Goal: Contribute content: Contribute content

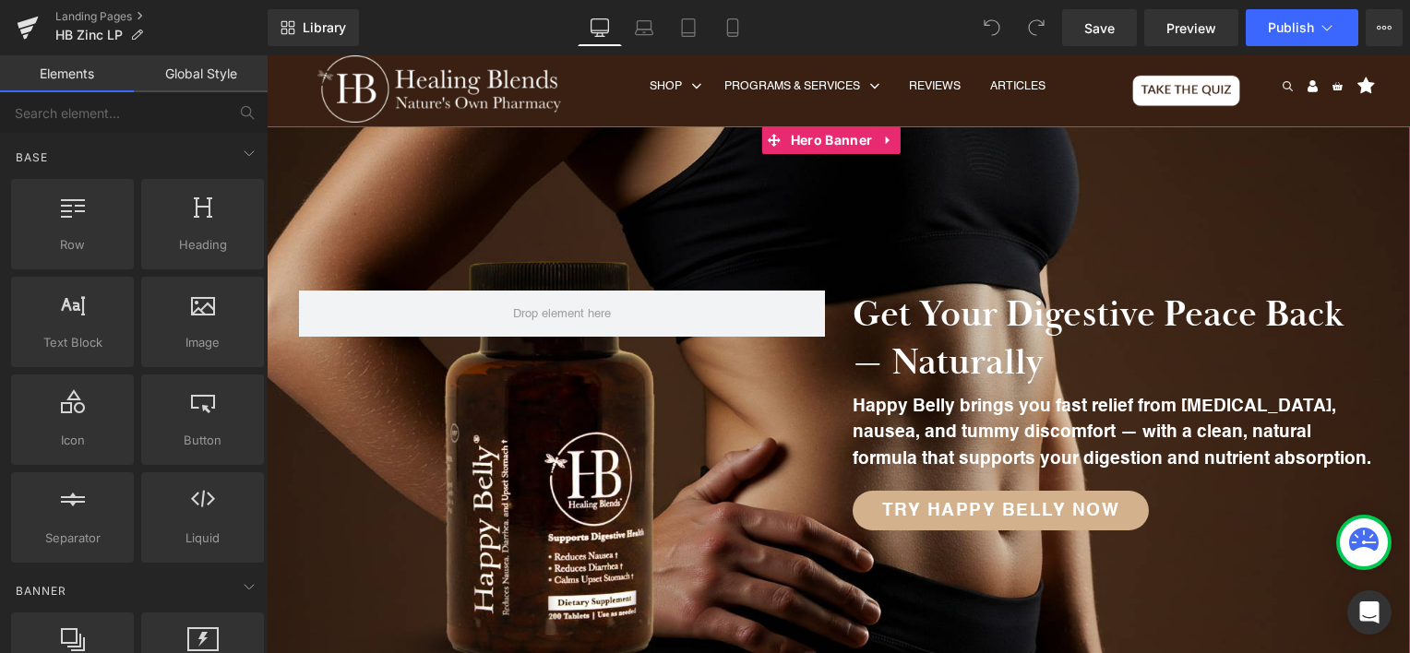
click at [630, 198] on div at bounding box center [838, 411] width 1143 height 570
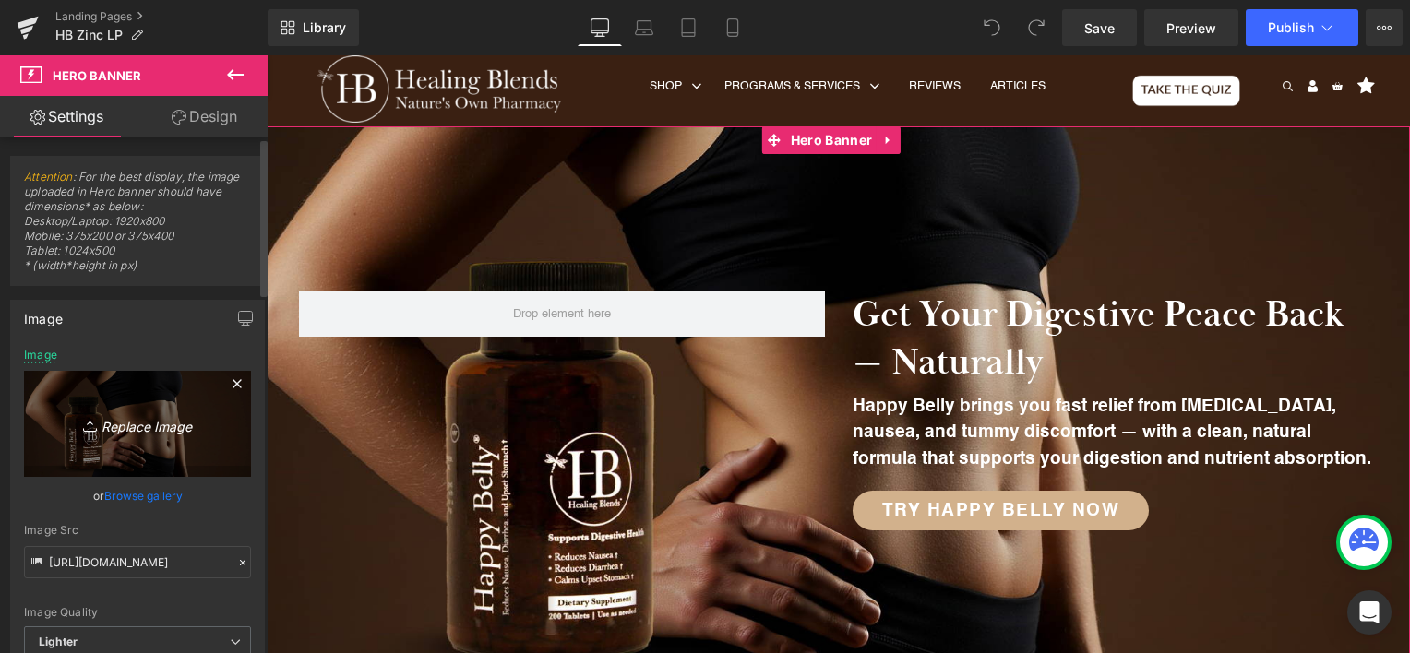
click at [111, 426] on icon "Replace Image" at bounding box center [138, 424] width 148 height 23
type input "C:\fakepath\HB Zinc Hero Banner.webp"
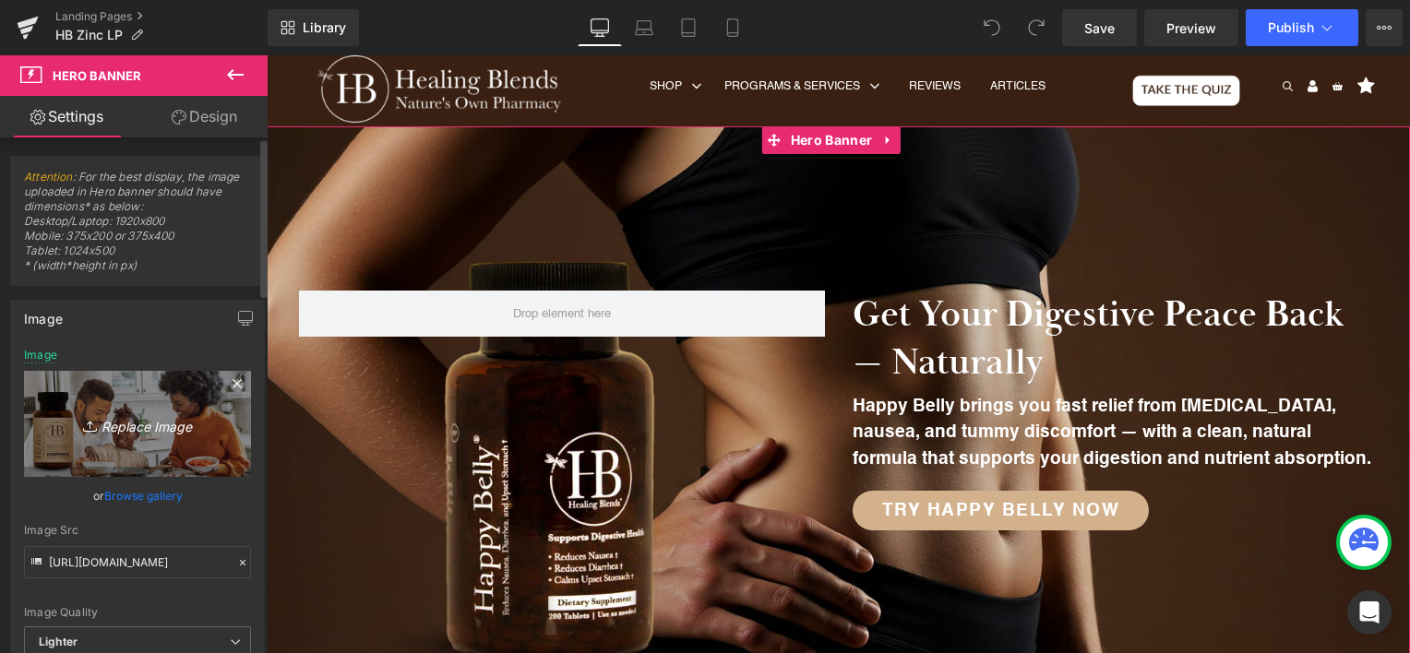
type input "[URL][DOMAIN_NAME]"
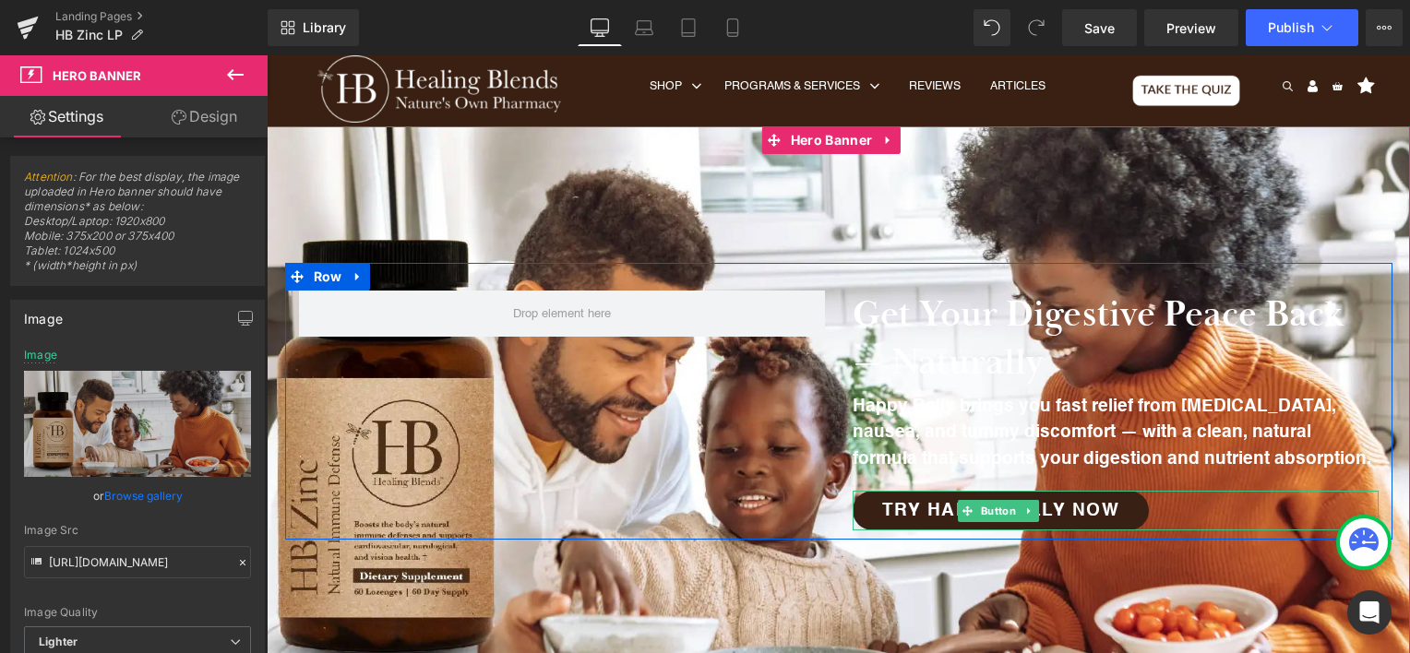
click at [949, 520] on span "Try Happy Belly Now" at bounding box center [1001, 511] width 238 height 18
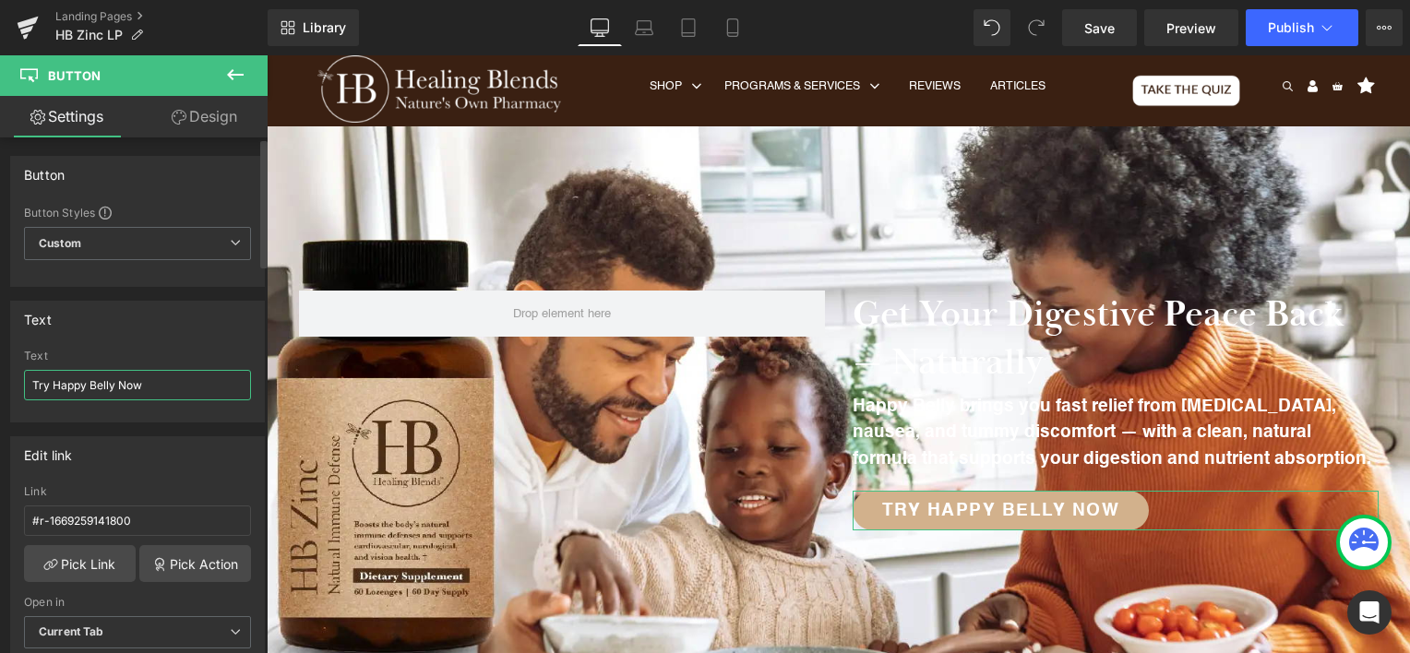
click at [78, 377] on input "Try Happy Belly Now" at bounding box center [137, 385] width 227 height 30
drag, startPoint x: 78, startPoint y: 377, endPoint x: 94, endPoint y: 373, distance: 17.0
click at [94, 374] on input "Try Happy Belly Now" at bounding box center [137, 385] width 227 height 30
type input "Try HB Zinc Now"
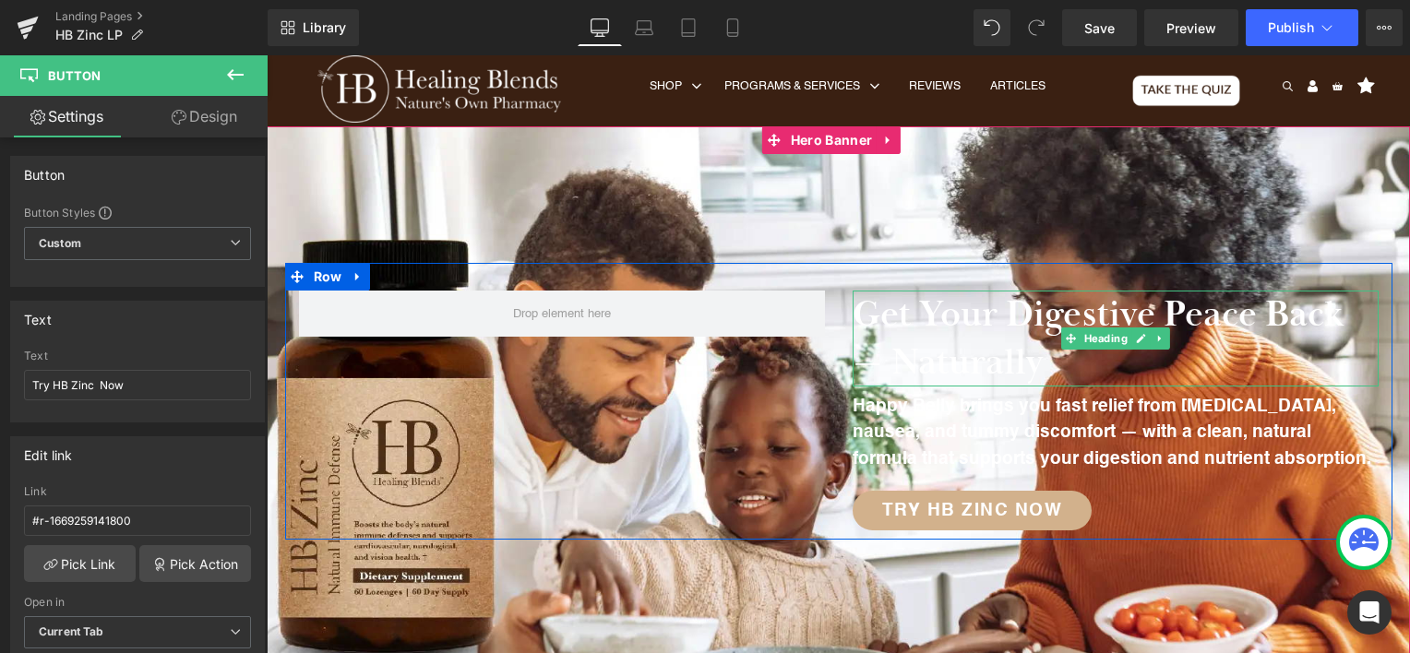
click at [878, 317] on h2 "Get Your Digestive Peace Back — Naturally" at bounding box center [1116, 339] width 526 height 96
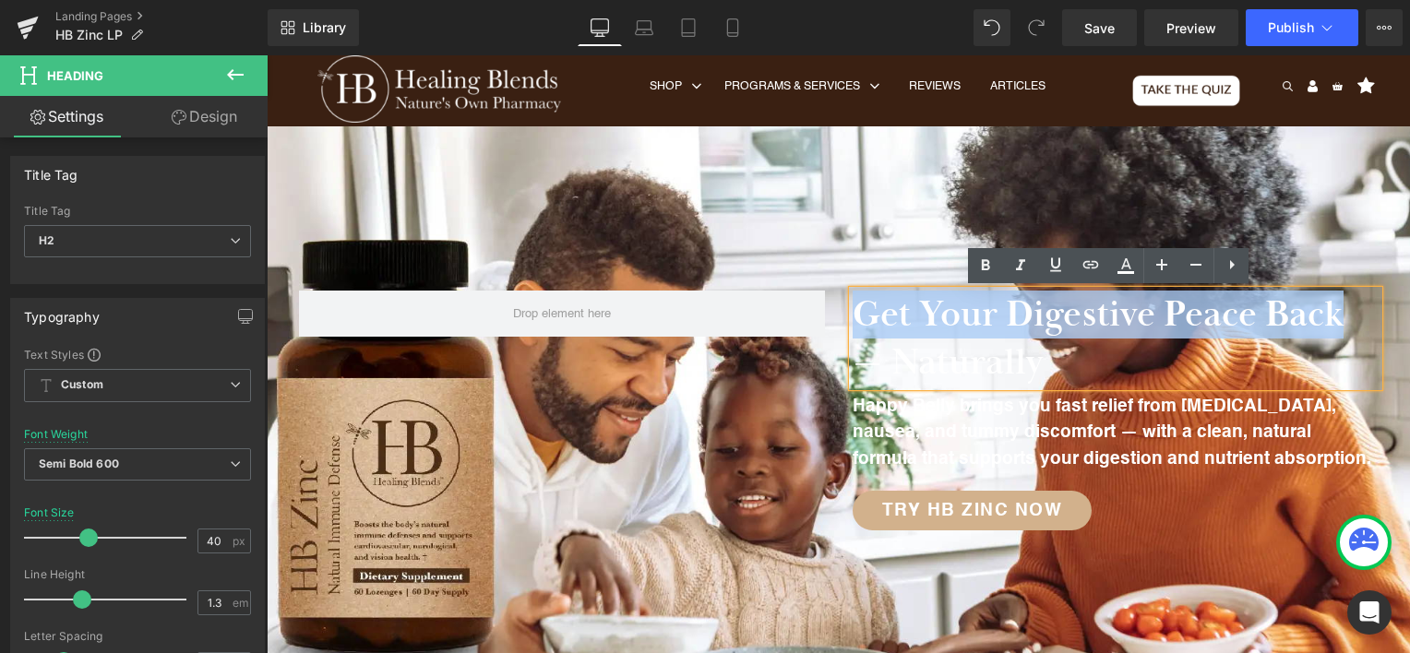
drag, startPoint x: 881, startPoint y: 315, endPoint x: 1311, endPoint y: 295, distance: 429.6
click at [1311, 295] on h2 "Get Your Digestive Peace Back — Naturally" at bounding box center [1116, 339] width 526 height 96
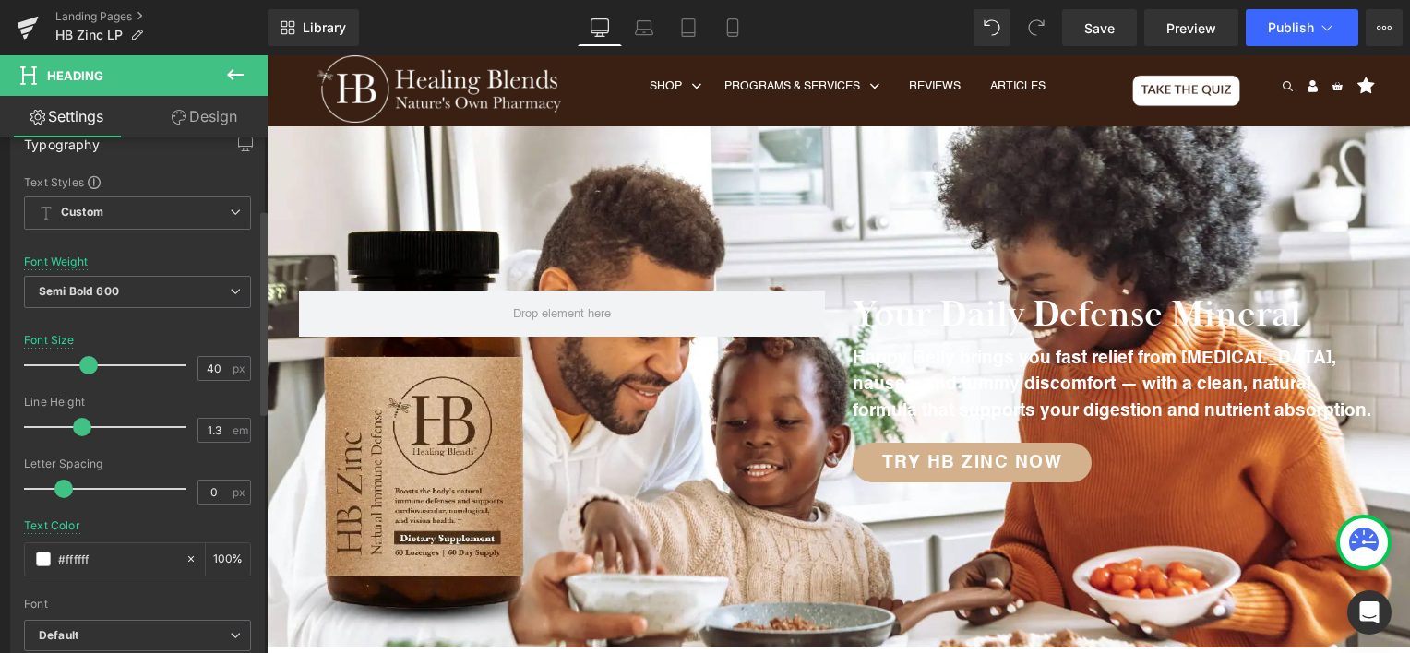
scroll to position [185, 0]
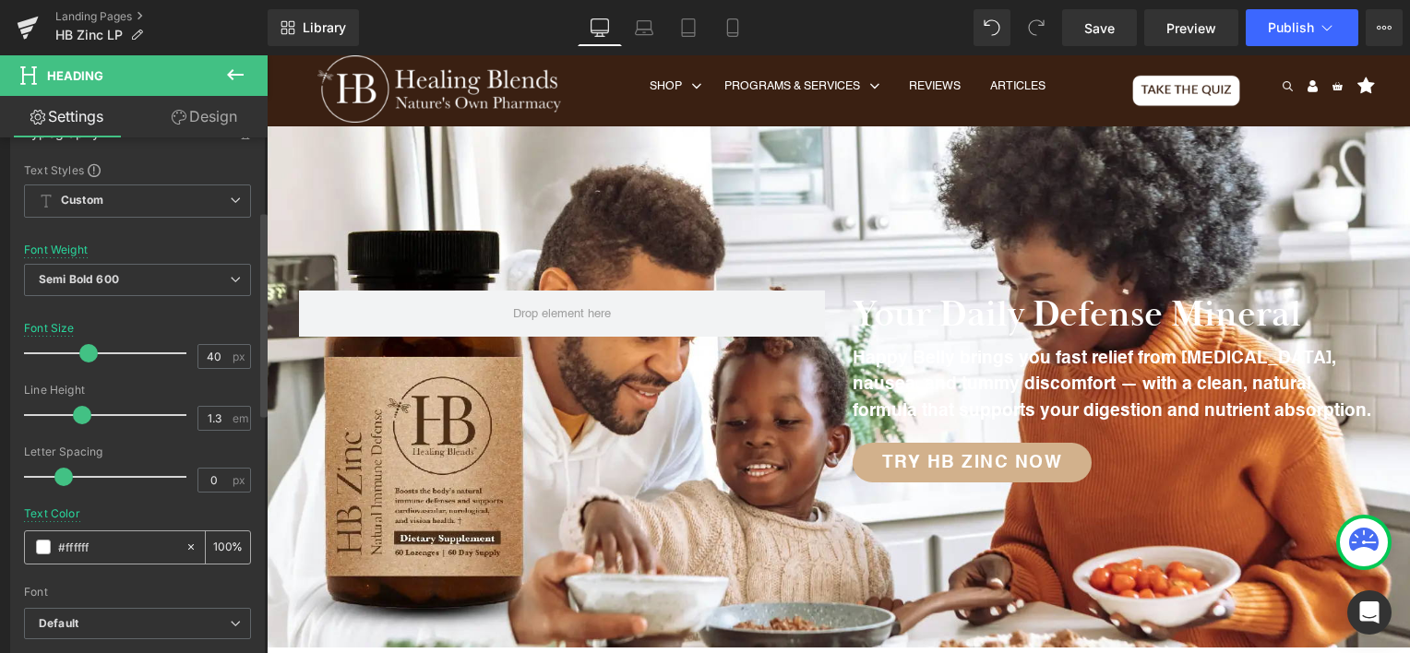
click at [42, 546] on span at bounding box center [43, 547] width 15 height 15
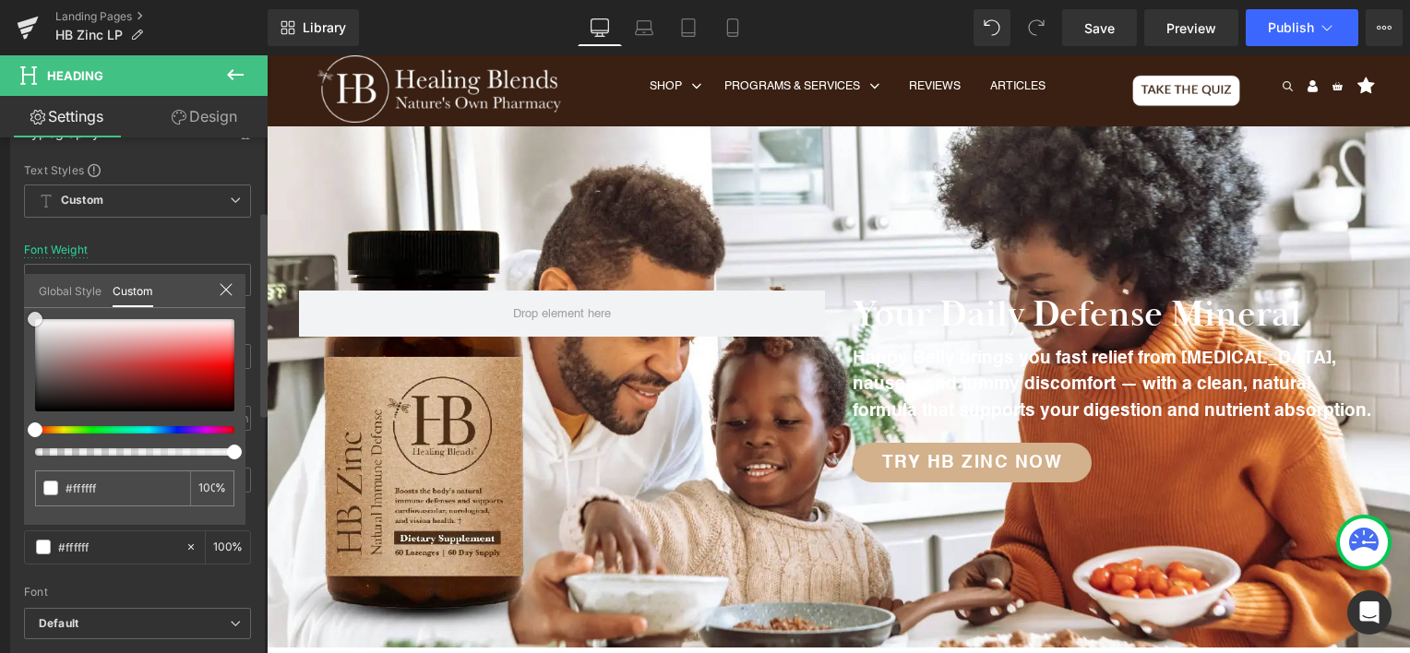
type input "#595454"
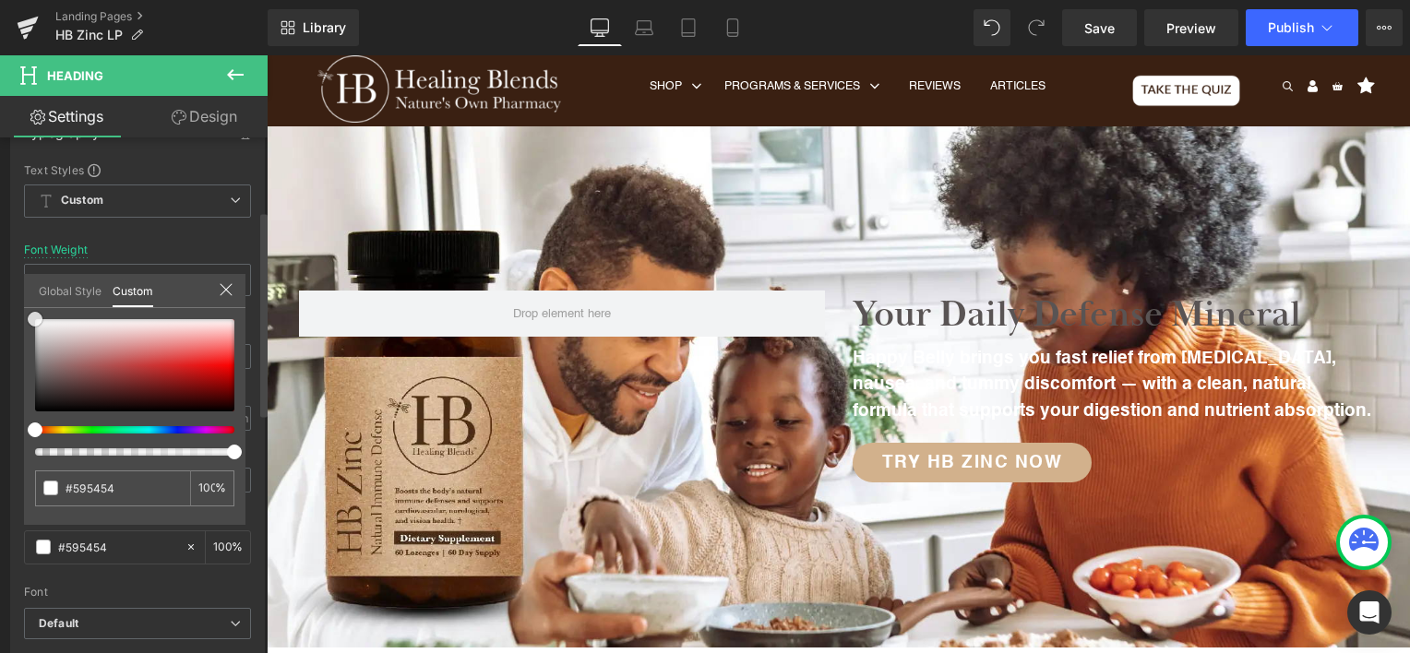
click at [42, 379] on div at bounding box center [134, 365] width 199 height 92
type input "#2f2c2c"
click at [42, 394] on div at bounding box center [134, 365] width 199 height 92
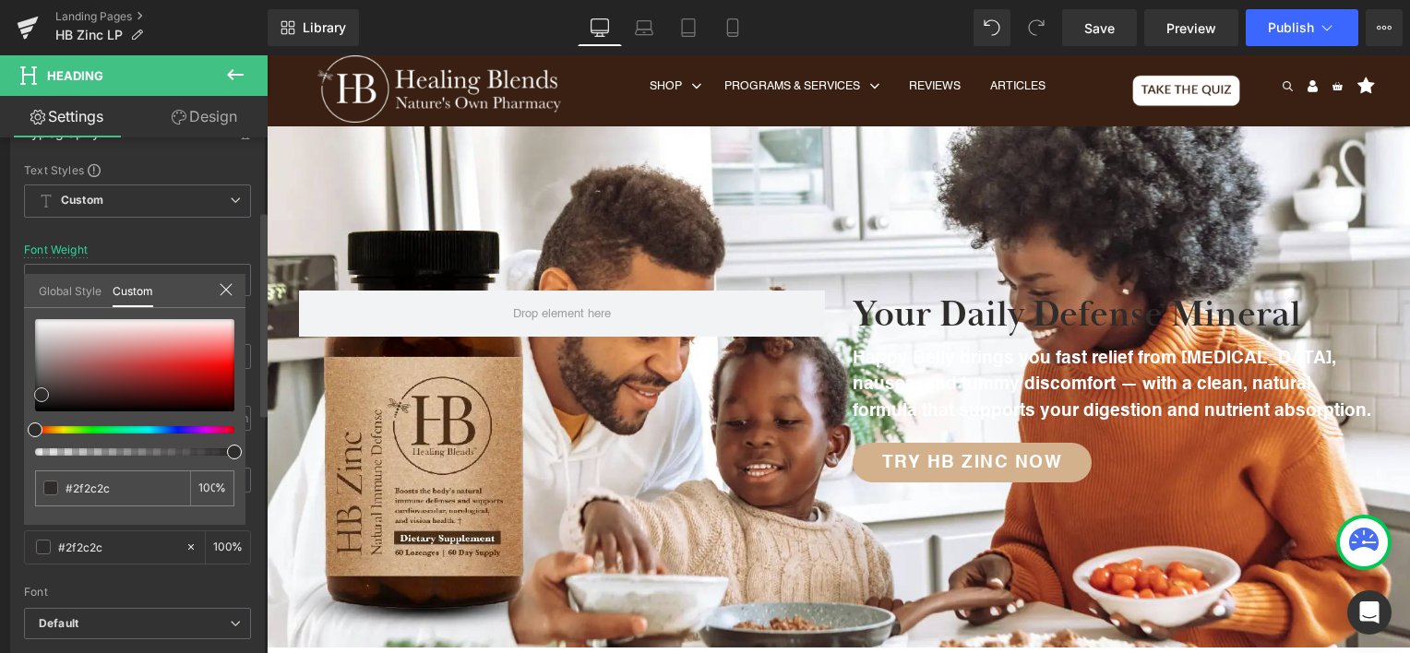
click at [44, 399] on span at bounding box center [41, 395] width 15 height 15
type input "#2c2a2a"
type input "#0f0e0e"
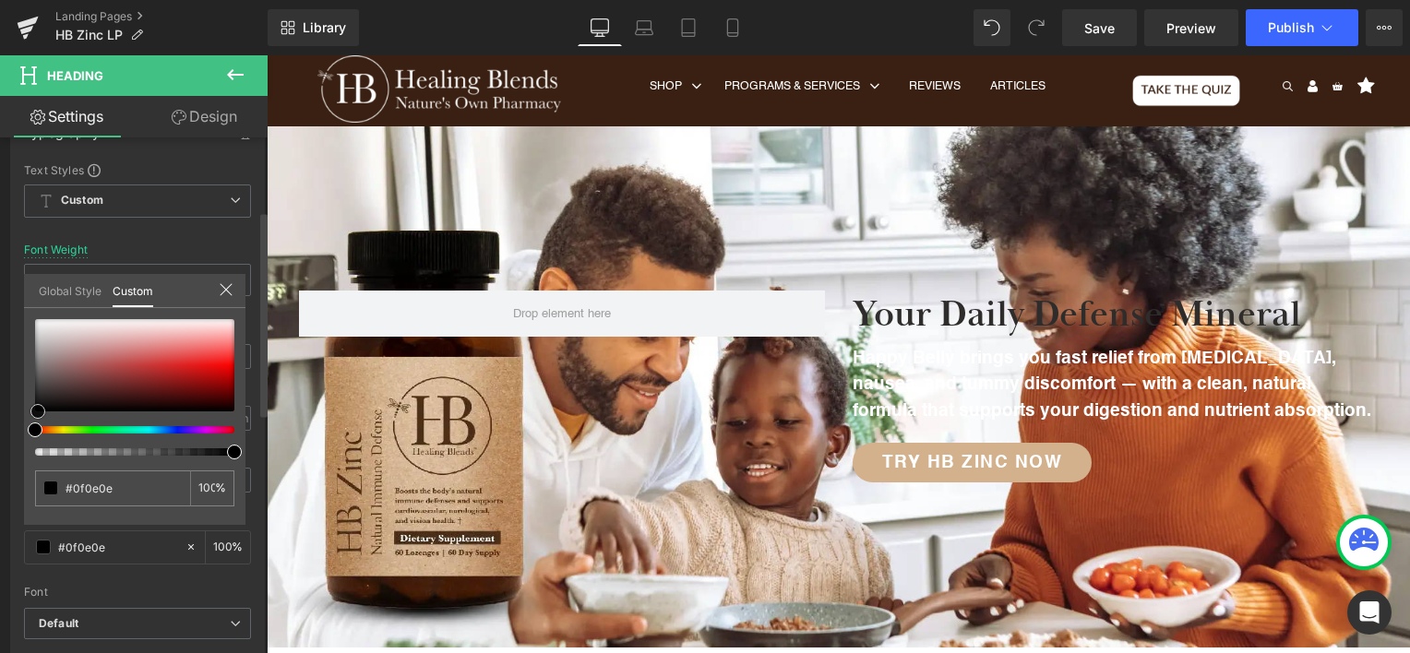
type input "#000000"
type input "#050404"
type input "#151313"
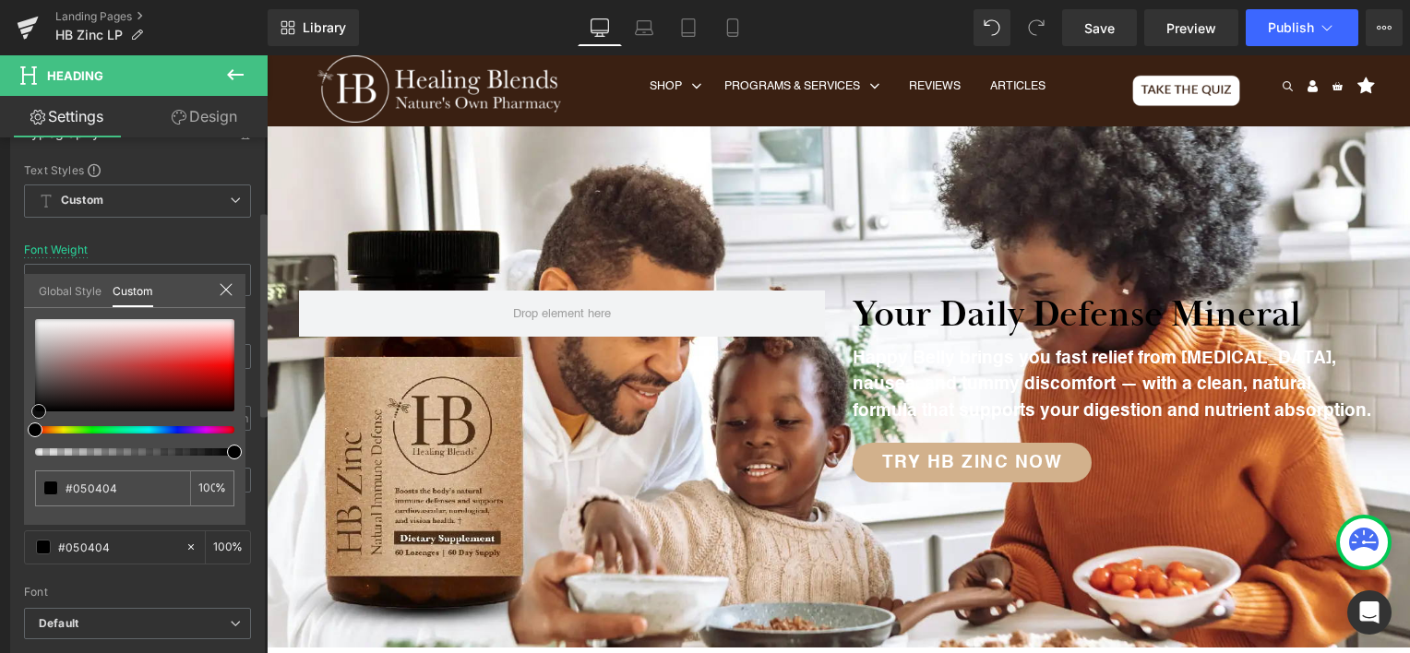
type input "#151313"
type input "#1d1a1a"
type input "#242222"
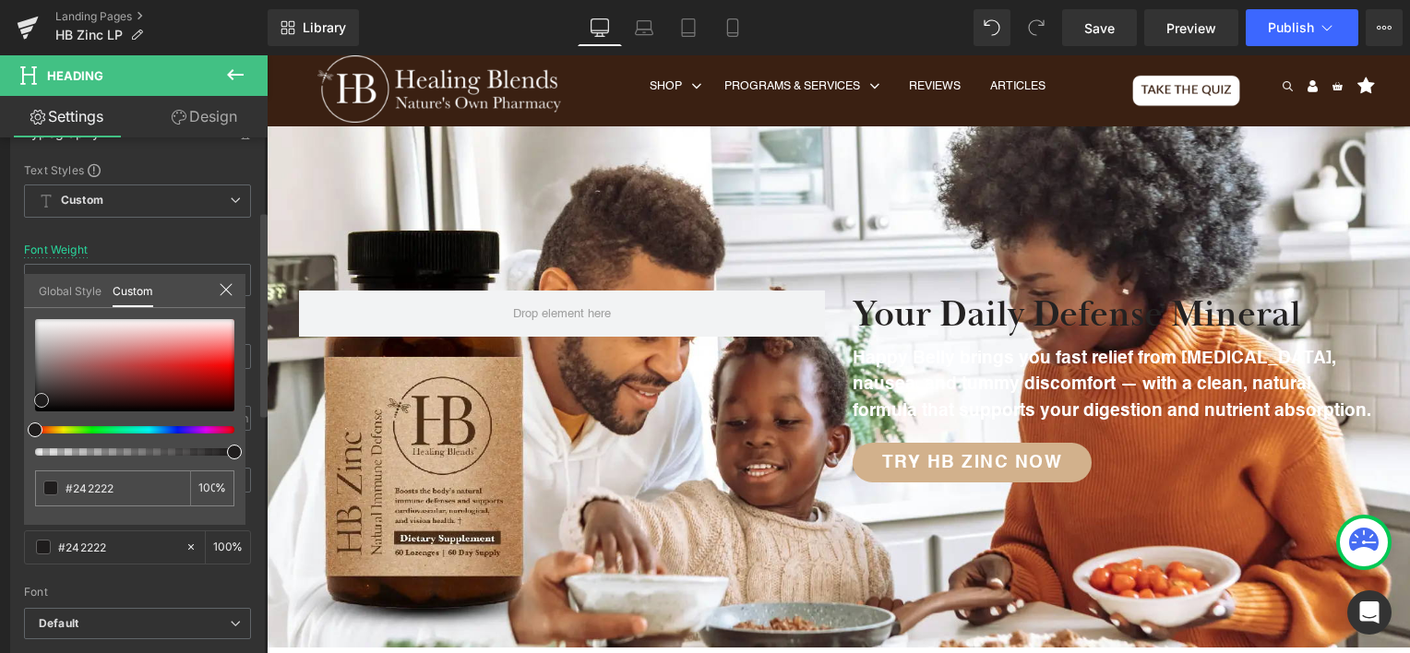
type input "#272525"
type input "#2a2727"
type input "#2d2929"
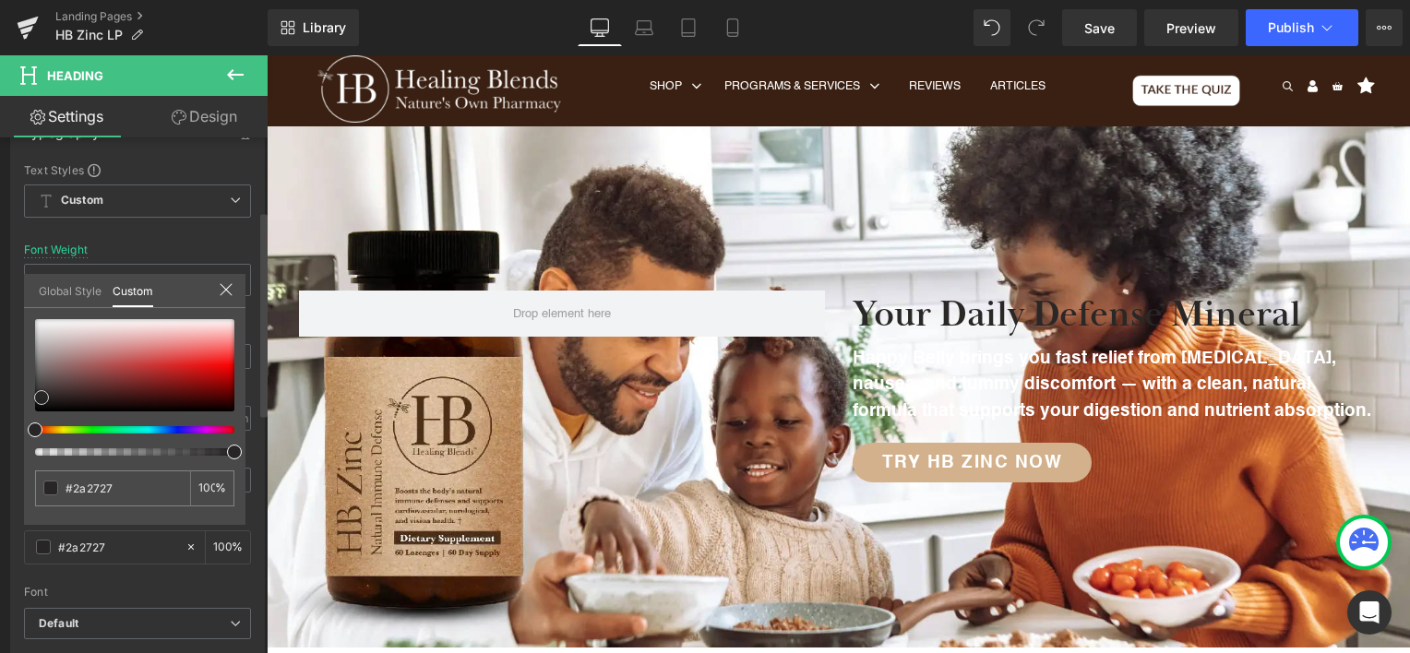
type input "#2d2929"
type input "#2e2c2c"
type input "#312e2e"
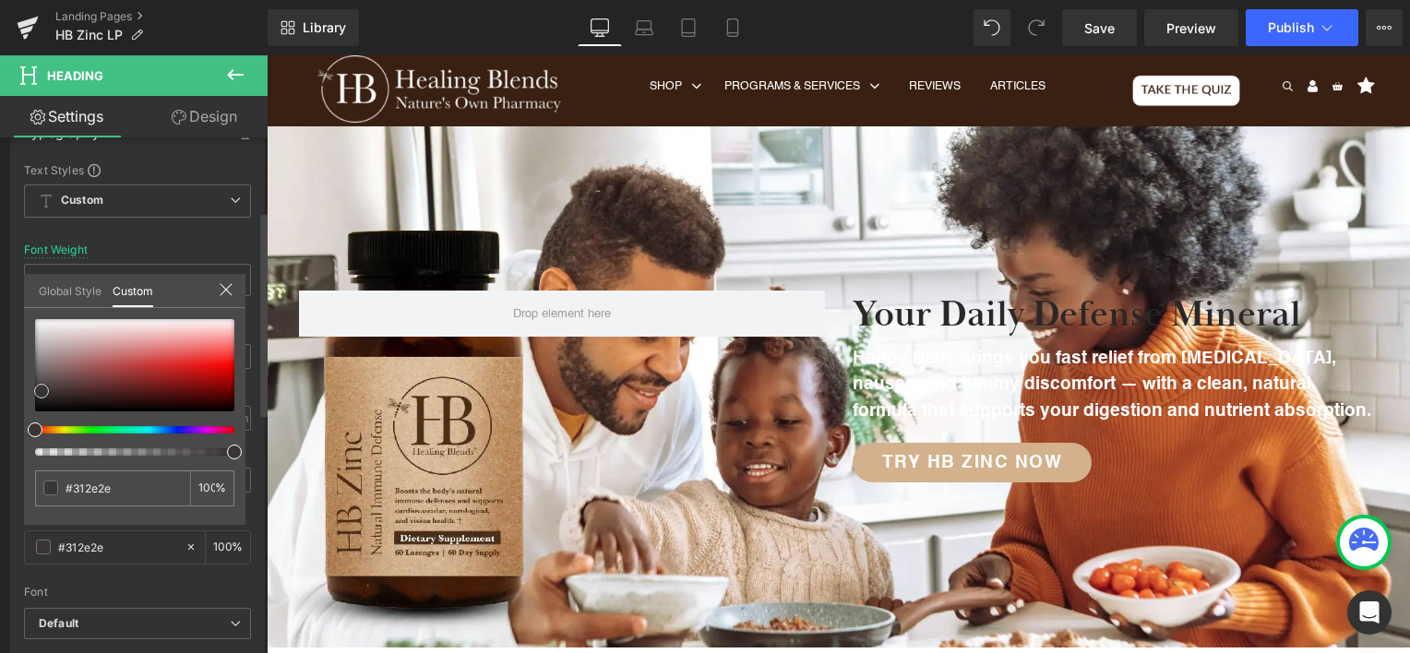
type input "#373333"
type input "#393636"
type input "#3c3838"
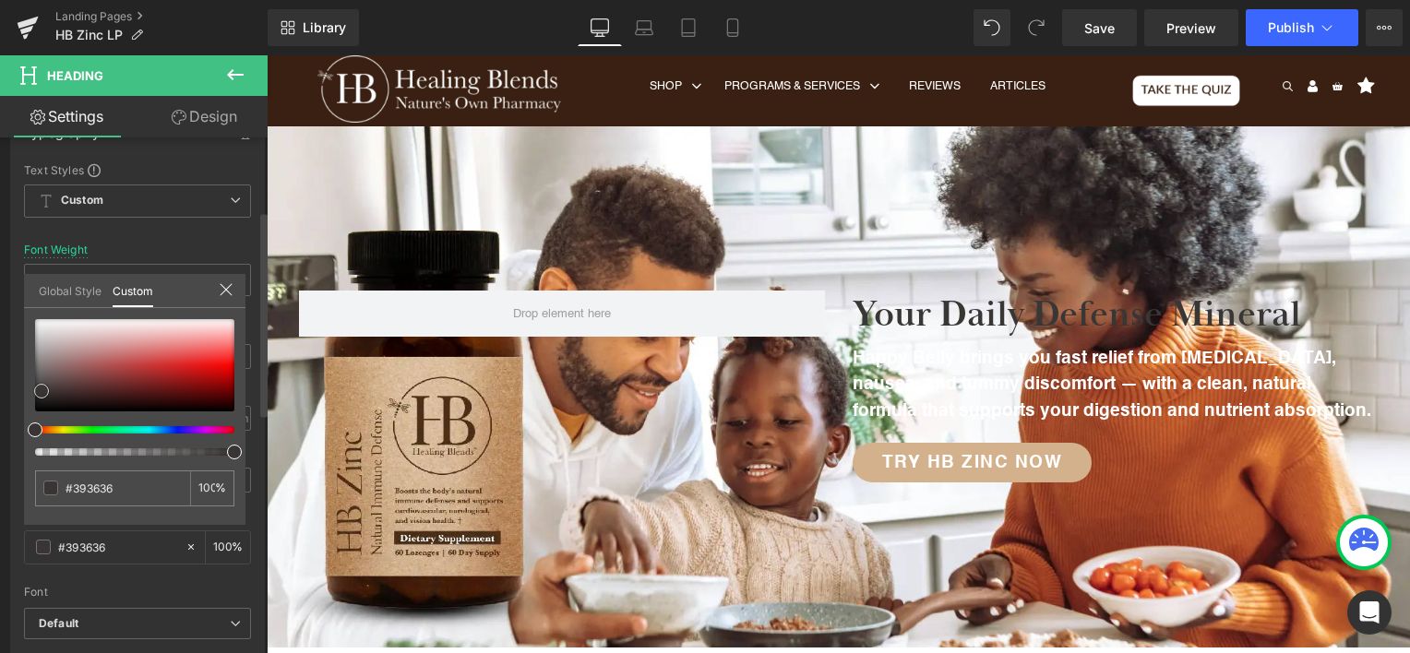
type input "#3c3838"
type input "#413d3d"
type input "#444040"
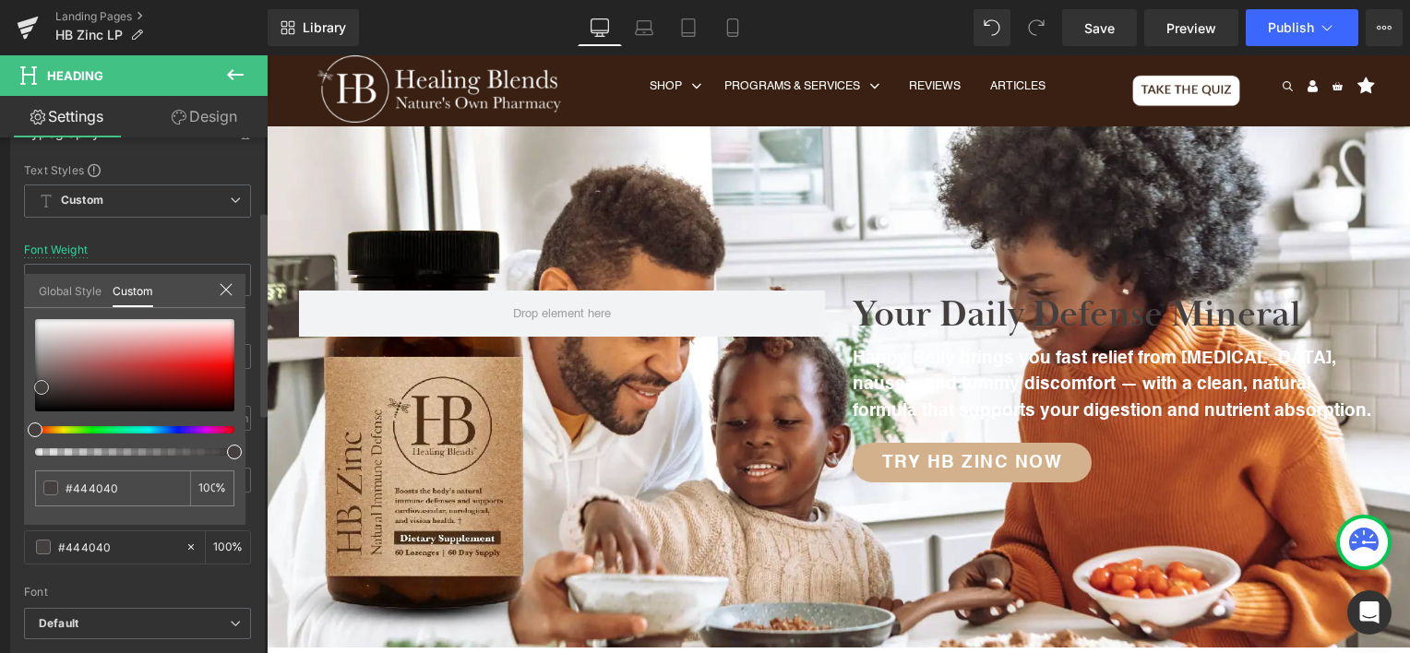
type input "#443f3f"
type input "#453e3e"
type input "#423c3c"
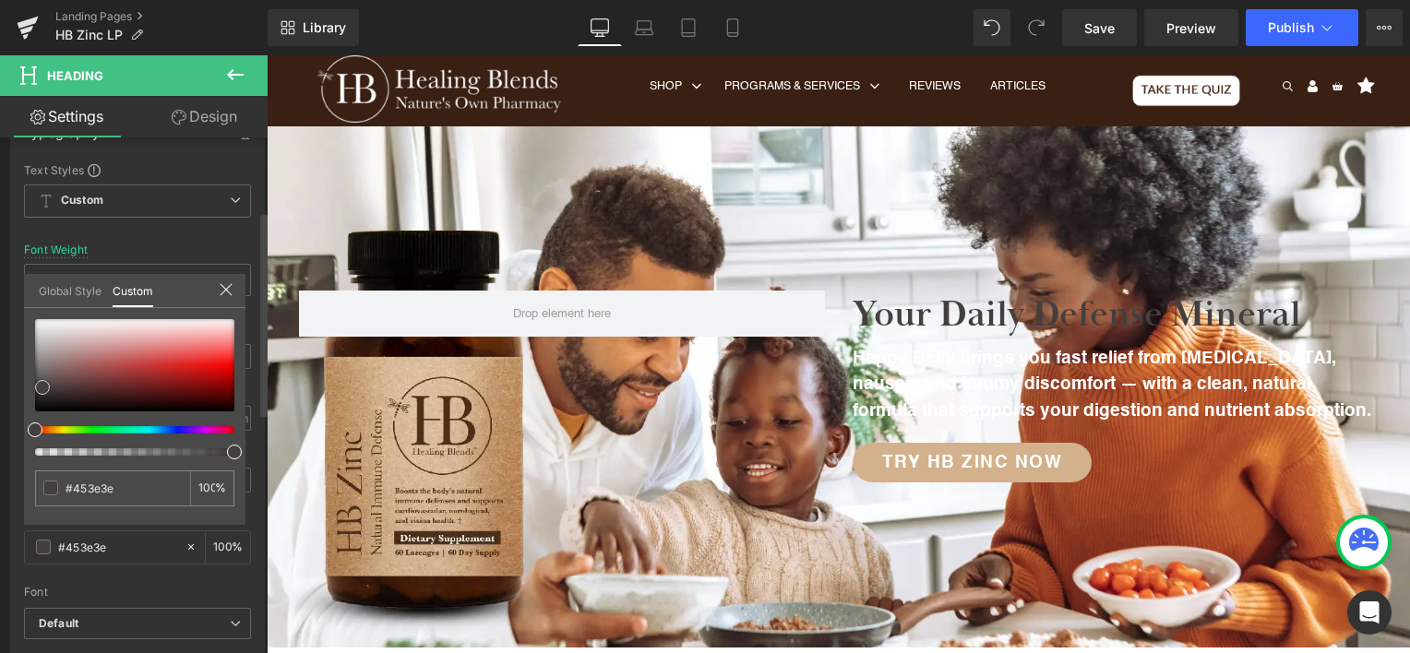
type input "#423c3c"
type input "#403a3a"
type input "#3e3737"
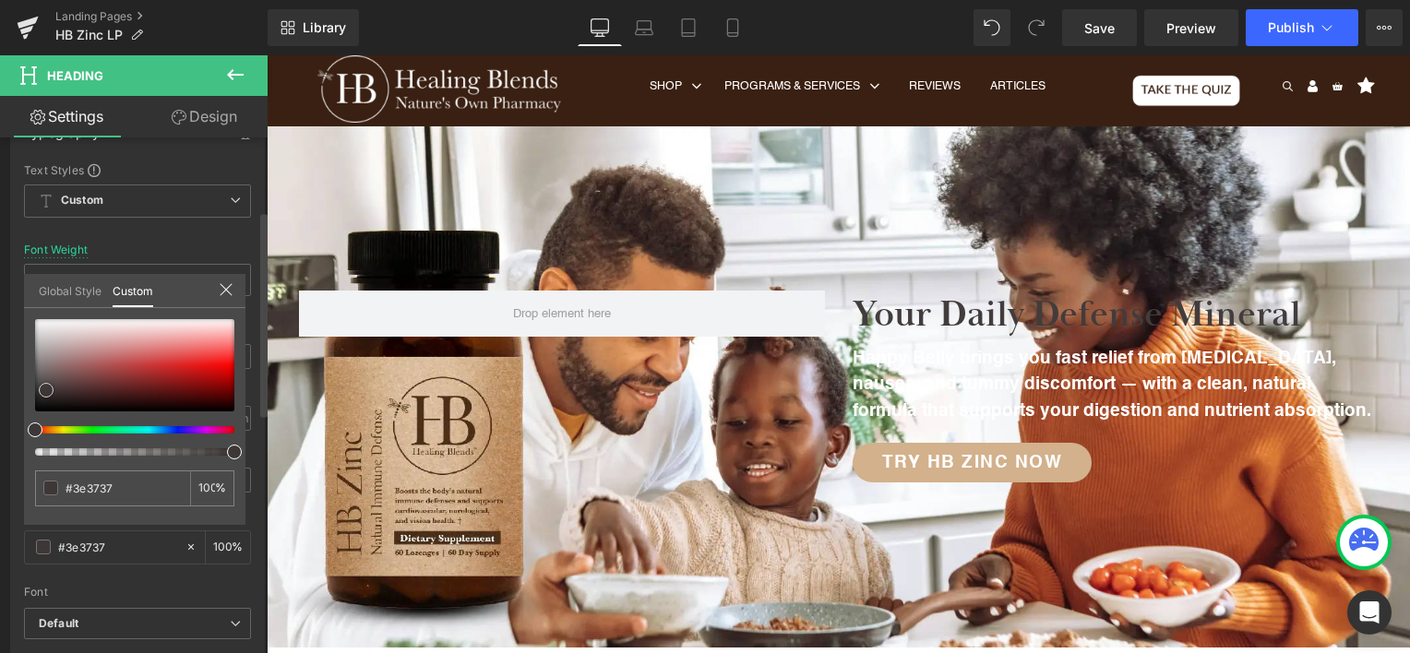
type input "#3b3434"
type input "#383232"
type input "#362f2f"
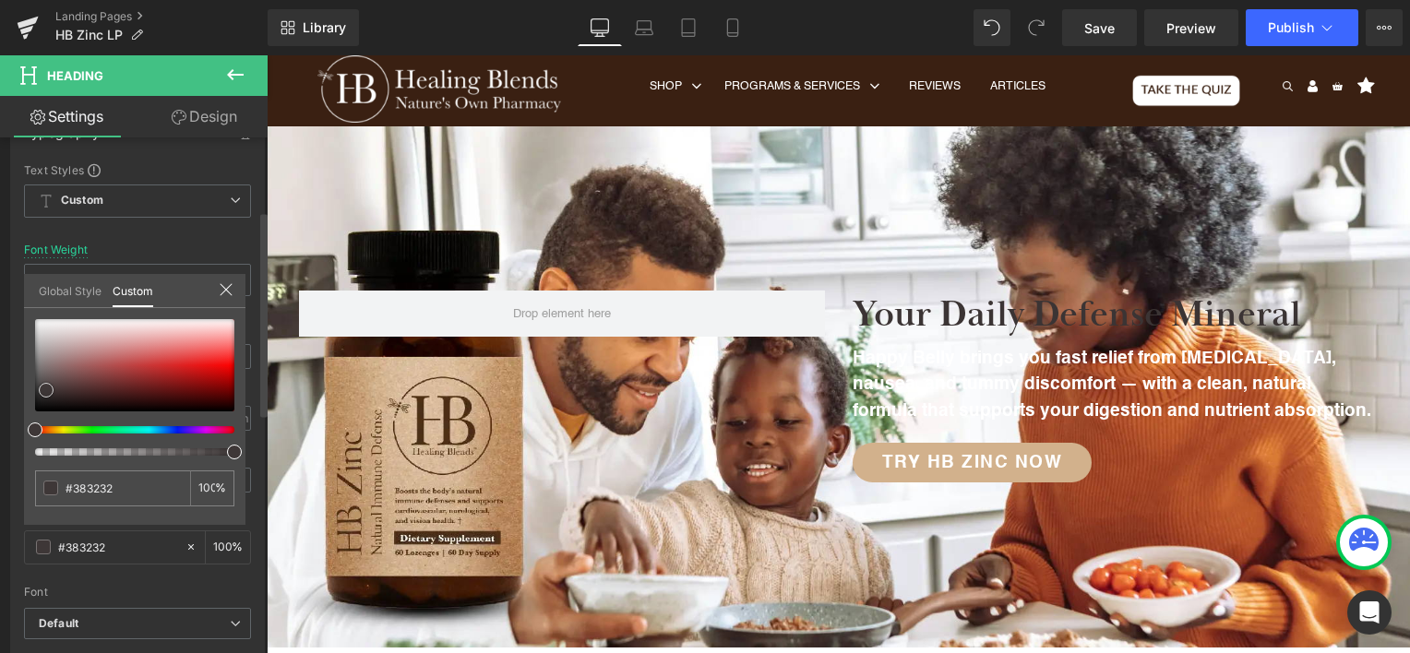
type input "#362f2f"
type input "#332d2d"
type input "#2f2c2c"
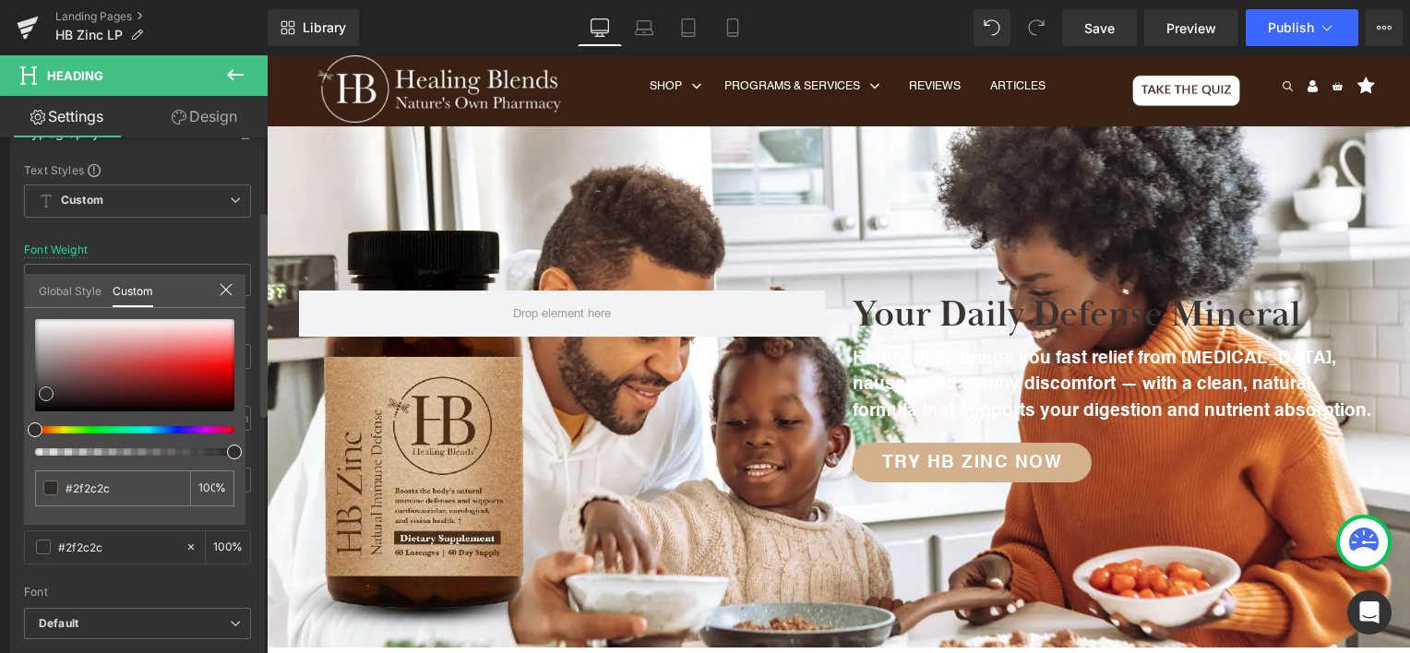
type input "#302b2b"
type input "#282424"
type input "#231f1f"
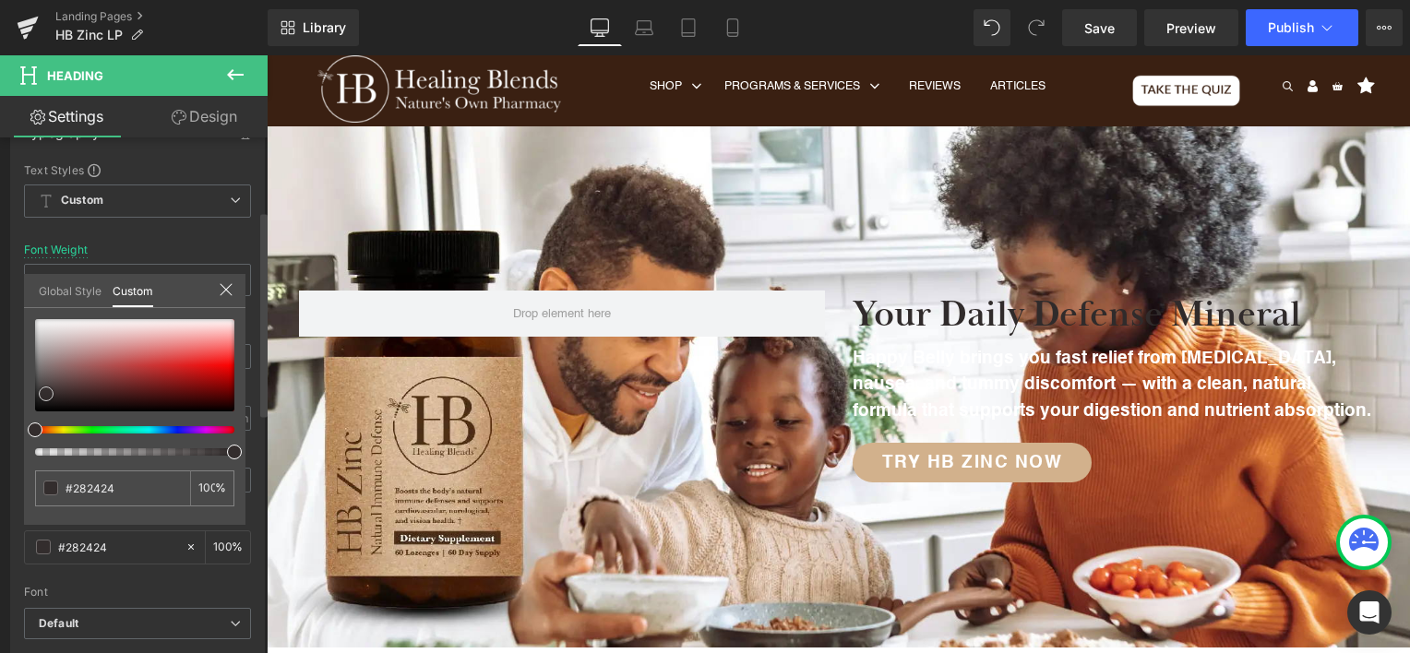
type input "#231f1f"
type input "#201d1d"
type input "#1a1818"
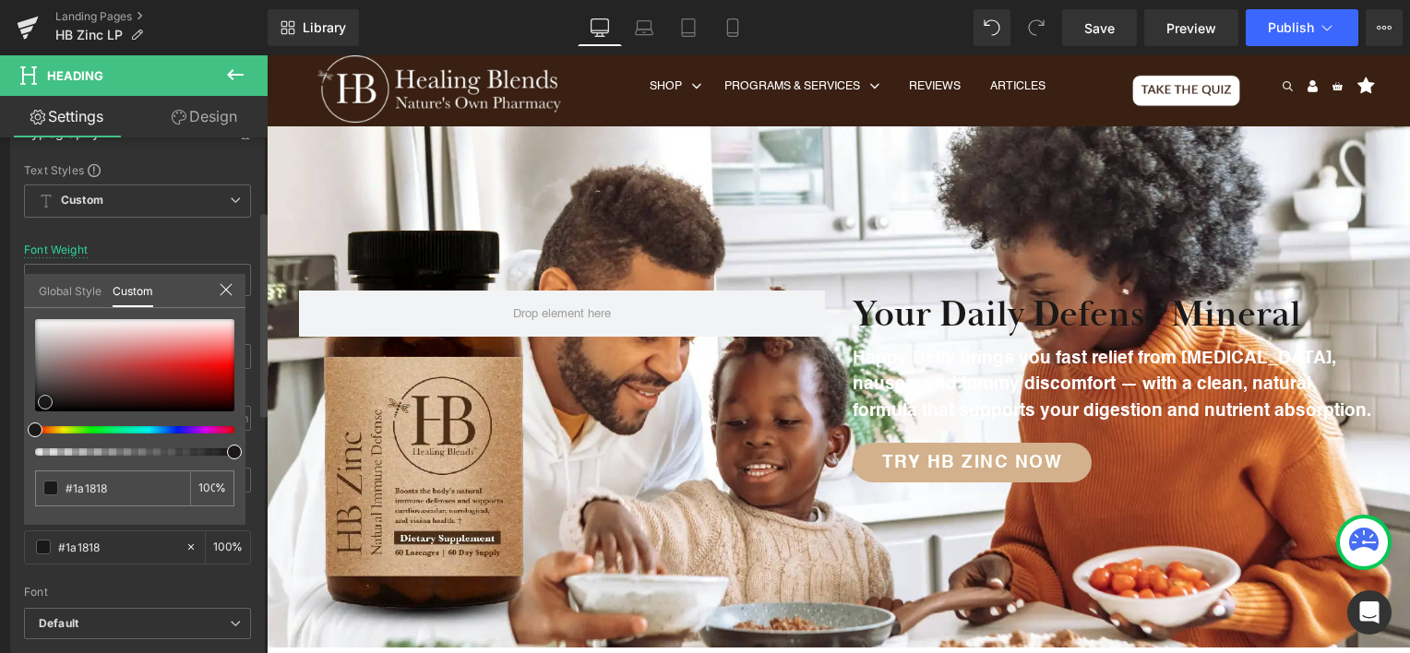
type input "#1b1717"
type input "#181515"
type input "#151212"
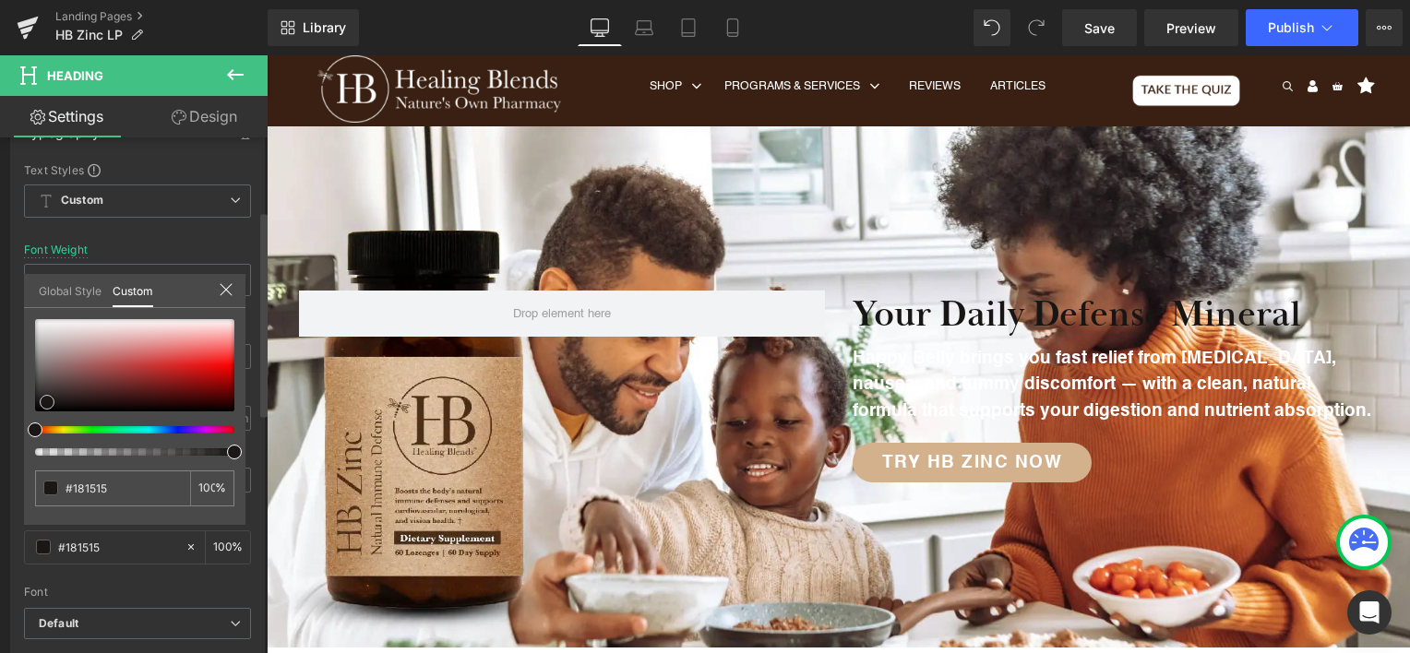
type input "#151212"
type input "#121010"
type input "#100e0e"
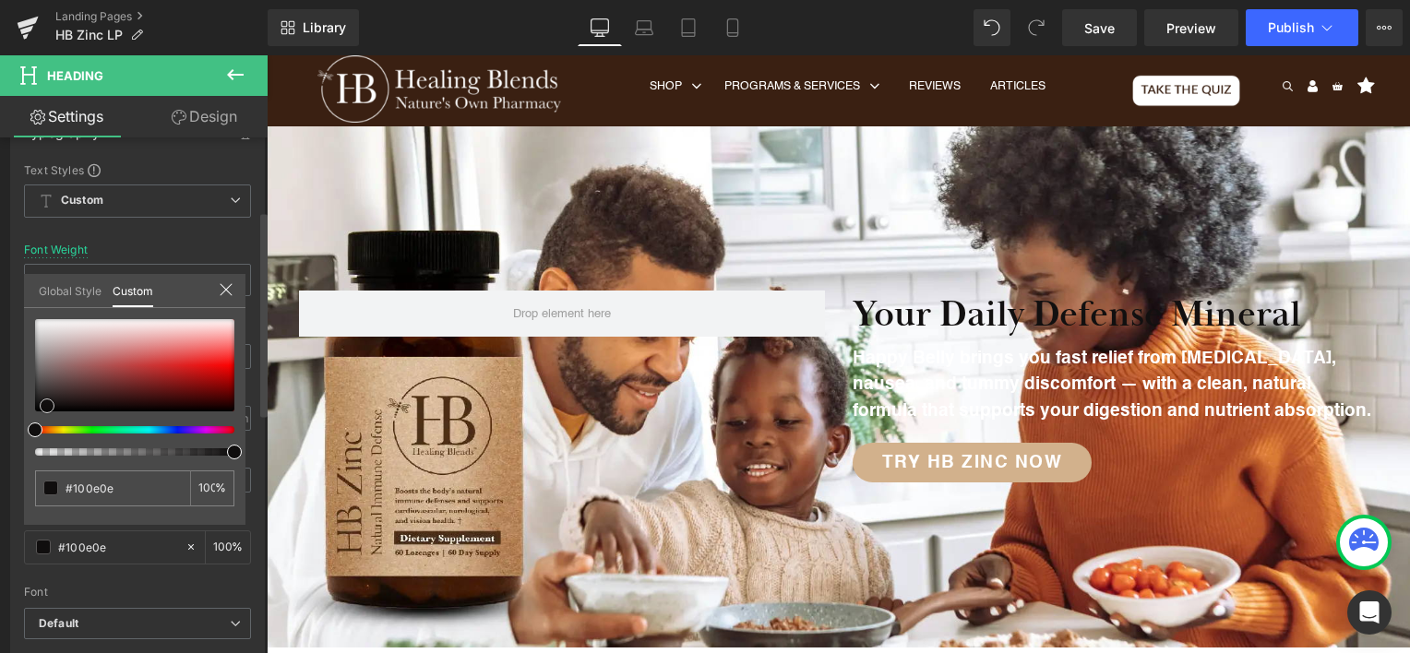
type input "#0d0b0b"
type input "#0b0909"
type input "#080707"
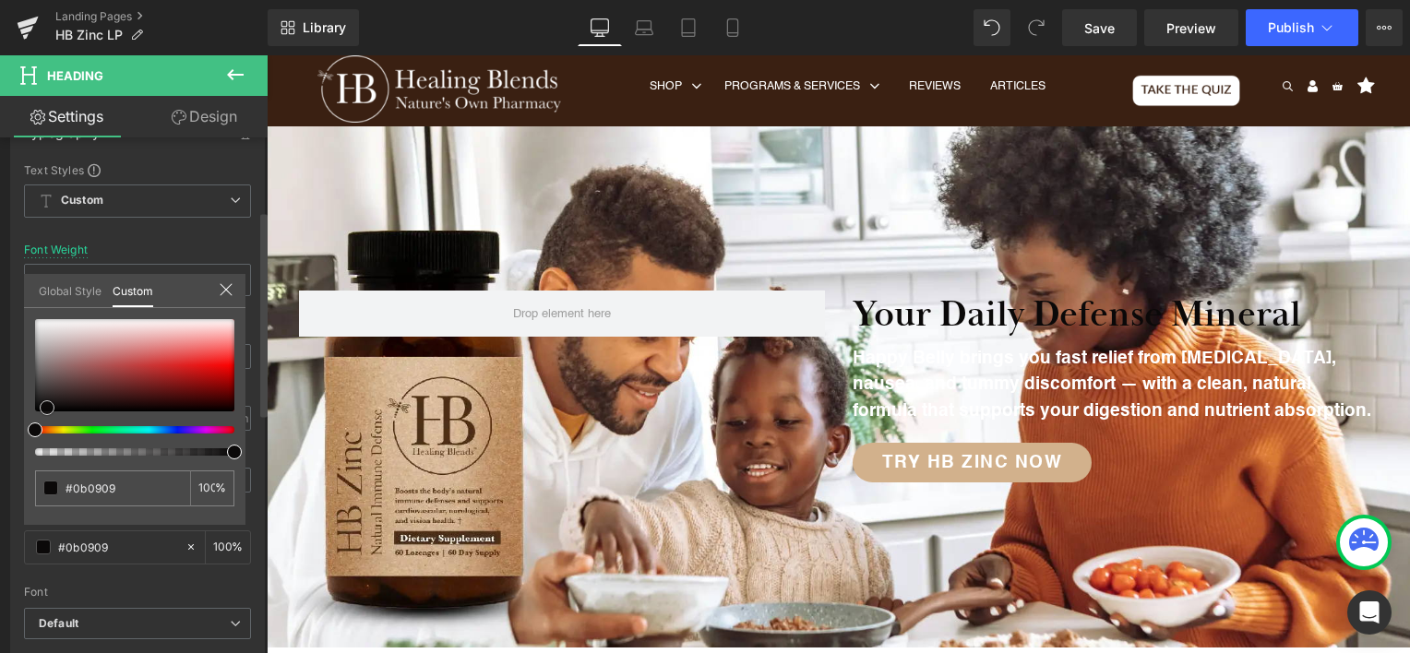
type input "#080707"
type input "#050404"
type input "#020202"
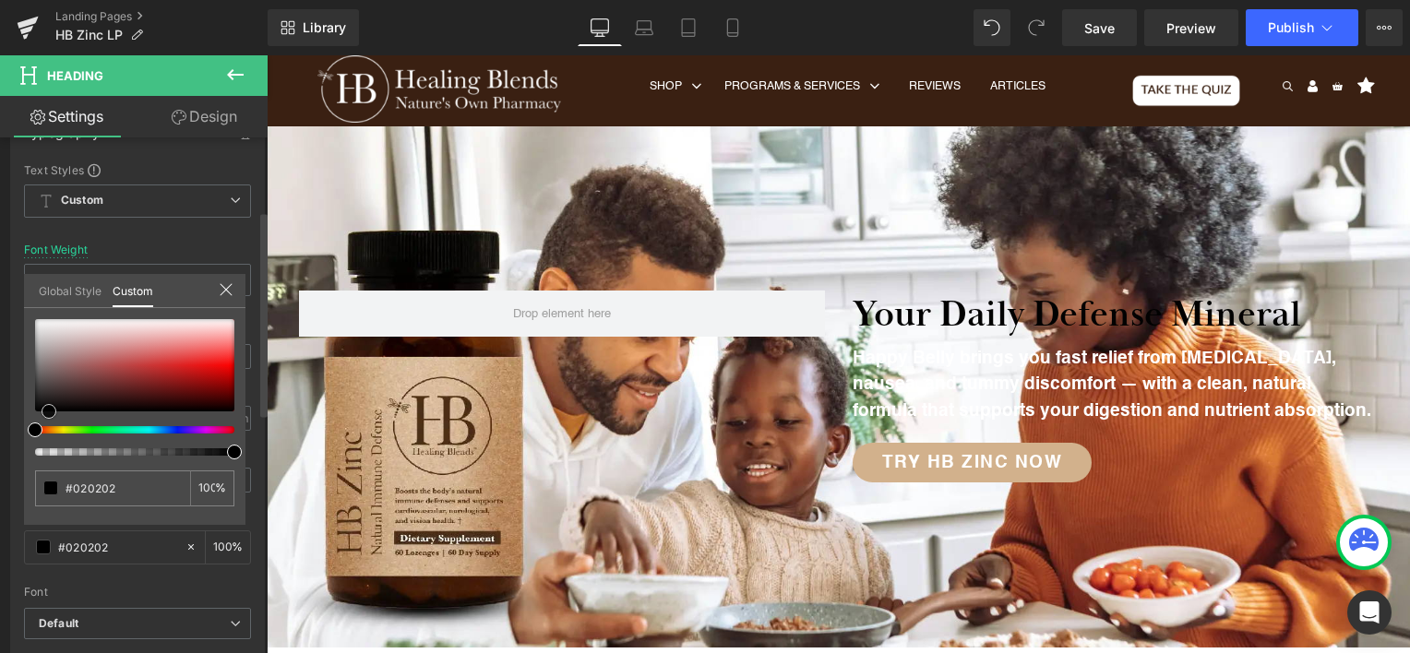
type input "#000000"
drag, startPoint x: 41, startPoint y: 395, endPoint x: 48, endPoint y: 413, distance: 19.9
click at [48, 413] on span at bounding box center [49, 411] width 15 height 15
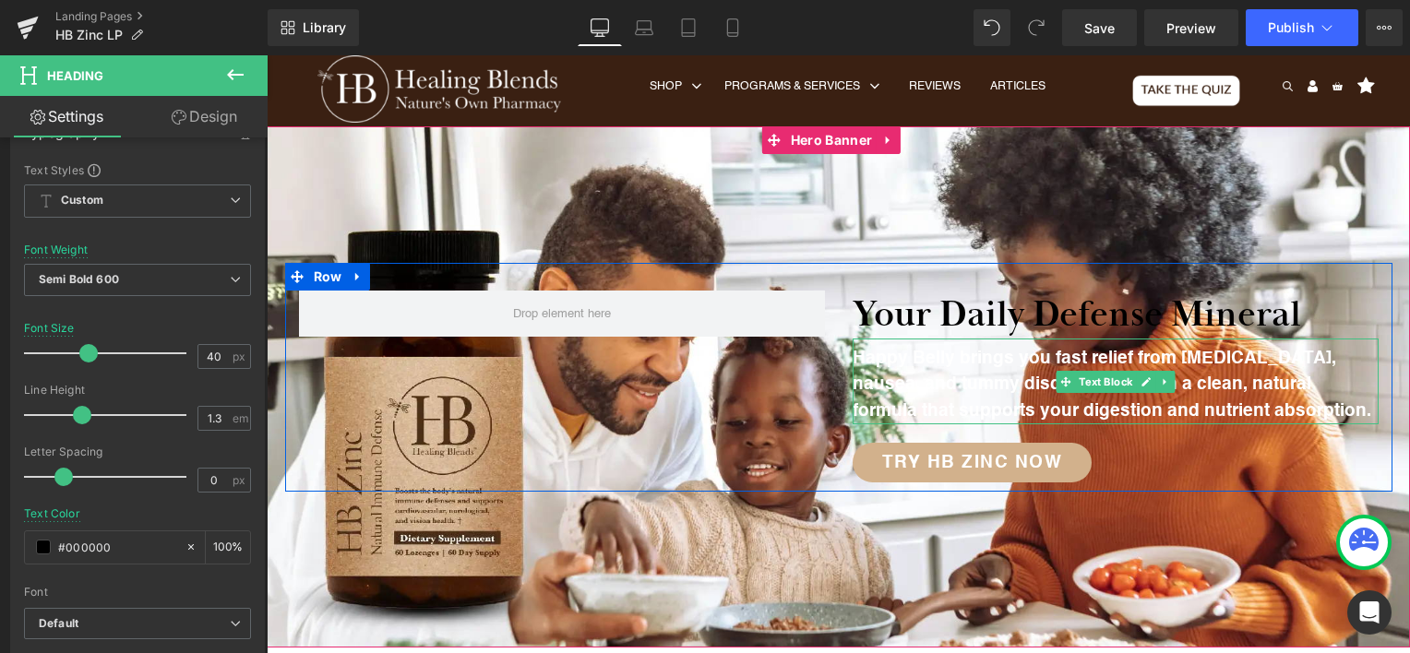
click at [853, 382] on p "Happy Belly brings you fast relief from bloating, nausea, and tummy discomfort …" at bounding box center [1116, 385] width 526 height 79
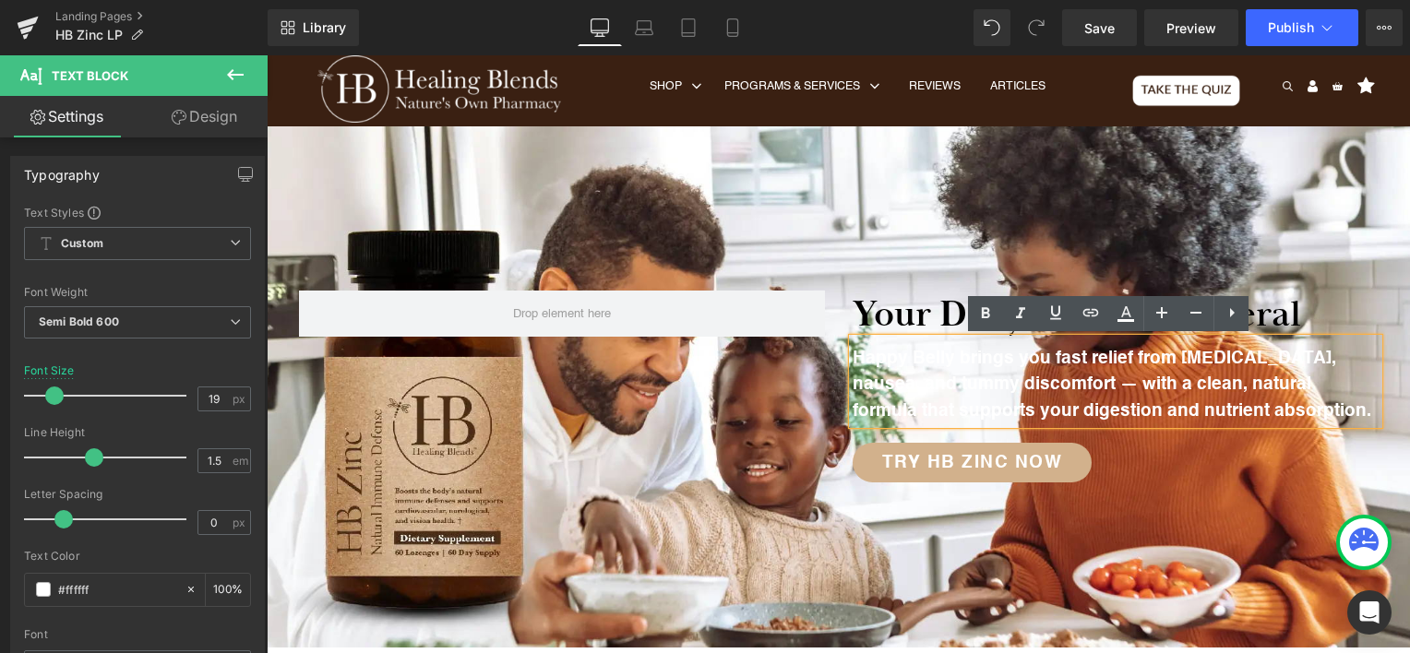
click at [1090, 387] on p "Happy Belly brings you fast relief from bloating, nausea, and tummy discomfort …" at bounding box center [1116, 385] width 526 height 79
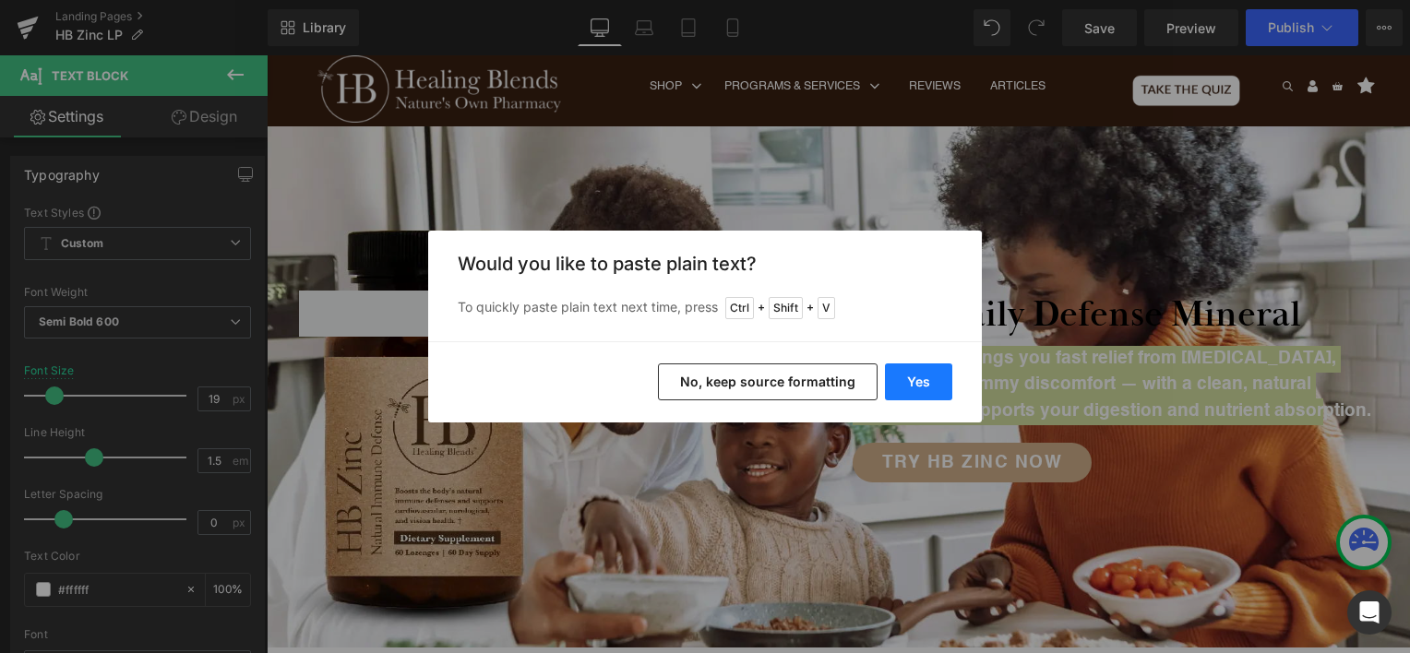
click at [946, 380] on button "Yes" at bounding box center [918, 382] width 67 height 37
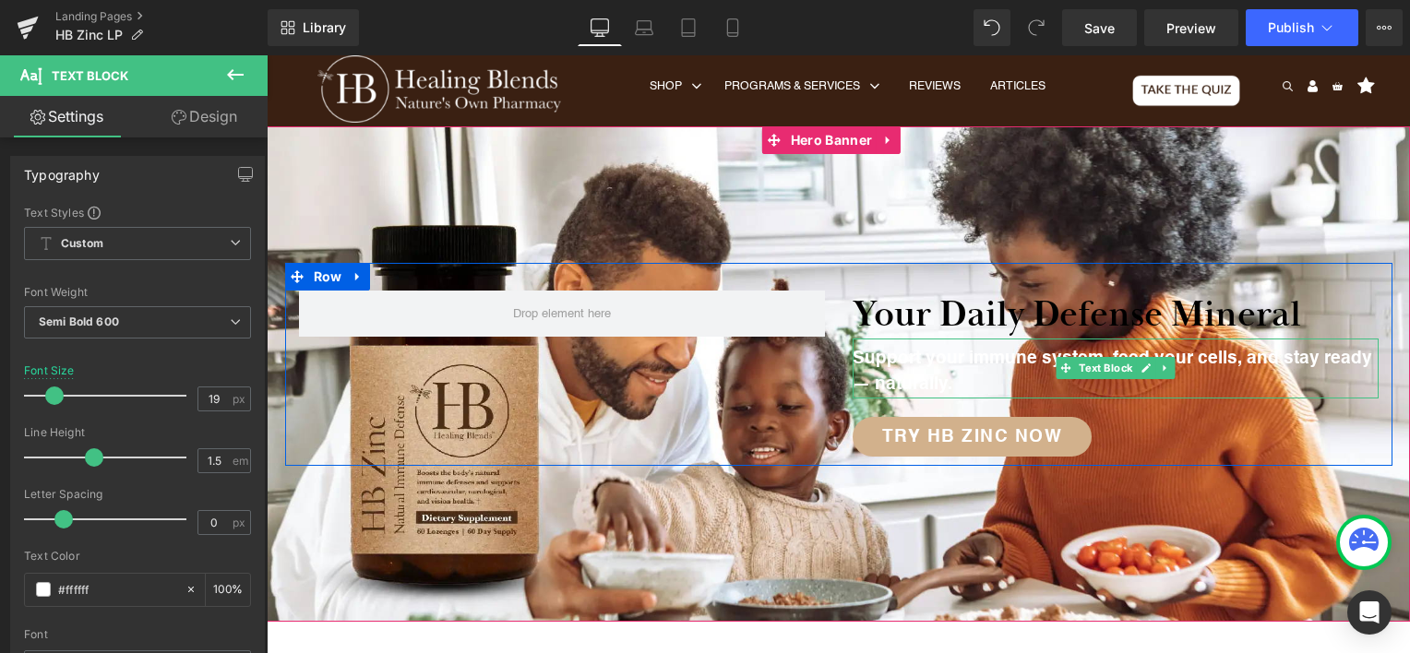
click at [991, 363] on p "Support your immune system, feed your cells, and stay ready — naturally." at bounding box center [1116, 372] width 526 height 53
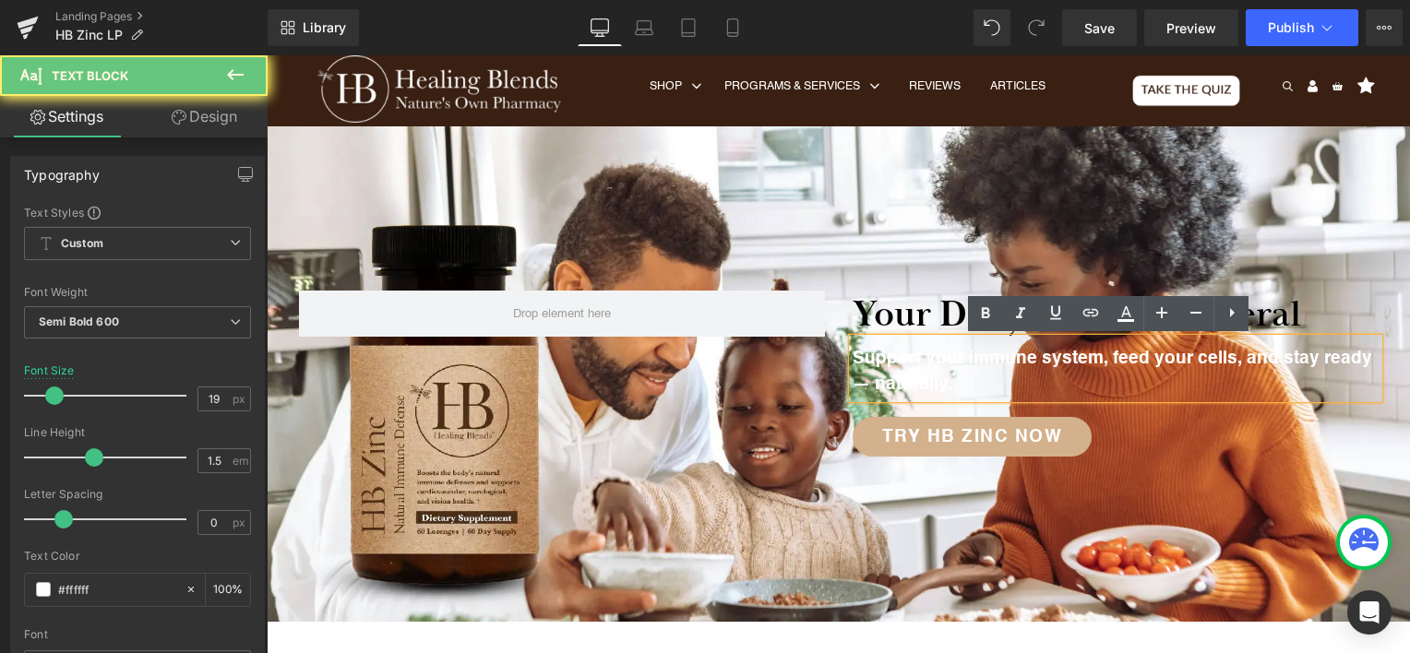
click at [991, 363] on p "Support your immune system, feed your cells, and stay ready — naturally." at bounding box center [1116, 372] width 526 height 53
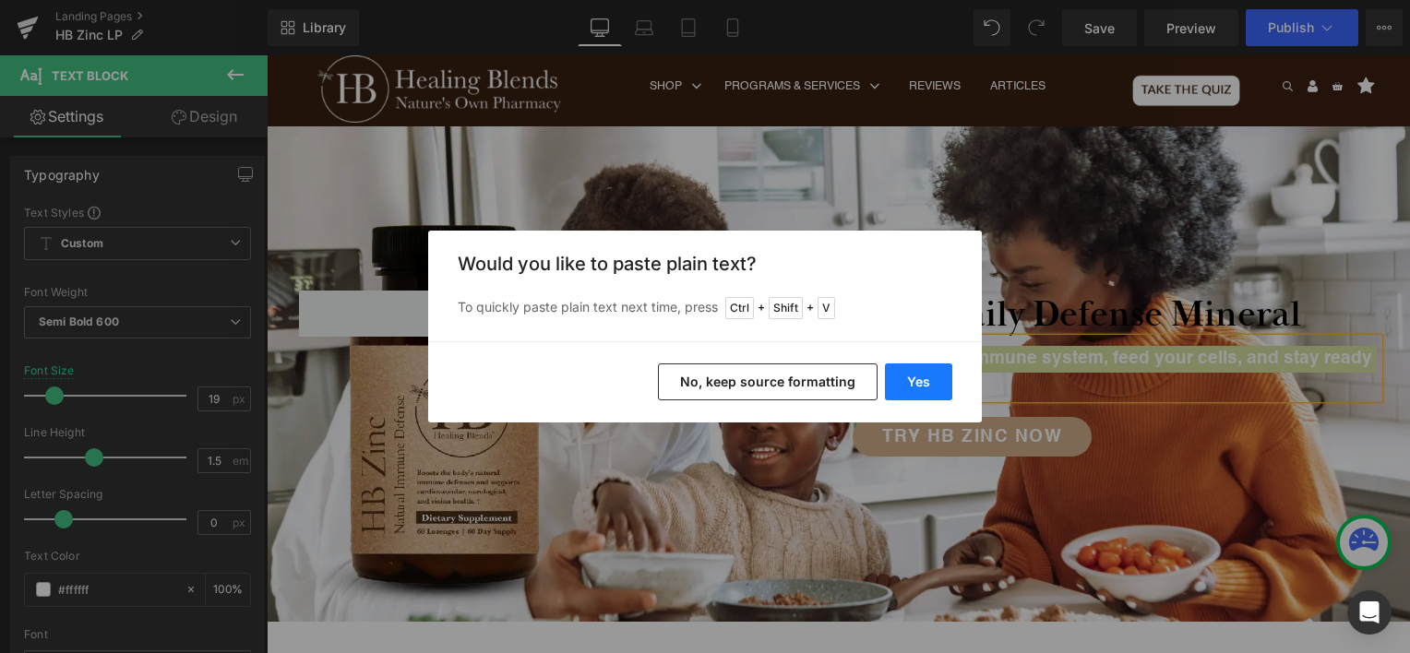
click at [928, 376] on button "Yes" at bounding box center [918, 382] width 67 height 37
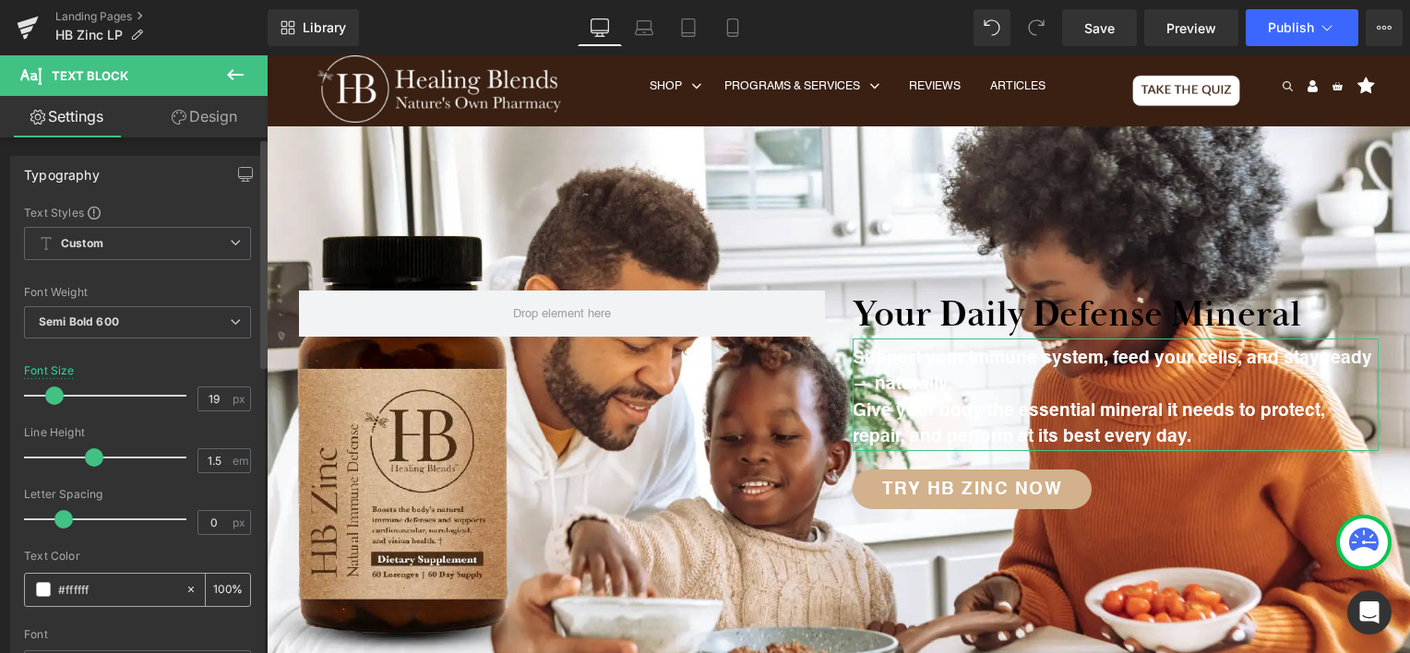
click at [44, 582] on span at bounding box center [43, 589] width 15 height 15
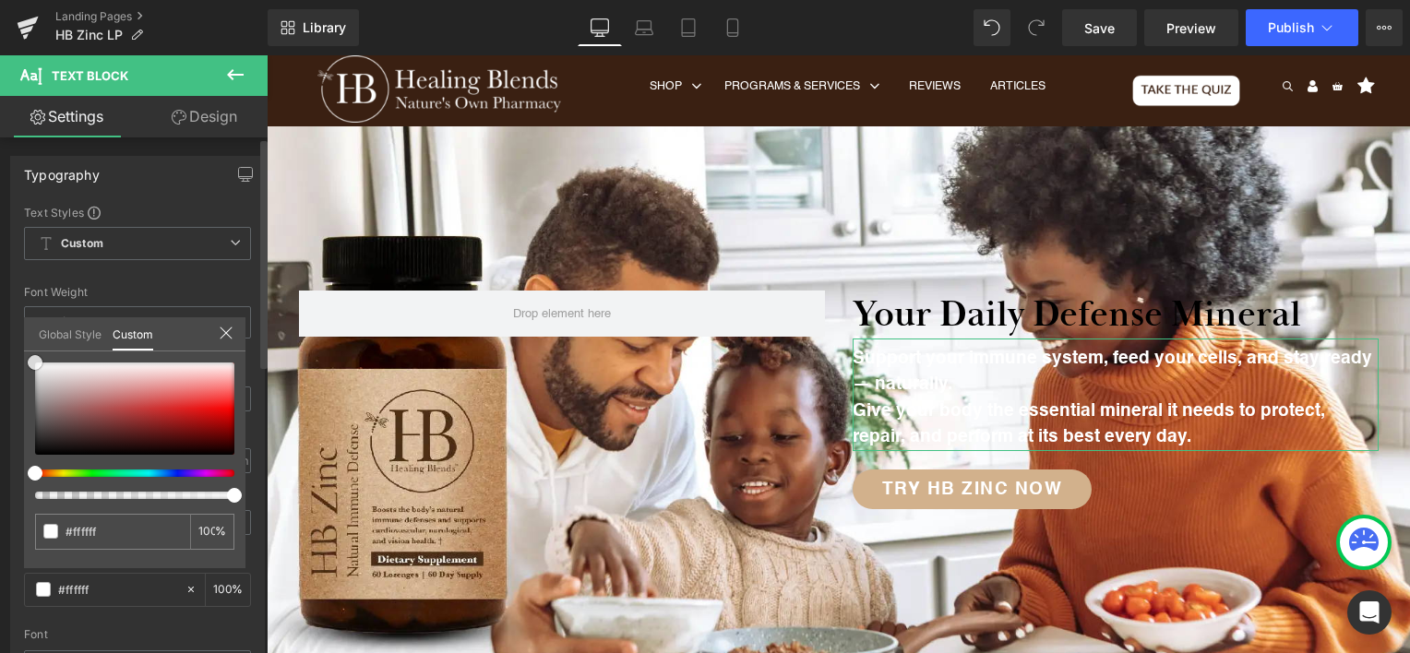
type input "#241e1e"
type input "#201c1c"
type input "#171616"
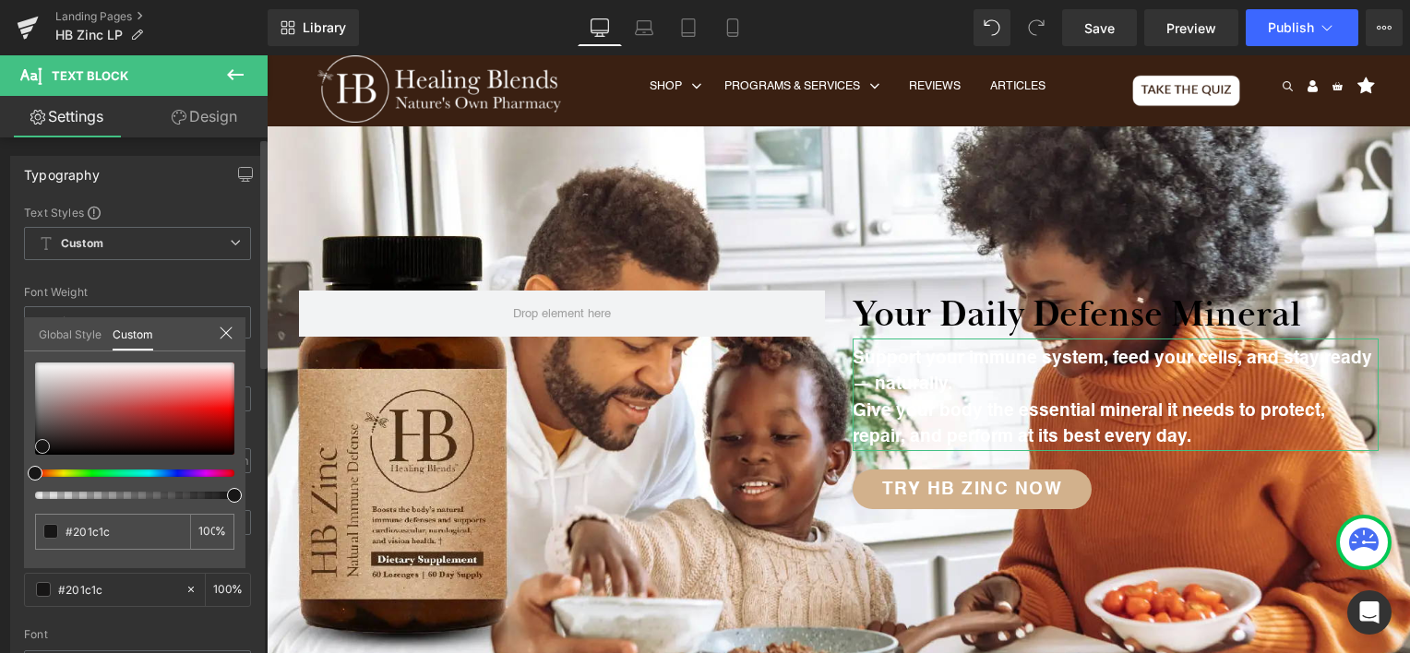
type input "#171616"
type input "#0c0c0c"
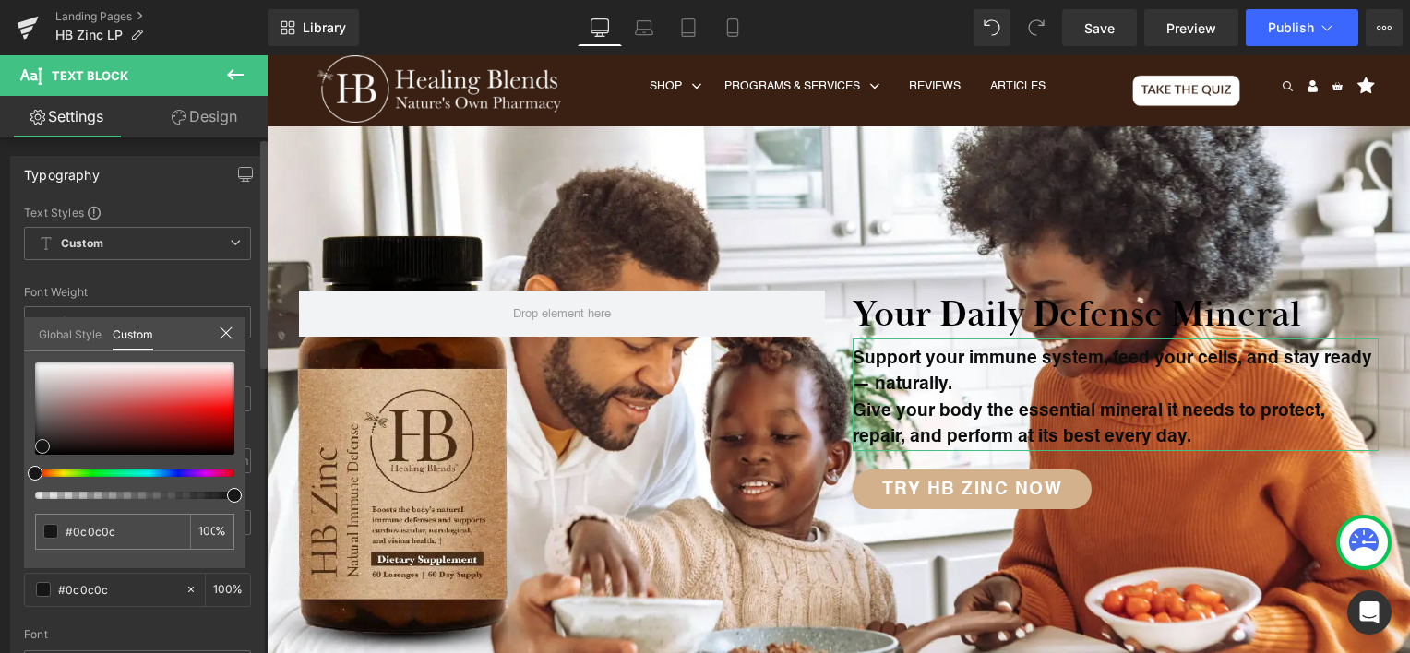
type input "#070707"
type input "#050505"
type input "#000000"
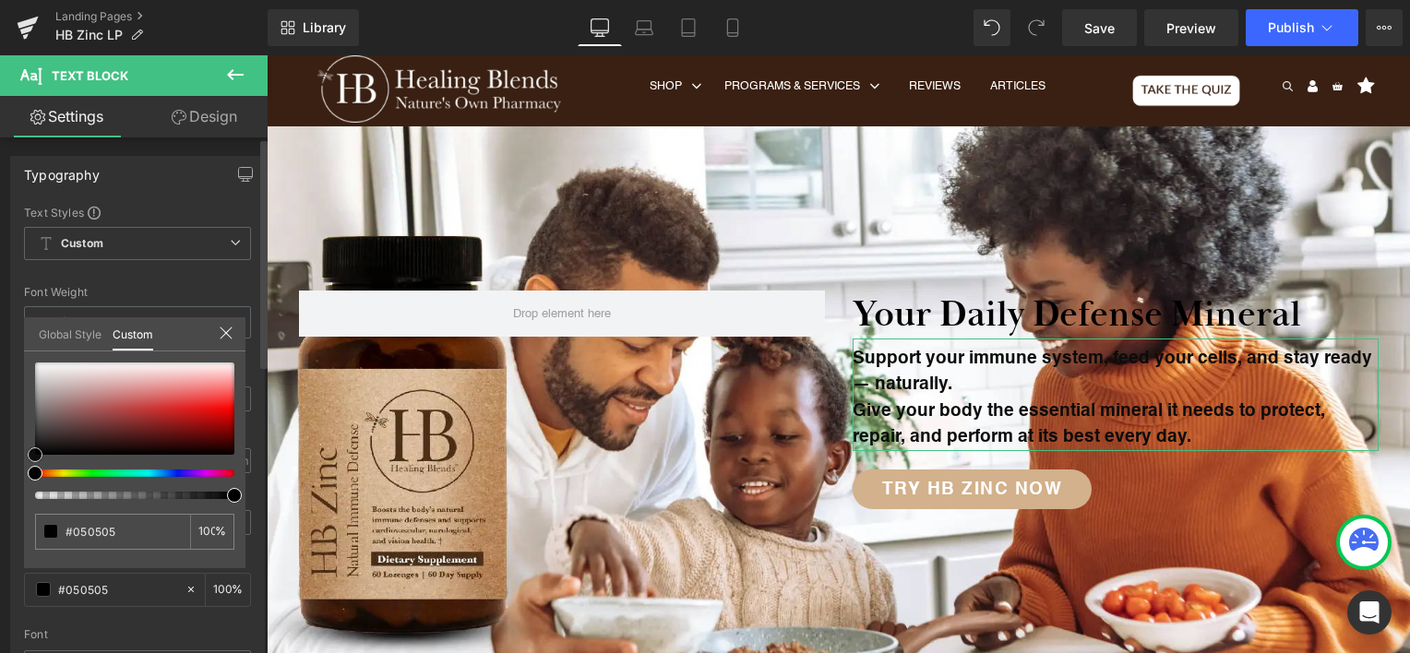
type input "#000000"
drag, startPoint x: 53, startPoint y: 442, endPoint x: 30, endPoint y: 454, distance: 26.0
click at [35, 454] on div at bounding box center [134, 409] width 199 height 92
click at [1081, 78] on img at bounding box center [705, 326] width 1410 height 653
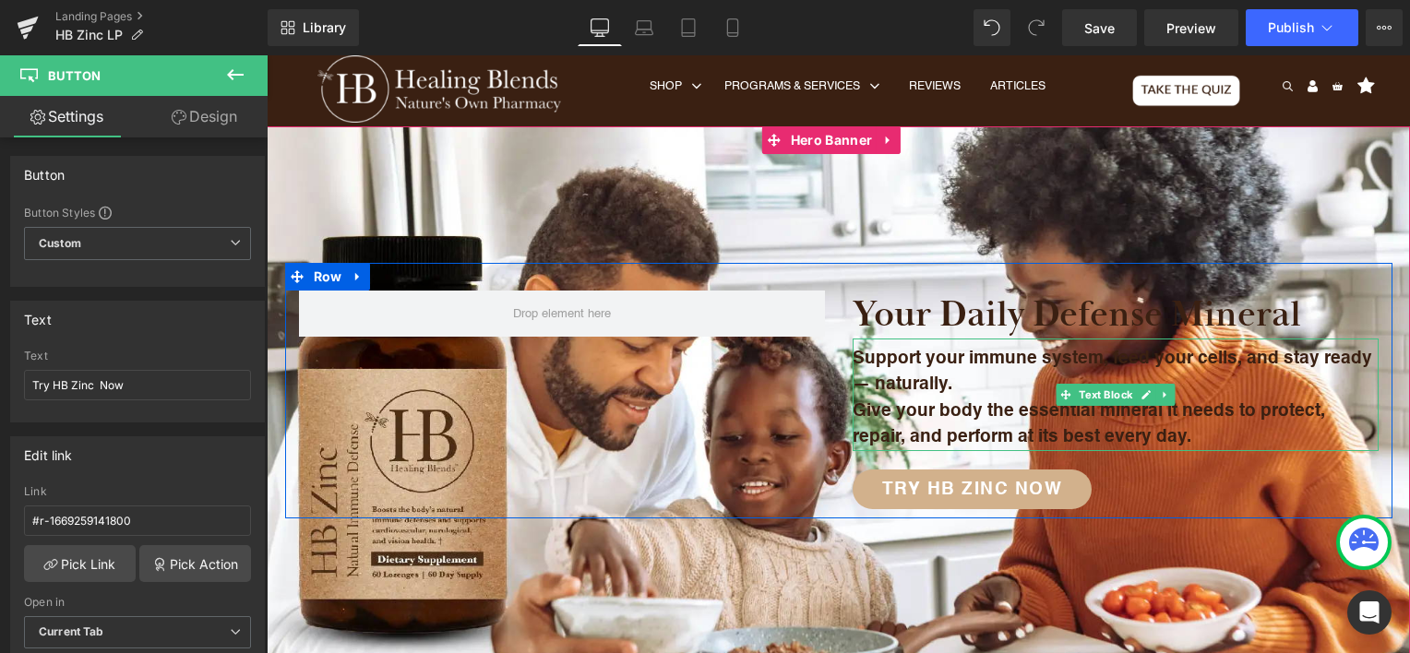
click at [857, 387] on p "Support your immune system, feed your cells, and stay ready — naturally." at bounding box center [1116, 372] width 526 height 53
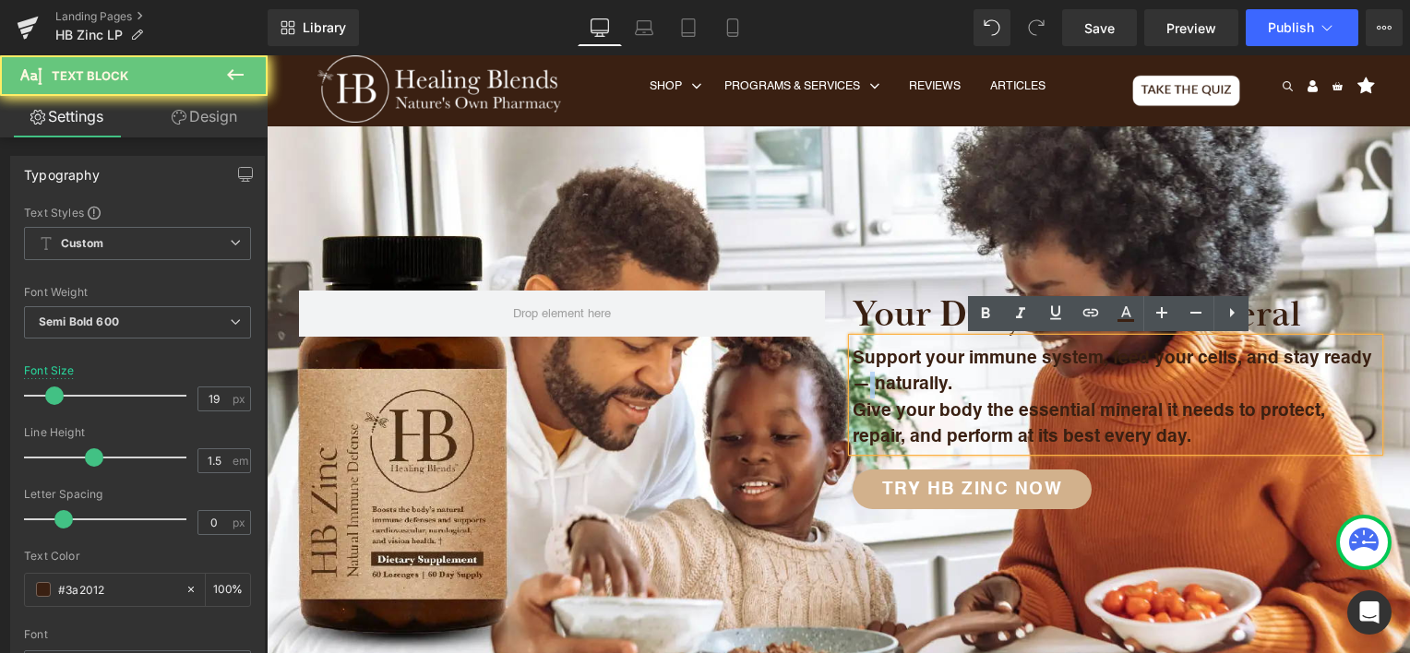
click at [857, 387] on p "Support your immune system, feed your cells, and stay ready — naturally." at bounding box center [1116, 372] width 526 height 53
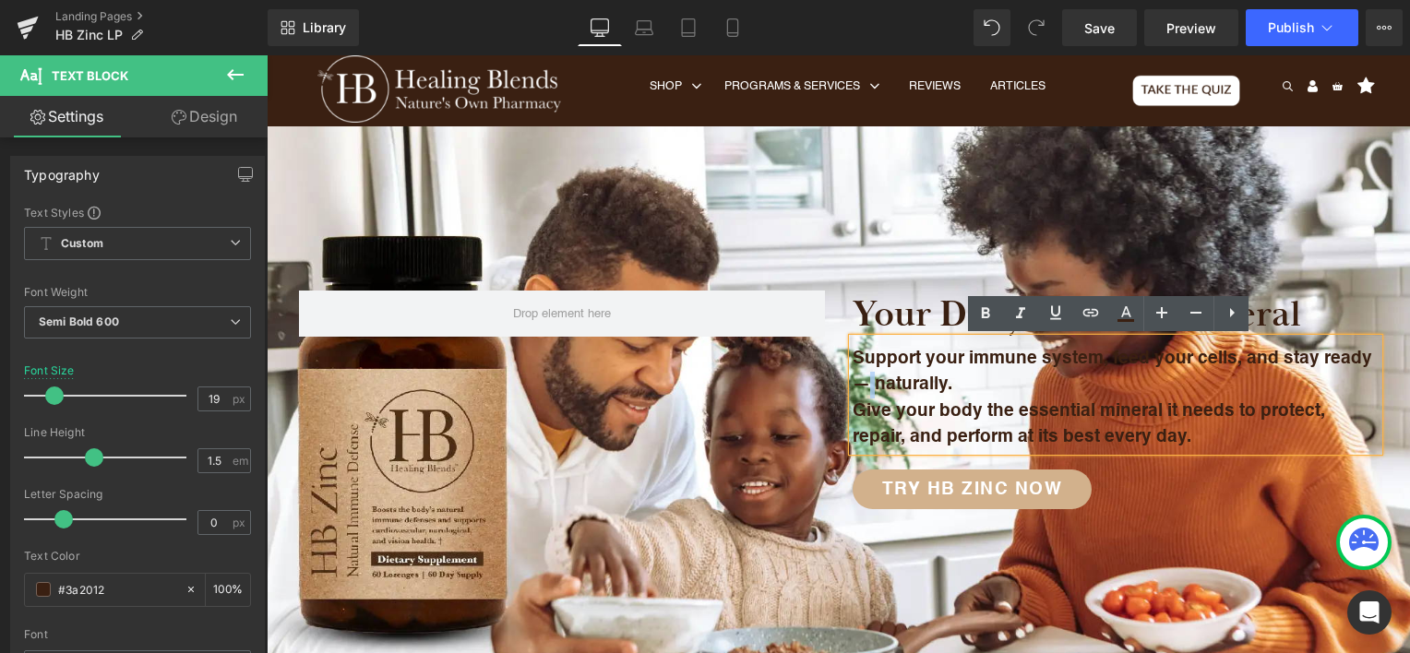
click at [907, 169] on div at bounding box center [838, 400] width 1143 height 548
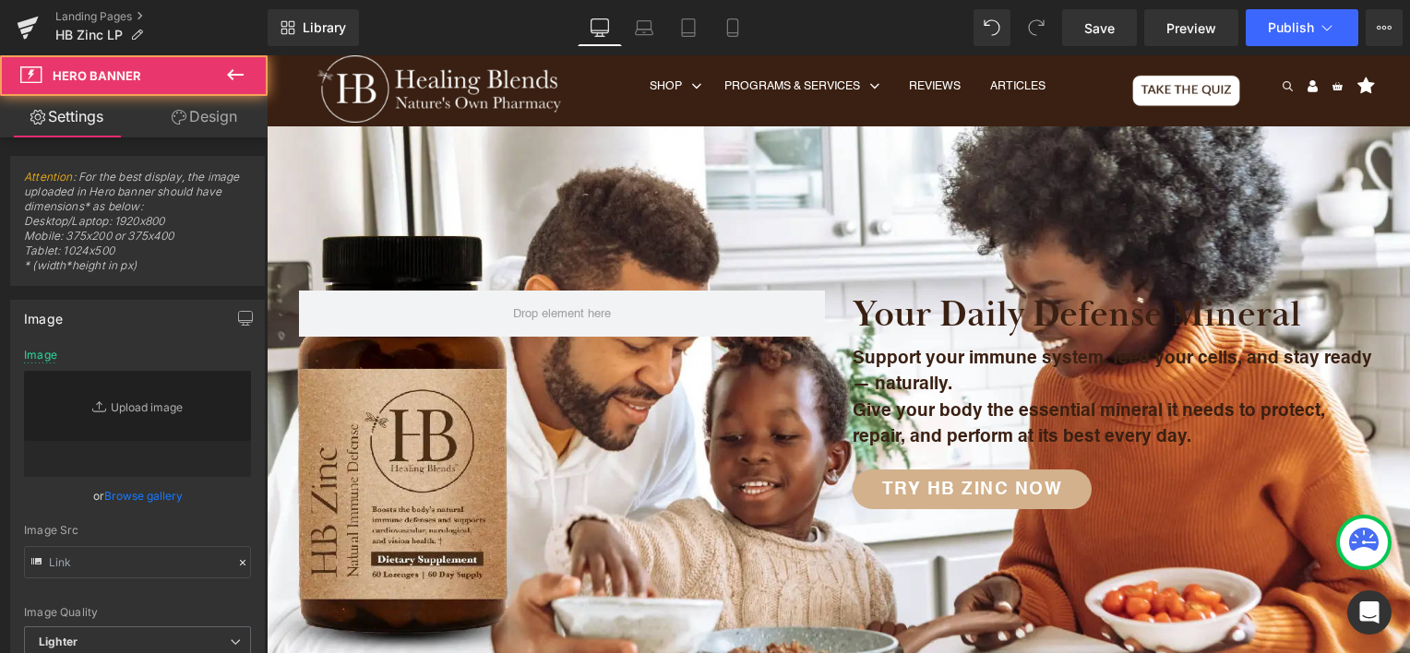
type input "[URL][DOMAIN_NAME]"
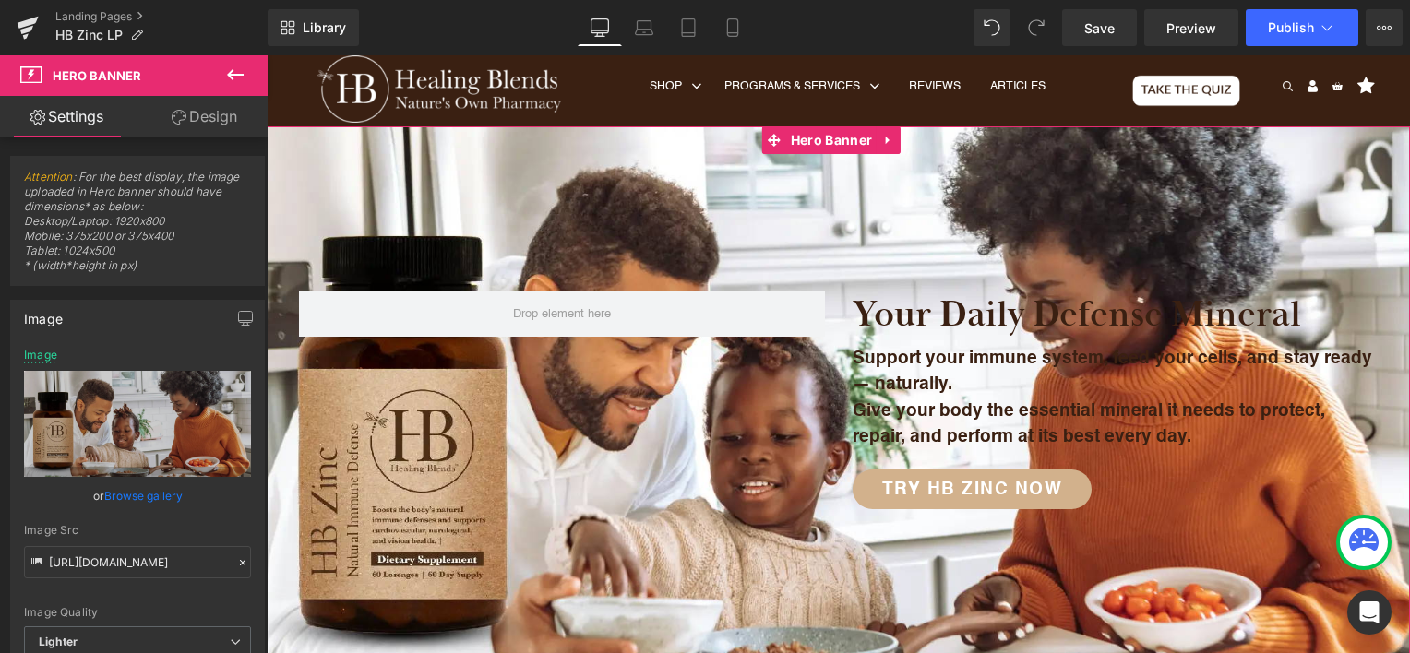
click at [218, 117] on link "Design" at bounding box center [205, 117] width 134 height 42
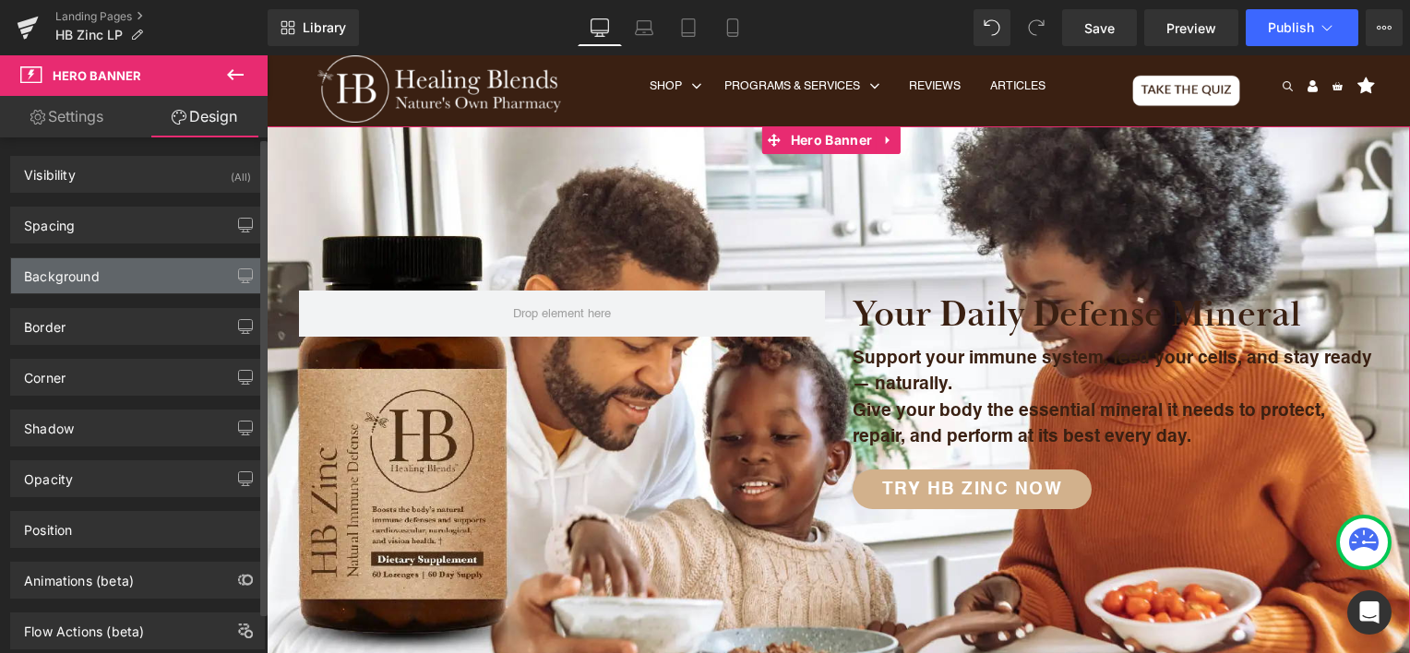
click at [194, 281] on div "Background" at bounding box center [137, 275] width 253 height 35
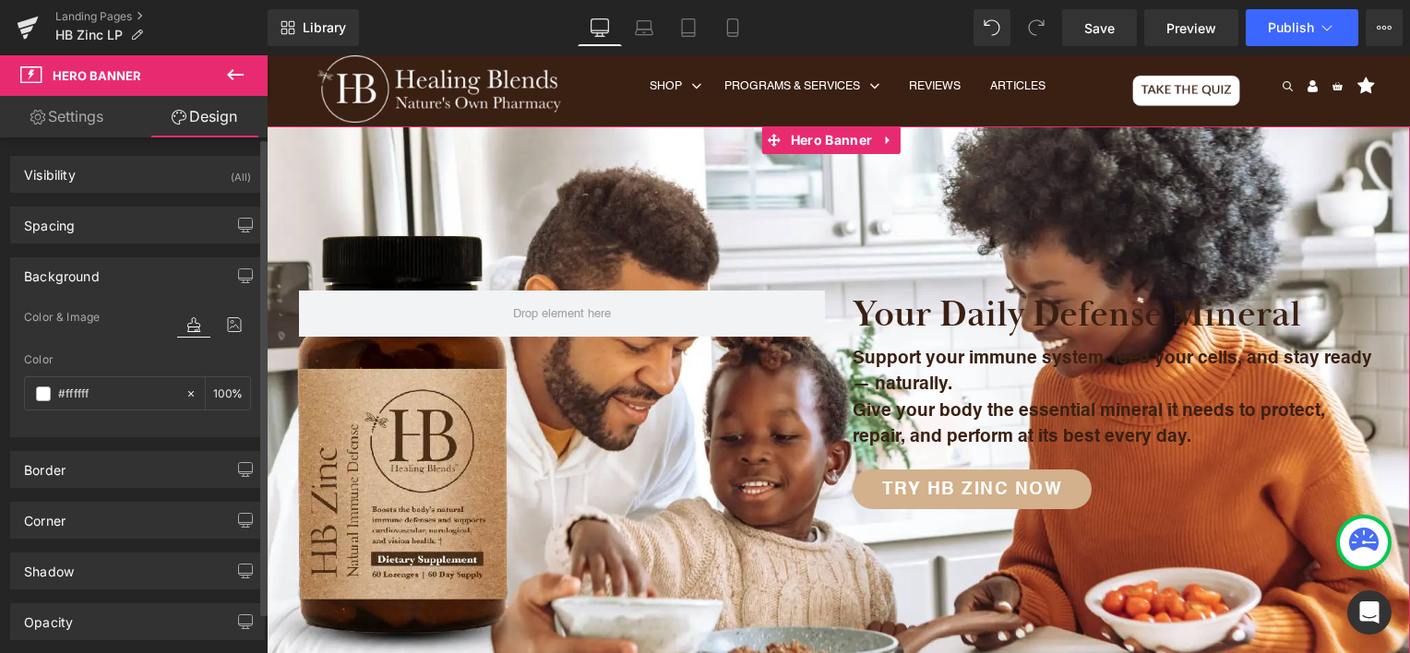
click at [176, 279] on div "Background" at bounding box center [137, 275] width 253 height 35
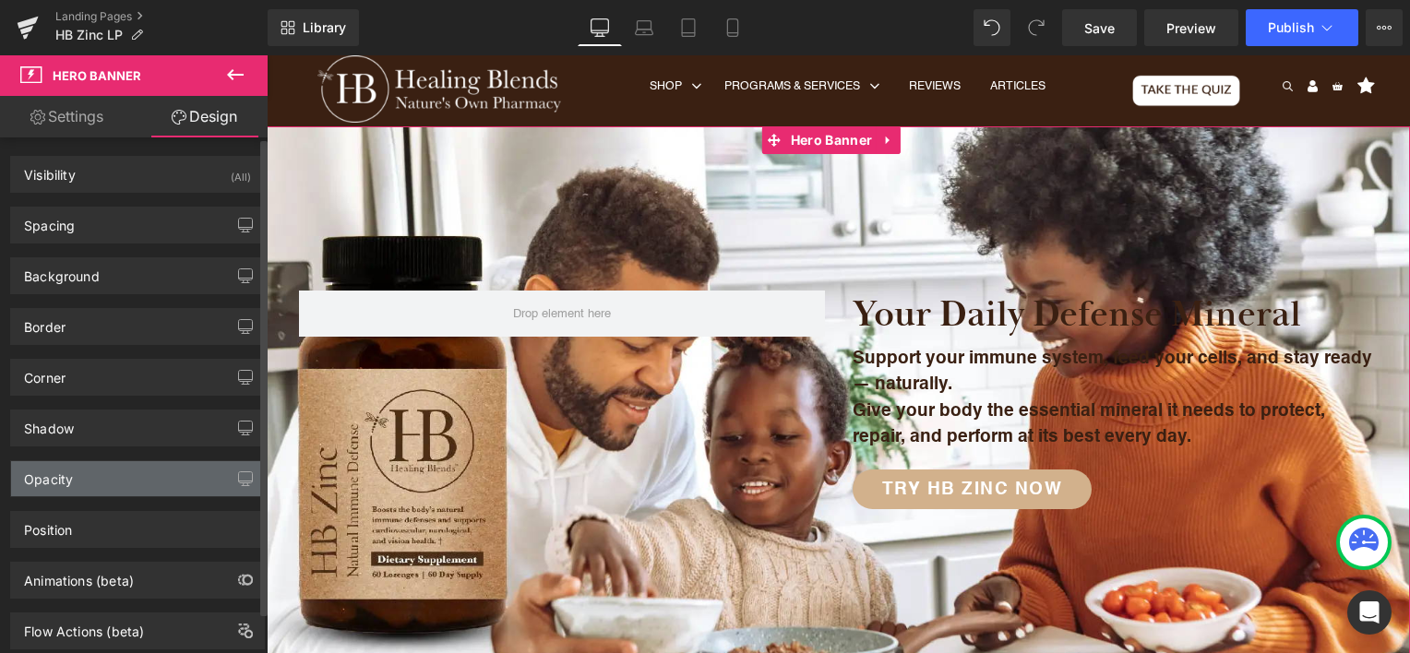
click at [141, 484] on div "Opacity" at bounding box center [137, 478] width 253 height 35
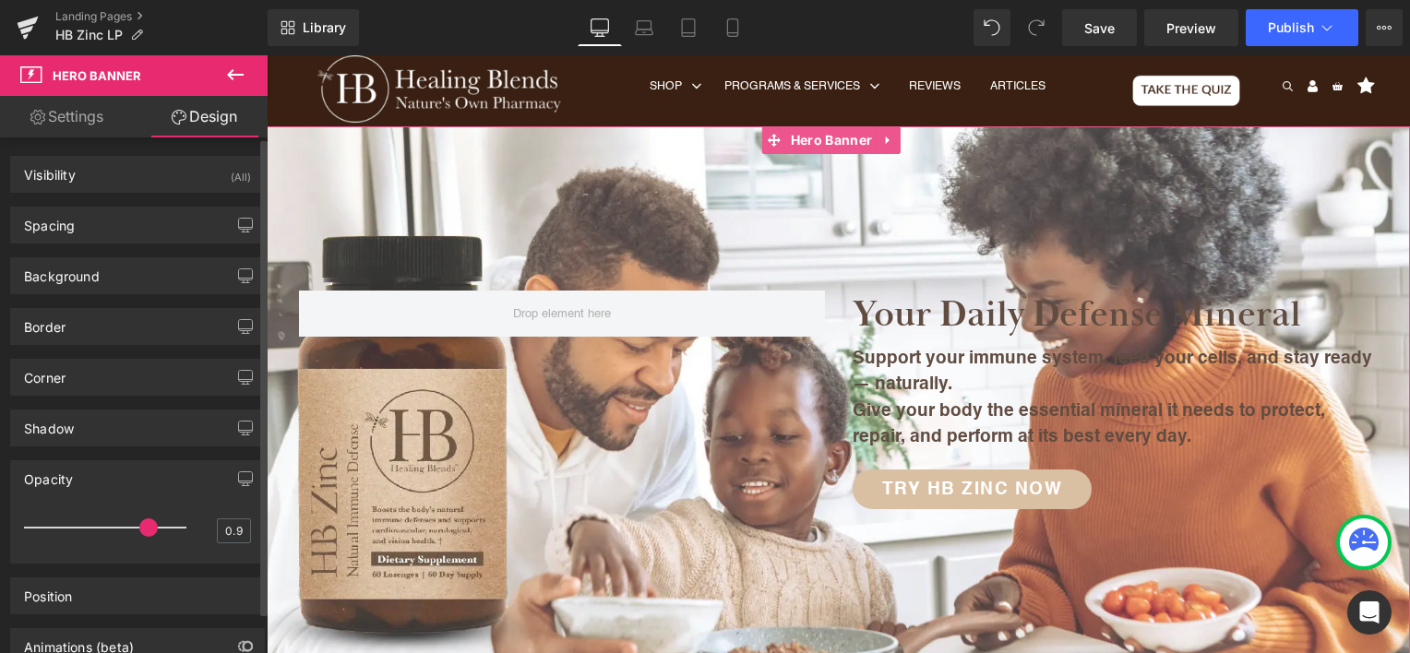
type input "1"
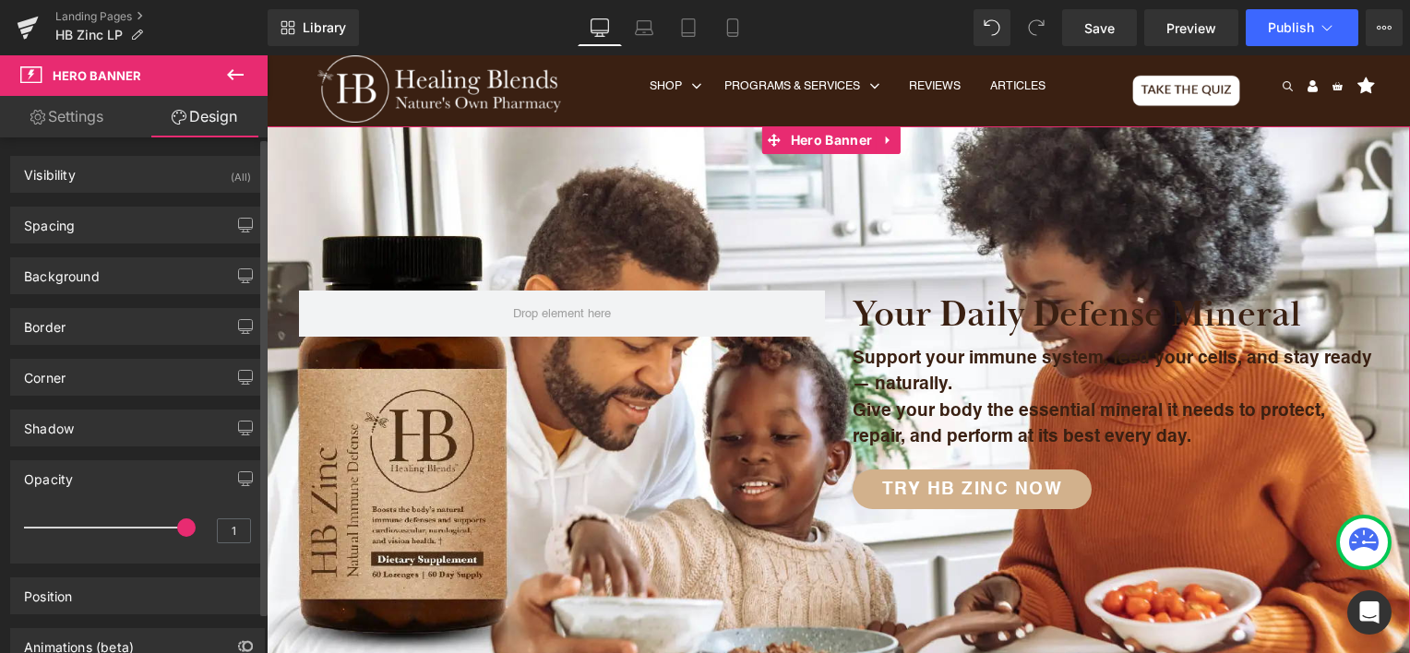
drag, startPoint x: 174, startPoint y: 527, endPoint x: 205, endPoint y: 533, distance: 32.0
click at [205, 533] on div "1" at bounding box center [137, 533] width 227 height 49
click at [216, 419] on div "Shadow" at bounding box center [137, 428] width 253 height 35
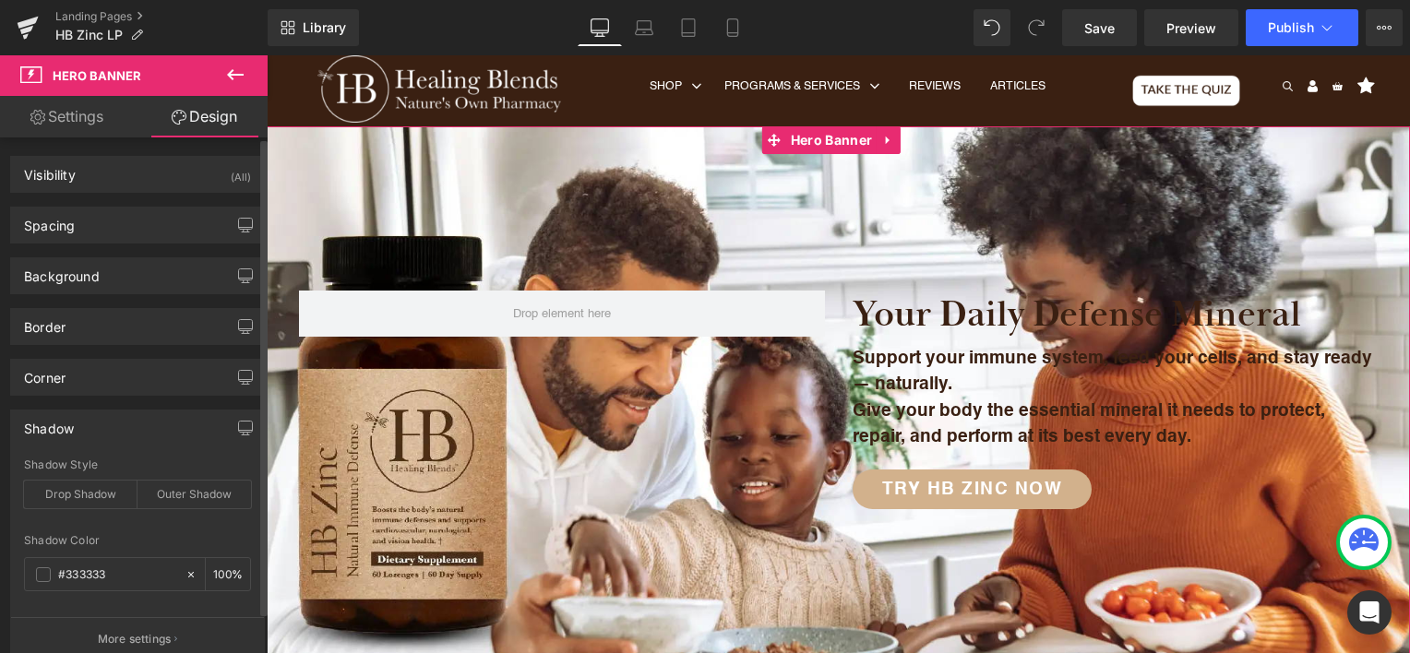
click at [216, 419] on div "Shadow" at bounding box center [137, 428] width 253 height 35
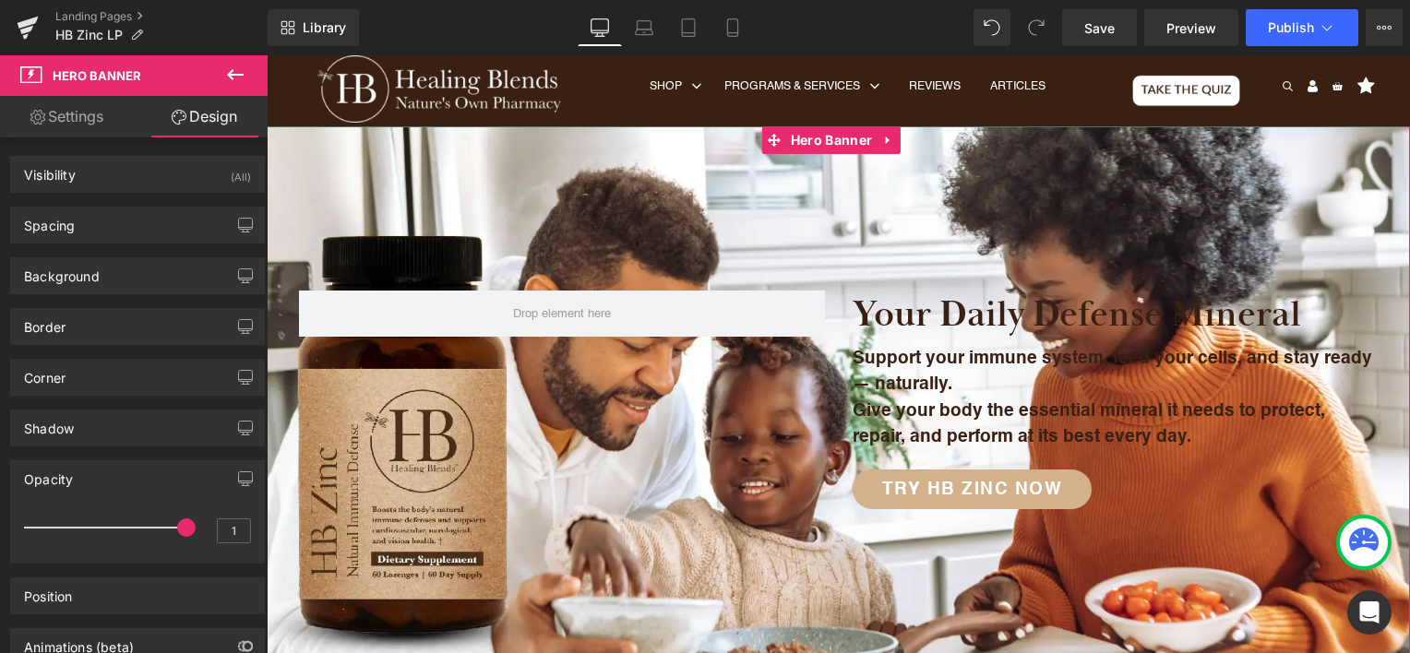
click at [98, 119] on link "Settings" at bounding box center [67, 117] width 134 height 42
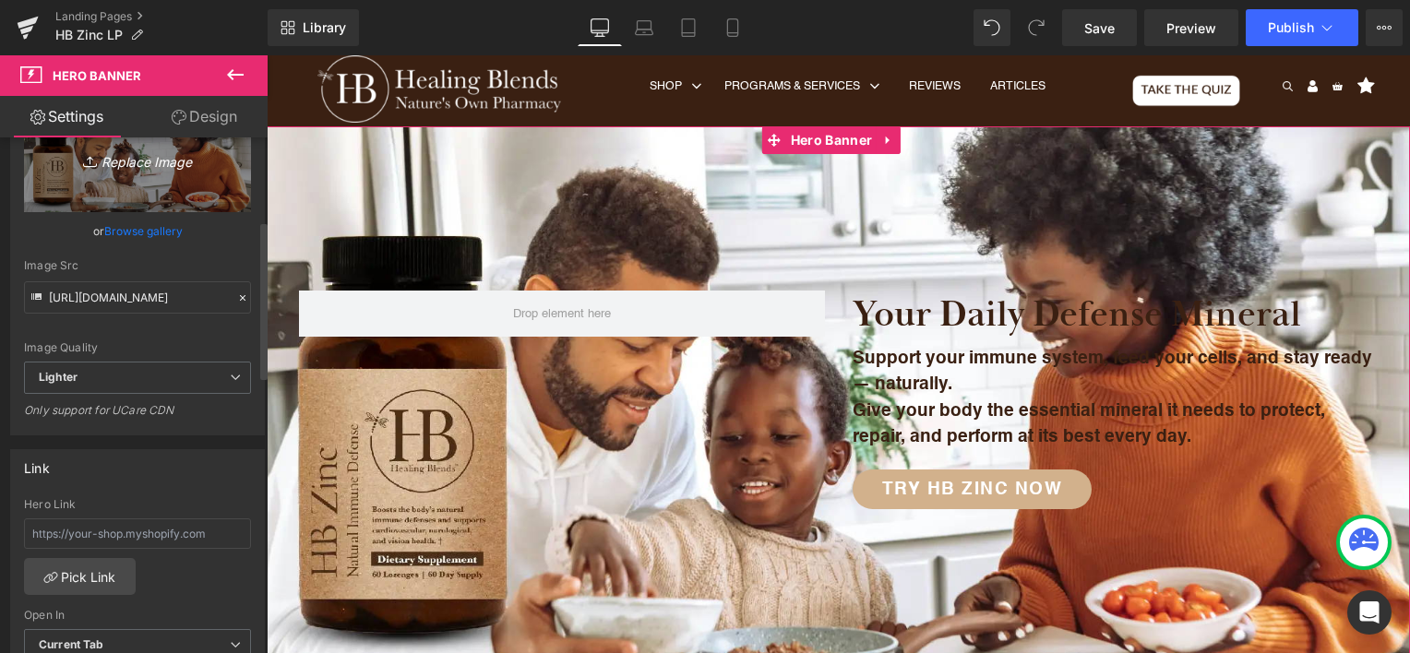
scroll to position [277, 0]
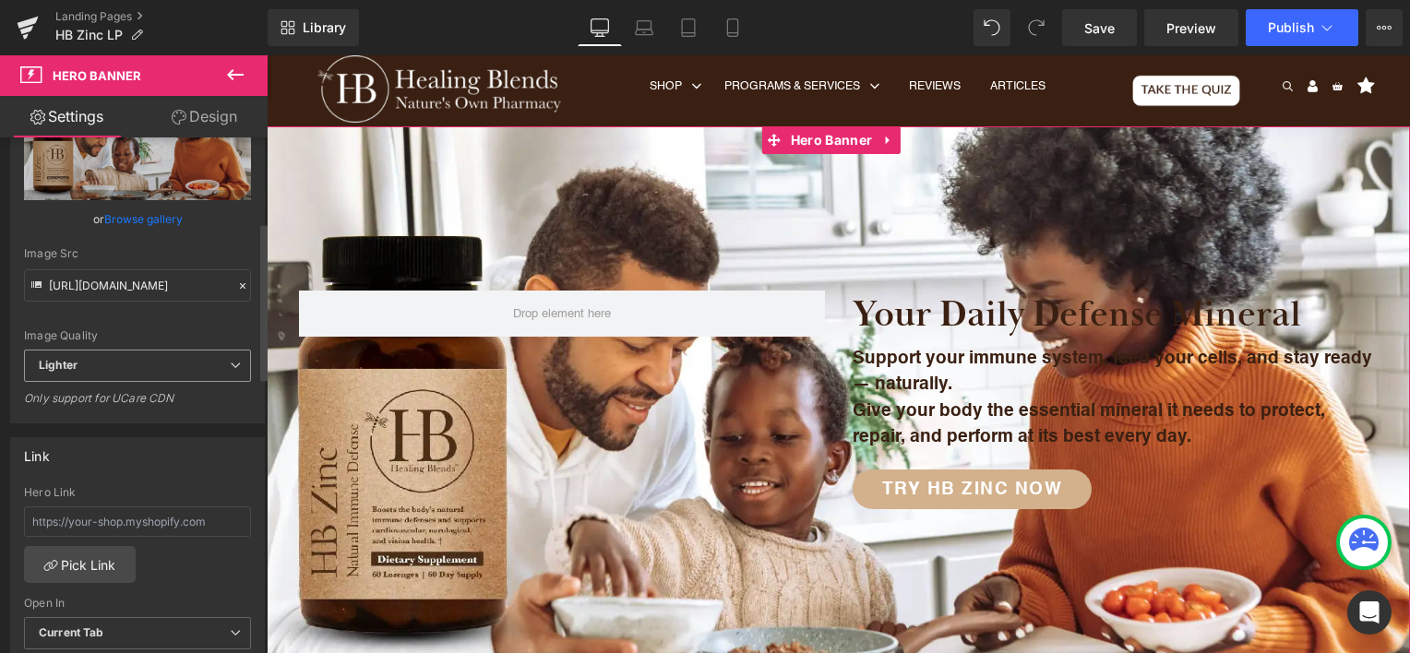
click at [170, 361] on span "Lighter" at bounding box center [137, 366] width 227 height 32
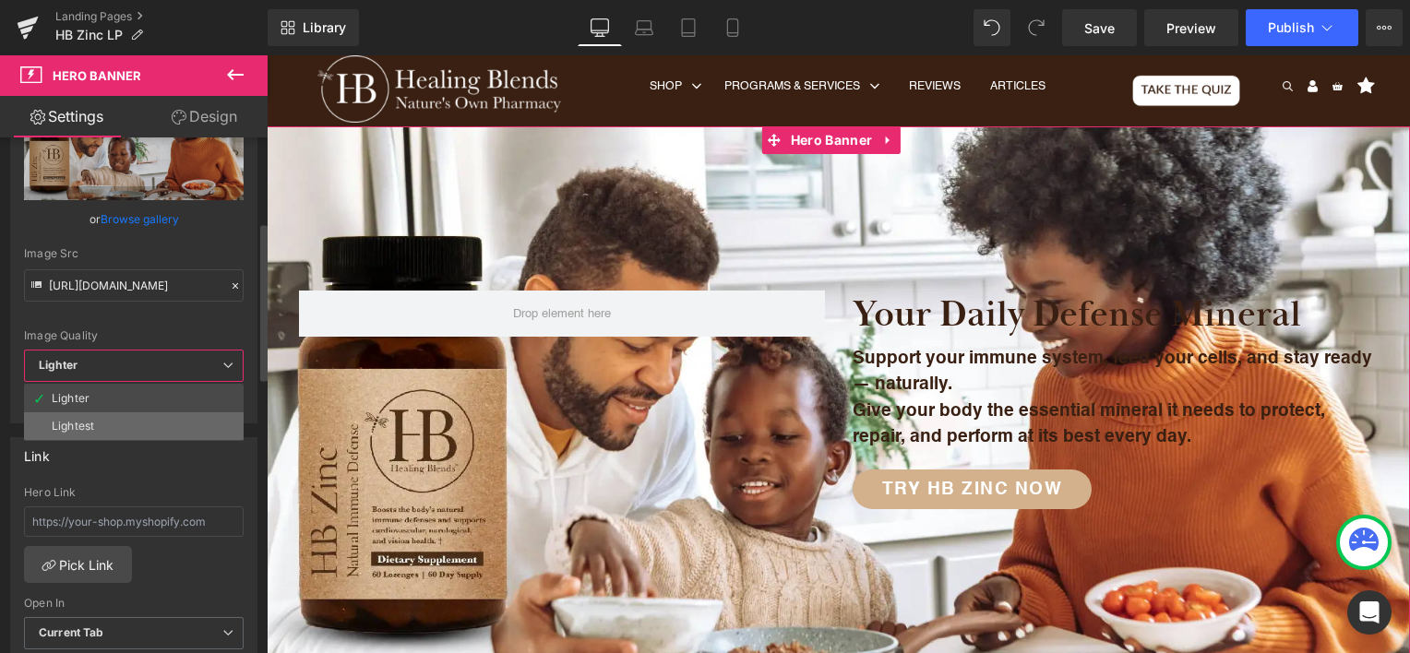
click at [137, 417] on li "Lightest" at bounding box center [134, 427] width 220 height 28
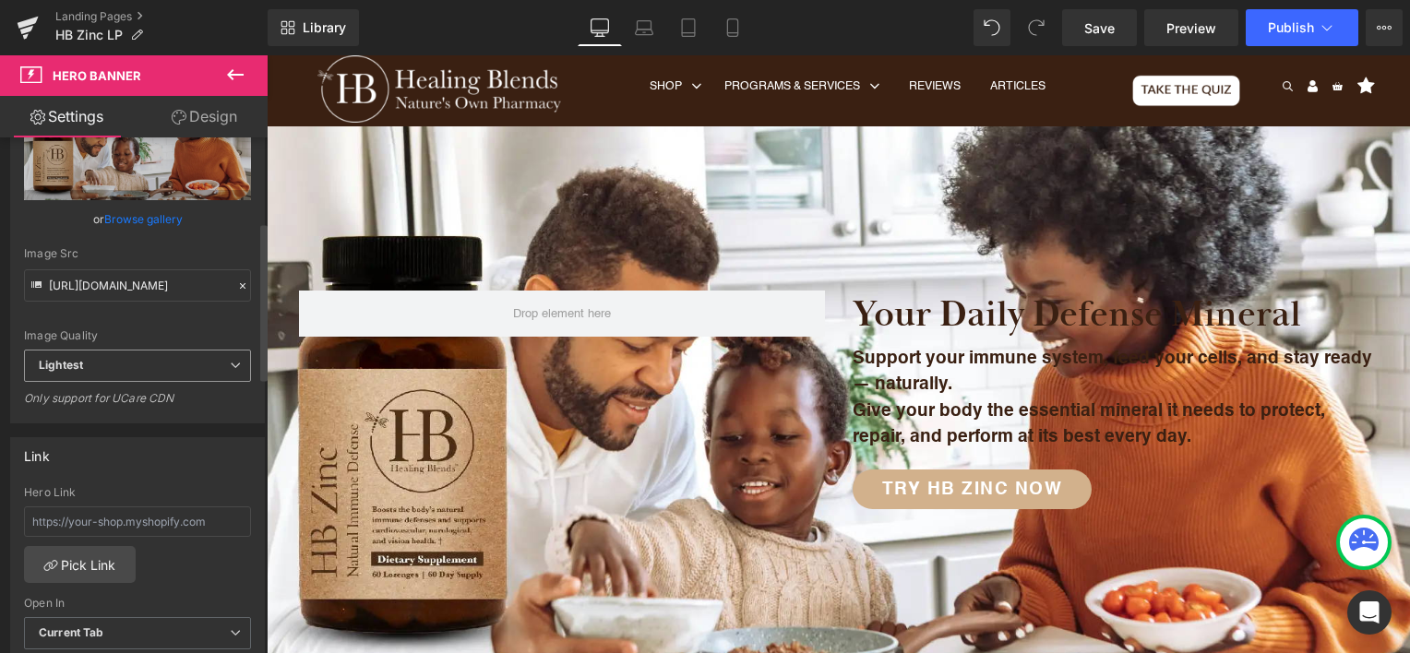
click at [181, 365] on span "Lightest" at bounding box center [137, 366] width 227 height 32
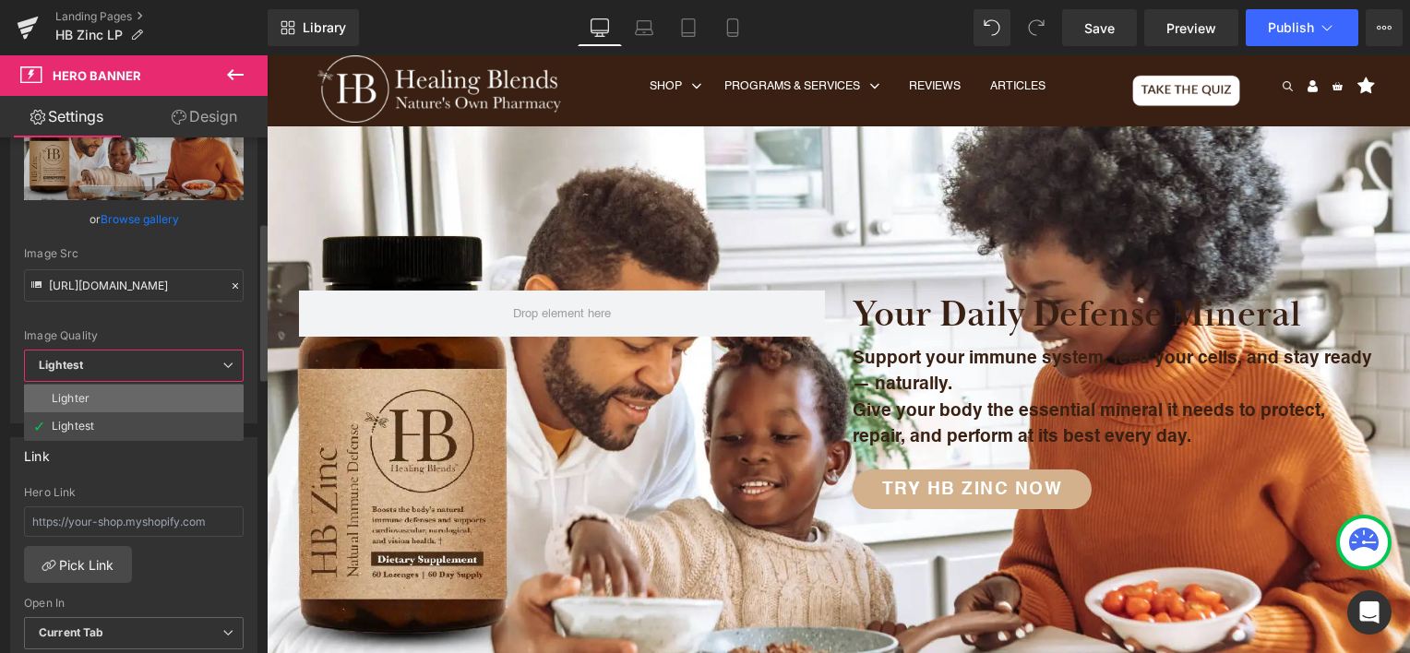
click at [164, 395] on li "Lighter" at bounding box center [134, 399] width 220 height 28
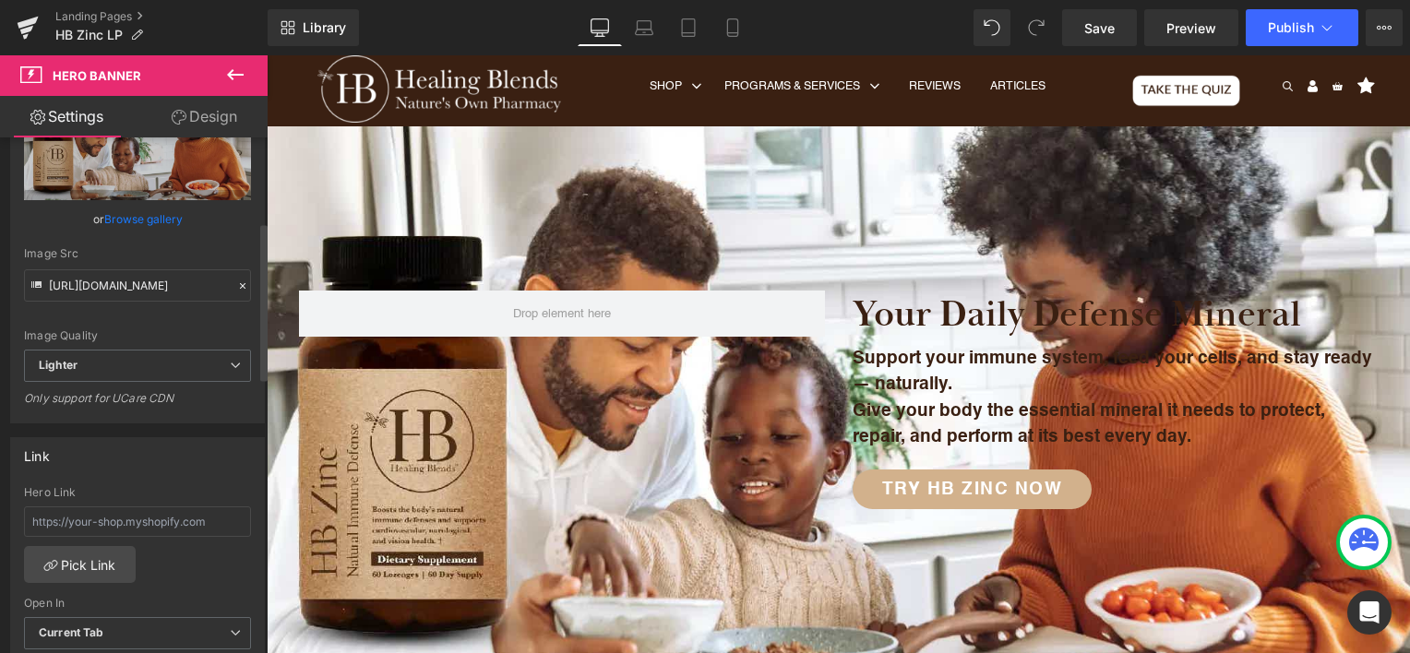
type input "[URL][DOMAIN_NAME]"
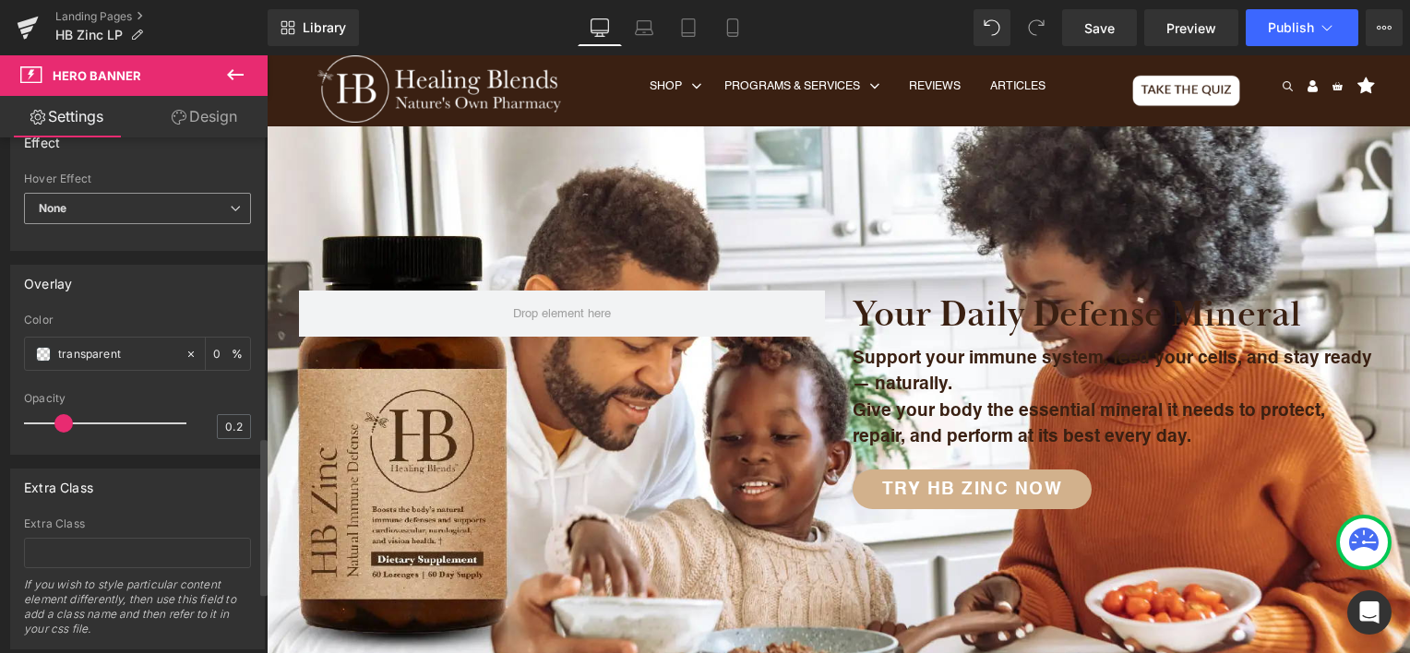
scroll to position [1184, 0]
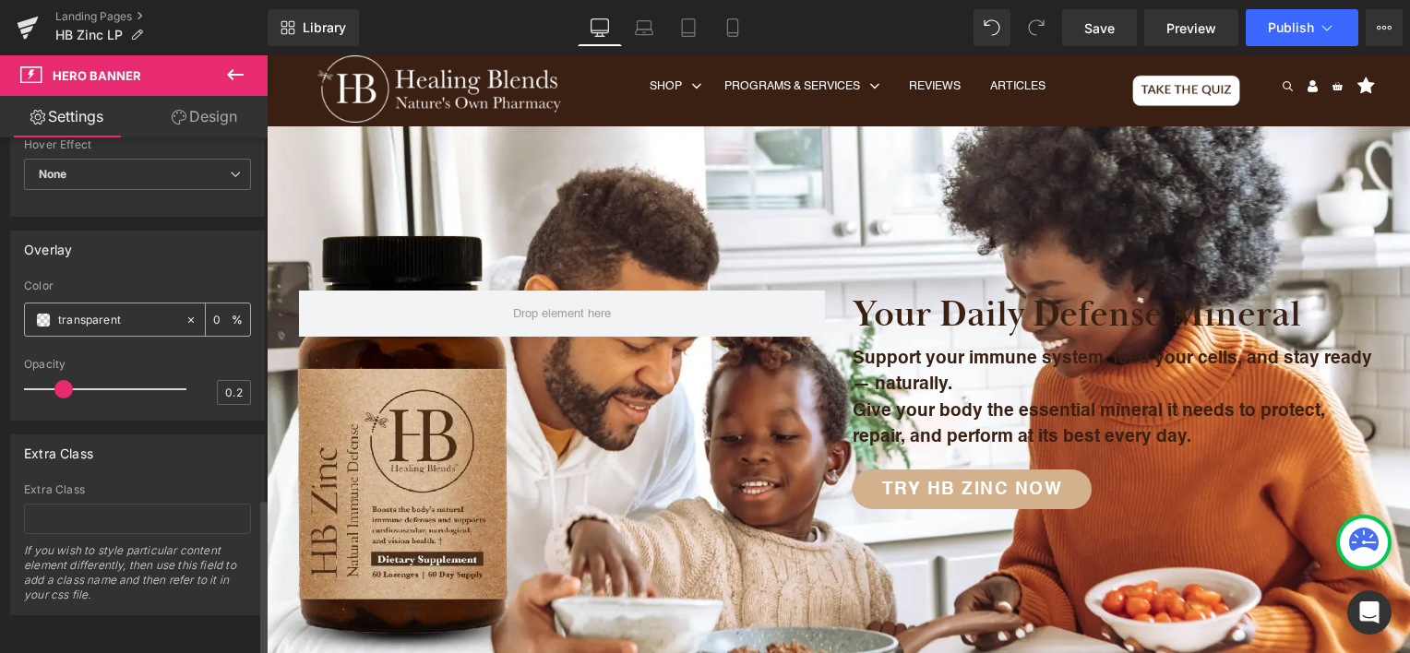
click at [133, 310] on input "transparent" at bounding box center [117, 320] width 118 height 20
click at [48, 313] on span at bounding box center [43, 320] width 15 height 15
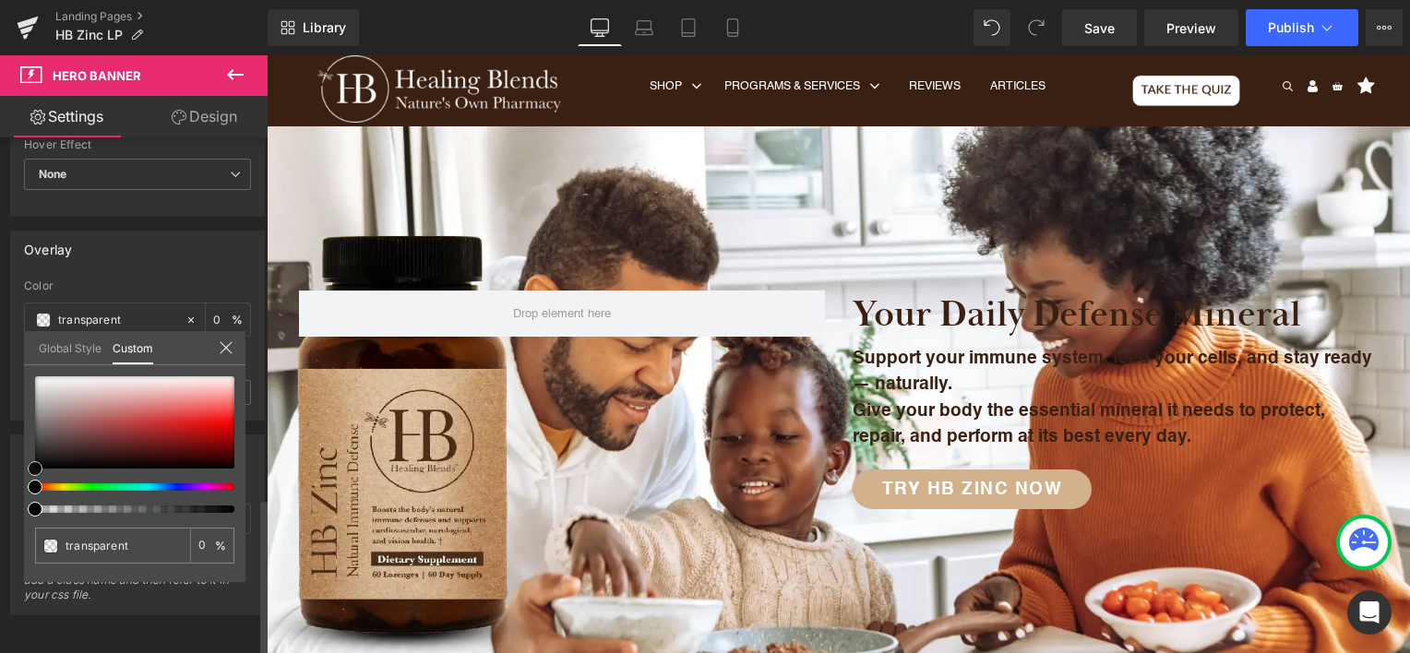
type input "#646262"
type input "100"
type input "#646262"
type input "100"
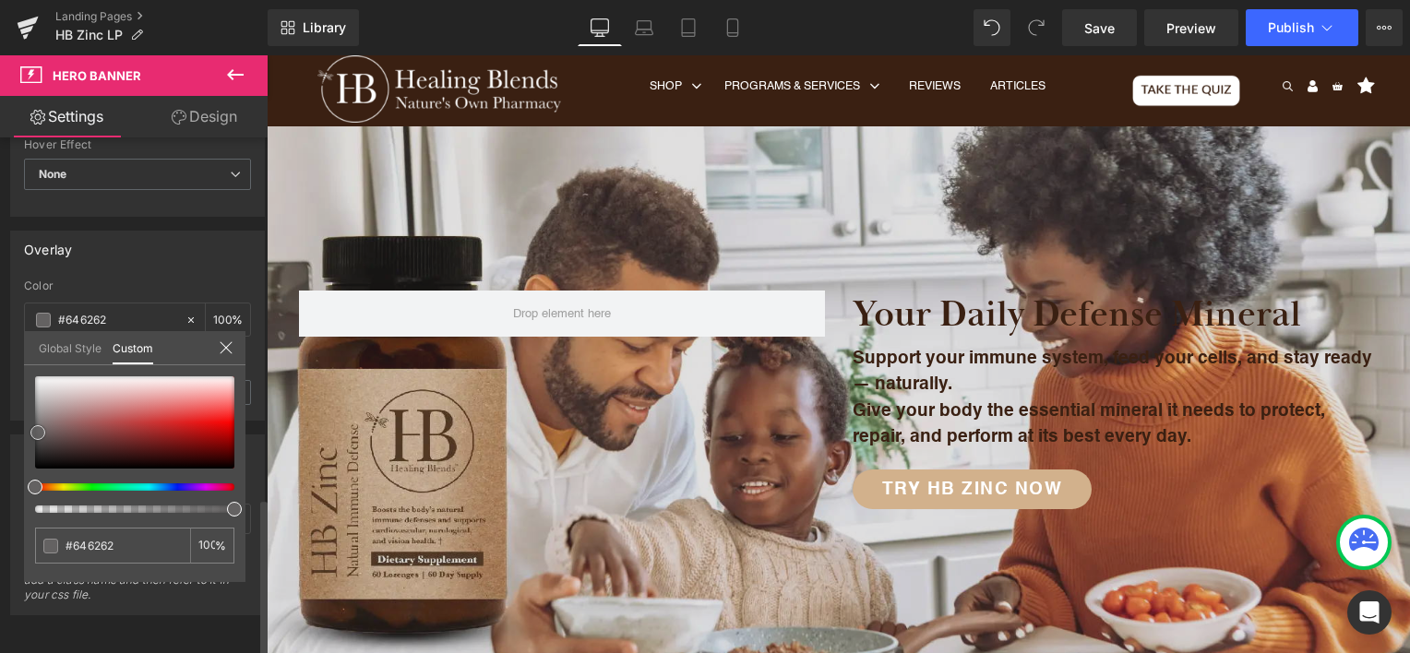
type input "#656161"
type input "#1f1d1d"
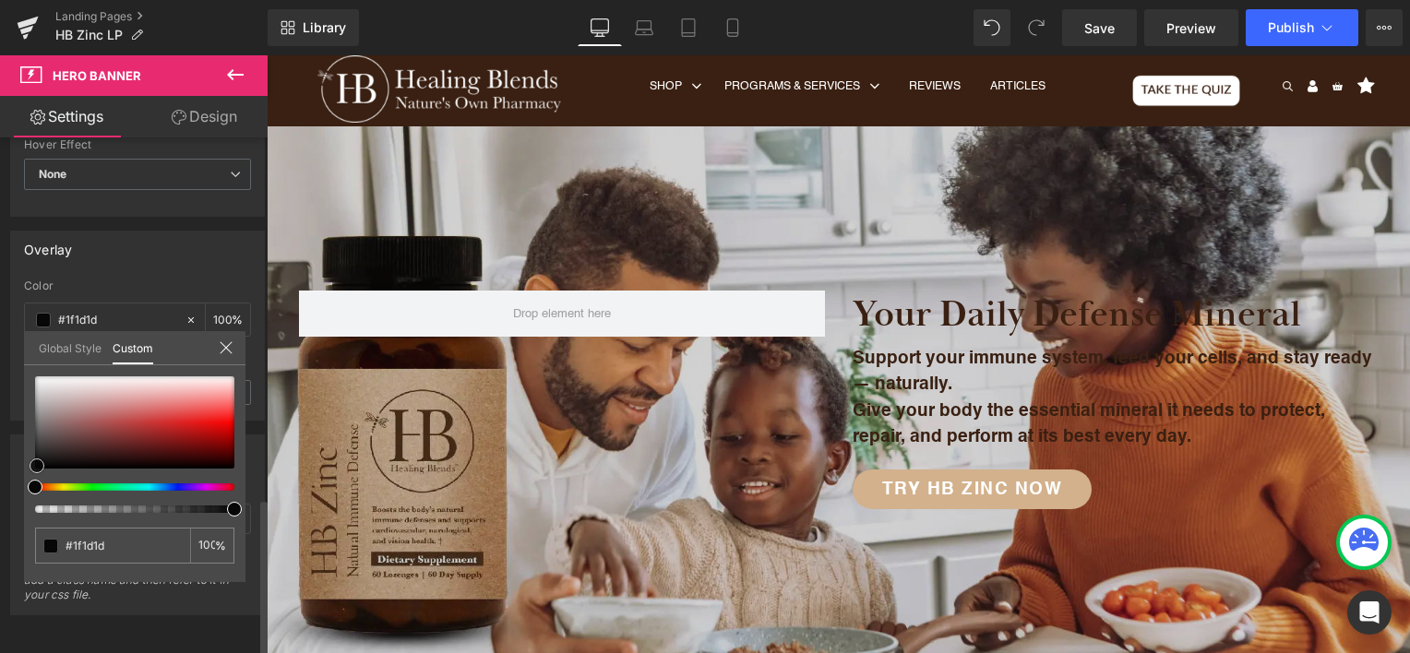
type input "#0a0a0a"
type input "#000000"
drag, startPoint x: 38, startPoint y: 432, endPoint x: 36, endPoint y: 481, distance: 48.9
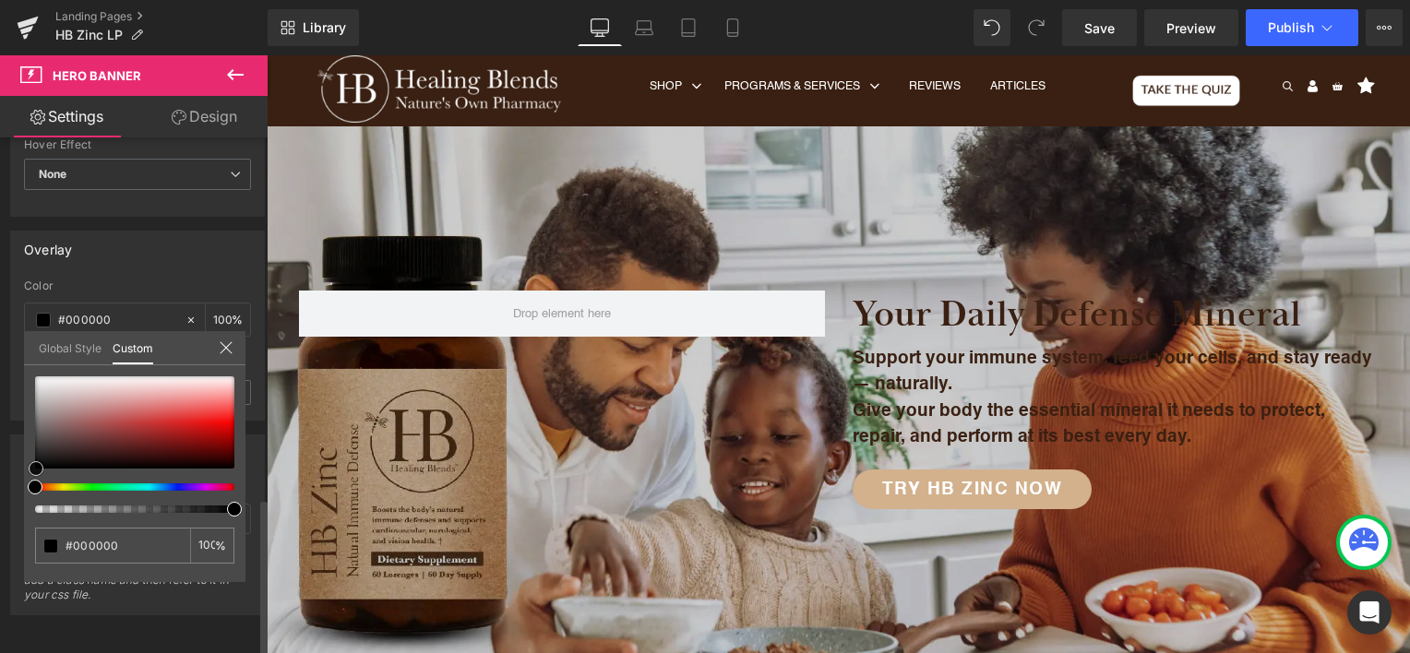
click at [36, 481] on div at bounding box center [134, 445] width 199 height 137
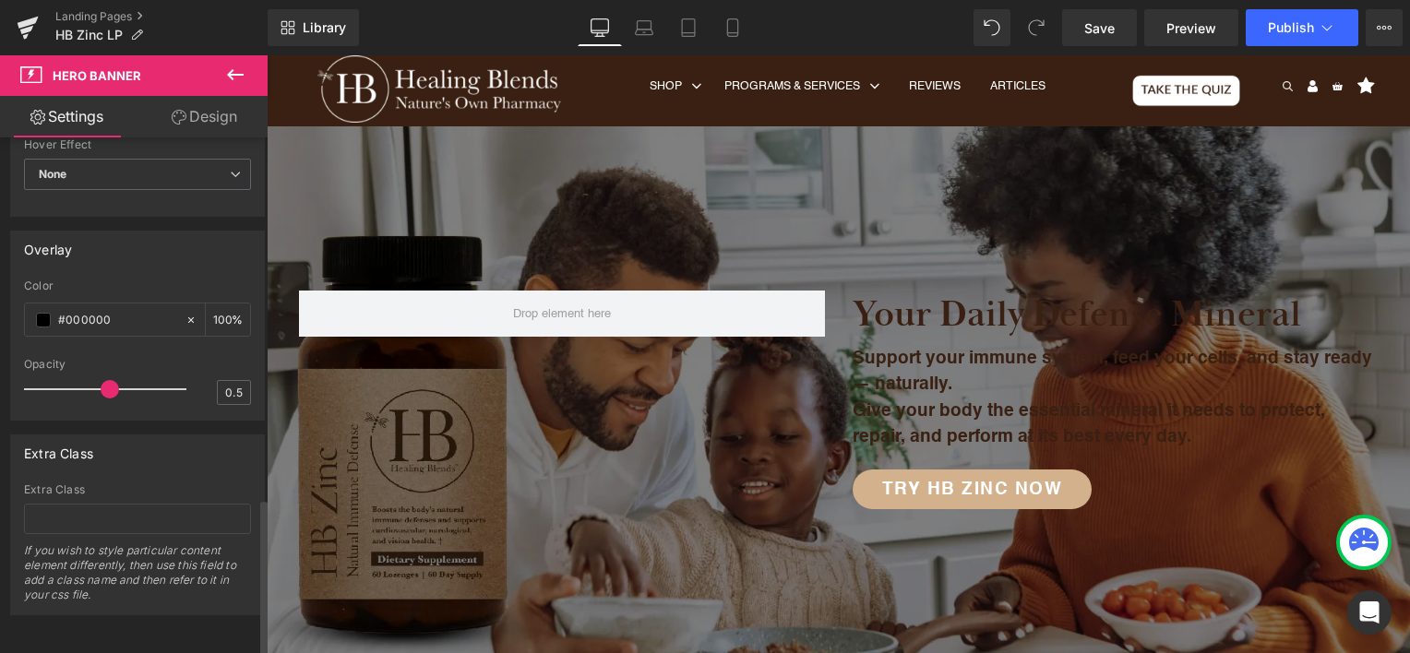
type input "0.4"
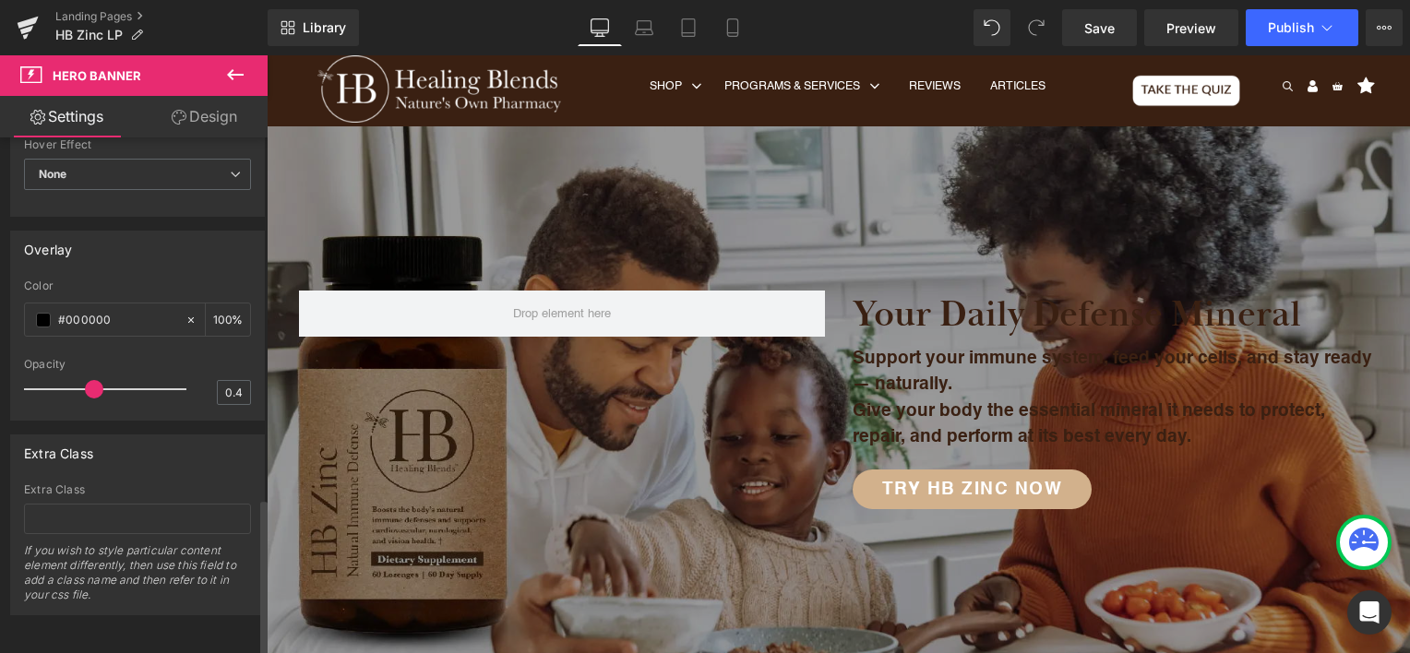
drag, startPoint x: 59, startPoint y: 383, endPoint x: 85, endPoint y: 380, distance: 26.0
click at [85, 380] on span at bounding box center [94, 389] width 18 height 18
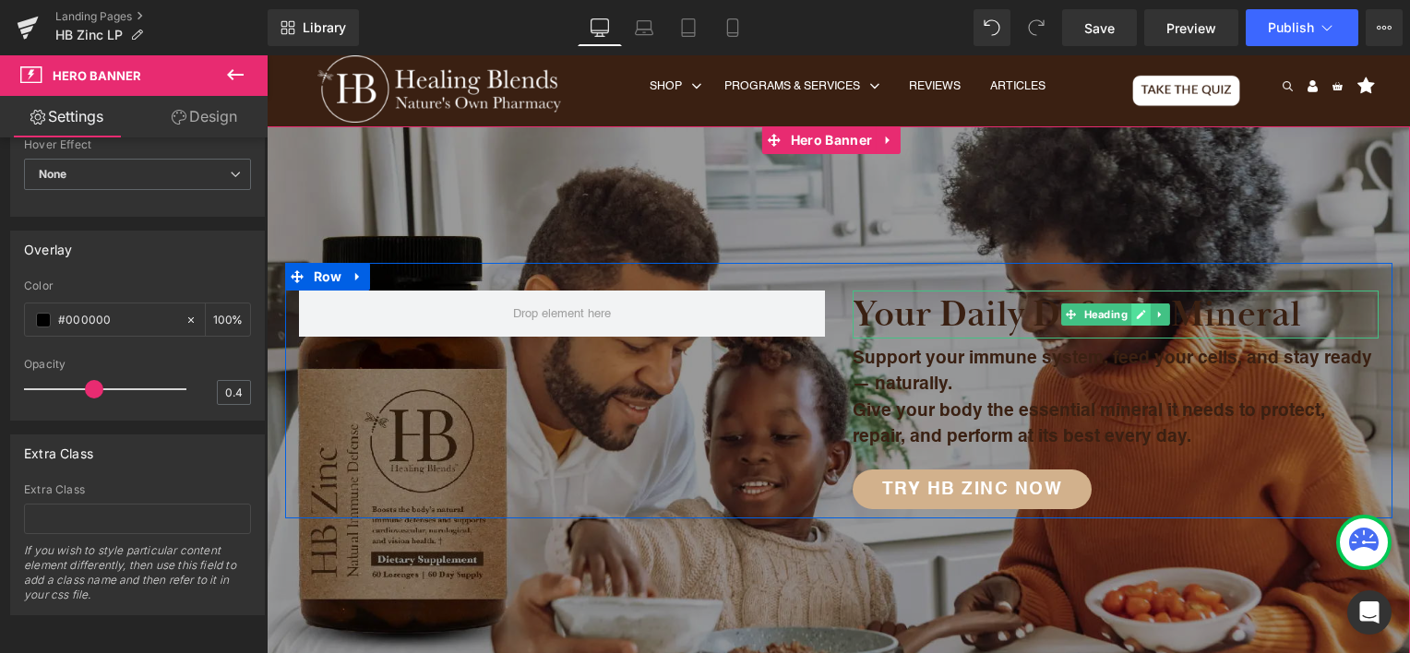
click at [1136, 310] on icon at bounding box center [1141, 314] width 10 height 11
click at [1136, 316] on icon at bounding box center [1140, 314] width 9 height 9
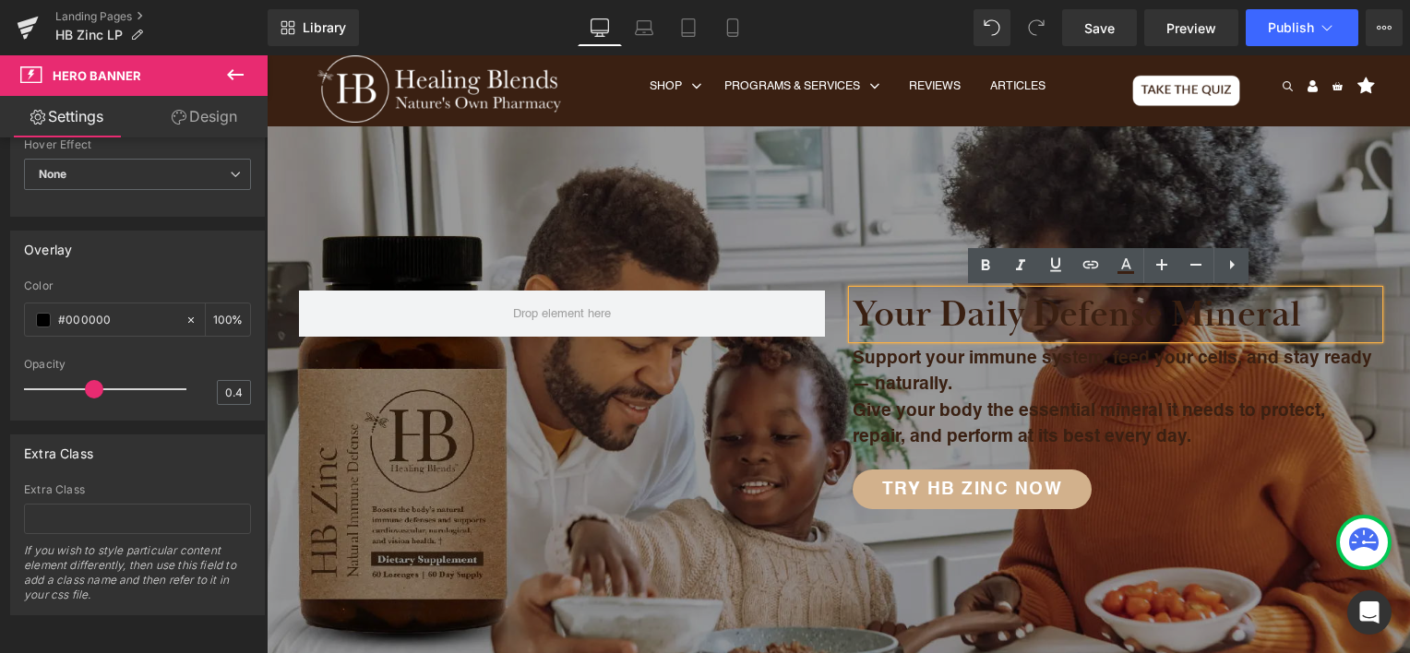
click at [1133, 316] on h2 "Your Daily Defense Mineral" at bounding box center [1116, 315] width 526 height 48
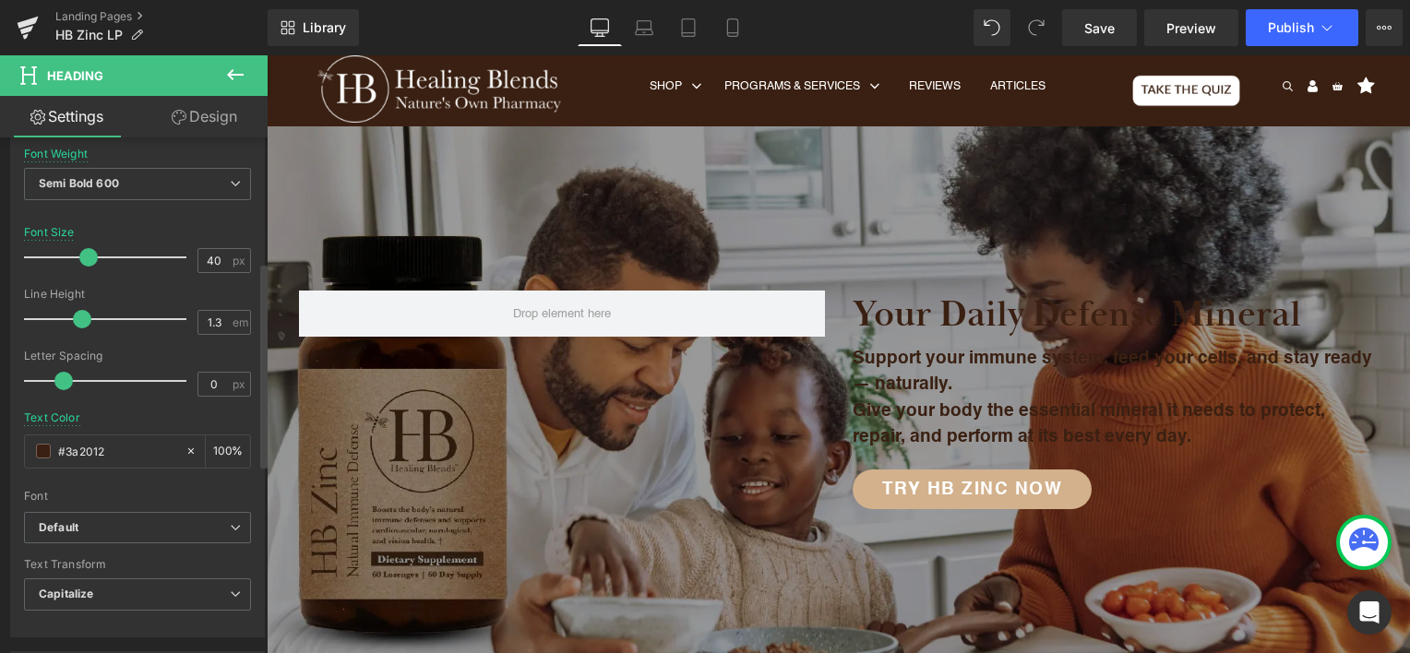
scroll to position [369, 0]
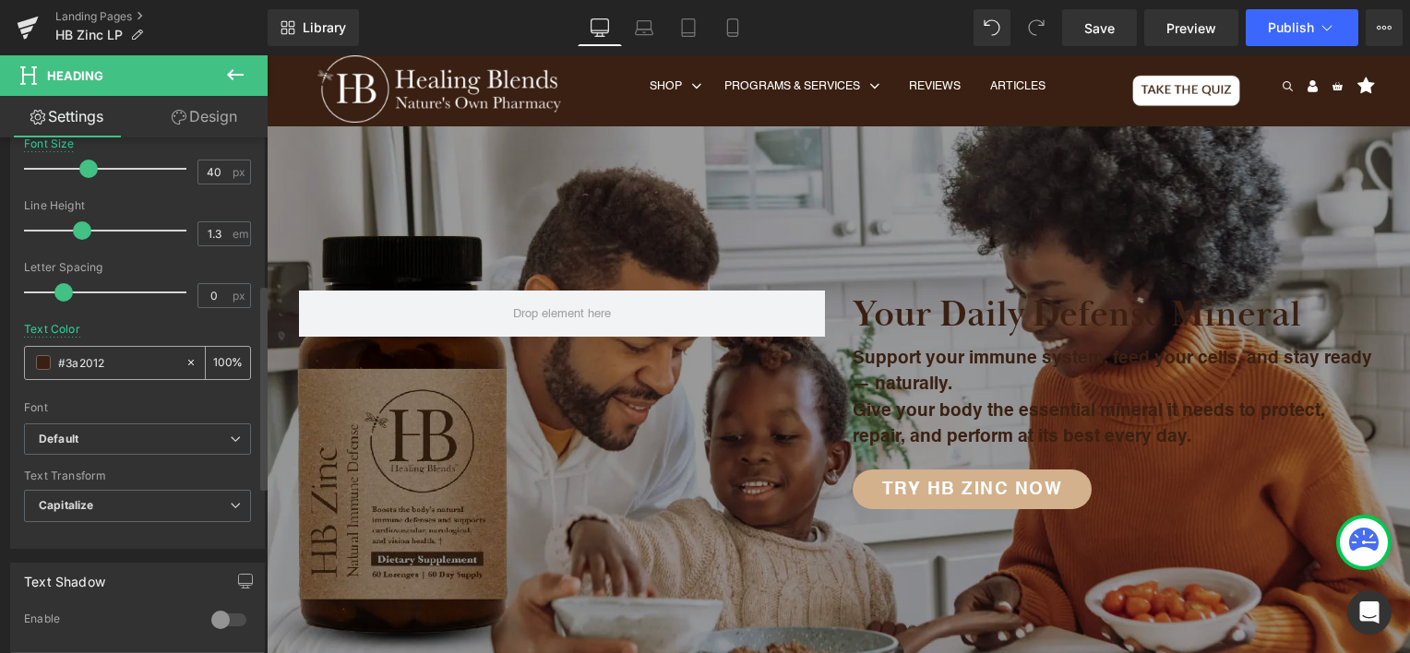
click at [41, 360] on span at bounding box center [43, 362] width 15 height 15
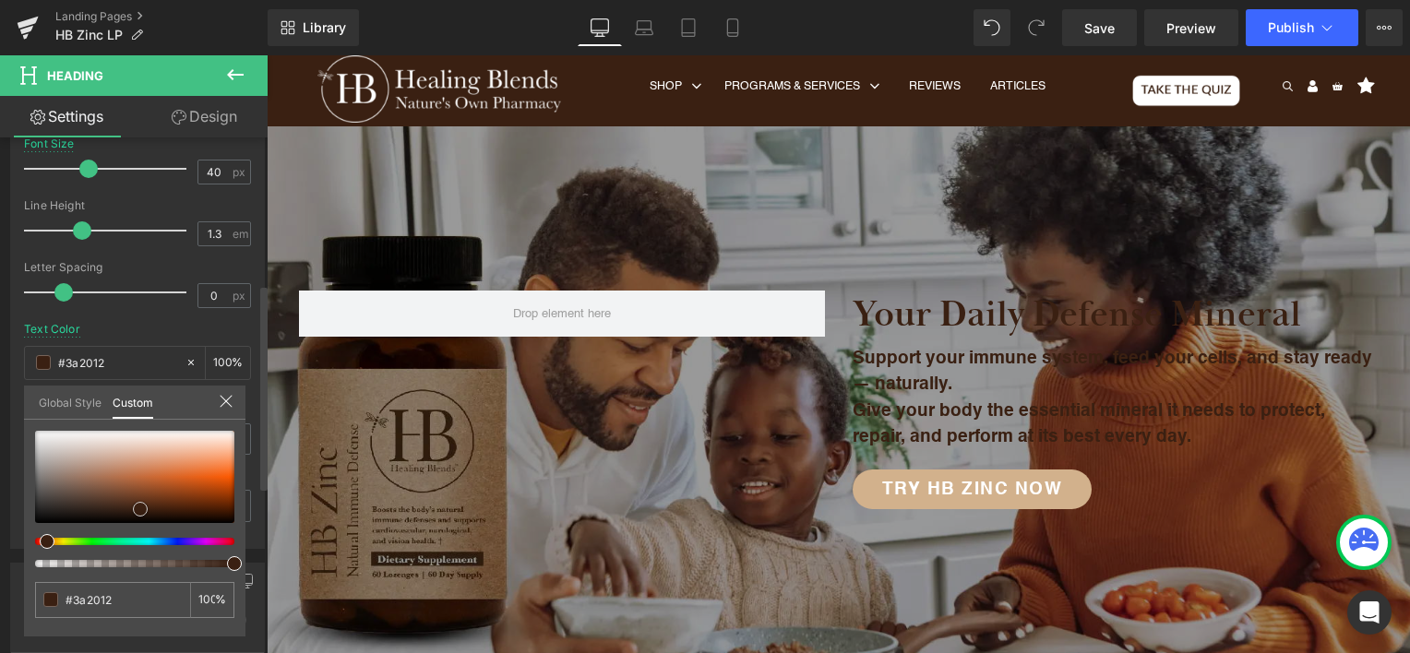
type input "#cbc5c2"
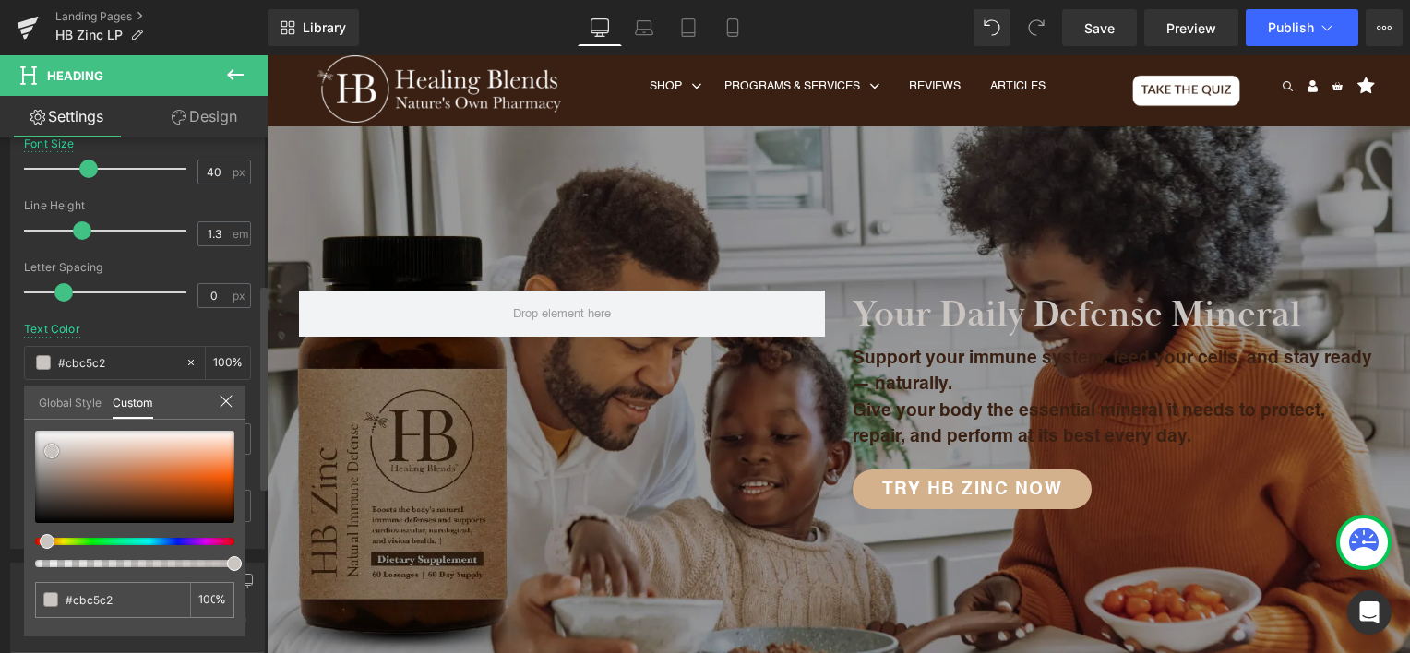
type input "#cac6c3"
type input "#cbc9c7"
type input "#d0cecc"
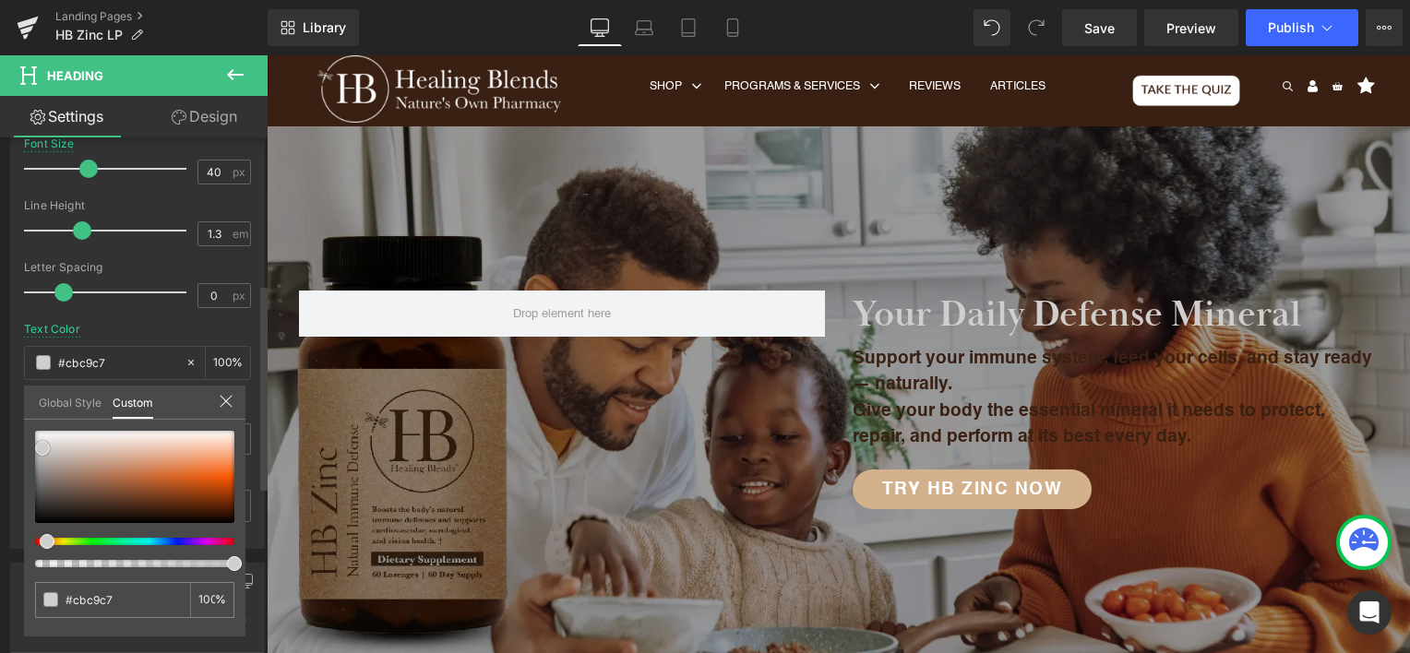
type input "#d0cecc"
type input "#d2d0cf"
type input "#e3e2e2"
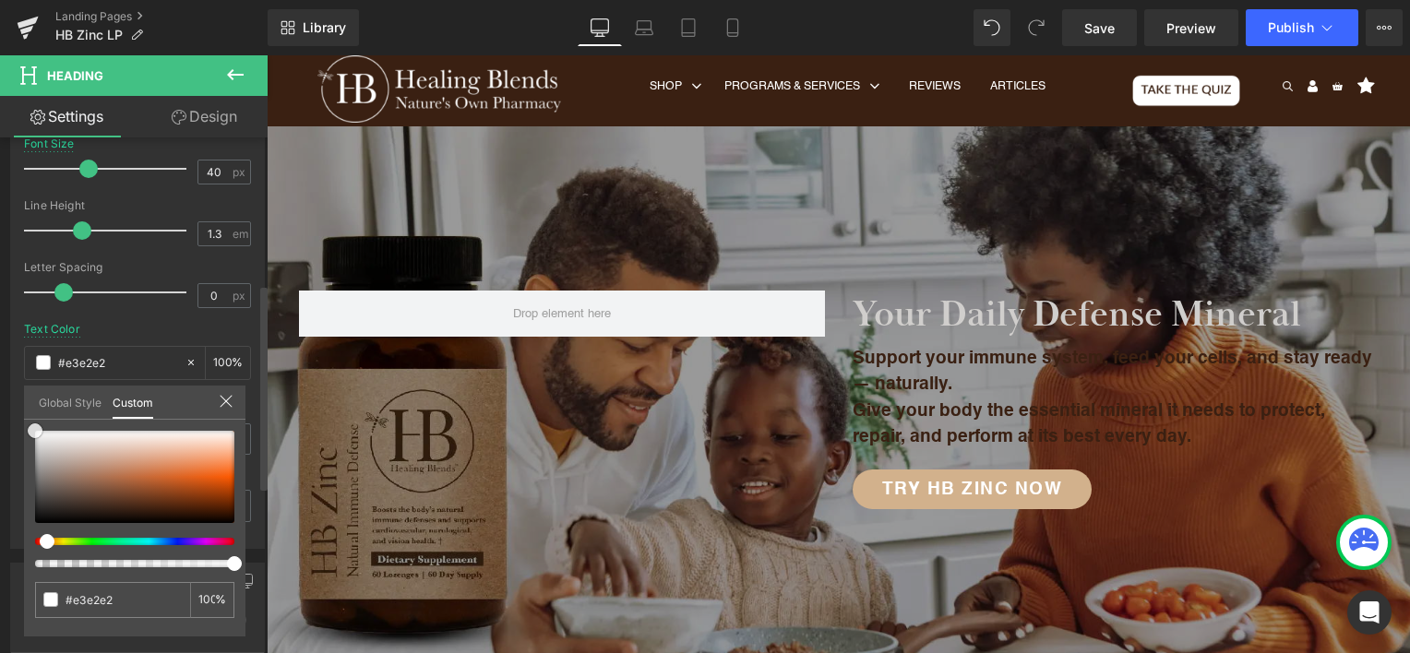
type input "#ffffff"
drag, startPoint x: 52, startPoint y: 450, endPoint x: 33, endPoint y: 411, distance: 43.8
click at [33, 411] on div "Global Style Custom Setup Global Style #ffffff 100 %" at bounding box center [135, 414] width 222 height 56
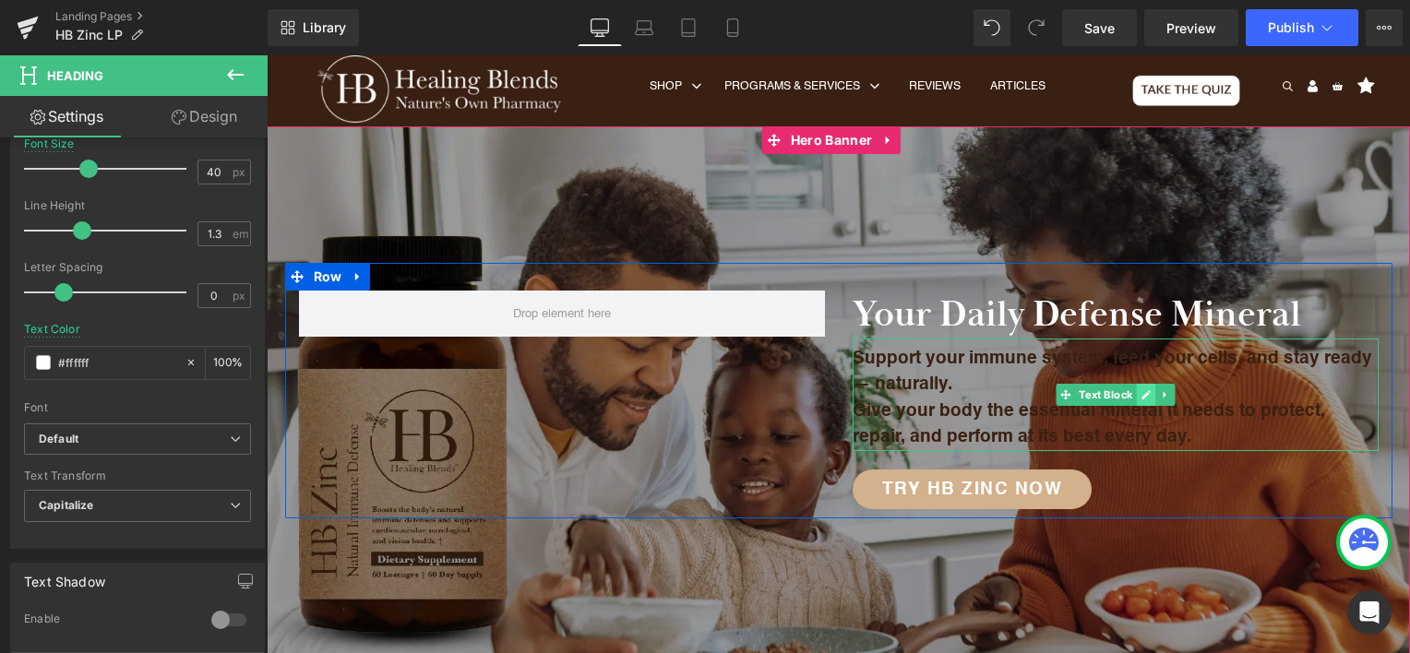
click at [1137, 401] on link at bounding box center [1145, 395] width 19 height 22
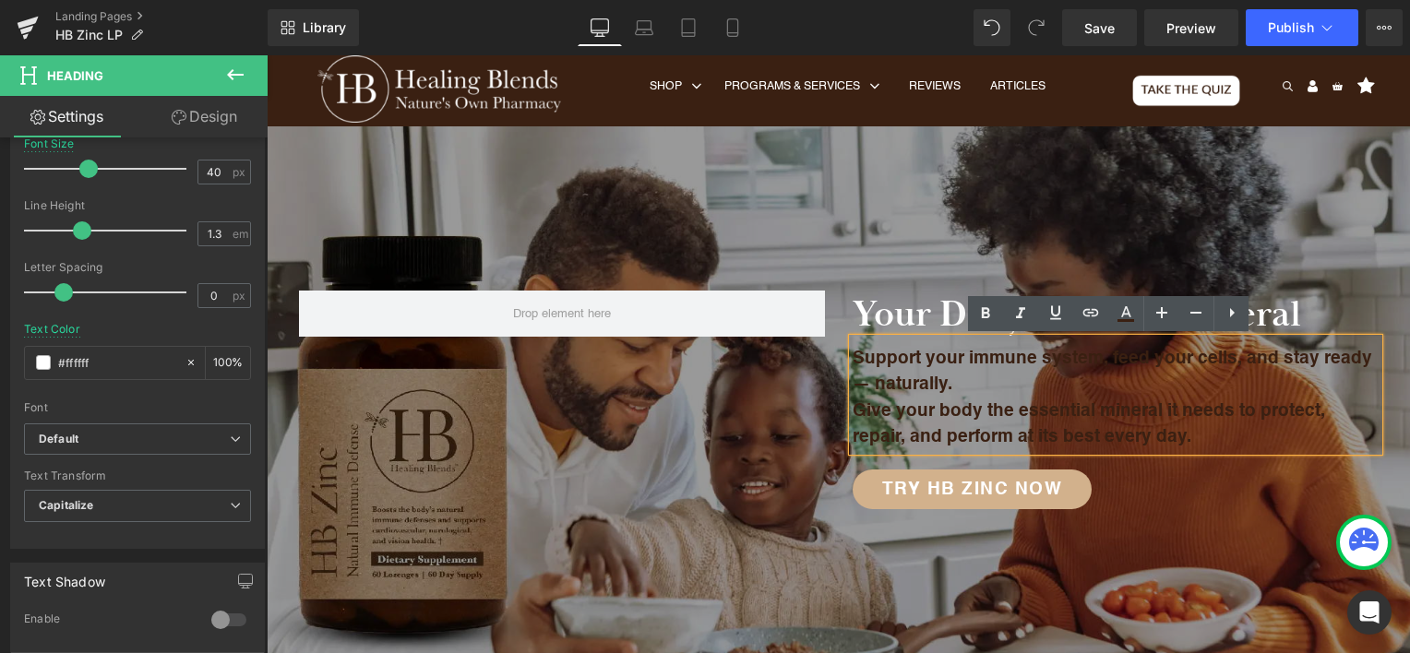
click at [1137, 399] on p "Give your body the essential mineral it needs to protect, repair, and perform a…" at bounding box center [1116, 425] width 526 height 53
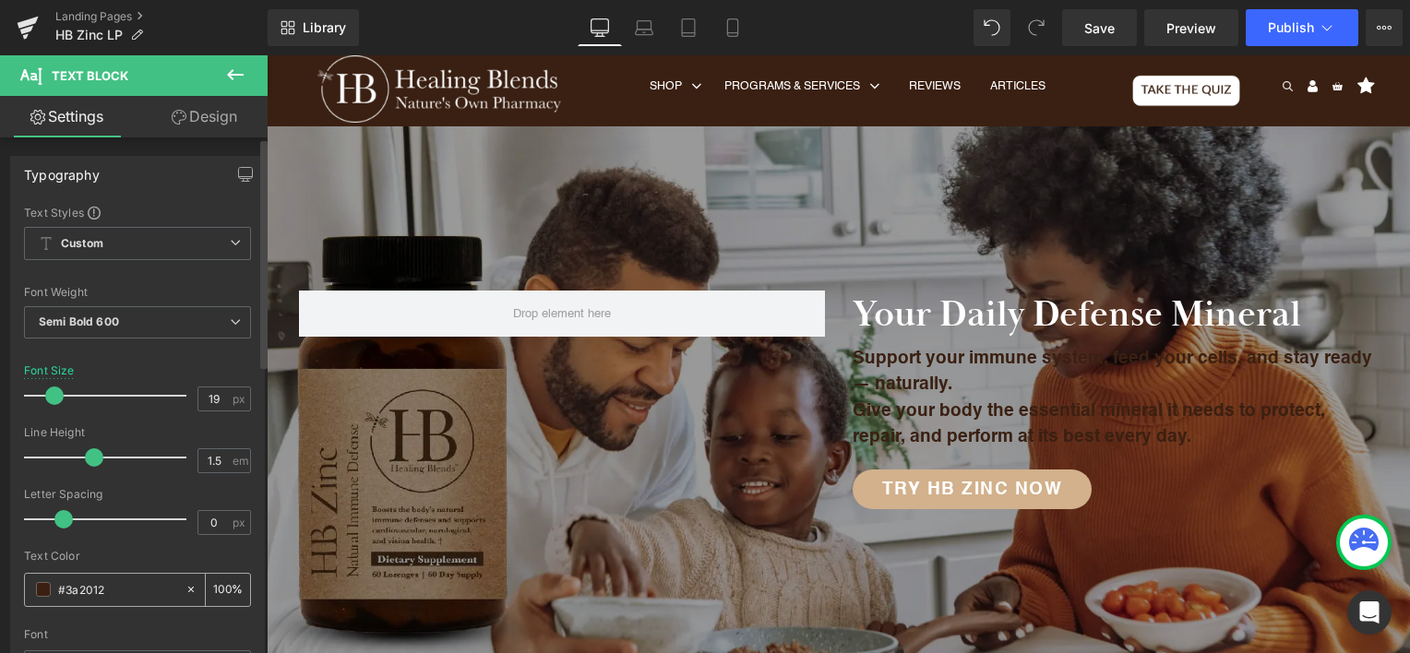
click at [37, 591] on span at bounding box center [43, 589] width 15 height 15
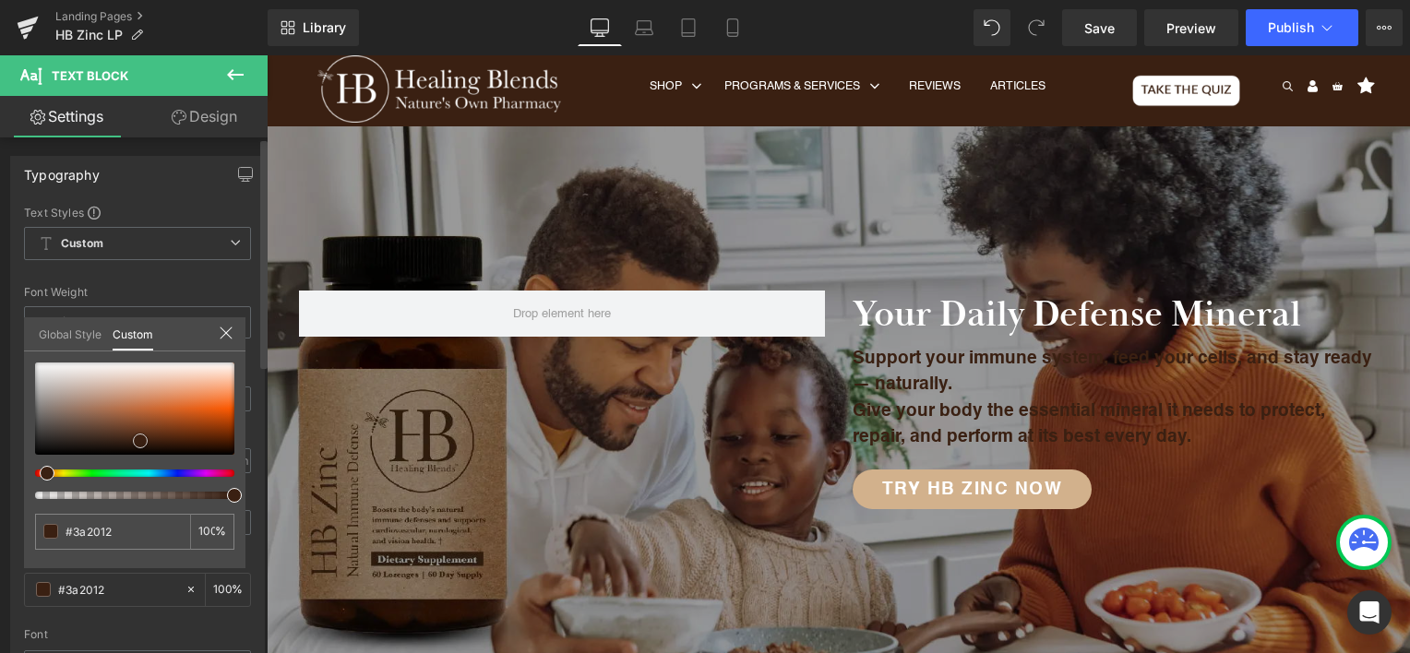
type input "#ddd7d3"
type input "#ddd7d4"
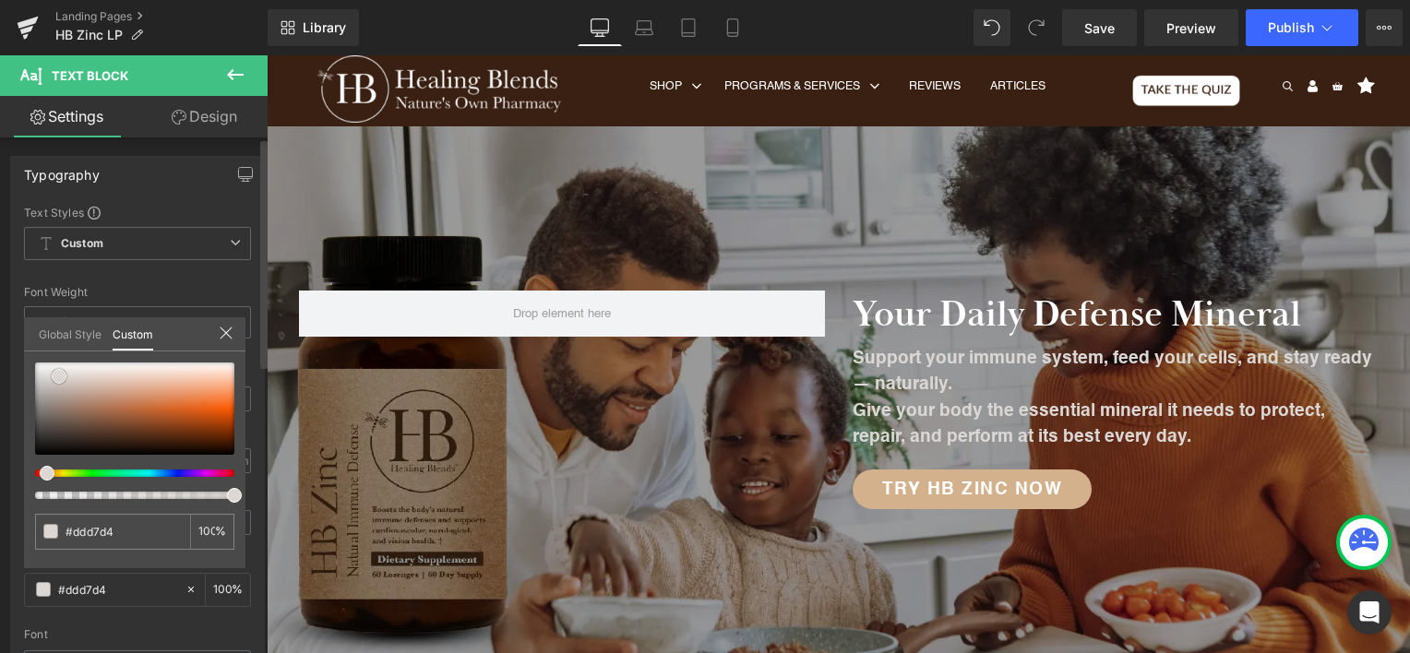
type input "#dbd7d5"
type input "#e8e8e8"
type input "#eaeaea"
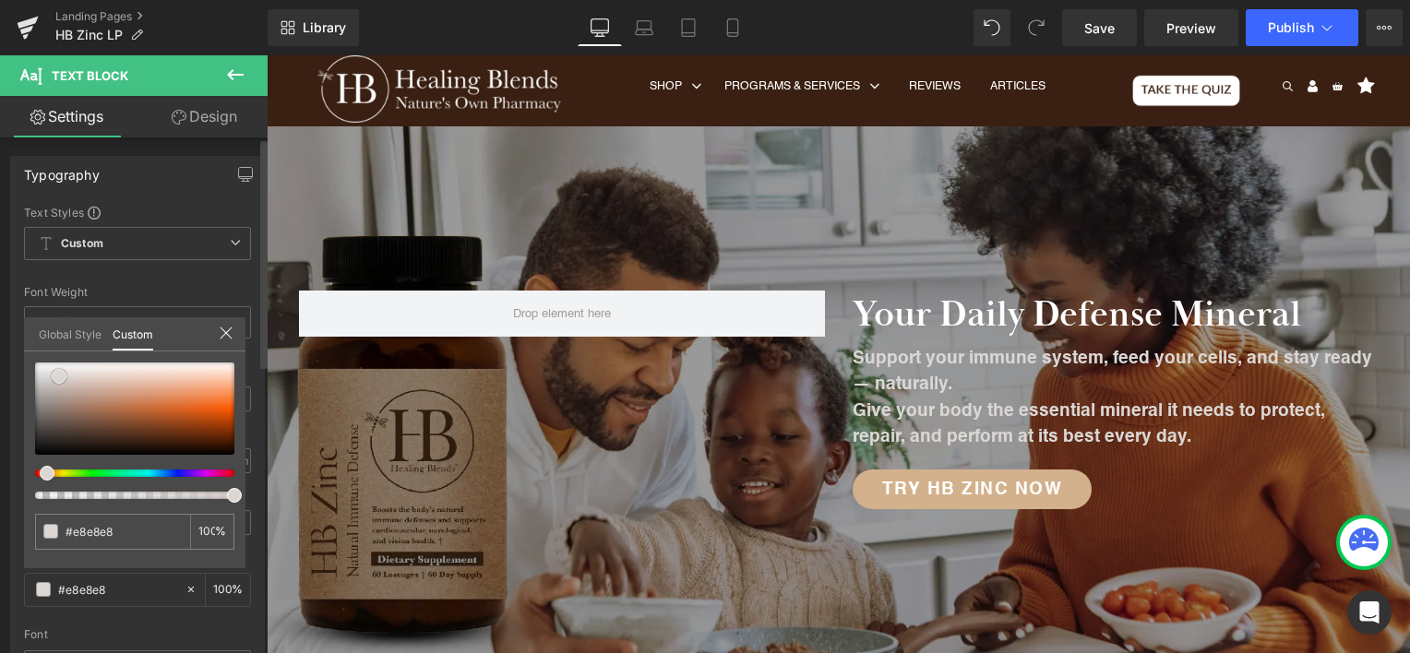
type input "#eaeaea"
type input "#ededed"
type input "#f2f2f2"
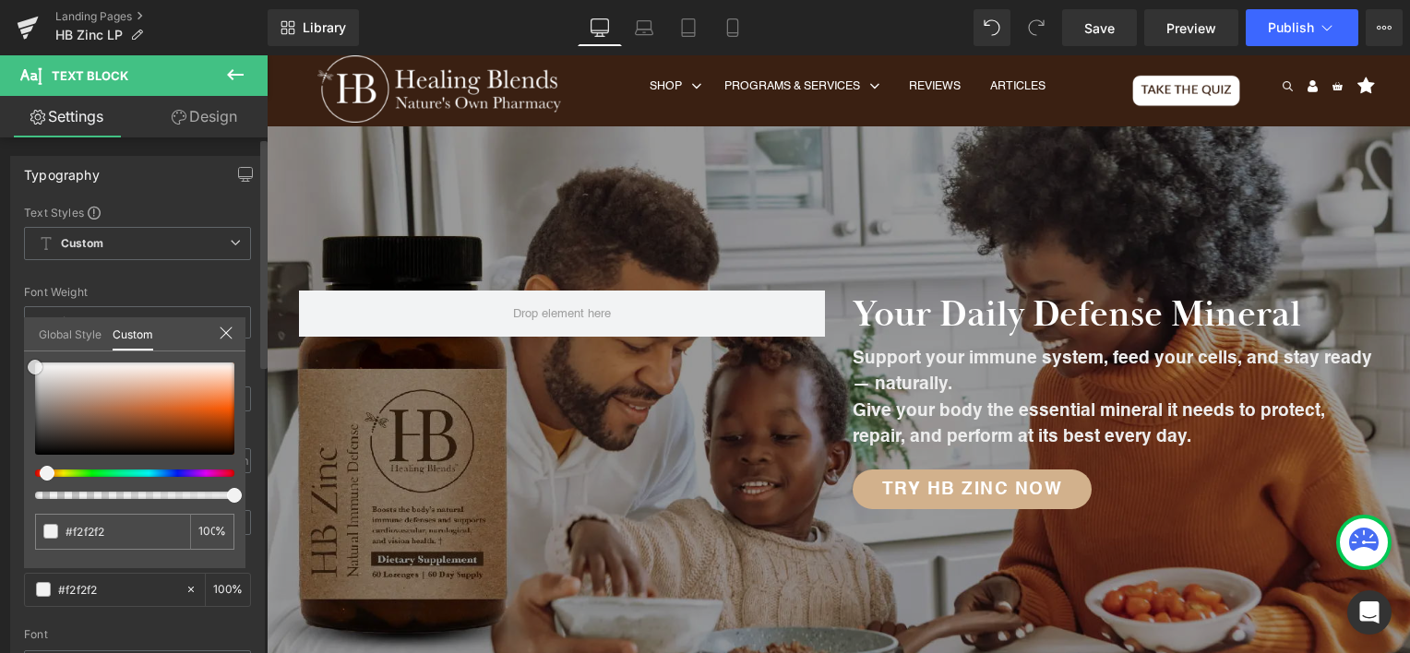
drag, startPoint x: 62, startPoint y: 376, endPoint x: 18, endPoint y: 365, distance: 44.5
click at [21, 365] on div "Typography Text Styles Custom Custom Setup Global Style Custom Setup Global Sty…" at bounding box center [138, 459] width 276 height 634
type input "#f4f4f4"
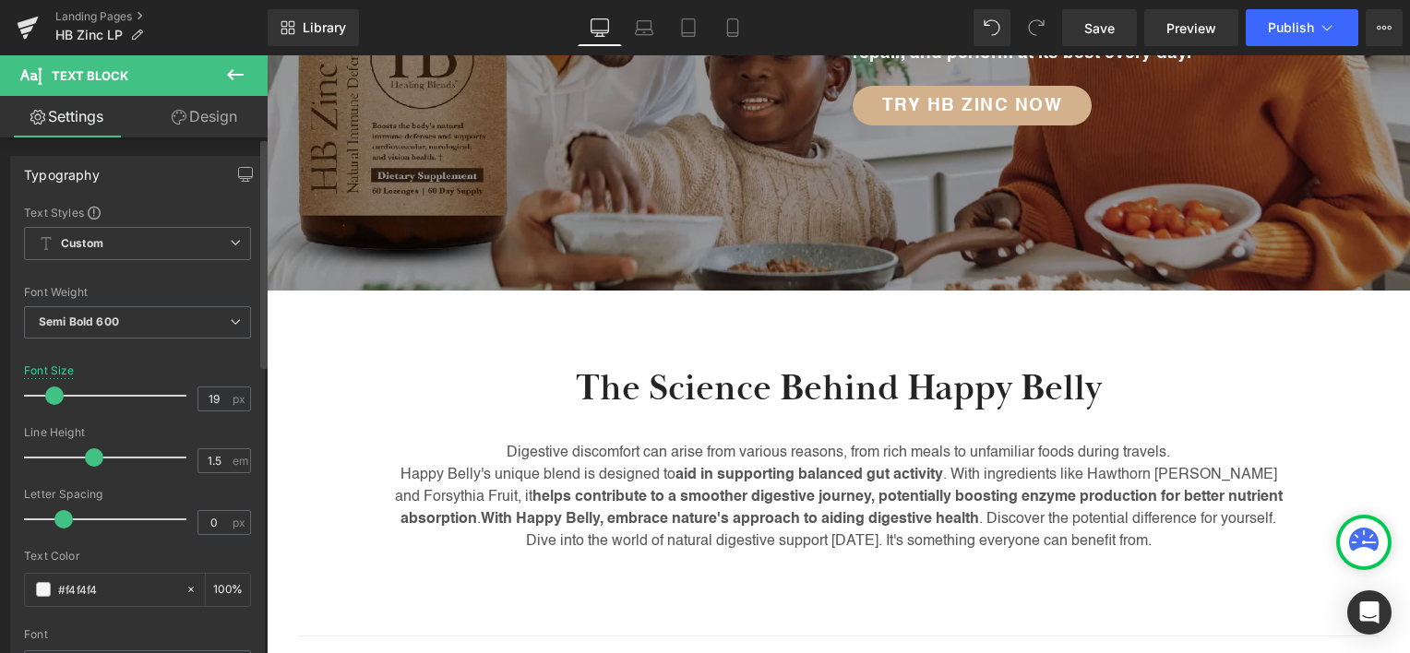
scroll to position [397, 0]
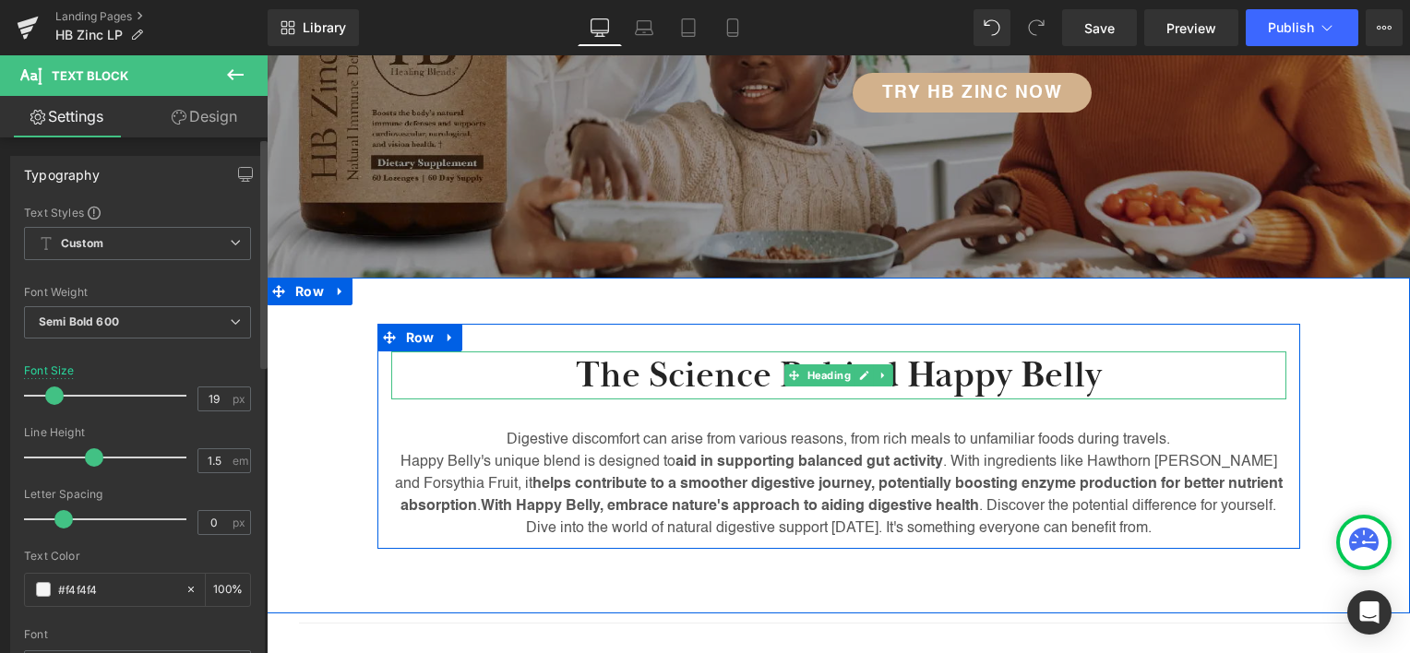
click at [936, 372] on h2 "The Science Behind Happy Belly" at bounding box center [838, 376] width 895 height 48
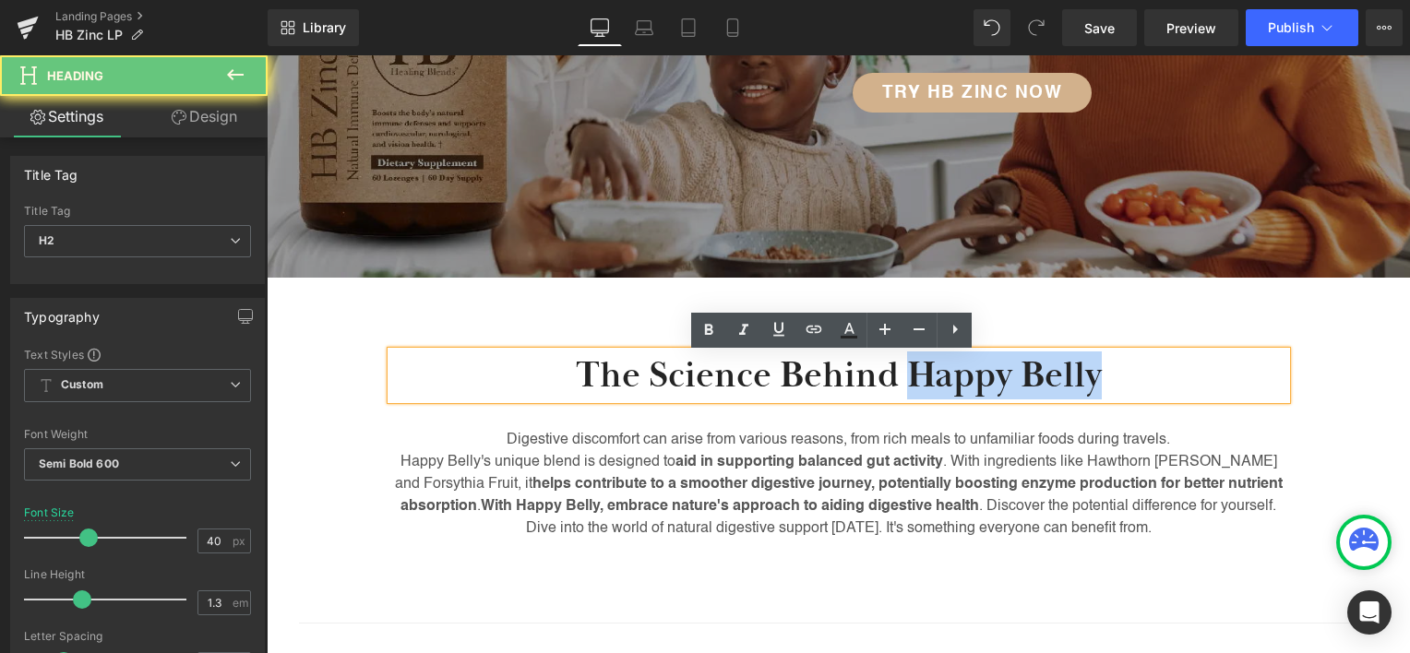
drag, startPoint x: 936, startPoint y: 372, endPoint x: 1028, endPoint y: 369, distance: 92.3
click at [1028, 369] on h2 "The Science Behind Happy Belly" at bounding box center [838, 376] width 895 height 48
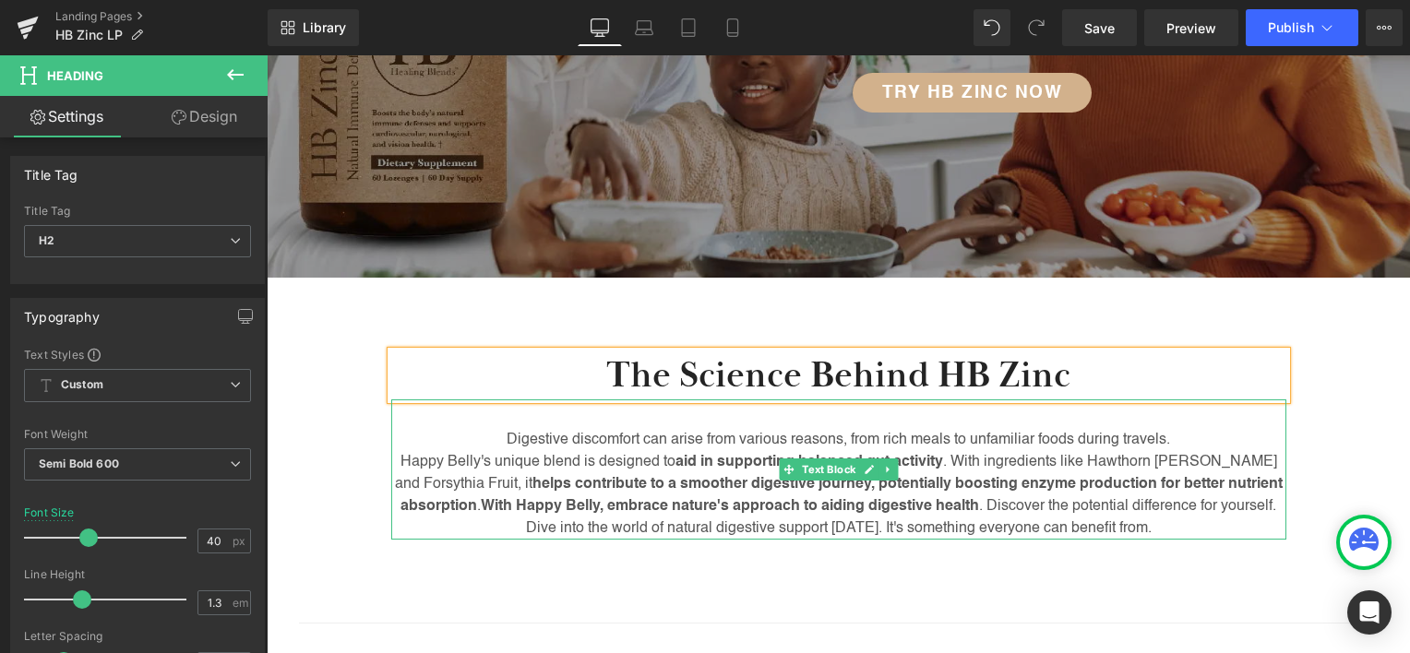
click at [661, 499] on p "Happy Belly's unique blend is designed to aid in supporting balanced gut activi…" at bounding box center [838, 484] width 895 height 66
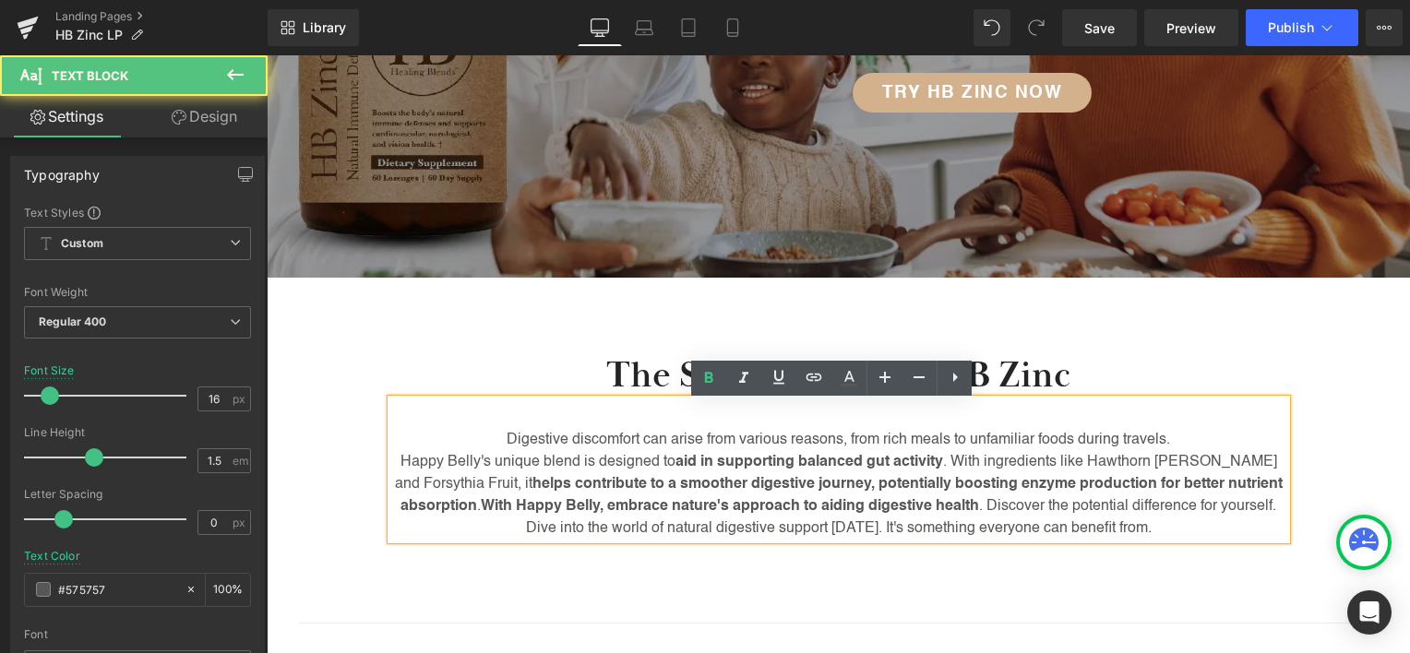
click at [819, 474] on p "Happy Belly's unique blend is designed to aid in supporting balanced gut activi…" at bounding box center [838, 484] width 895 height 66
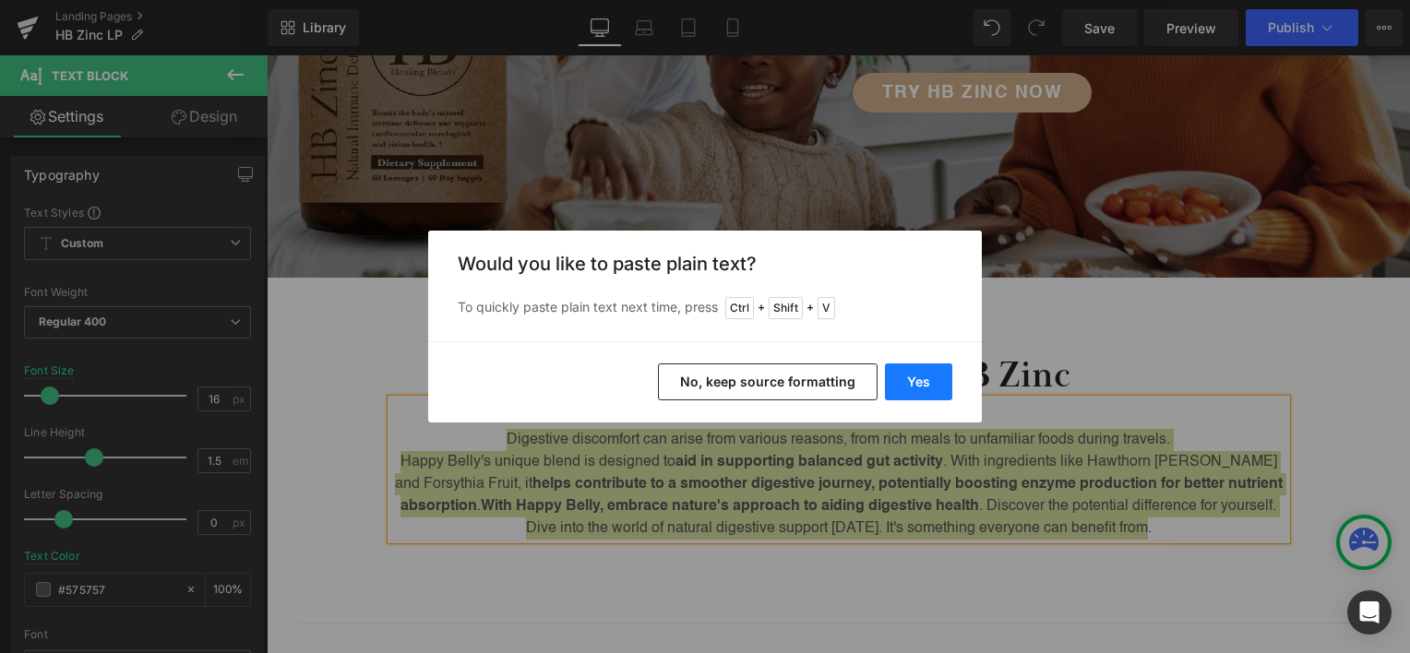
click at [925, 371] on button "Yes" at bounding box center [918, 382] width 67 height 37
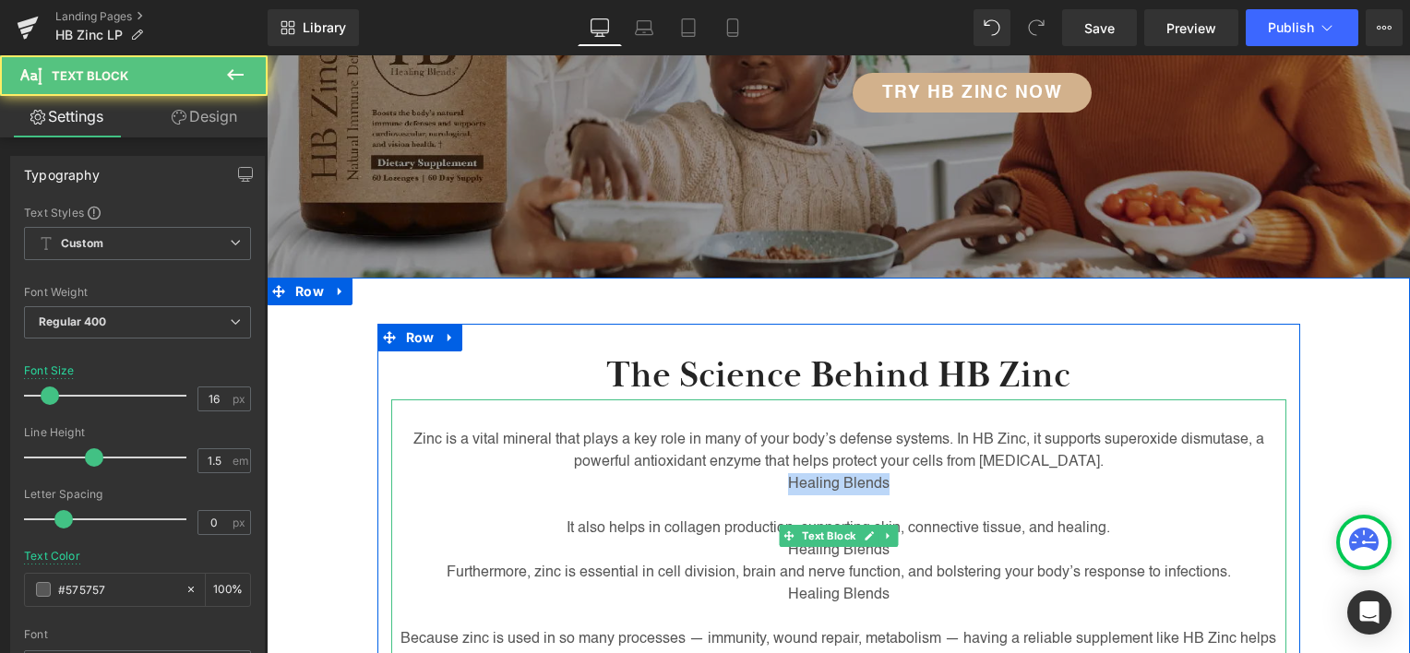
drag, startPoint x: 893, startPoint y: 485, endPoint x: 763, endPoint y: 485, distance: 130.1
click at [763, 485] on p "Healing Blends" at bounding box center [838, 484] width 895 height 22
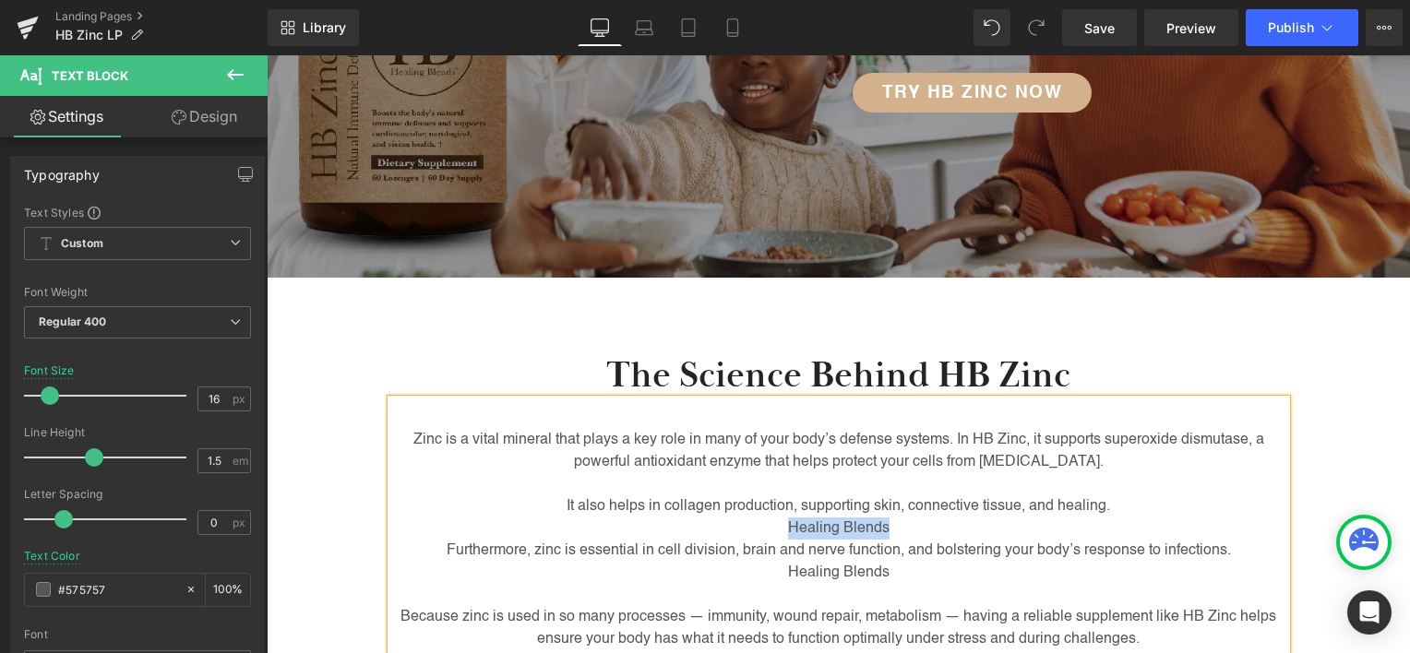
drag, startPoint x: 892, startPoint y: 533, endPoint x: 738, endPoint y: 526, distance: 153.4
click at [766, 532] on p "Healing Blends" at bounding box center [838, 529] width 895 height 22
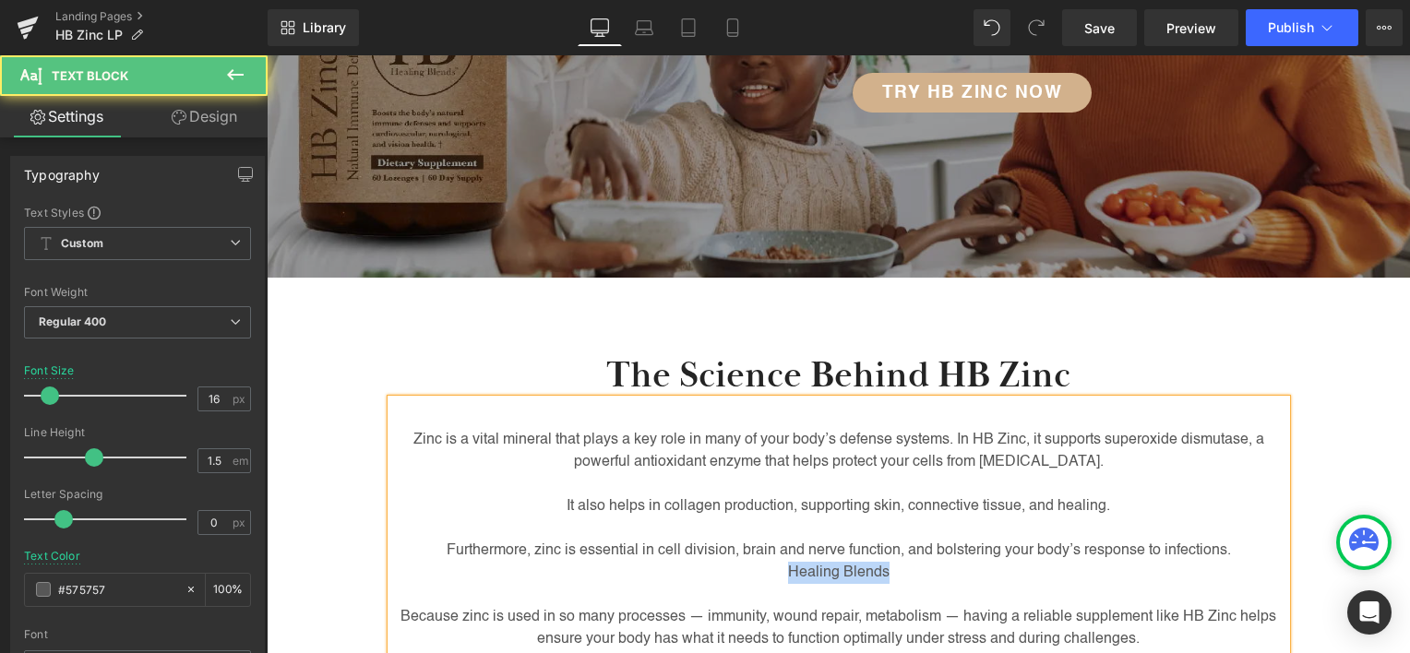
drag, startPoint x: 916, startPoint y: 579, endPoint x: 768, endPoint y: 575, distance: 147.7
click at [768, 575] on p "Healing Blends" at bounding box center [838, 573] width 895 height 22
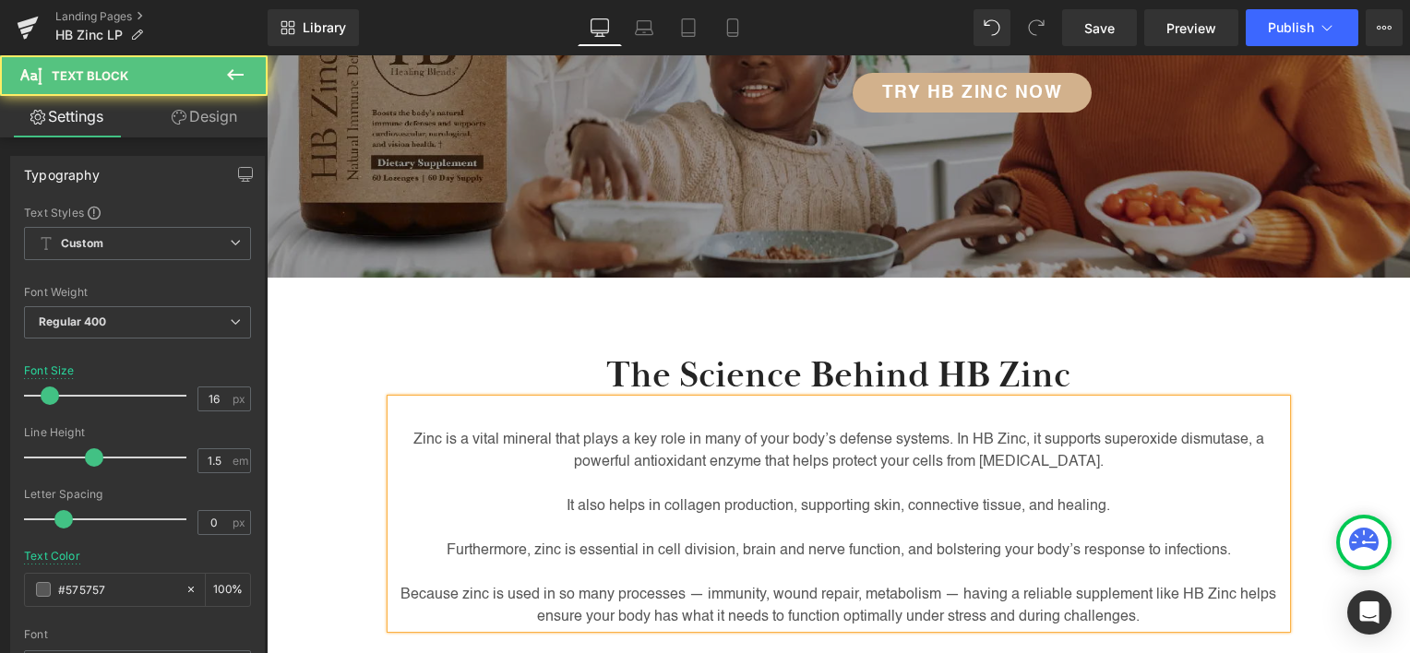
click at [1130, 469] on p "Zinc is a vital mineral that plays a key role in many of your body’s defense sy…" at bounding box center [838, 451] width 895 height 44
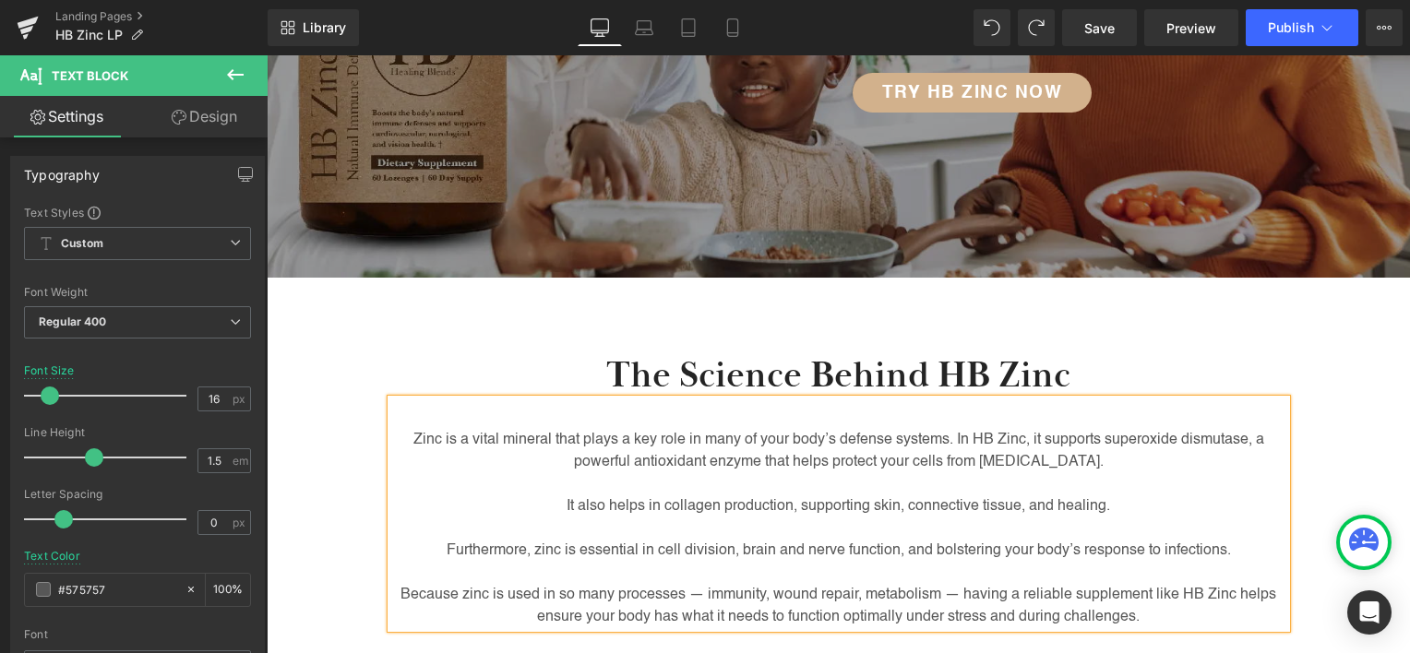
click at [554, 505] on p "It also helps in collagen production, supporting skin, connective tissue, and h…" at bounding box center [838, 507] width 895 height 22
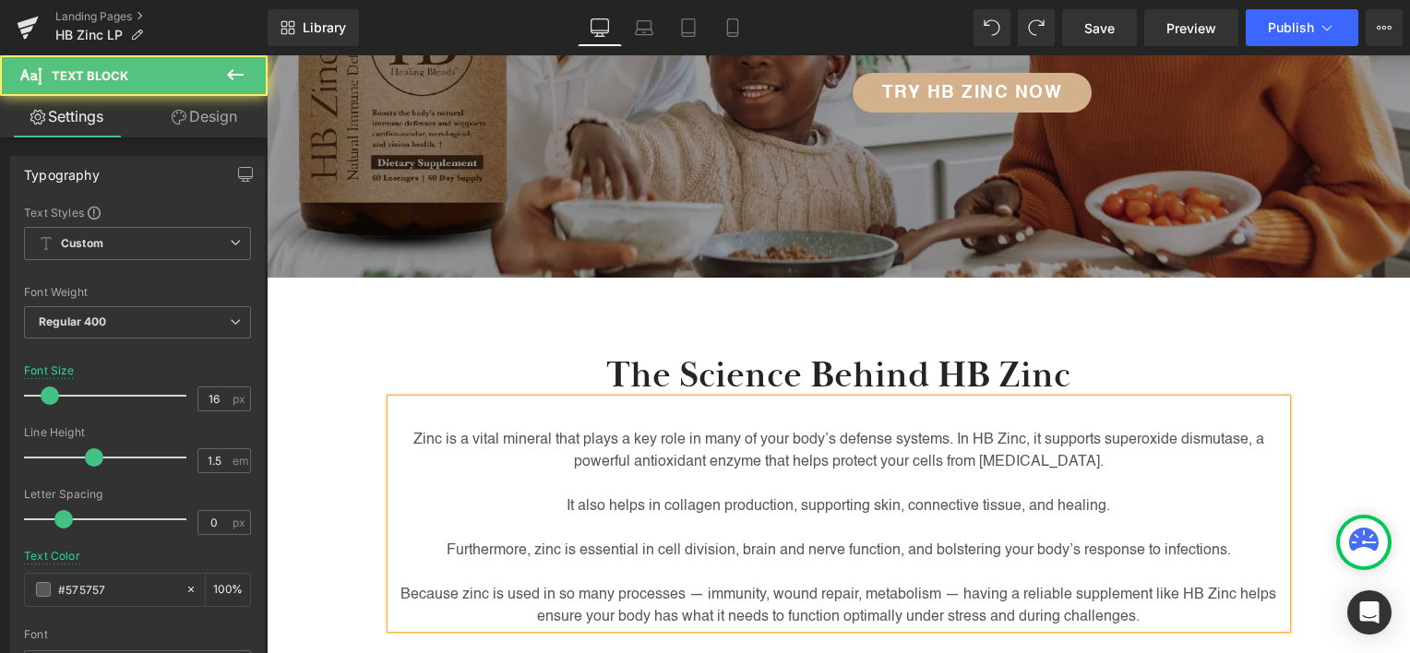
click at [1141, 490] on p at bounding box center [838, 484] width 895 height 22
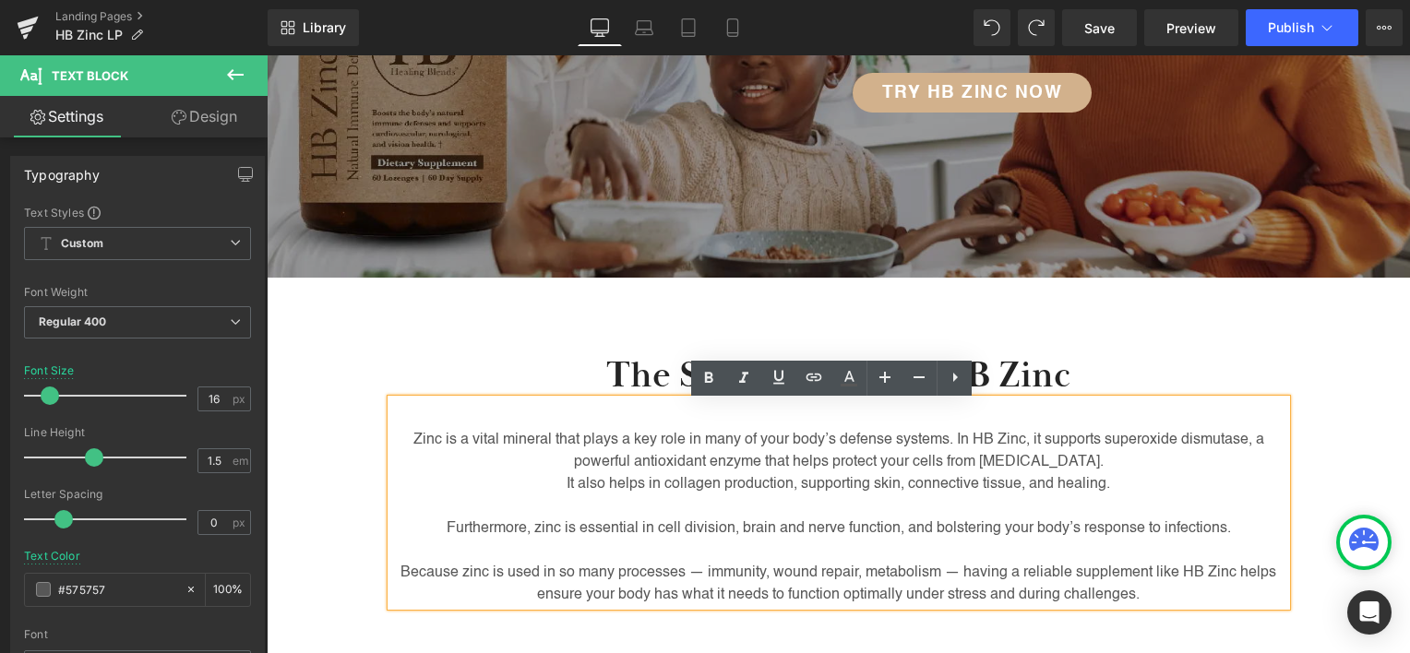
click at [554, 485] on p "It also helps in collagen production, supporting skin, connective tissue, and h…" at bounding box center [838, 484] width 895 height 22
click at [1092, 466] on p "Zinc is a vital mineral that plays a key role in many of your body’s defense sy…" at bounding box center [838, 451] width 895 height 44
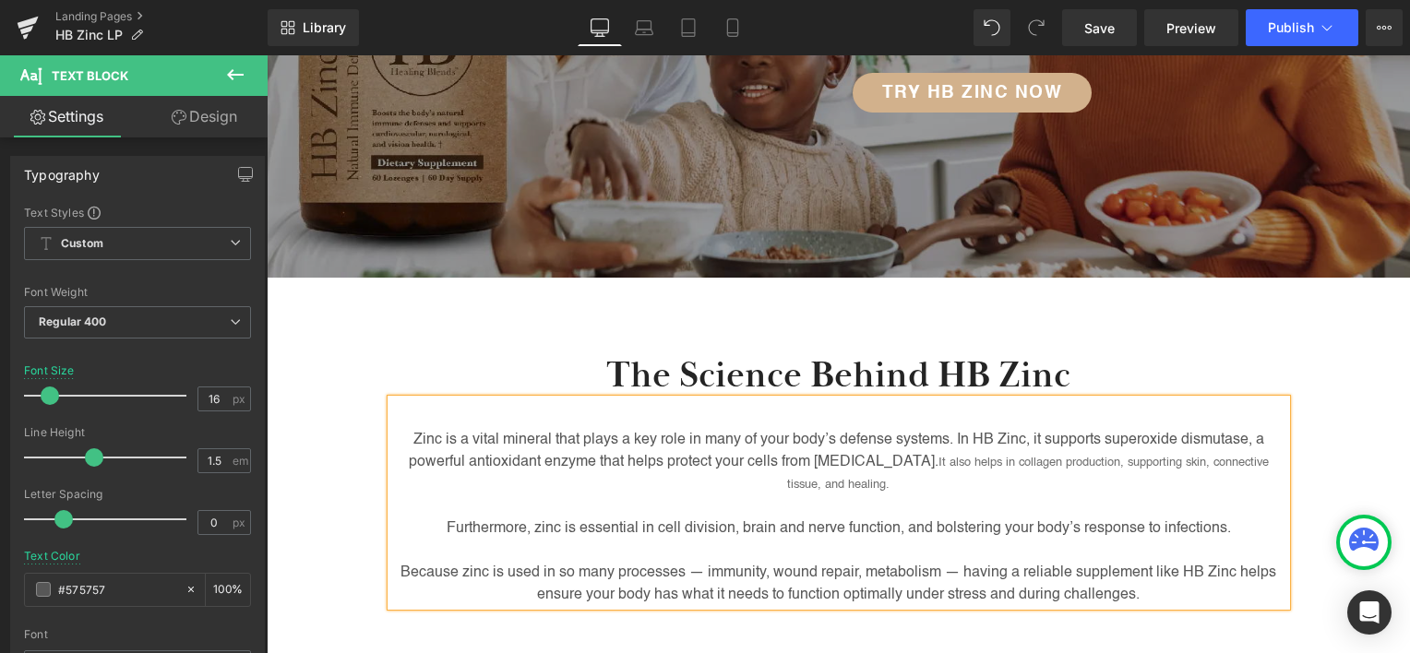
click at [788, 460] on p "Zinc is a vital mineral that plays a key role in many of your body’s defense sy…" at bounding box center [838, 462] width 895 height 66
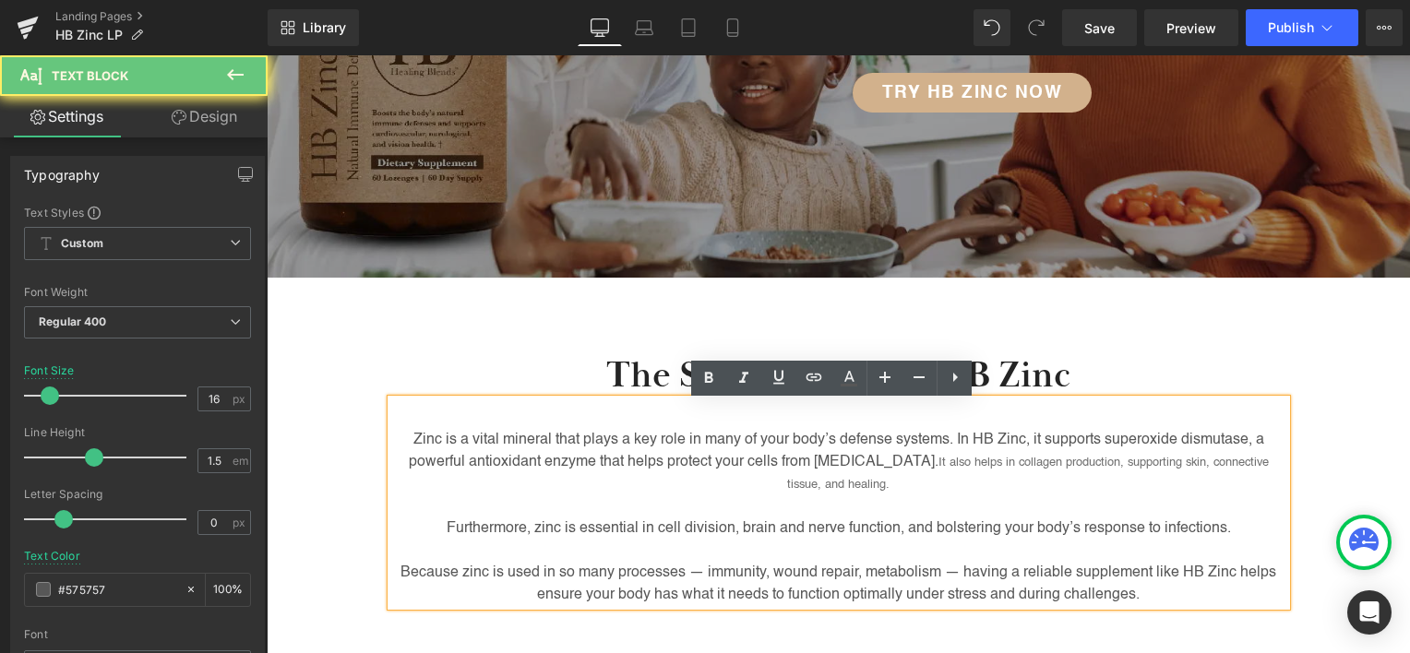
click at [788, 460] on p "Zinc is a vital mineral that plays a key role in many of your body’s defense sy…" at bounding box center [838, 462] width 895 height 66
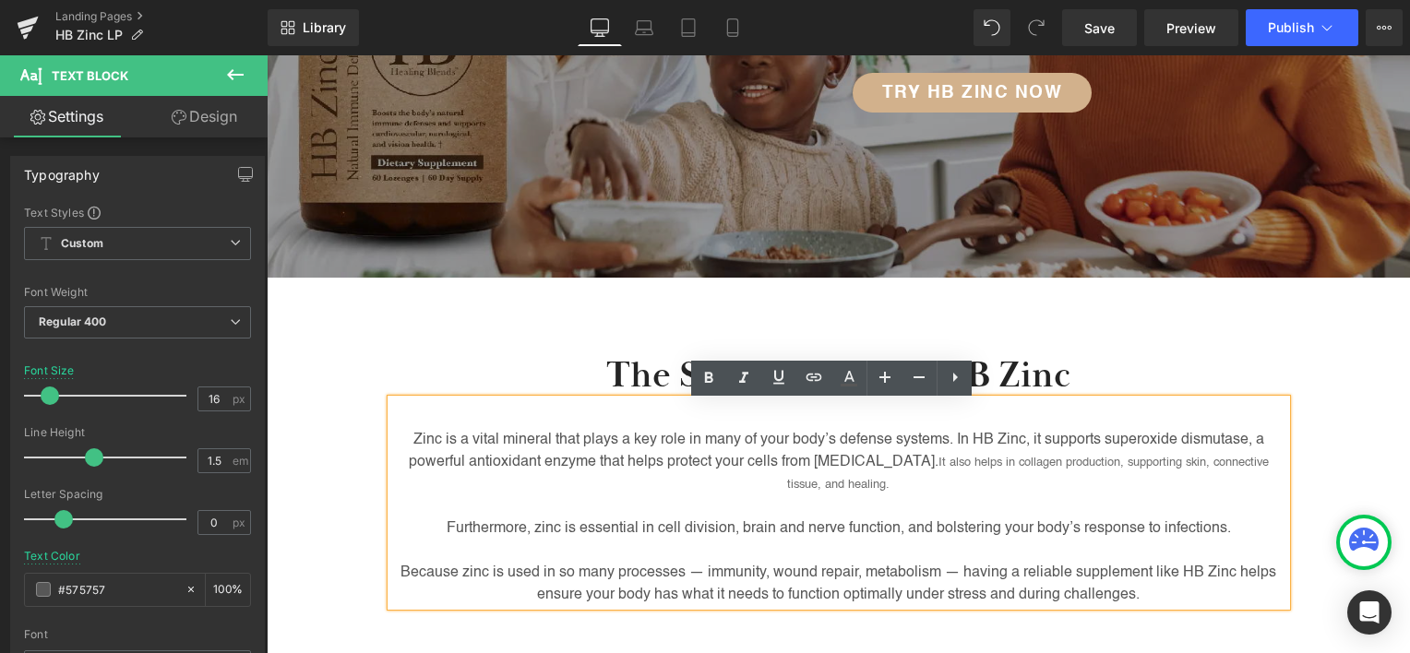
click at [1004, 464] on span "It also helps in collagen production, supporting skin, connective tissue, and h…" at bounding box center [1028, 474] width 482 height 34
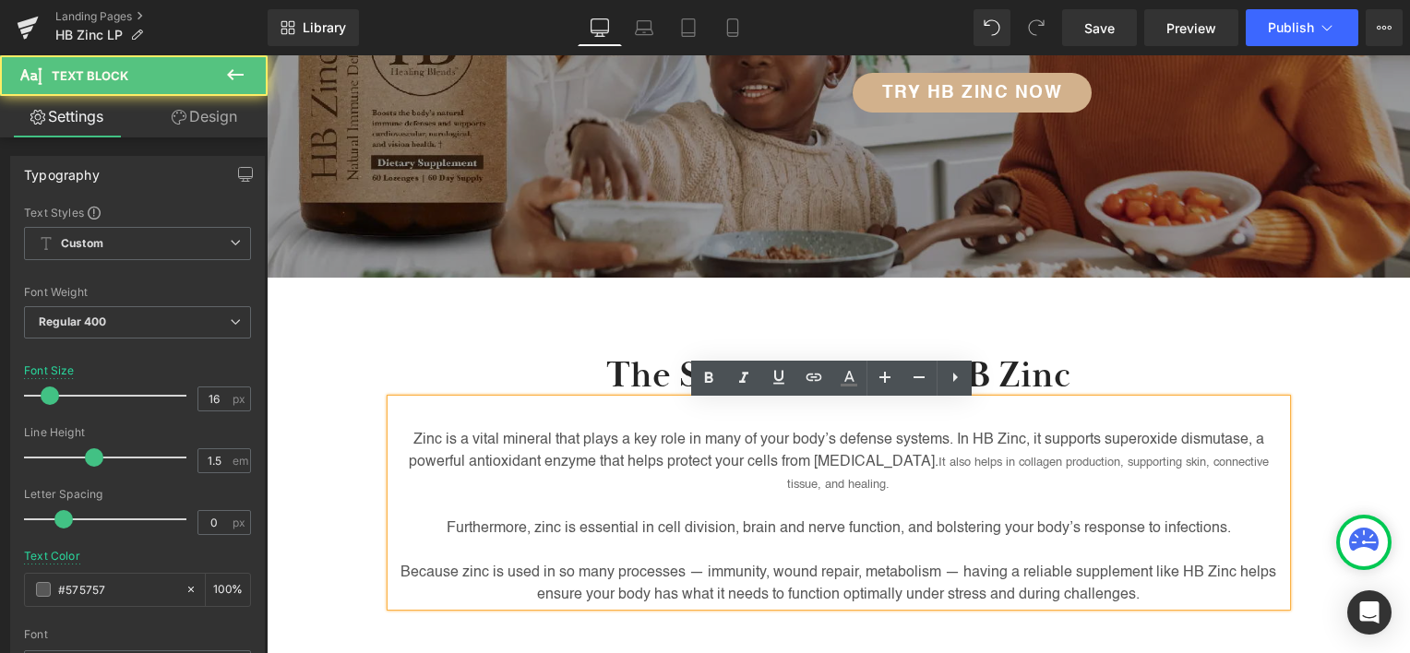
click at [895, 465] on p "Zinc is a vital mineral that plays a key role in many of your body’s defense sy…" at bounding box center [838, 462] width 895 height 66
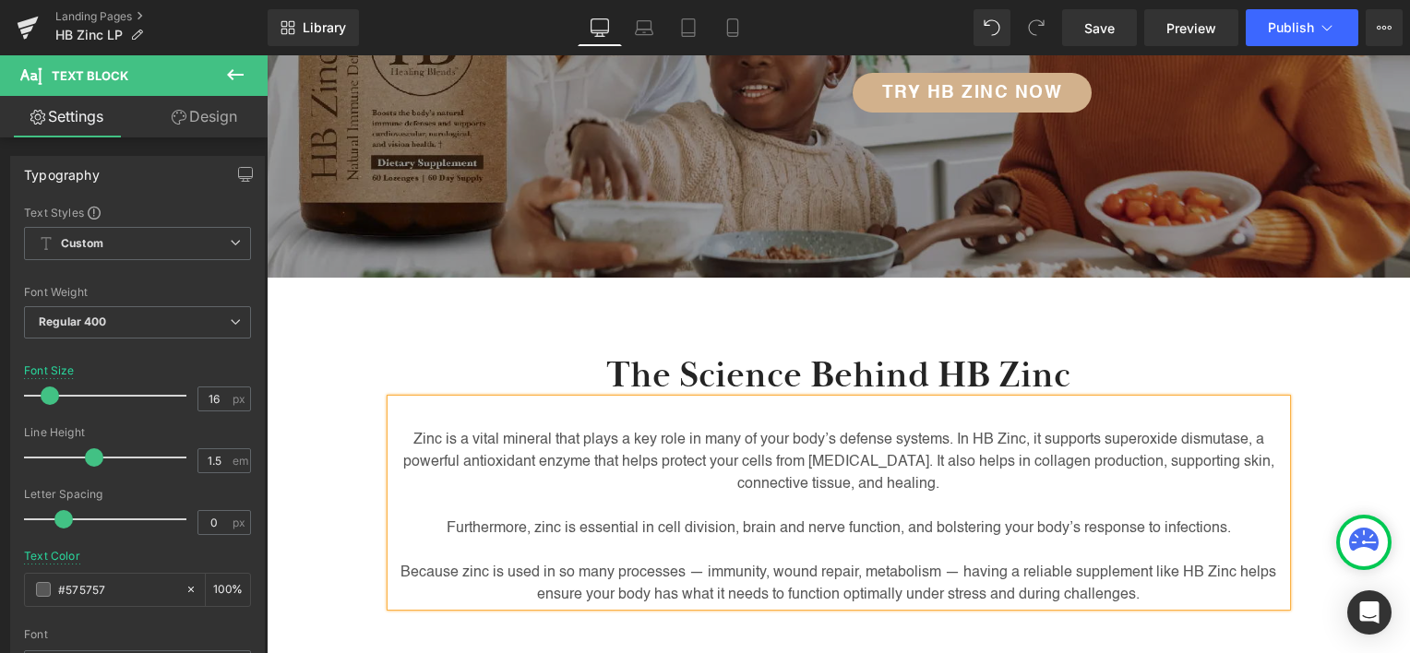
click at [1175, 330] on div "The Science Behind HB Zinc Heading Zinc is a vital mineral that plays a key rol…" at bounding box center [838, 470] width 923 height 292
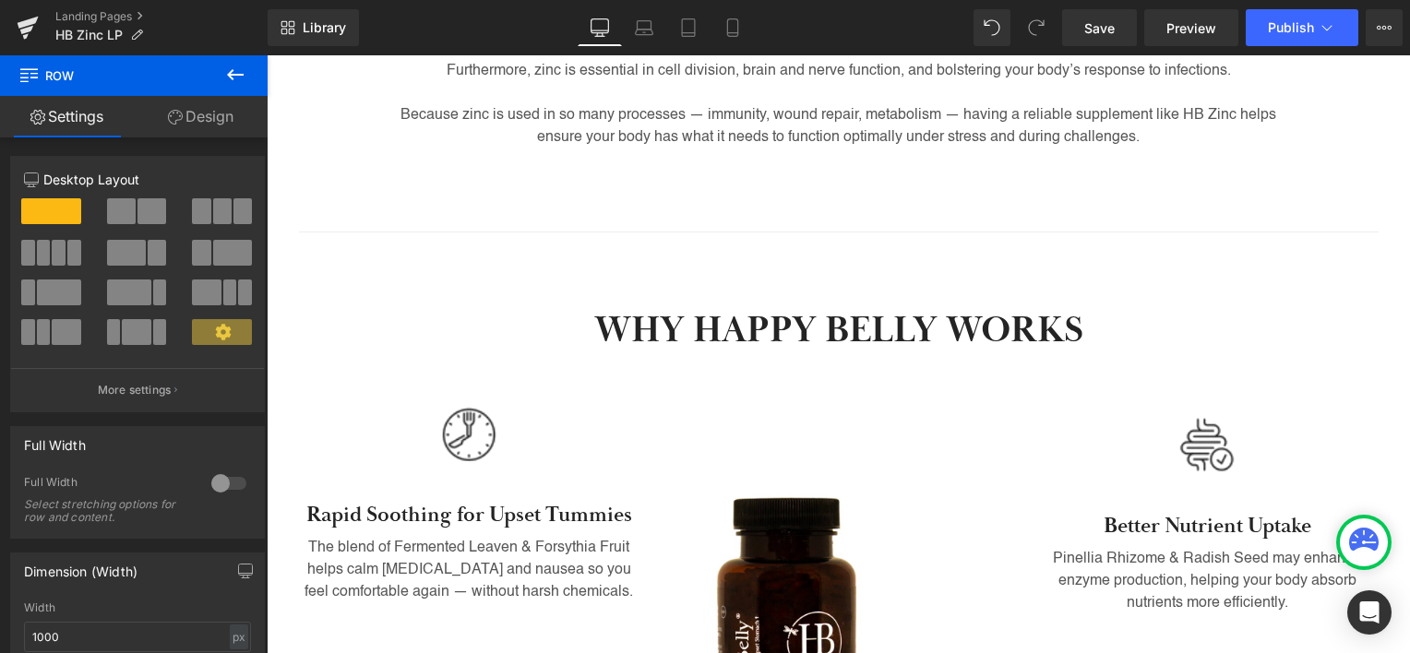
scroll to position [858, 0]
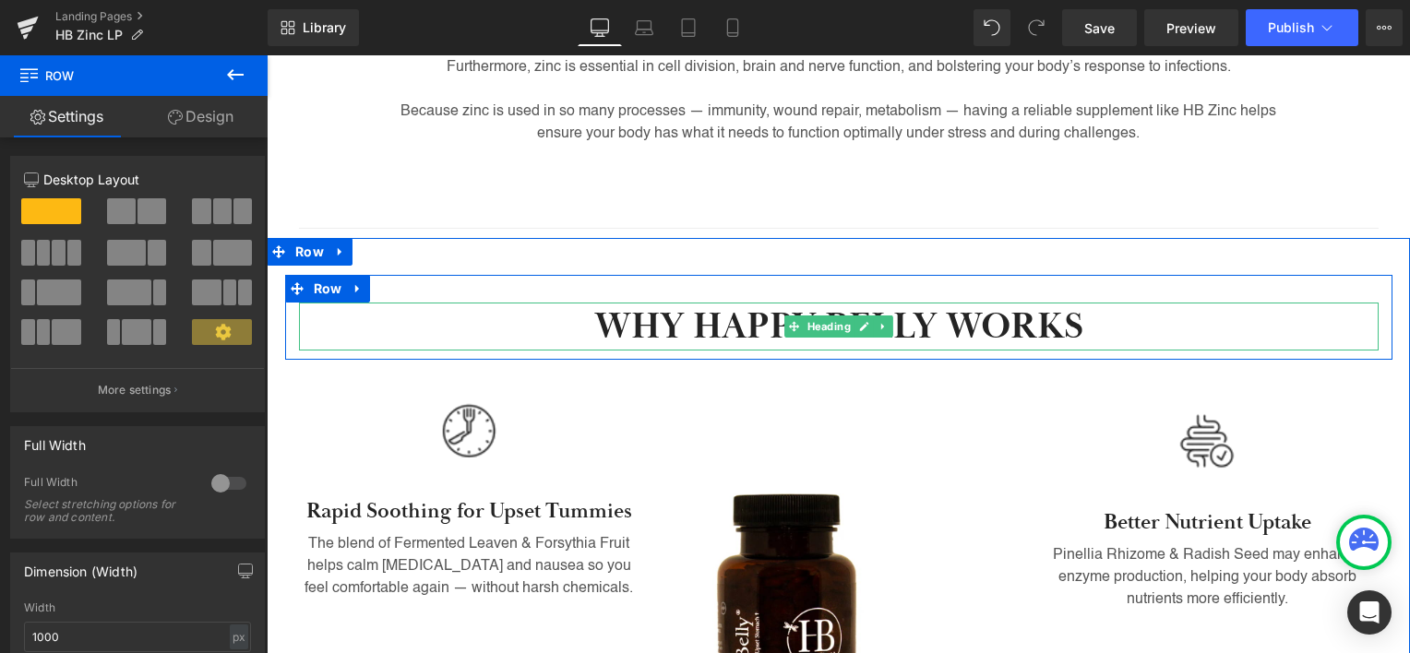
click at [757, 331] on h2 "WHY HAPPY BELLY WORKS" at bounding box center [839, 327] width 1080 height 48
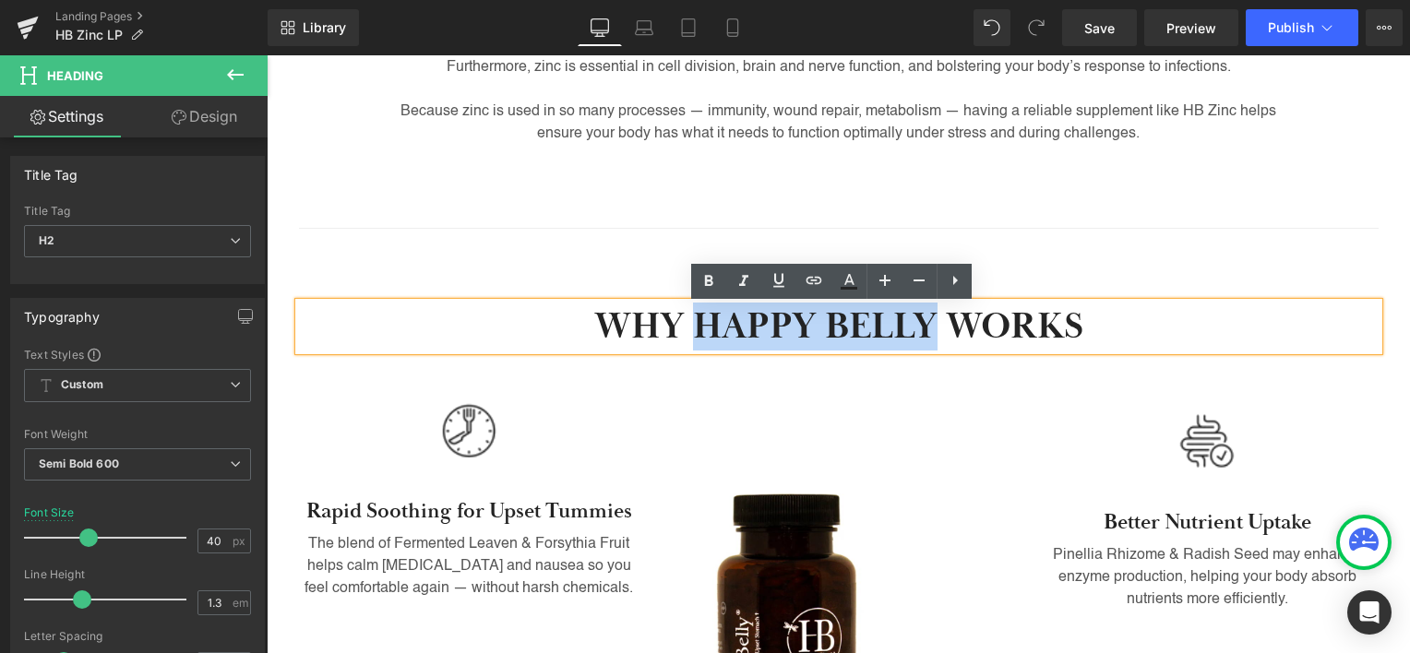
drag, startPoint x: 757, startPoint y: 331, endPoint x: 838, endPoint y: 320, distance: 82.0
click at [838, 320] on h2 "WHY HAPPY BELLY WORKS" at bounding box center [839, 327] width 1080 height 48
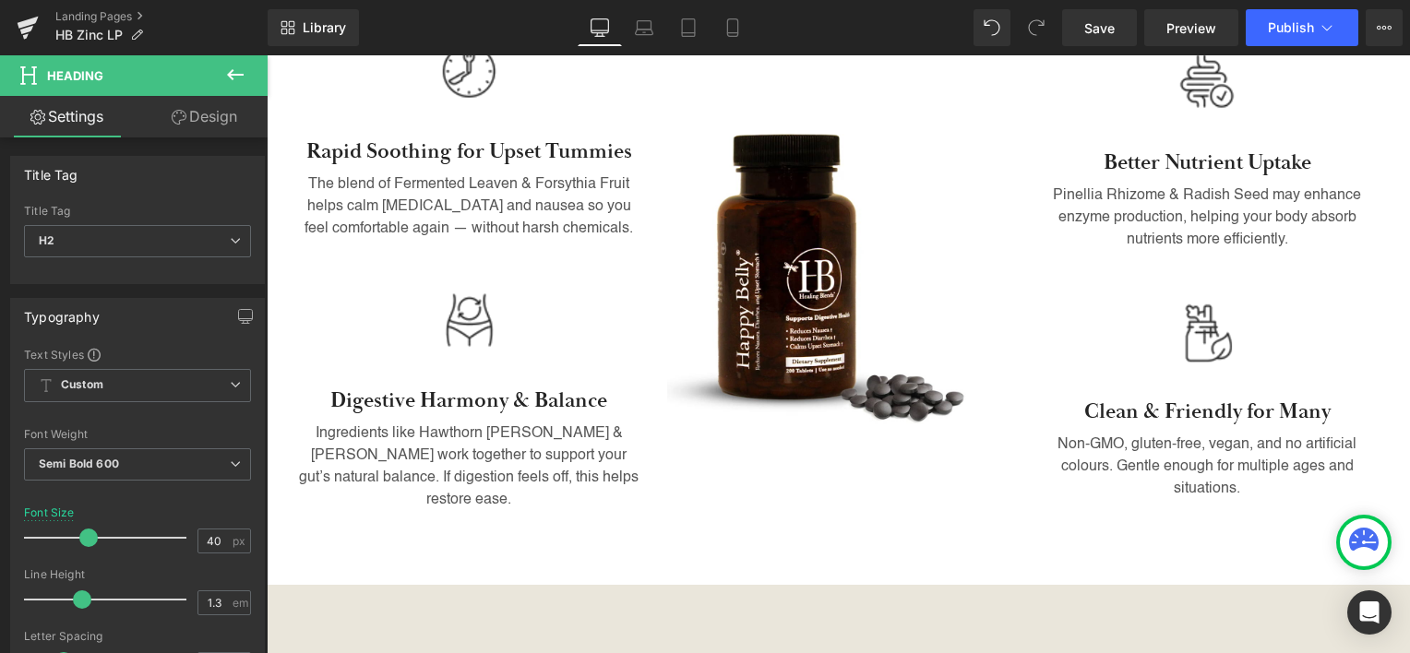
scroll to position [1227, 0]
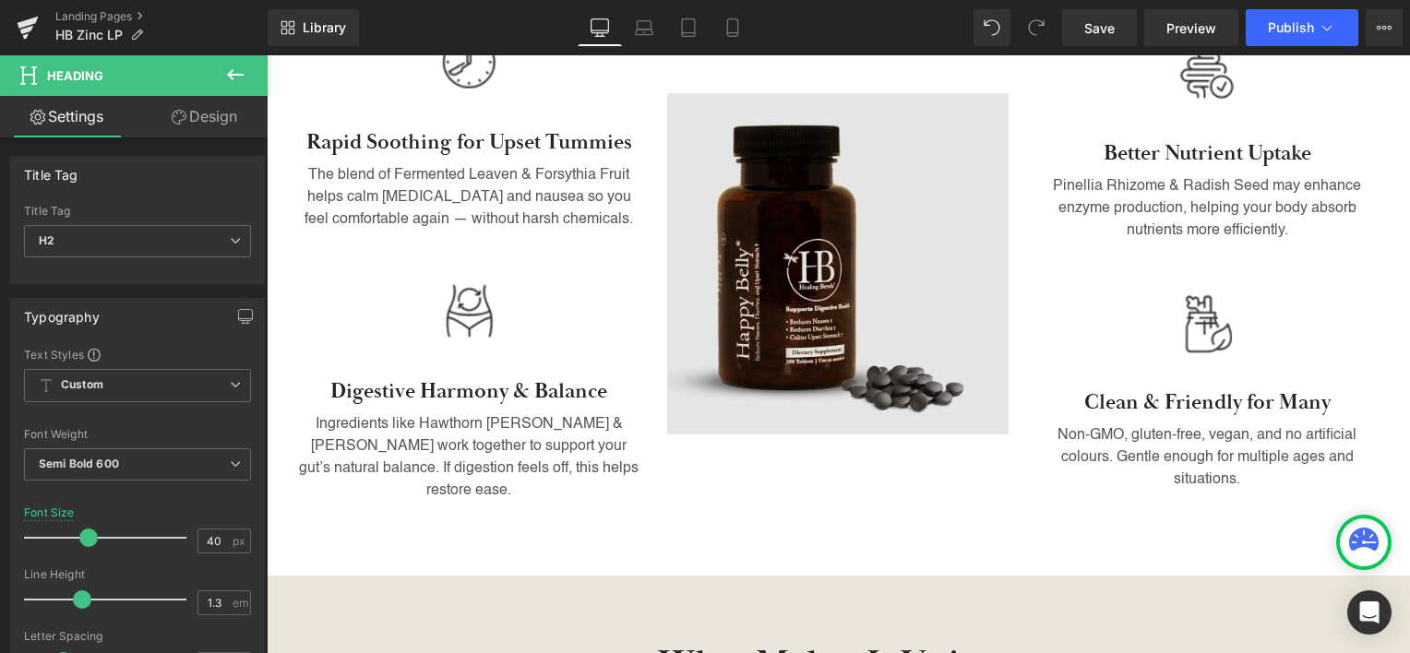
click at [772, 286] on img at bounding box center [837, 263] width 341 height 341
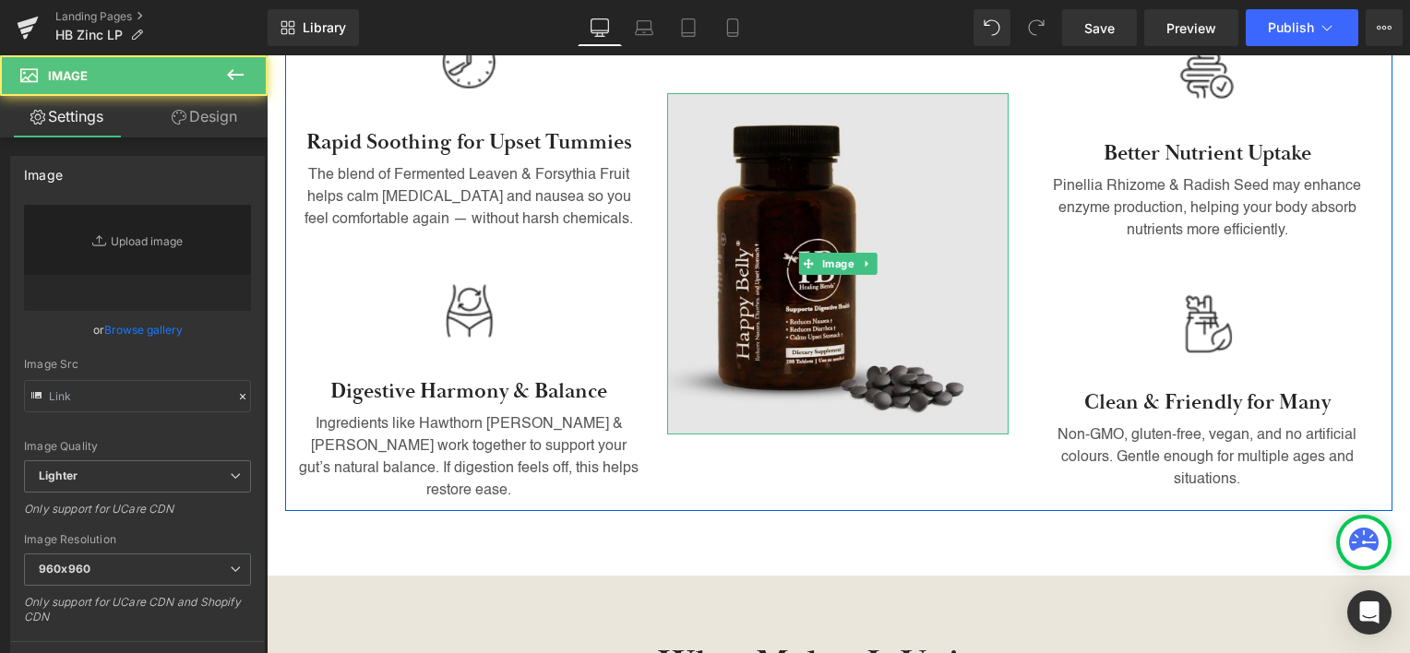
type input "[URL][DOMAIN_NAME]"
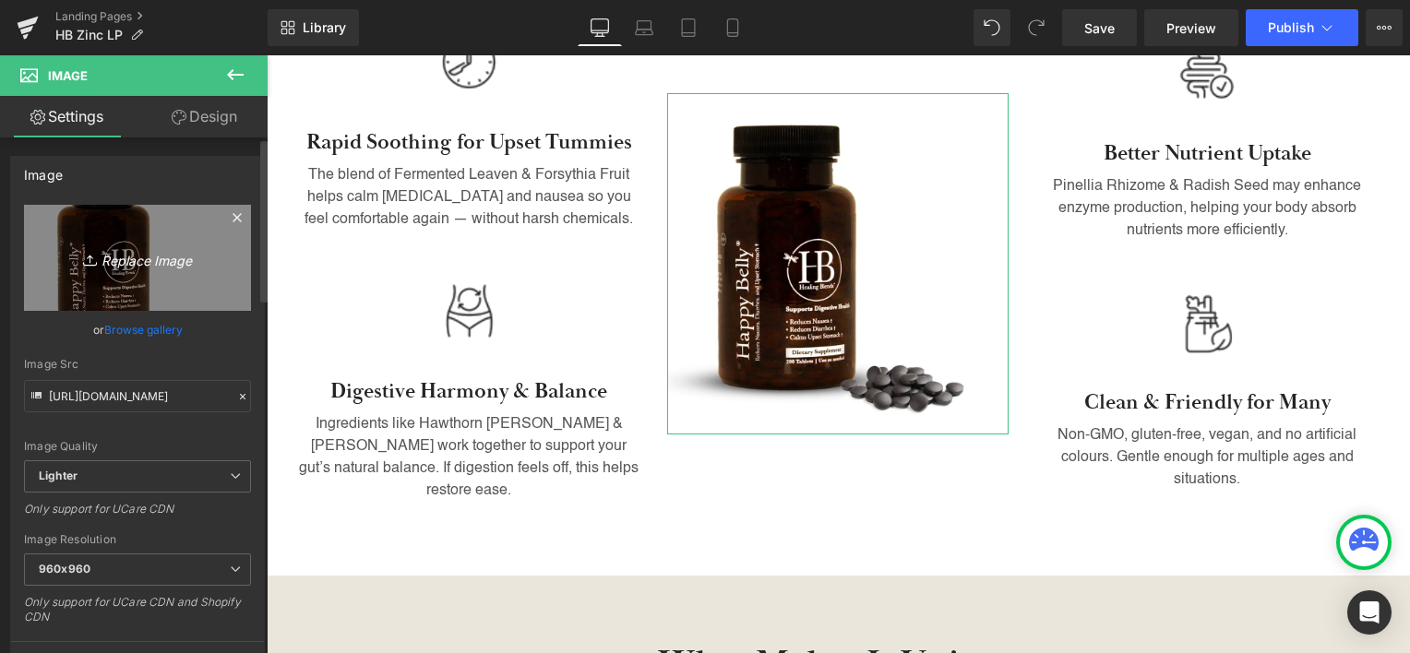
click at [139, 284] on link "Replace Image" at bounding box center [137, 258] width 227 height 106
type input "C:\fakepath\zinc.webp"
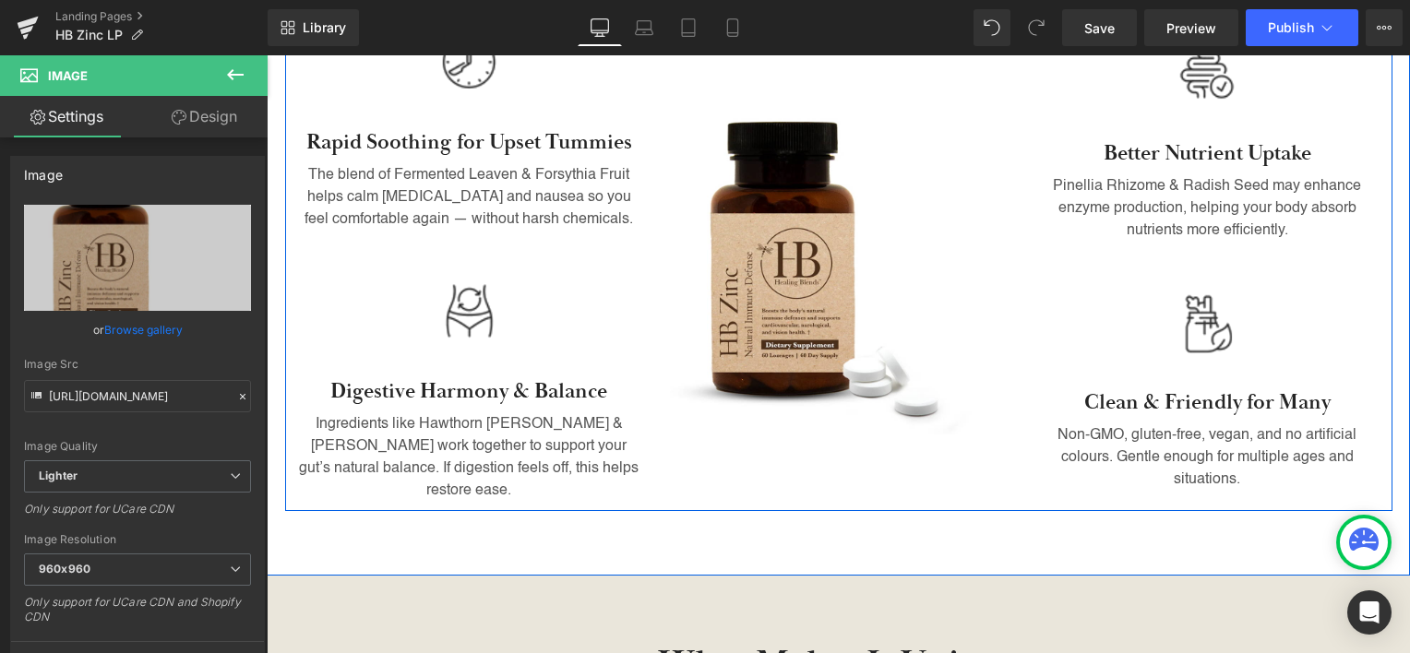
type input "[URL][DOMAIN_NAME]"
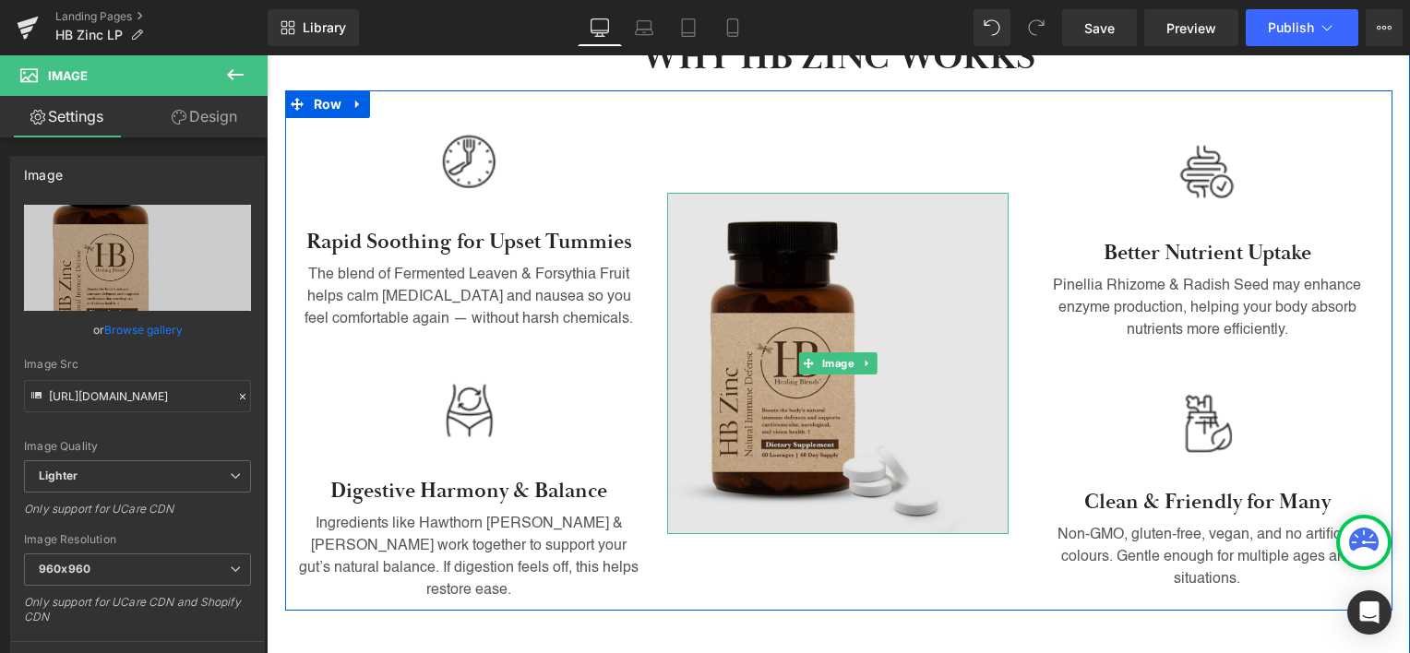
scroll to position [1043, 0]
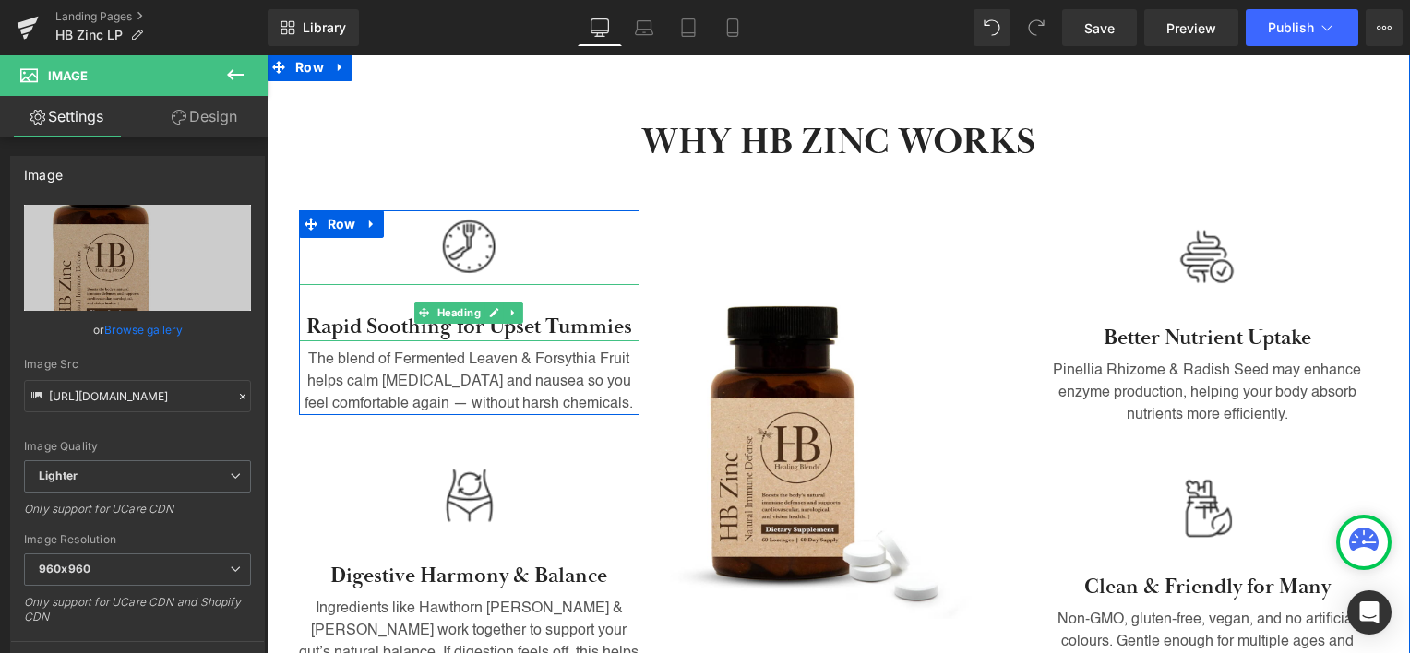
click at [314, 325] on h3 "Rapid Soothing for Upset Tummies" at bounding box center [469, 328] width 341 height 28
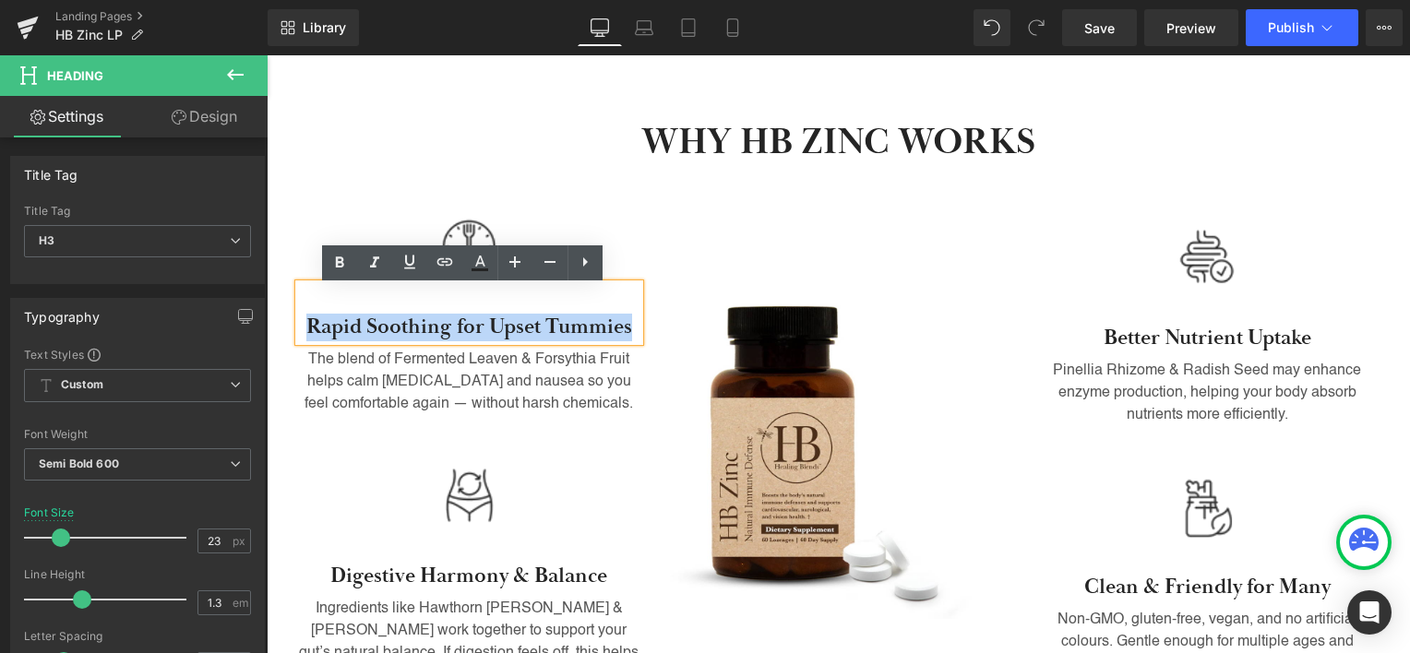
drag, startPoint x: 314, startPoint y: 325, endPoint x: 563, endPoint y: 319, distance: 249.2
click at [563, 319] on h3 "Rapid Soothing for Upset Tummies" at bounding box center [469, 328] width 341 height 28
paste div
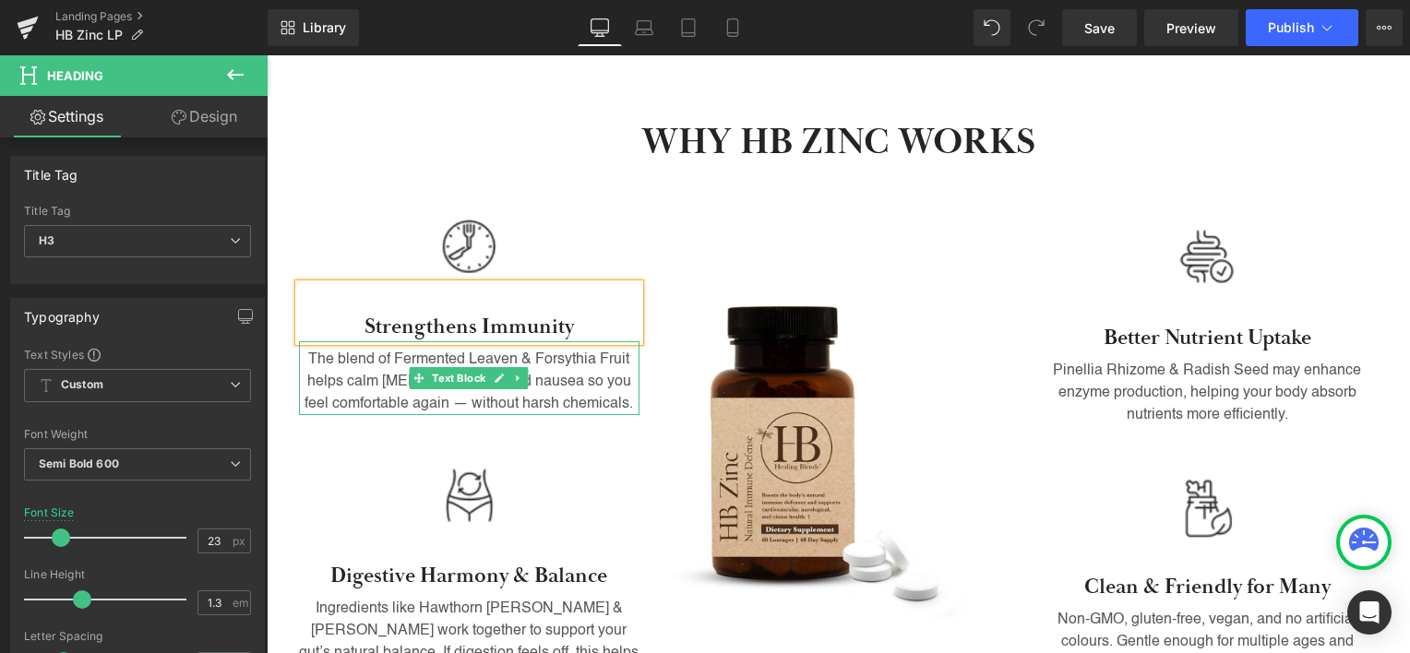
click at [568, 377] on p "The blend of Fermented Leaven & Forsythia Fruit helps calm [MEDICAL_DATA] and n…" at bounding box center [469, 382] width 341 height 66
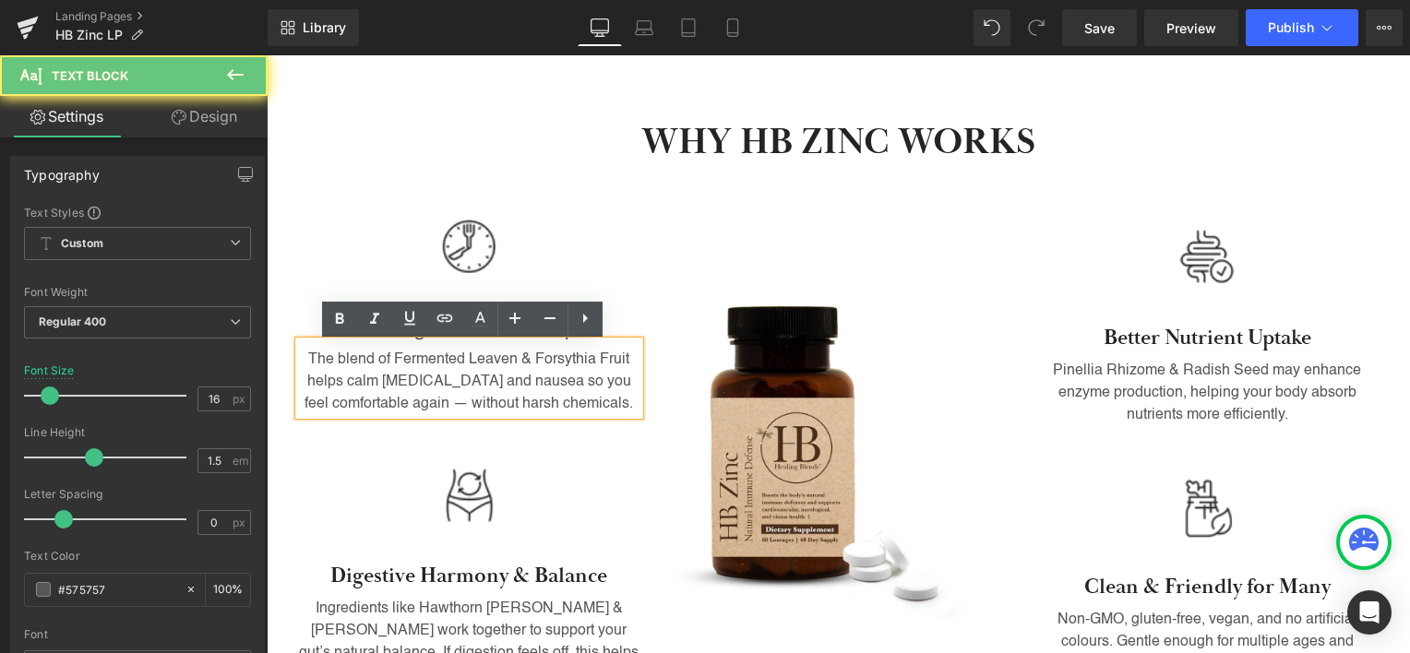
click at [554, 383] on p "The blend of Fermented Leaven & Forsythia Fruit helps calm [MEDICAL_DATA] and n…" at bounding box center [469, 382] width 341 height 66
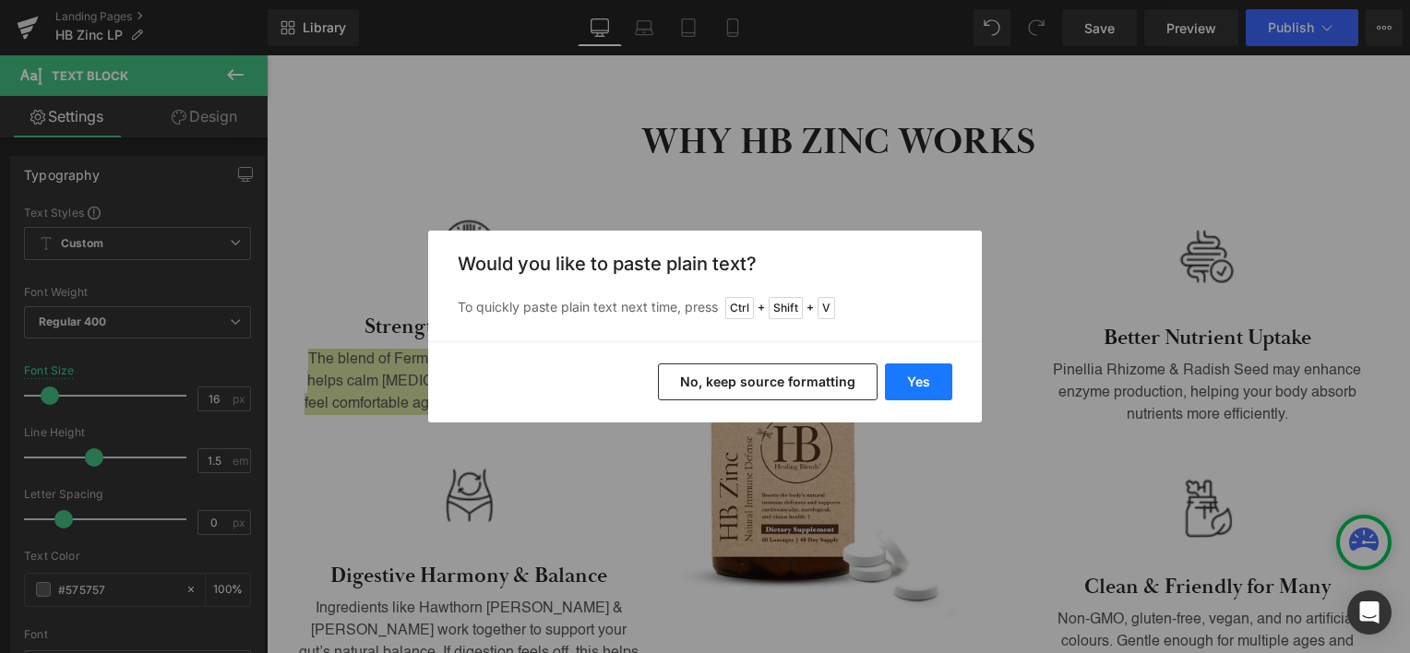
click at [908, 375] on button "Yes" at bounding box center [918, 382] width 67 height 37
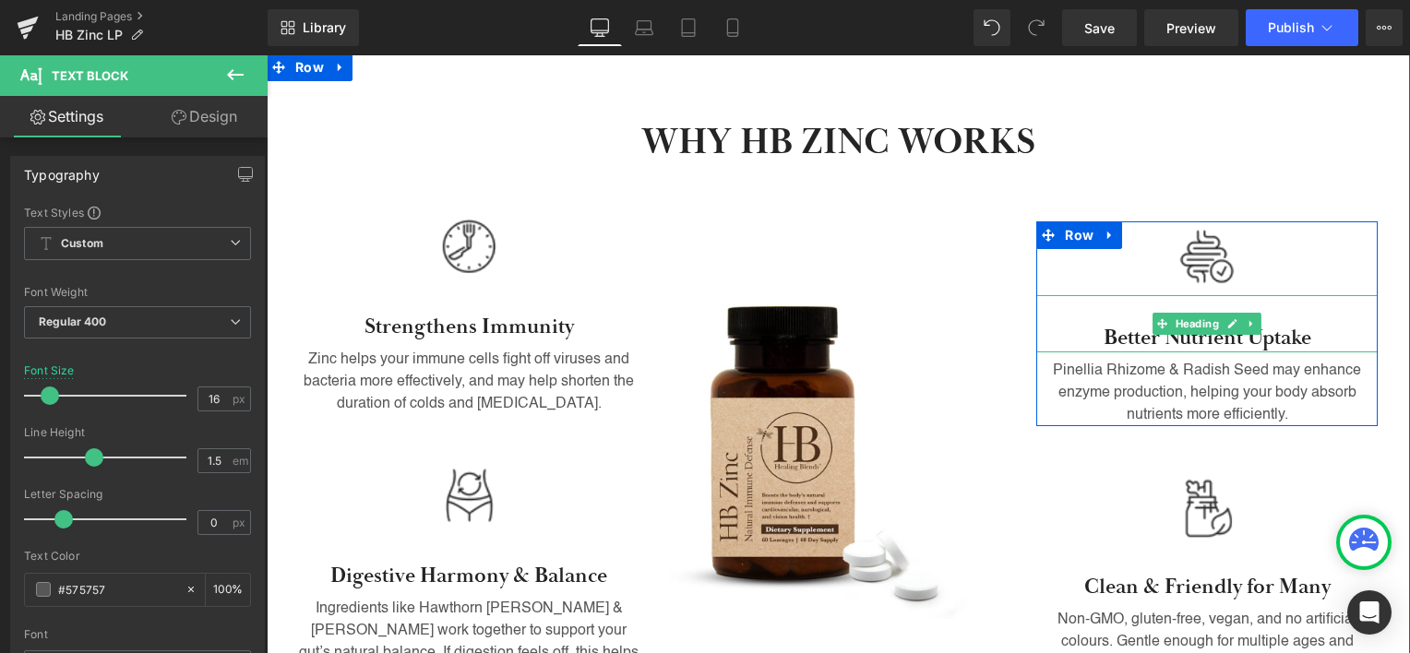
click at [1108, 335] on h3 "Better Nutrient Uptake" at bounding box center [1206, 339] width 341 height 28
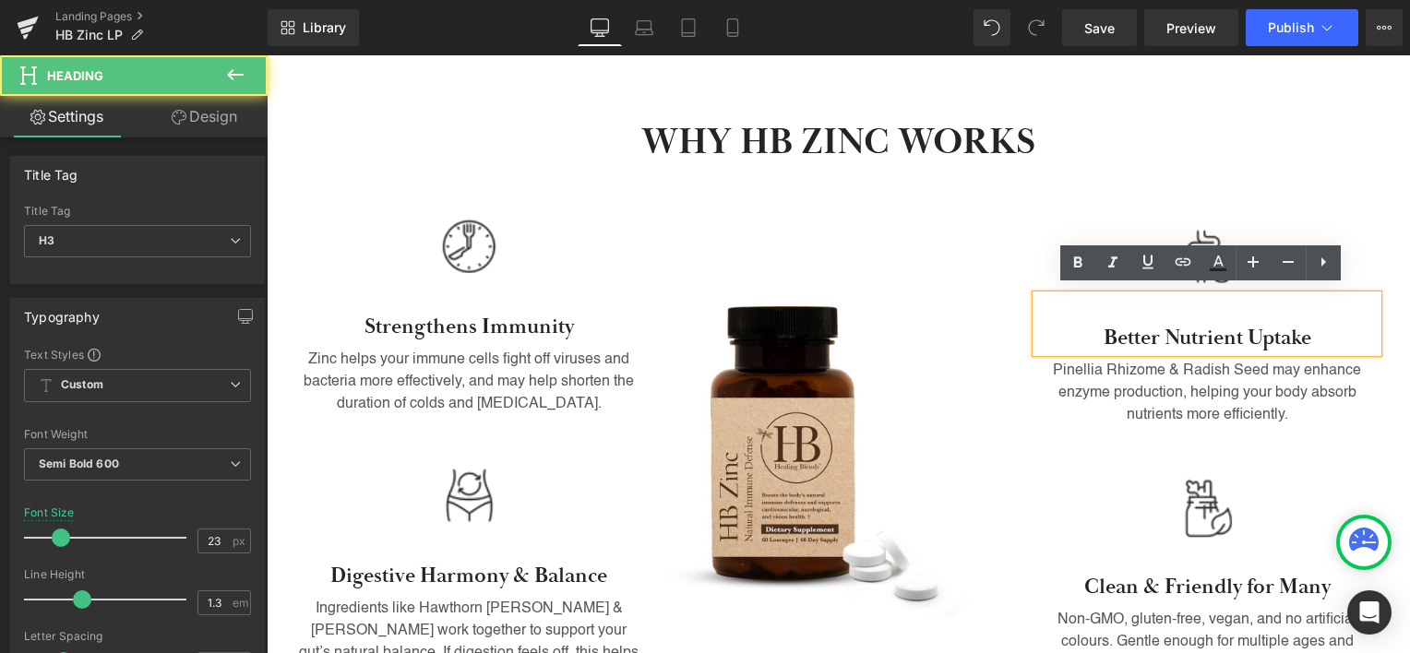
click at [1113, 325] on h3 "Better Nutrient Uptake" at bounding box center [1206, 339] width 341 height 28
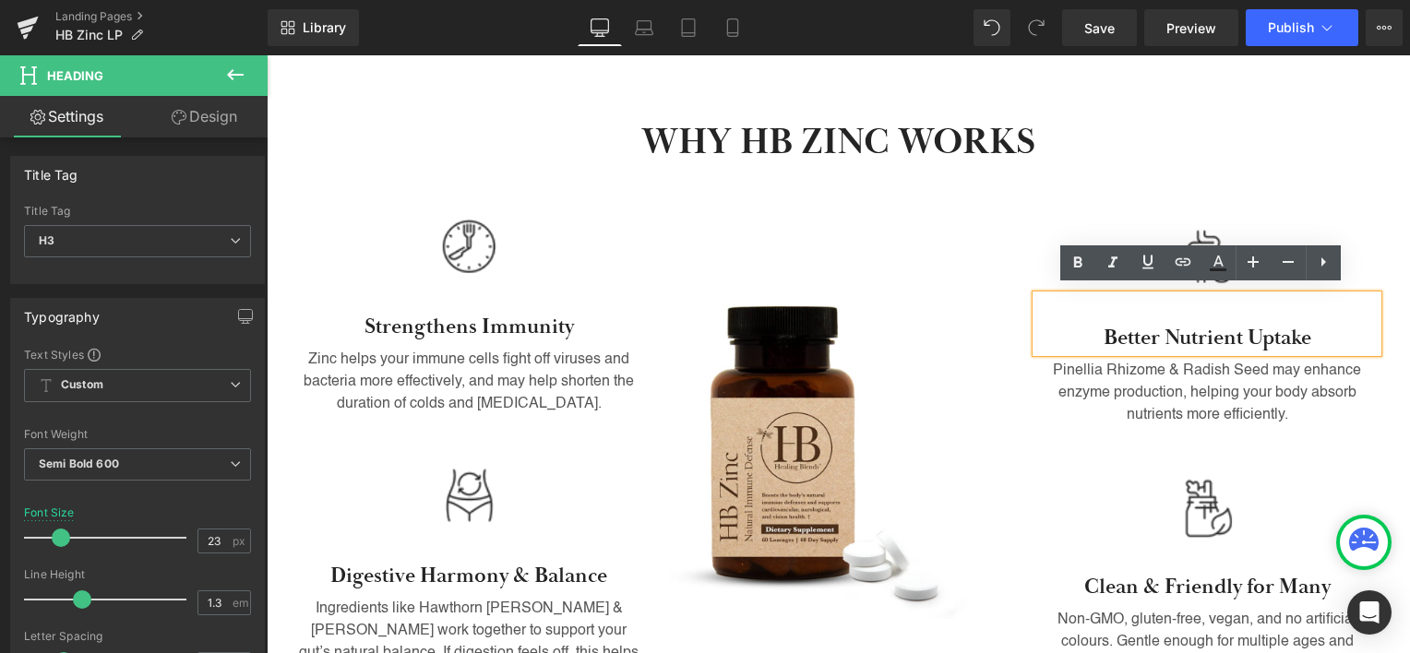
click at [1122, 326] on h3 "Better Nutrient Uptake" at bounding box center [1206, 339] width 341 height 28
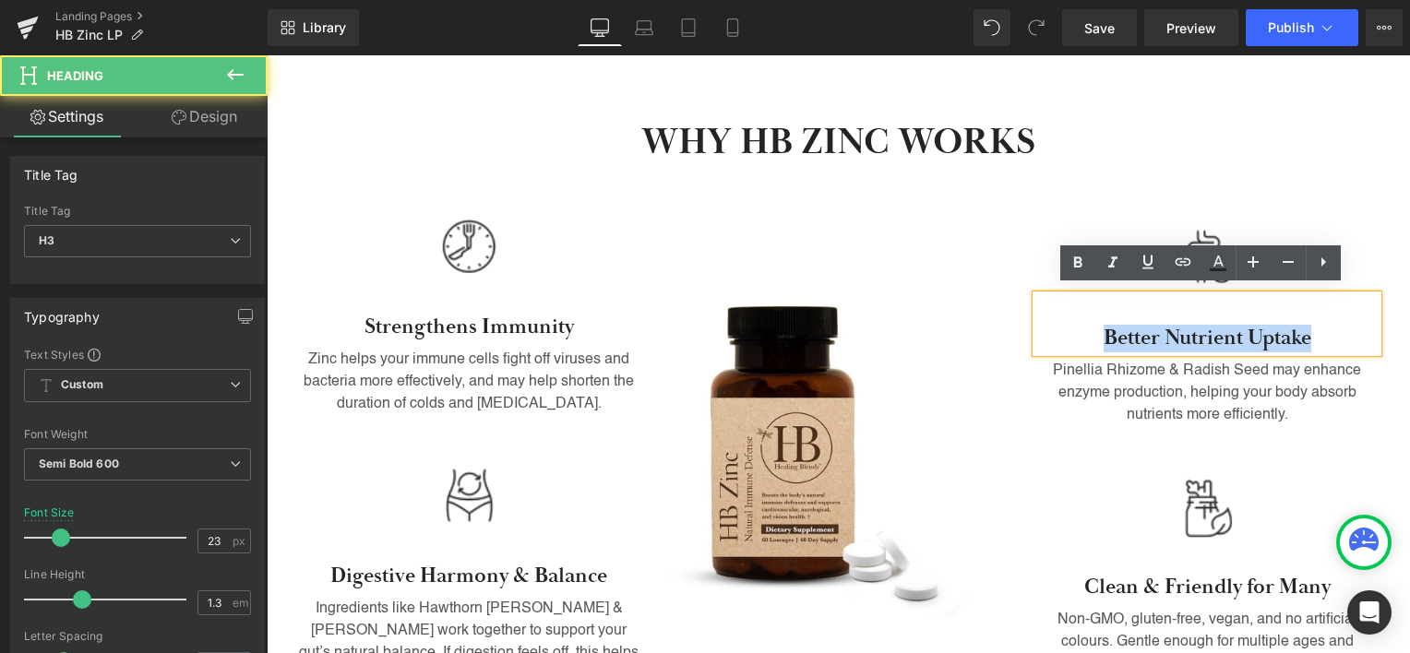
drag, startPoint x: 1122, startPoint y: 326, endPoint x: 1246, endPoint y: 322, distance: 123.7
click at [1246, 325] on h3 "Better Nutrient Uptake" at bounding box center [1206, 339] width 341 height 28
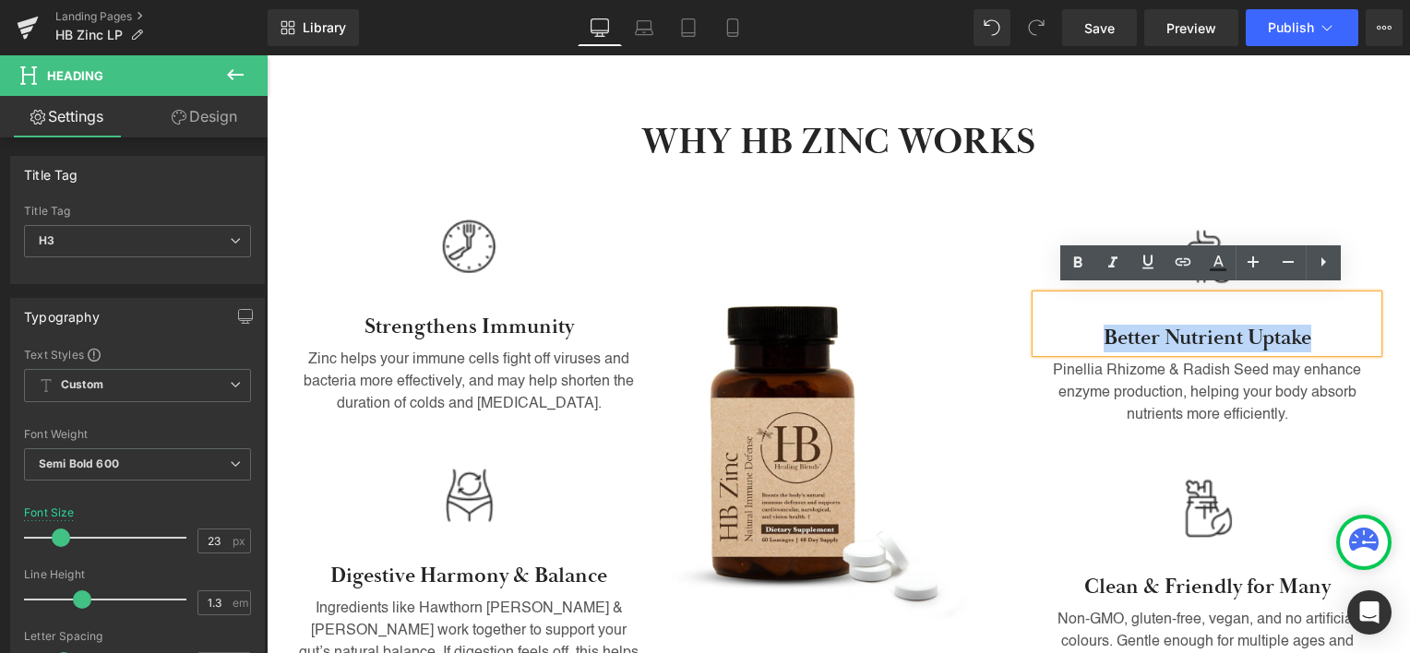
paste div
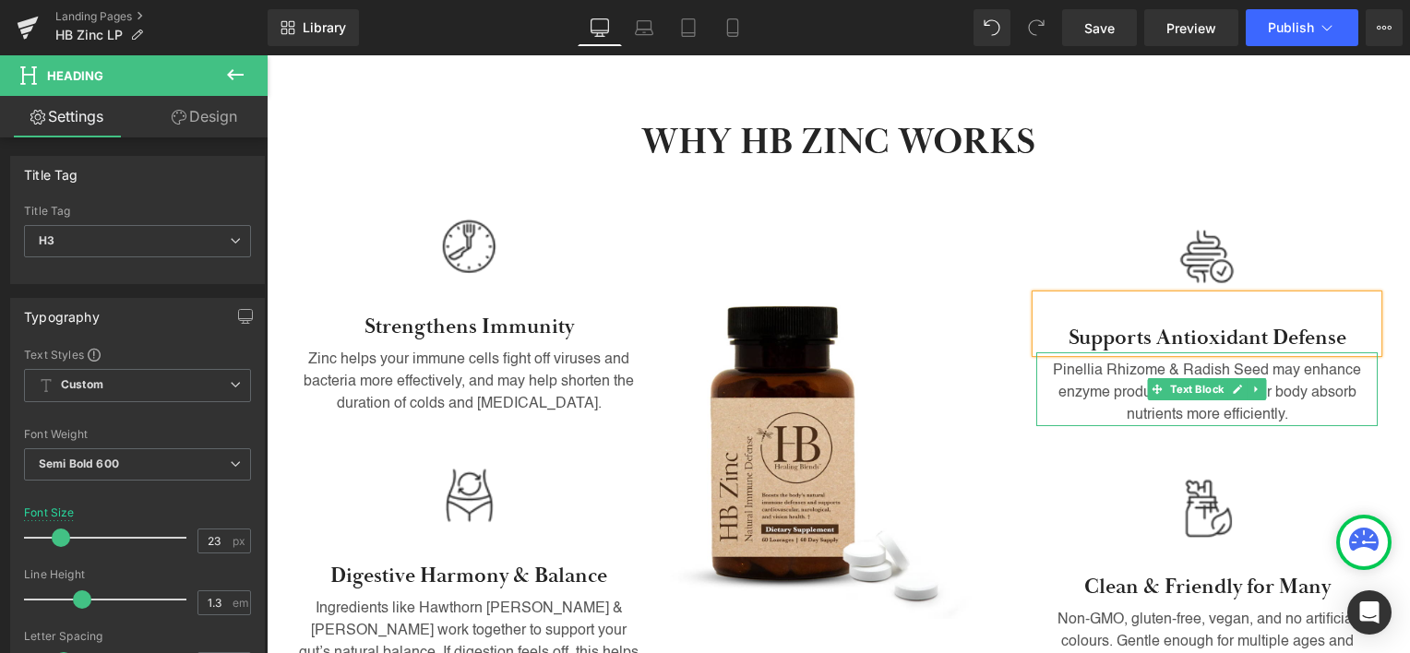
click at [1279, 372] on p "Pinellia Rhizome & Radish Seed may enhance enzyme production, helping your body…" at bounding box center [1206, 393] width 341 height 66
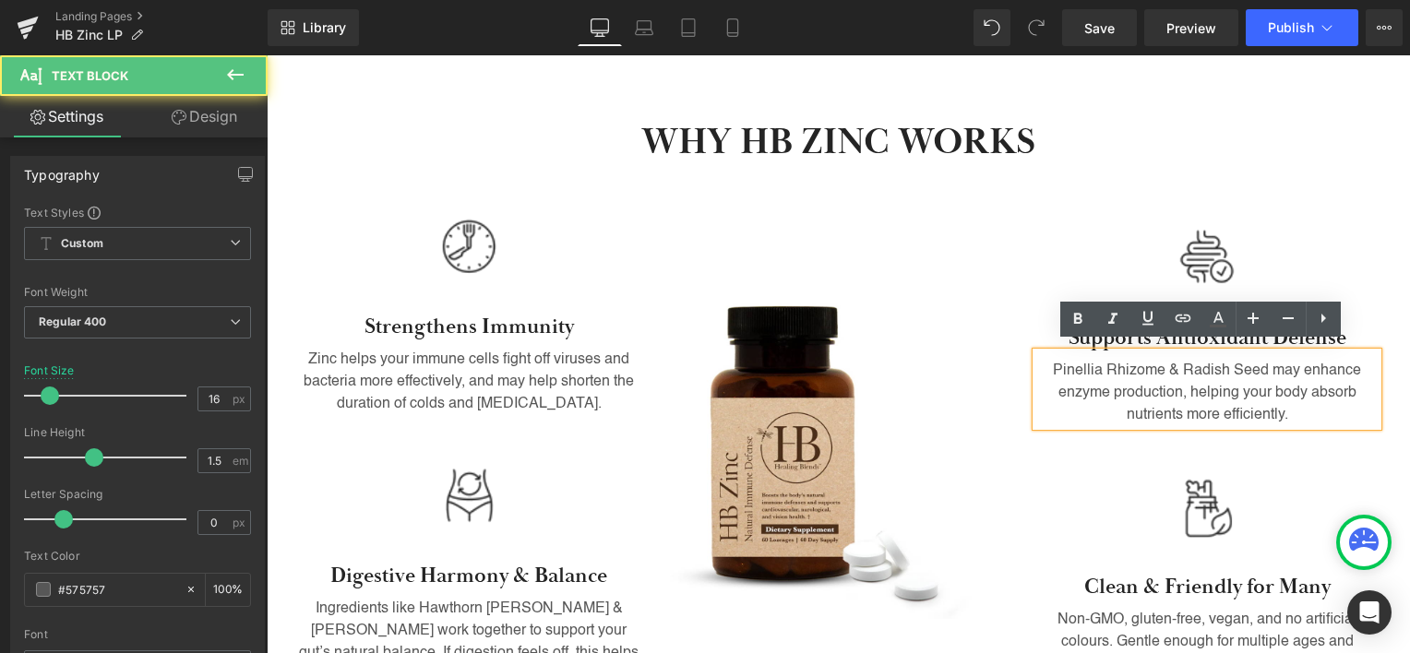
click at [1279, 374] on p "Pinellia Rhizome & Radish Seed may enhance enzyme production, helping your body…" at bounding box center [1206, 393] width 341 height 66
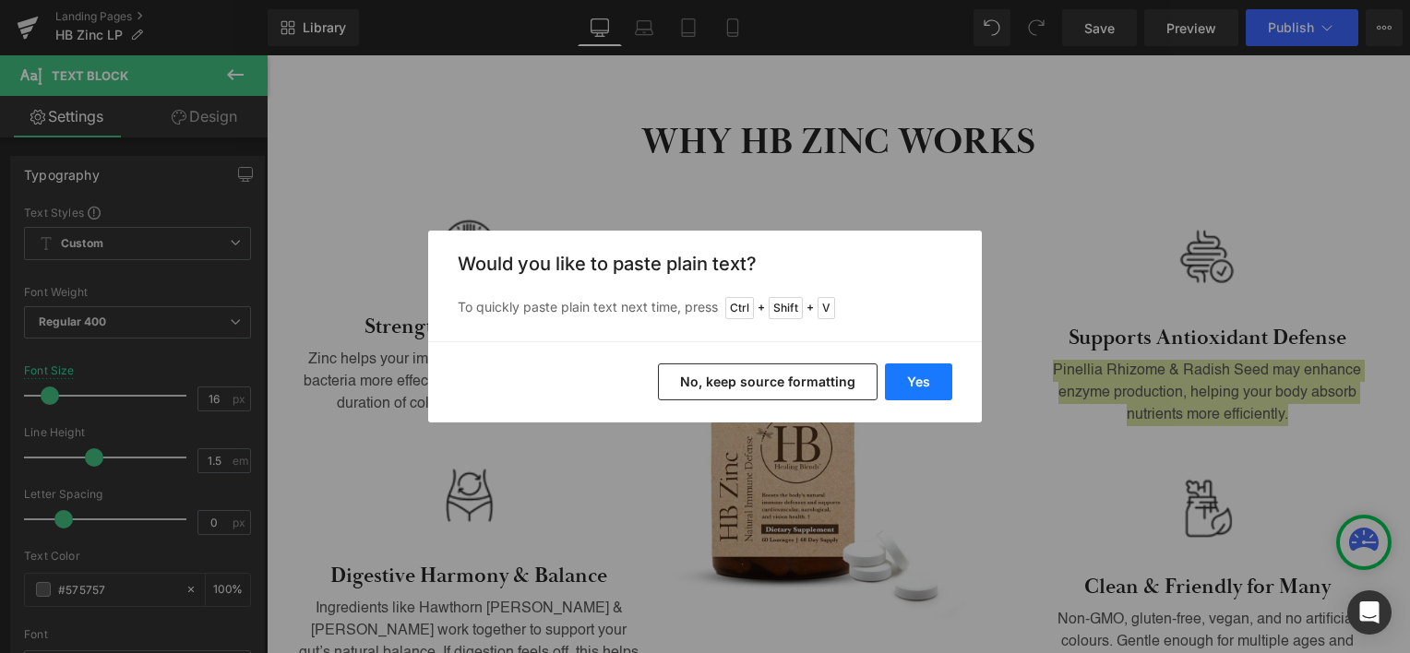
click at [945, 379] on button "Yes" at bounding box center [918, 382] width 67 height 37
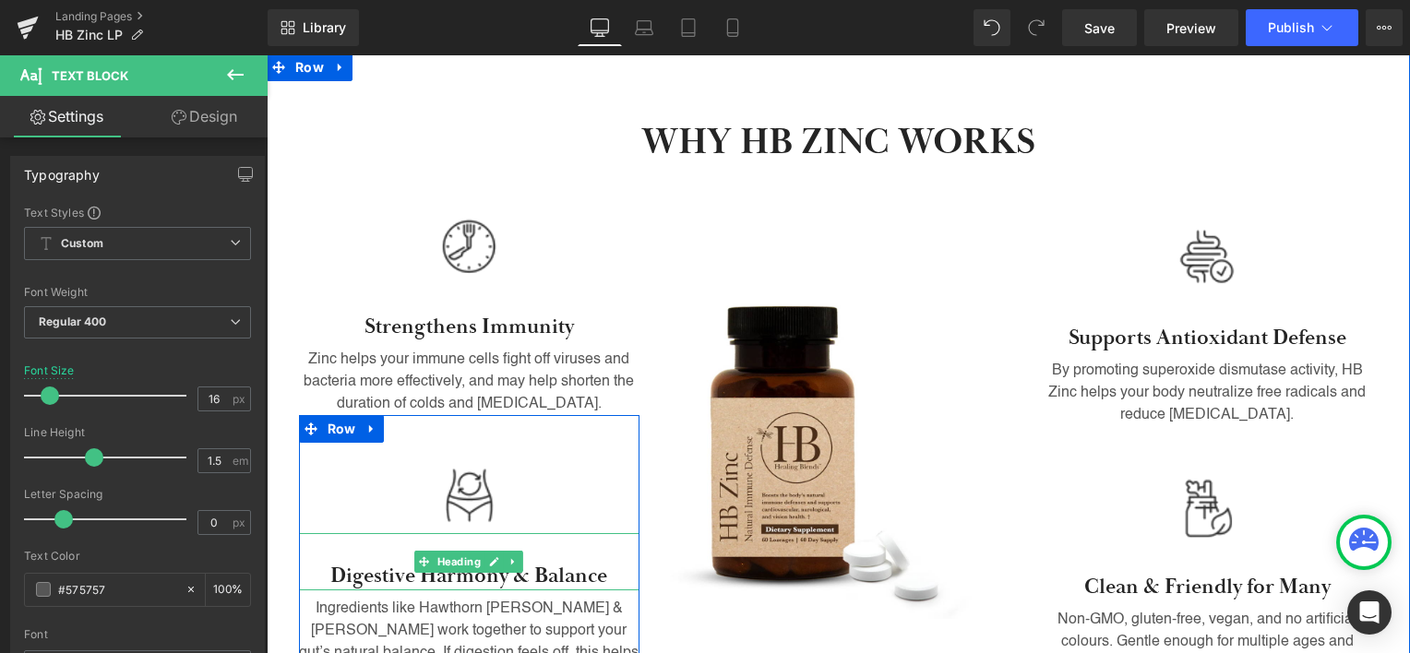
click at [371, 576] on h3 "Digestive Harmony & Balance" at bounding box center [469, 577] width 341 height 28
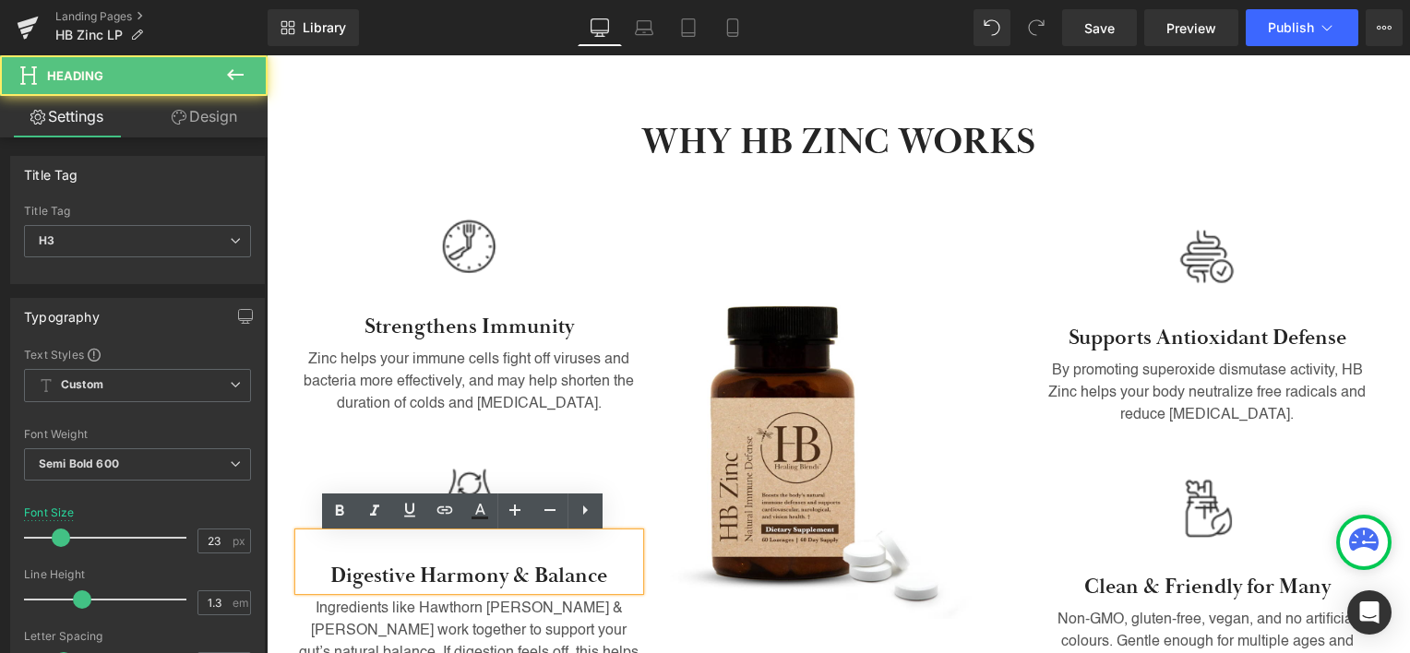
click at [371, 576] on h3 "Digestive Harmony & Balance" at bounding box center [469, 577] width 341 height 28
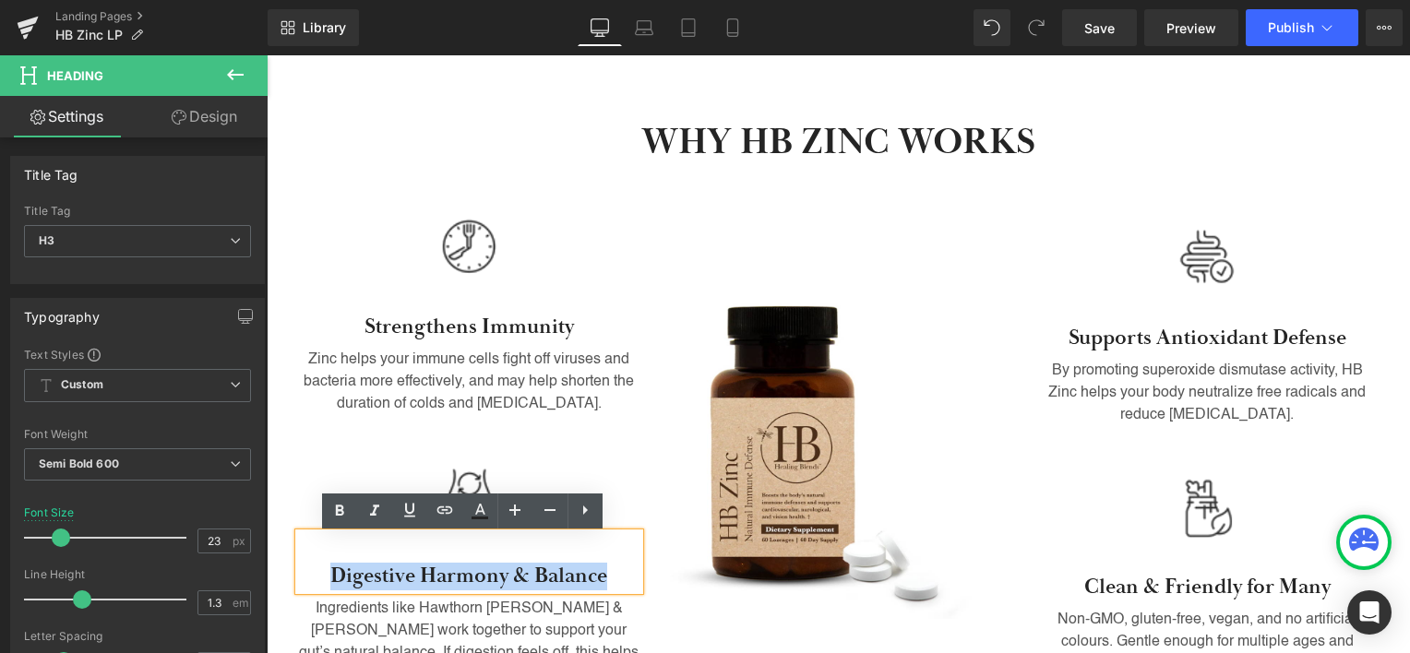
drag, startPoint x: 371, startPoint y: 576, endPoint x: 544, endPoint y: 573, distance: 172.6
click at [544, 573] on h3 "Digestive Harmony & Balance" at bounding box center [469, 577] width 341 height 28
paste div
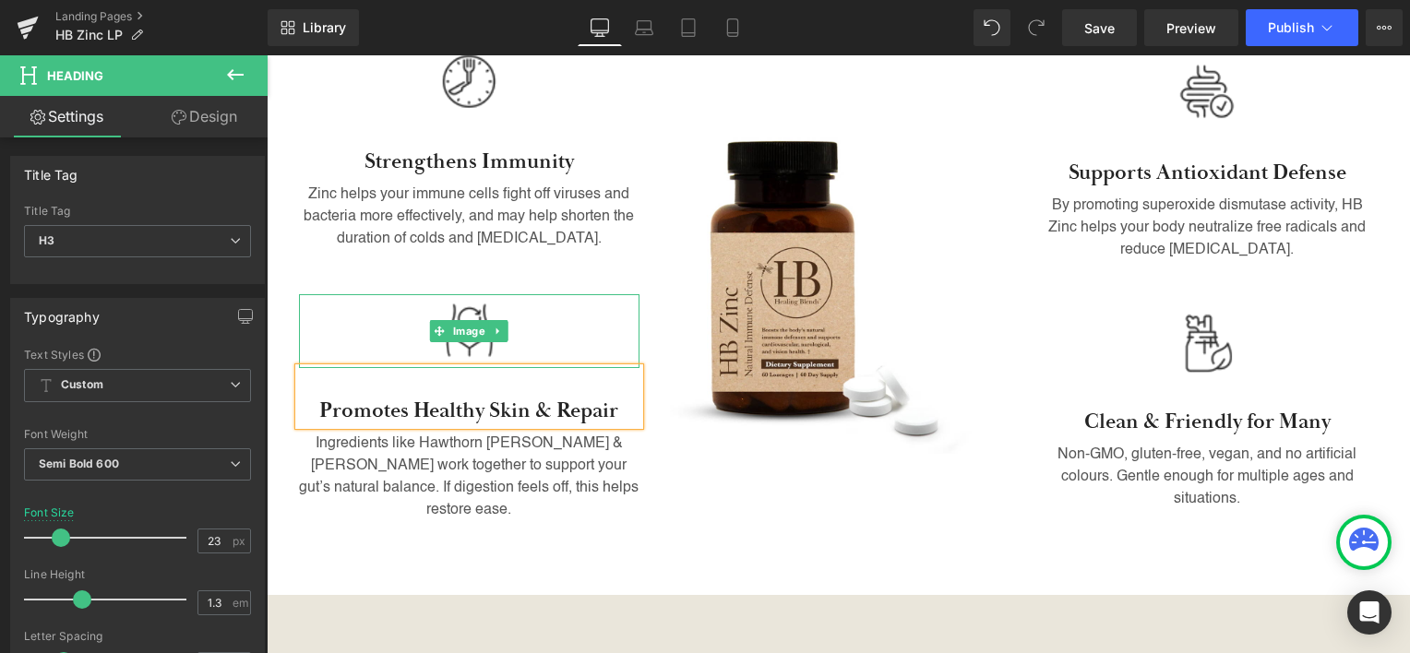
scroll to position [1227, 0]
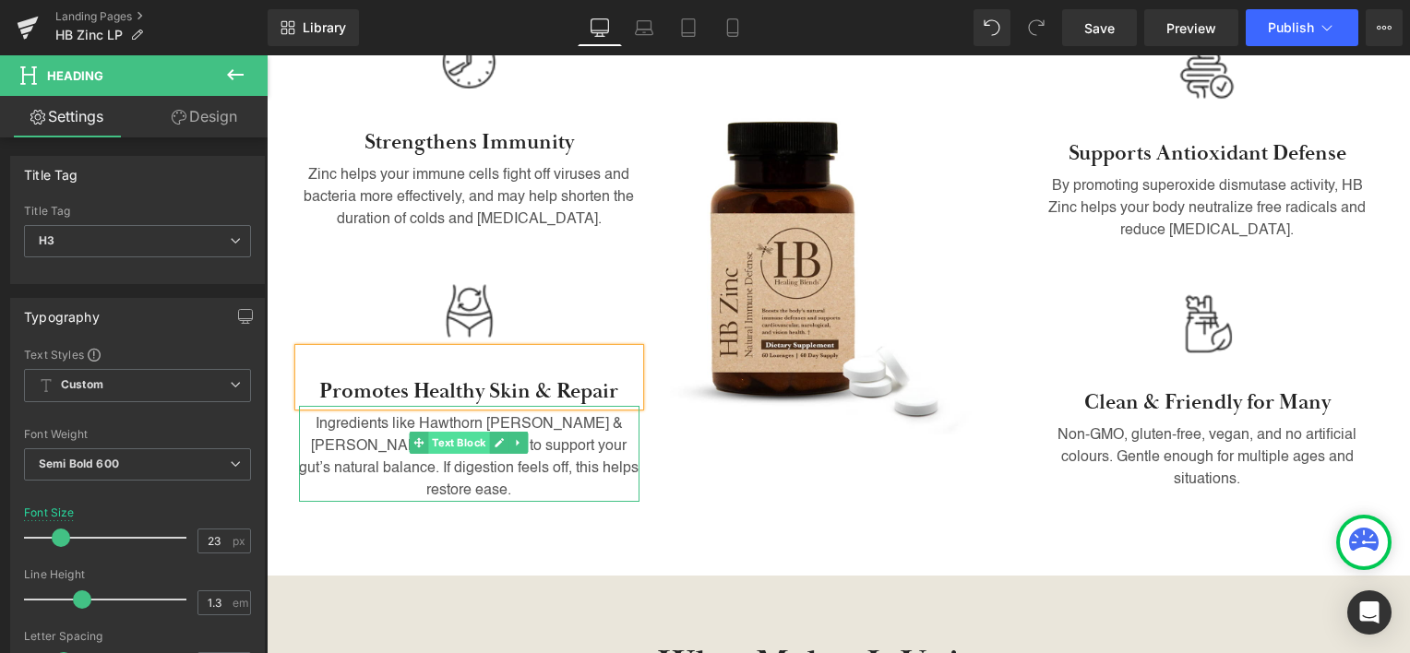
click at [448, 452] on span "Text Block" at bounding box center [459, 443] width 61 height 22
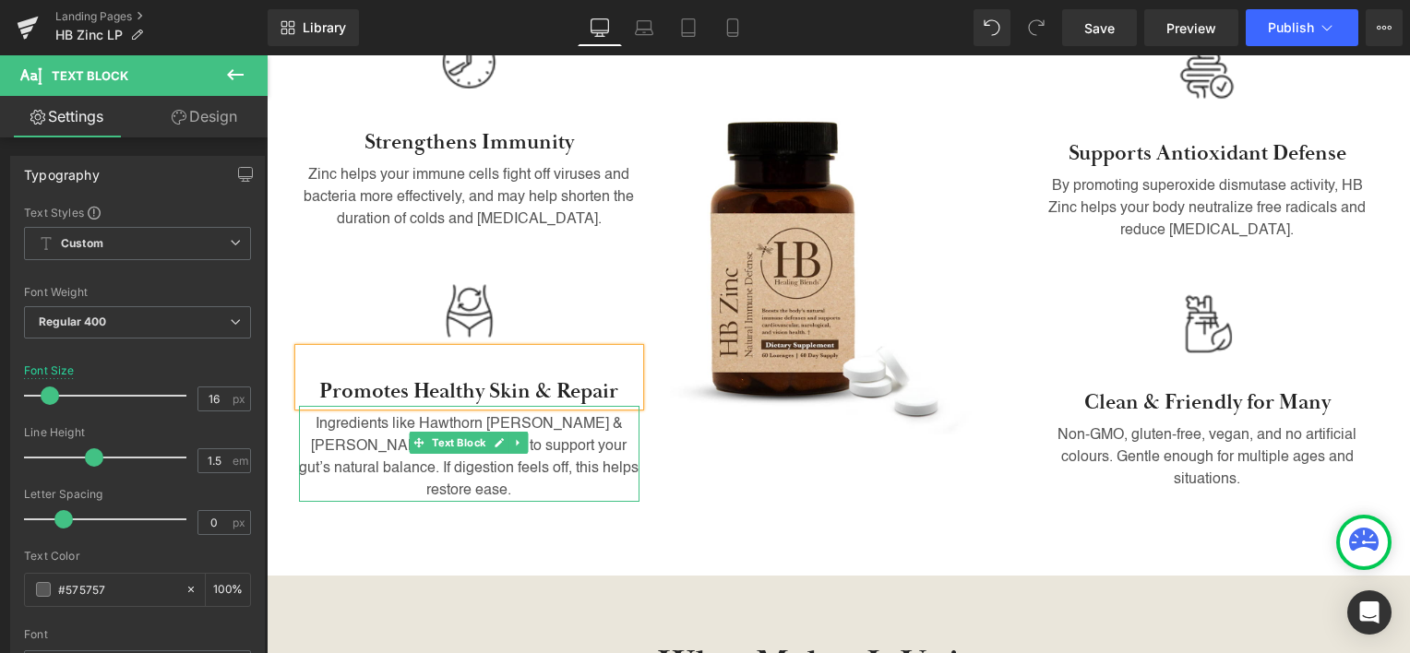
click at [541, 450] on p "Ingredients like Hawthorn [PERSON_NAME] & [PERSON_NAME] work together to suppor…" at bounding box center [469, 457] width 341 height 89
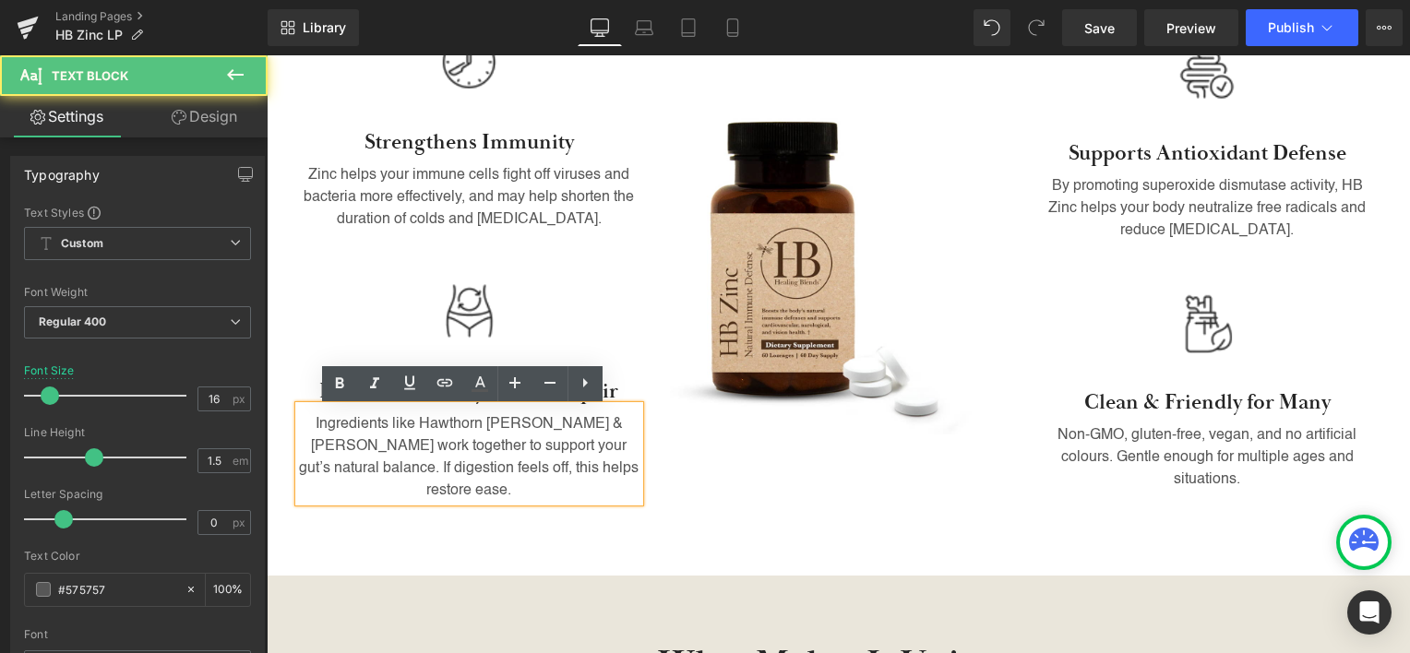
click at [541, 450] on p "Ingredients like Hawthorn [PERSON_NAME] & [PERSON_NAME] work together to suppor…" at bounding box center [469, 457] width 341 height 89
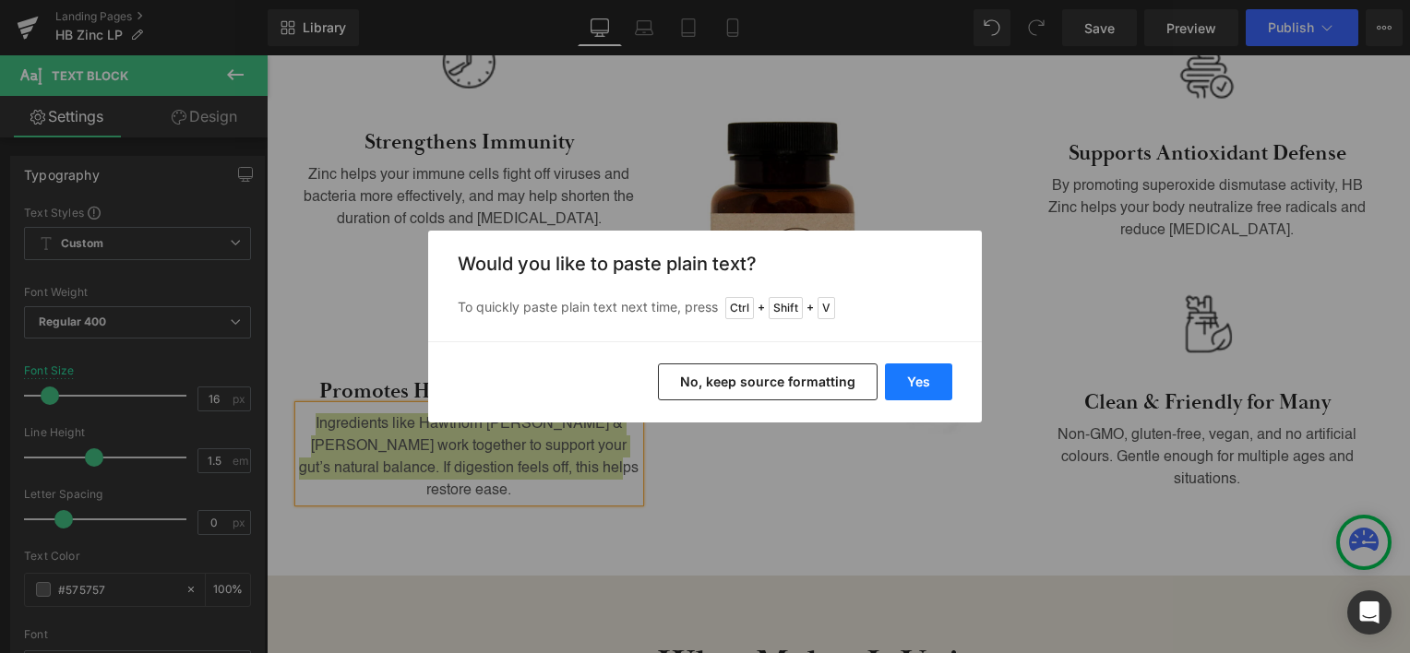
click at [925, 384] on button "Yes" at bounding box center [918, 382] width 67 height 37
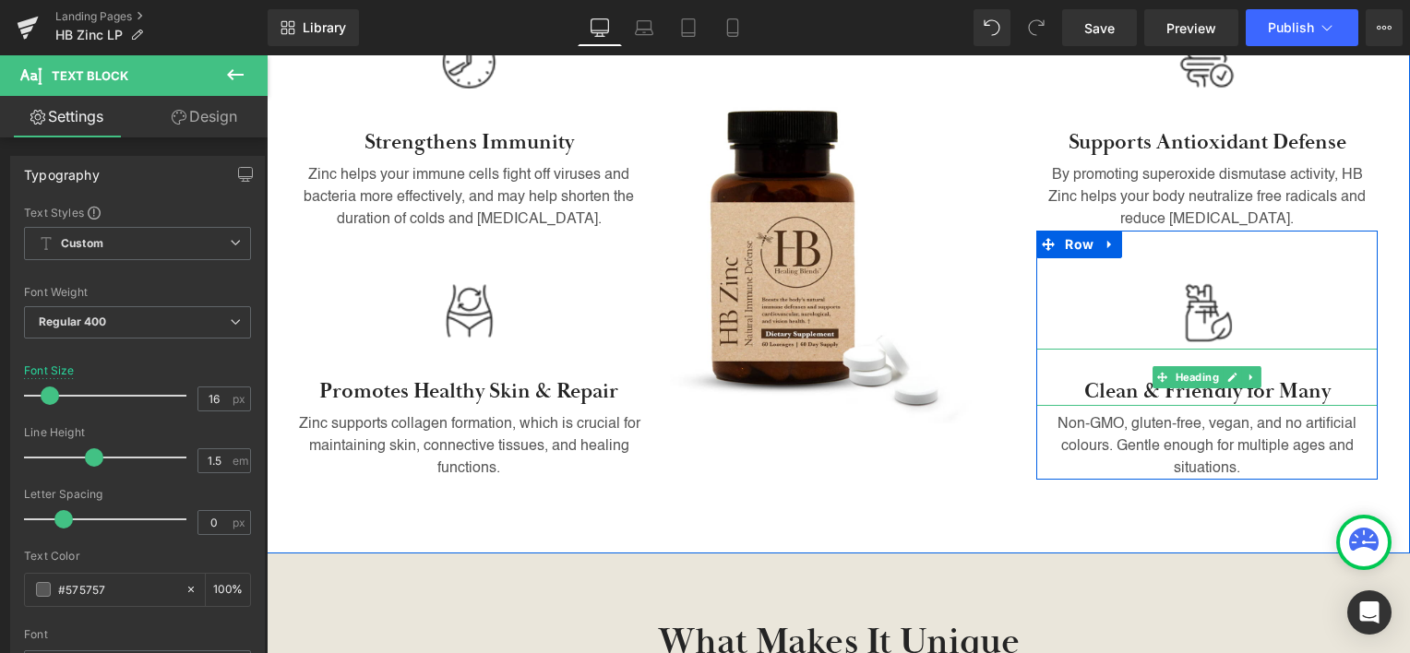
click at [1110, 388] on h3 "Clean & Friendly for Many" at bounding box center [1206, 392] width 341 height 28
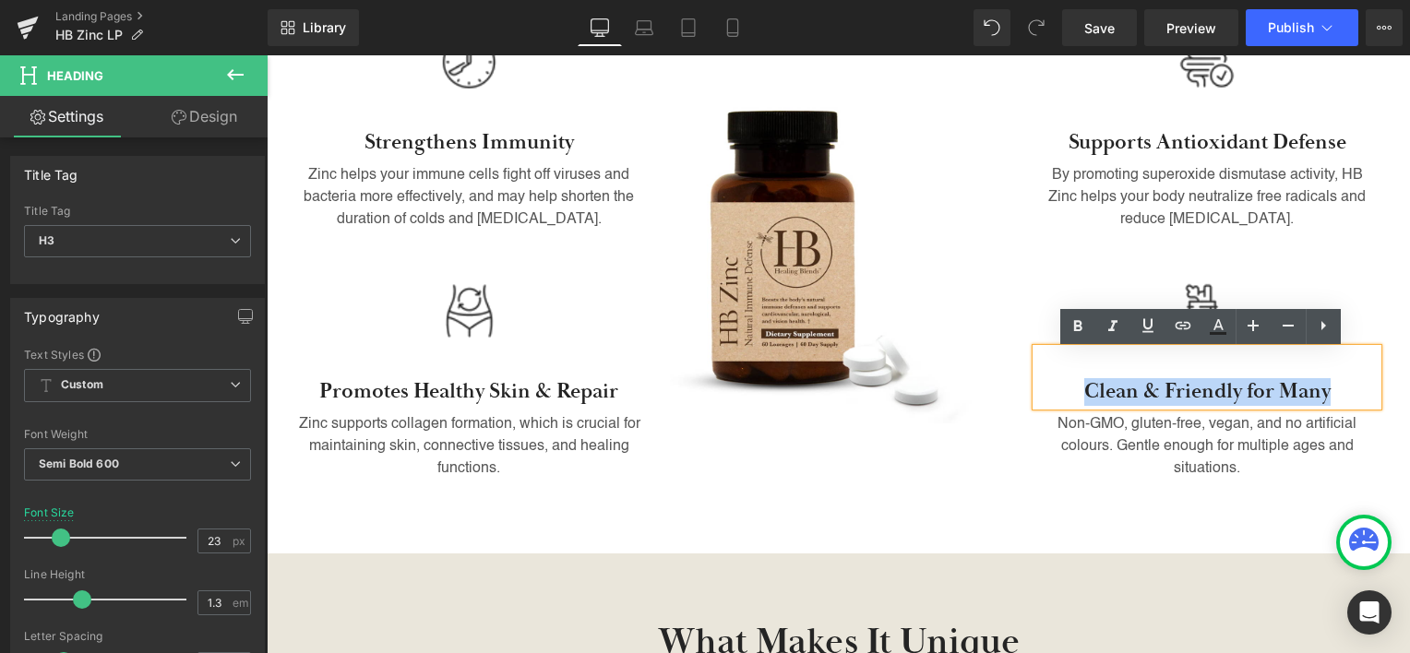
drag, startPoint x: 1110, startPoint y: 388, endPoint x: 1281, endPoint y: 384, distance: 170.8
click at [1281, 384] on h3 "Clean & Friendly for Many" at bounding box center [1206, 392] width 341 height 28
paste div
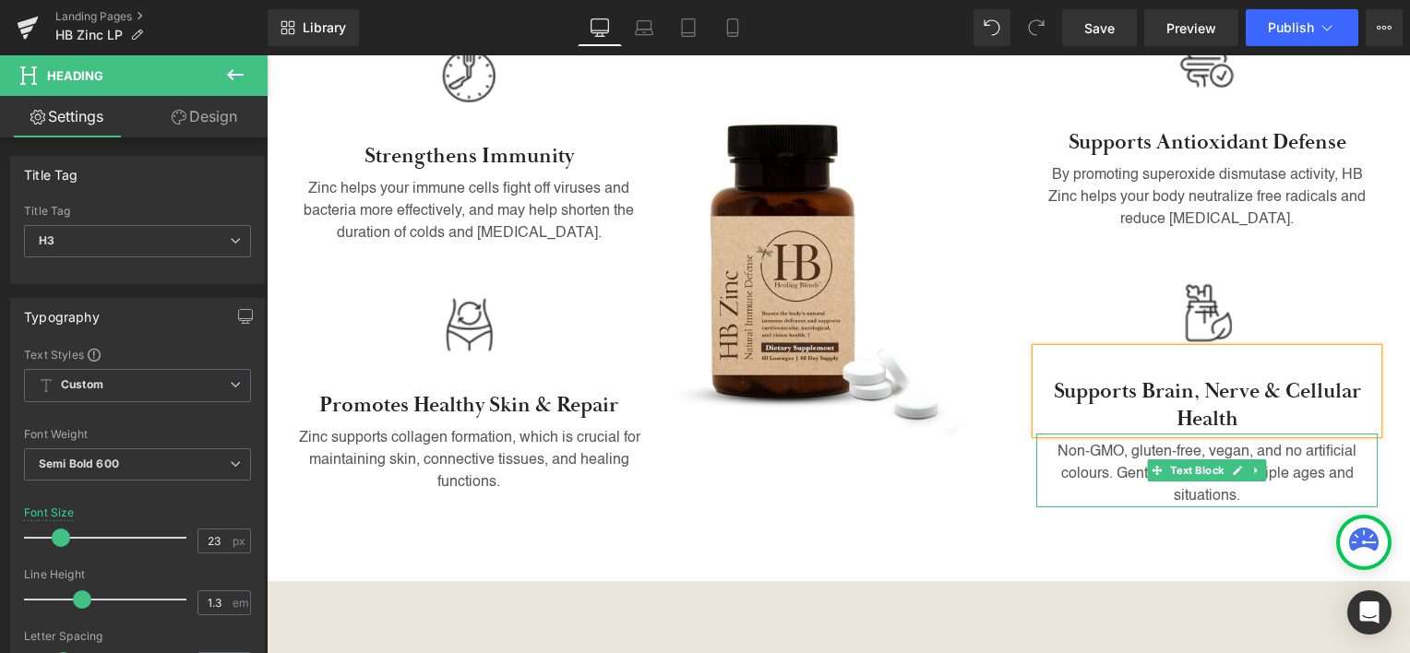
click at [1096, 466] on p "Non-GMO, gluten-free, vegan, and no artificial colours. Gentle enough for multi…" at bounding box center [1206, 474] width 341 height 66
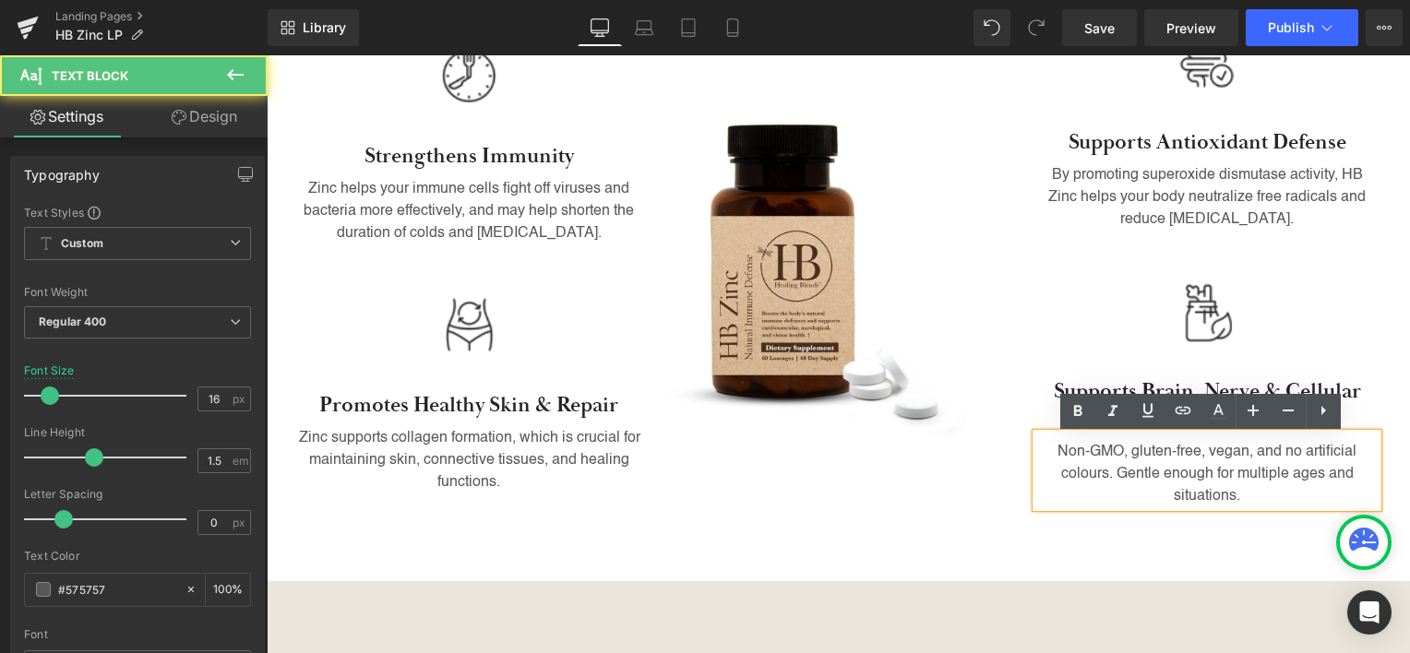
click at [1088, 450] on p "Non-GMO, gluten-free, vegan, and no artificial colours. Gentle enough for multi…" at bounding box center [1206, 474] width 341 height 66
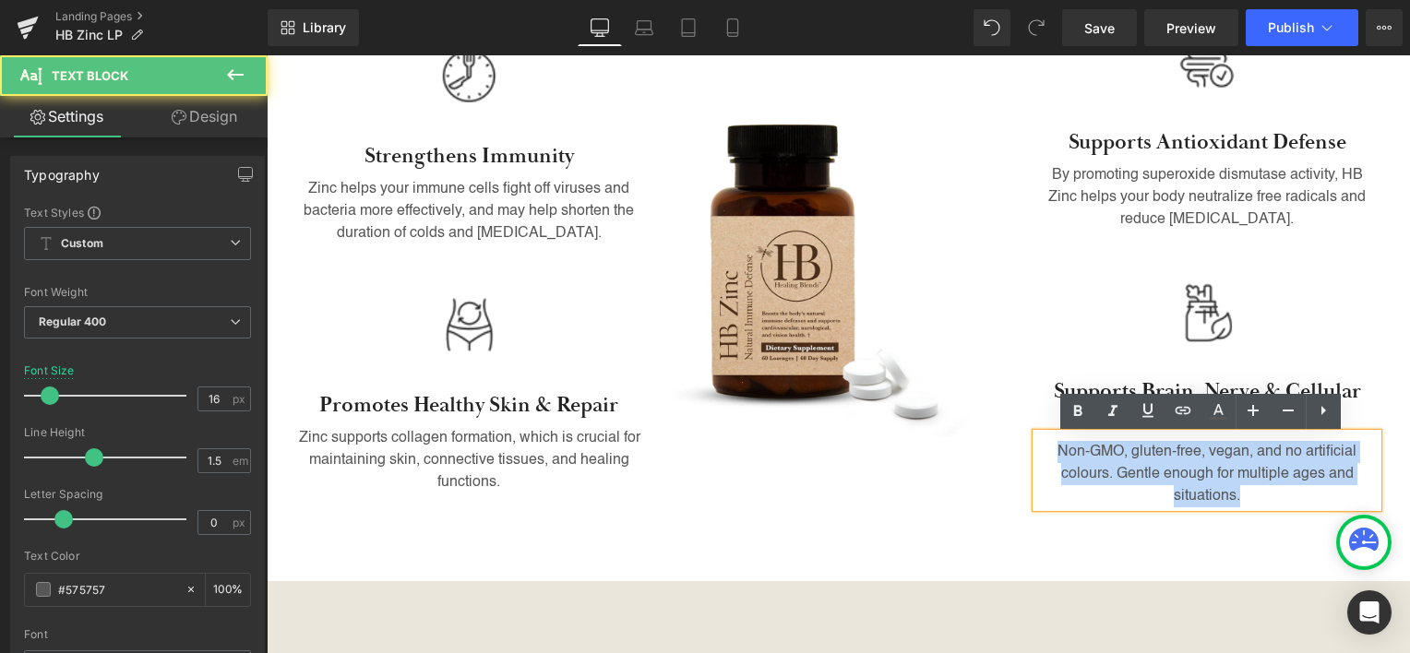
drag, startPoint x: 1048, startPoint y: 456, endPoint x: 1243, endPoint y: 489, distance: 197.5
click at [1243, 489] on p "Non-GMO, gluten-free, vegan, and no artificial colours. Gentle enough for multi…" at bounding box center [1206, 474] width 341 height 66
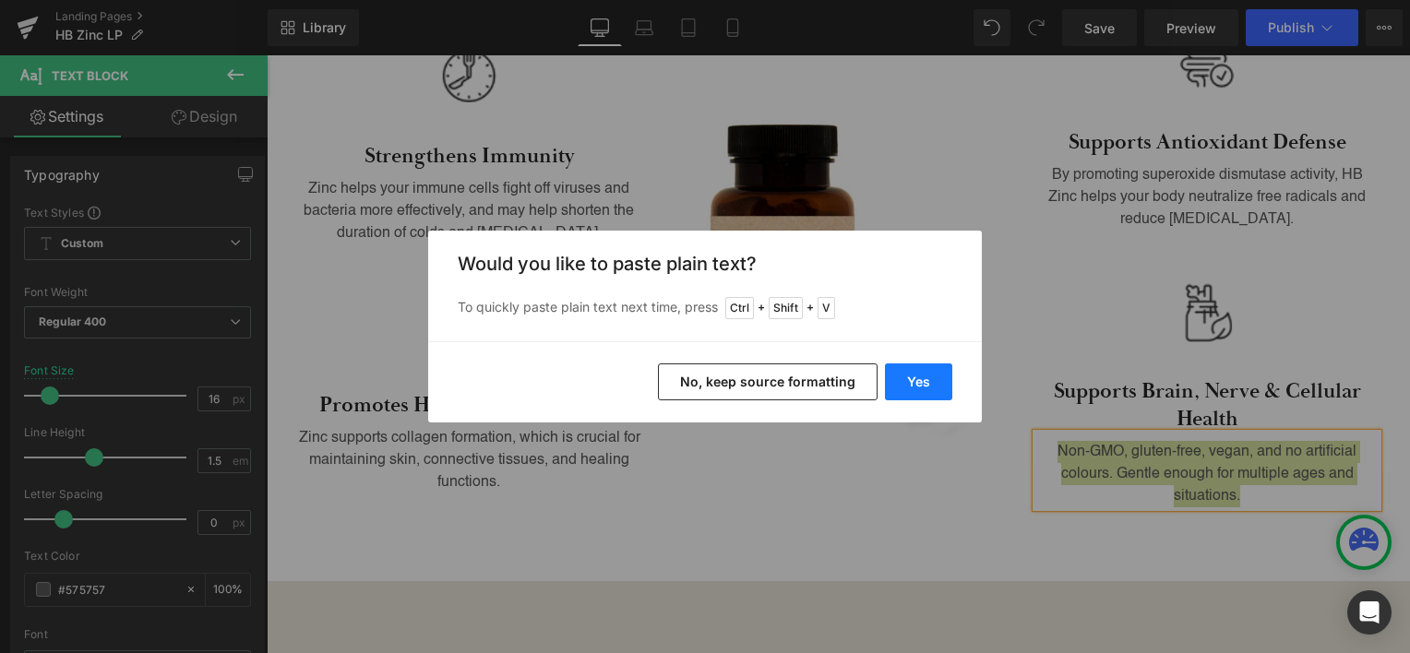
click at [940, 384] on button "Yes" at bounding box center [918, 382] width 67 height 37
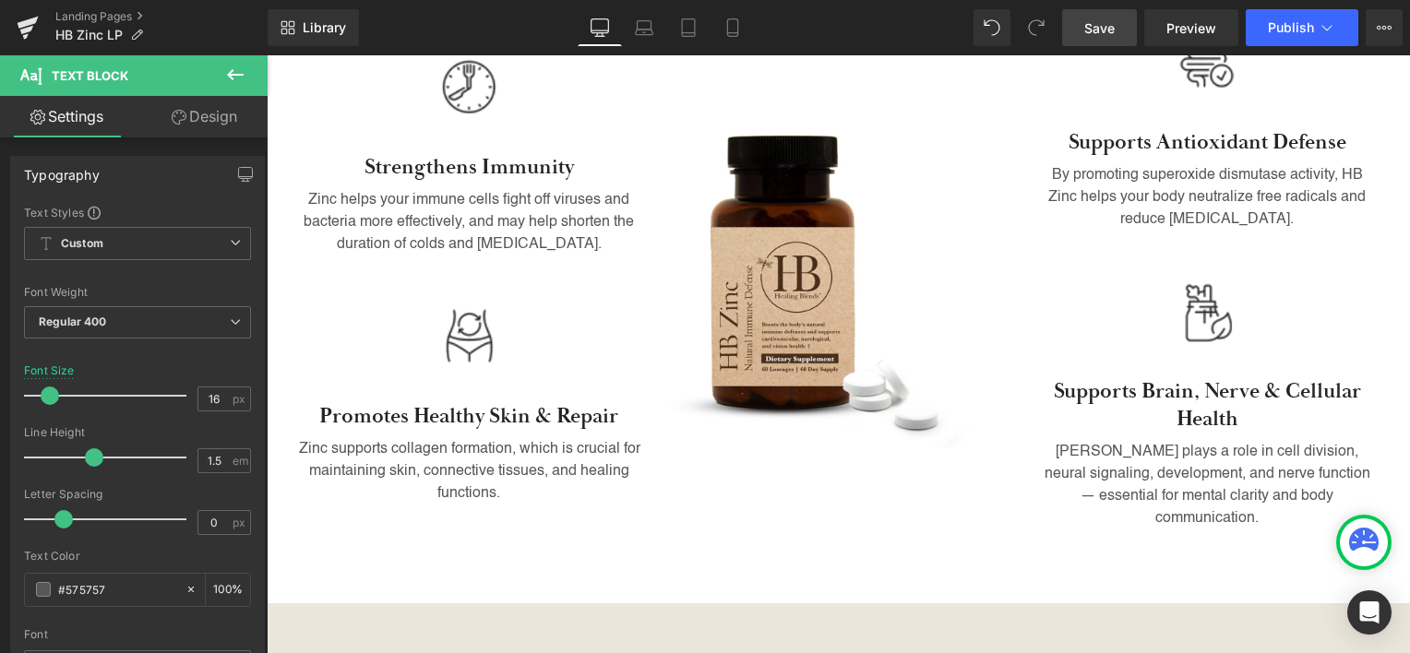
drag, startPoint x: 1100, startPoint y: 21, endPoint x: 1040, endPoint y: 239, distance: 225.9
click at [1100, 21] on span "Save" at bounding box center [1099, 27] width 30 height 19
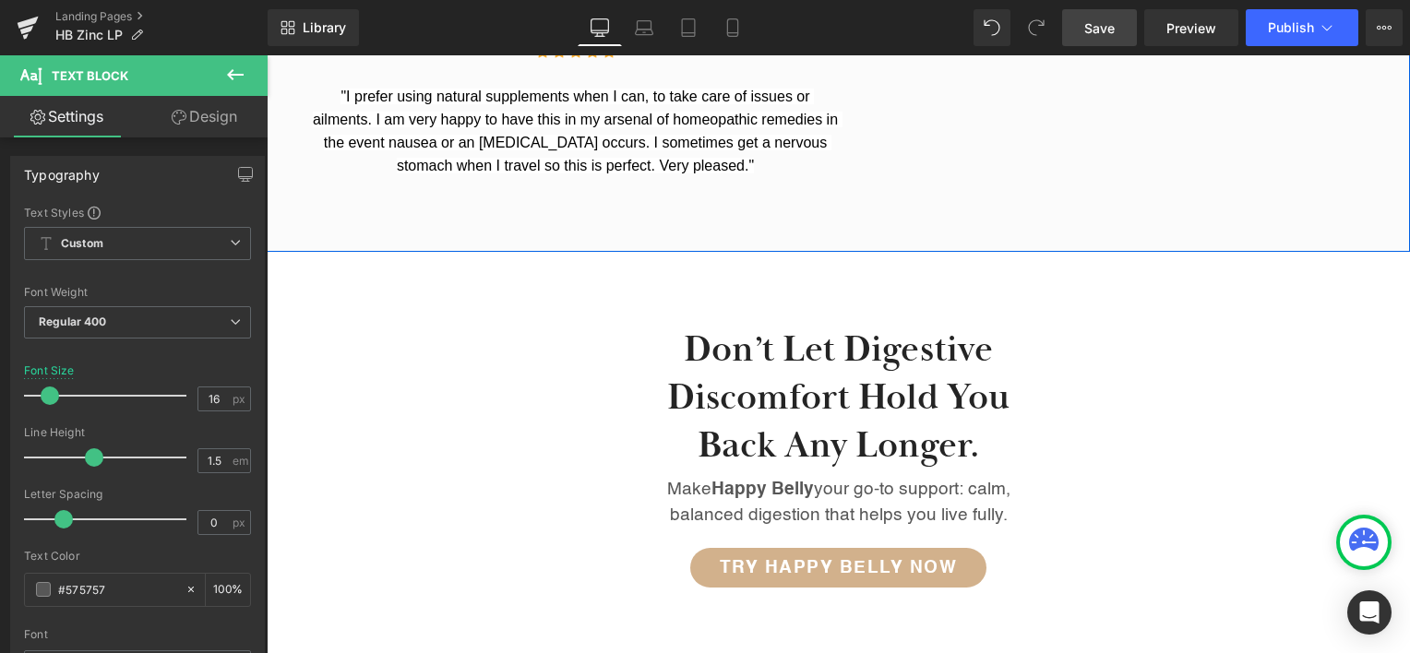
scroll to position [2612, 0]
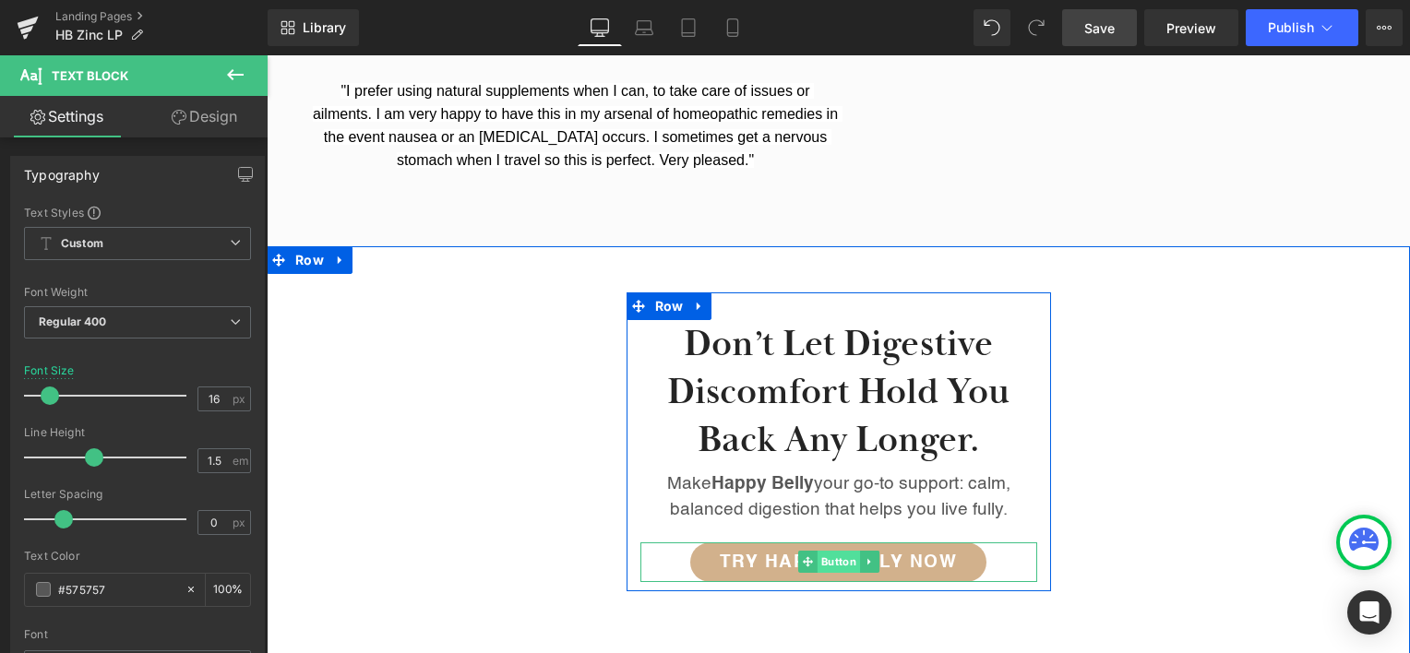
click at [838, 553] on span "Button" at bounding box center [838, 562] width 42 height 22
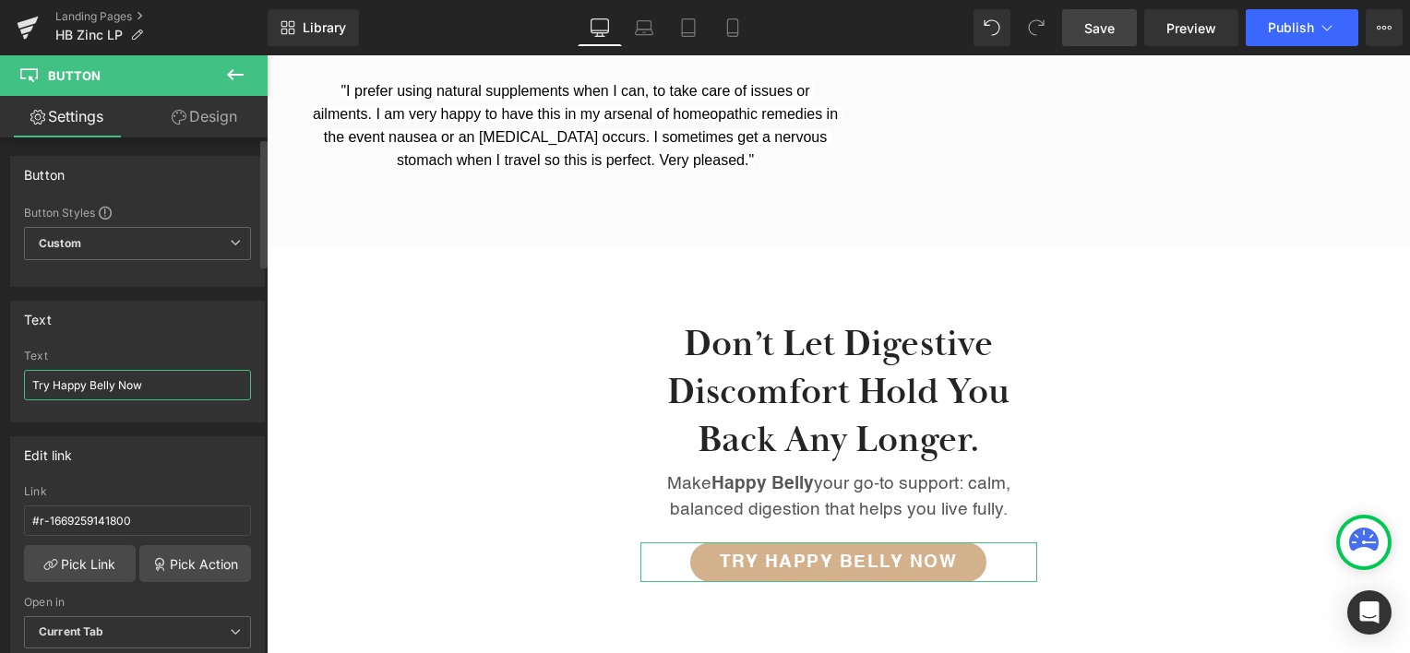
click at [71, 380] on input "Try Happy Belly Now" at bounding box center [137, 385] width 227 height 30
drag, startPoint x: 71, startPoint y: 380, endPoint x: 114, endPoint y: 391, distance: 44.8
click at [114, 391] on input "Try Happy Belly Now" at bounding box center [137, 385] width 227 height 30
type input "Try HB Zinc Now"
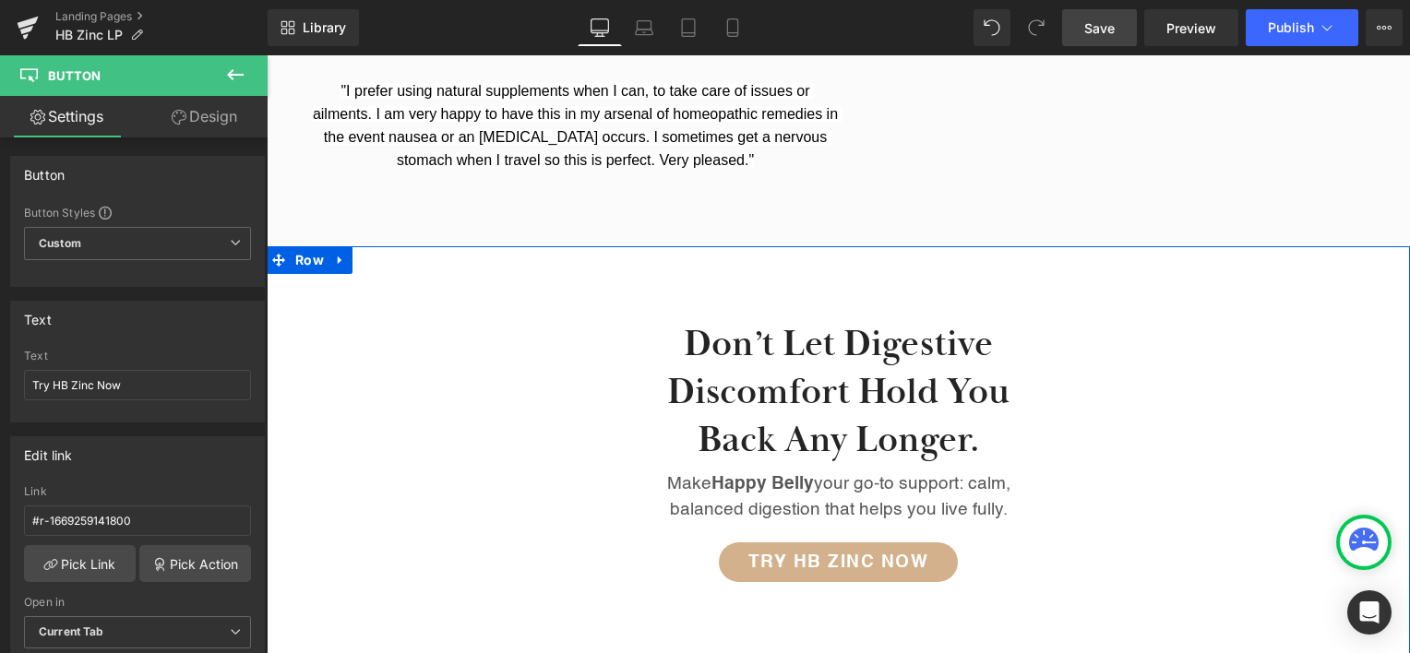
click at [1196, 424] on div "Don’t let digestive discomfort hold you back any longer. Heading Make Happy Bel…" at bounding box center [838, 442] width 1143 height 299
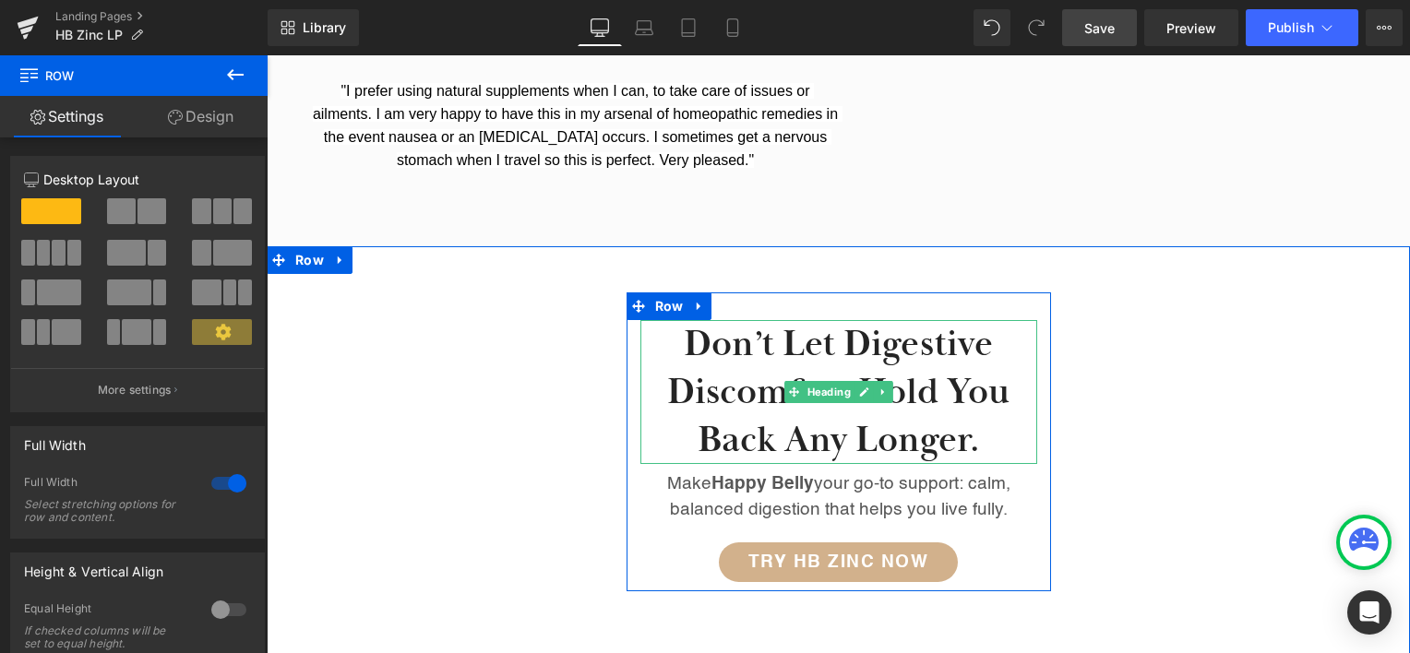
click at [779, 322] on h2 "Don’t let digestive discomfort hold you back any longer." at bounding box center [839, 392] width 397 height 144
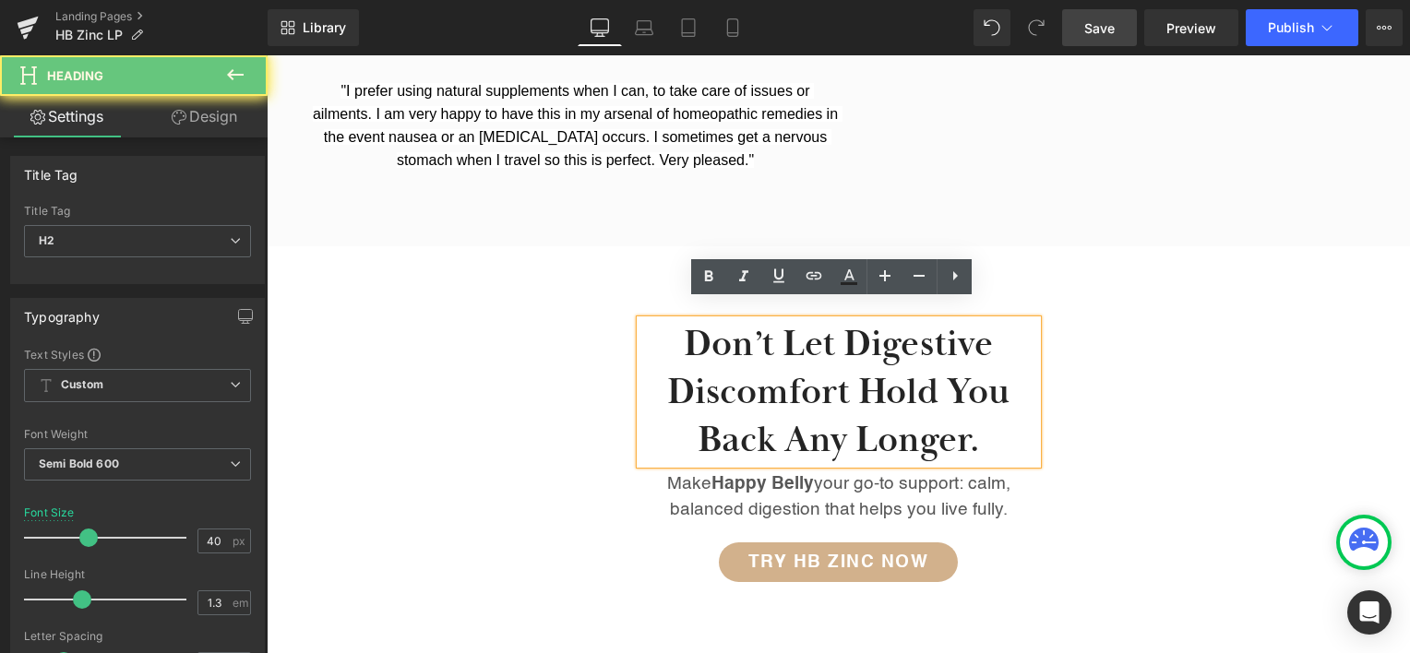
click at [757, 331] on h2 "Don’t let digestive discomfort hold you back any longer." at bounding box center [839, 392] width 397 height 144
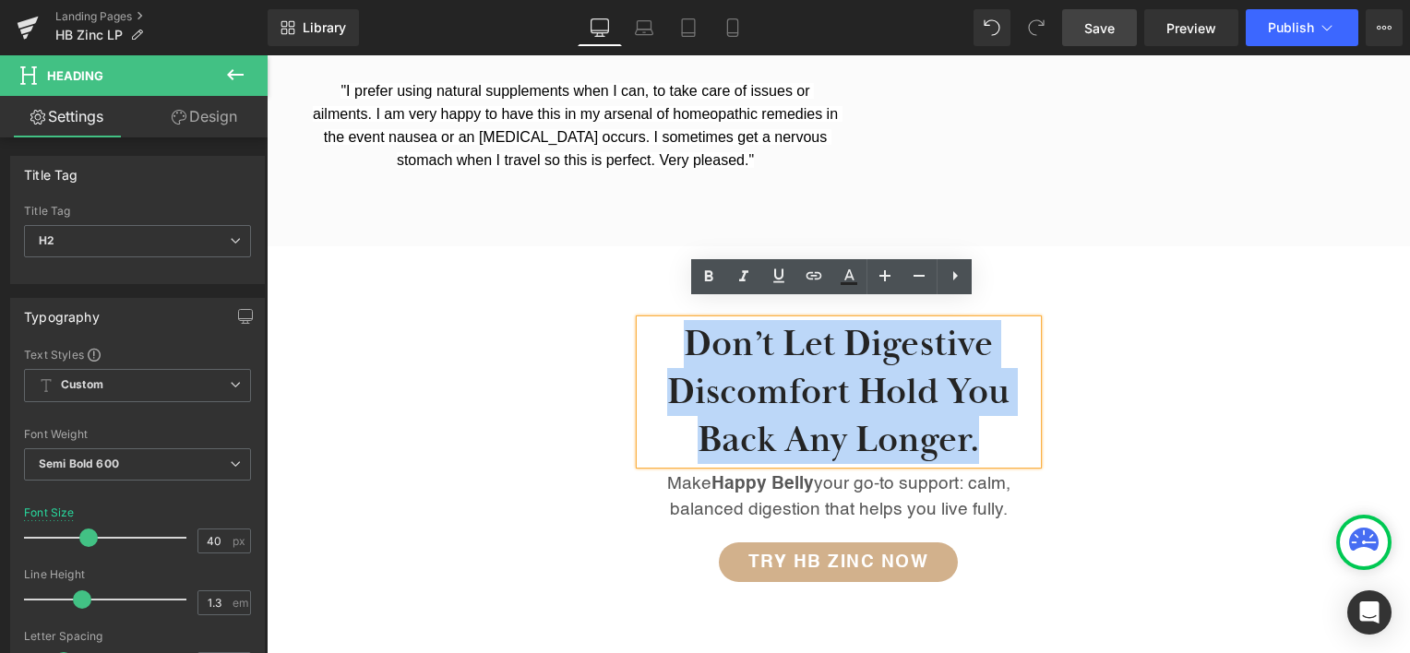
drag, startPoint x: 757, startPoint y: 331, endPoint x: 969, endPoint y: 410, distance: 226.3
click at [969, 410] on h2 "Don’t let digestive discomfort hold you back any longer." at bounding box center [839, 392] width 397 height 144
paste div
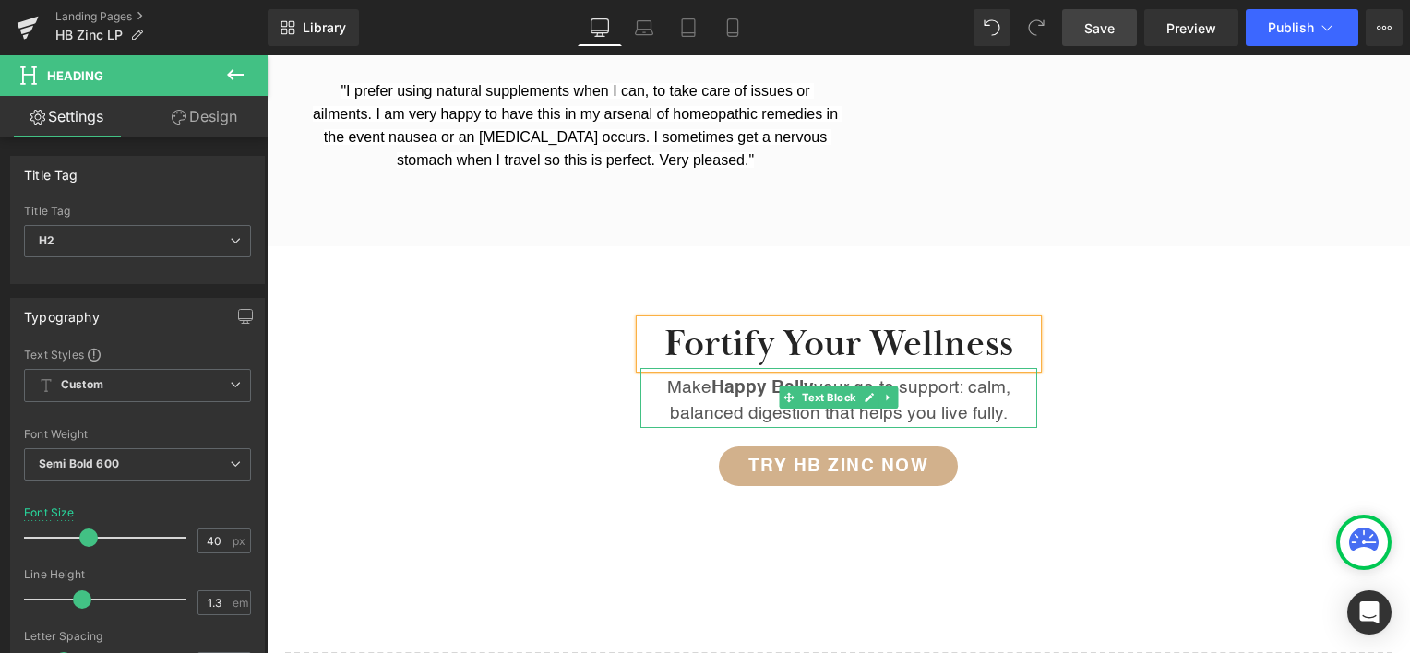
click at [725, 381] on p "Make Happy Belly your go-to support: calm, balanced digestion that helps you li…" at bounding box center [839, 402] width 397 height 53
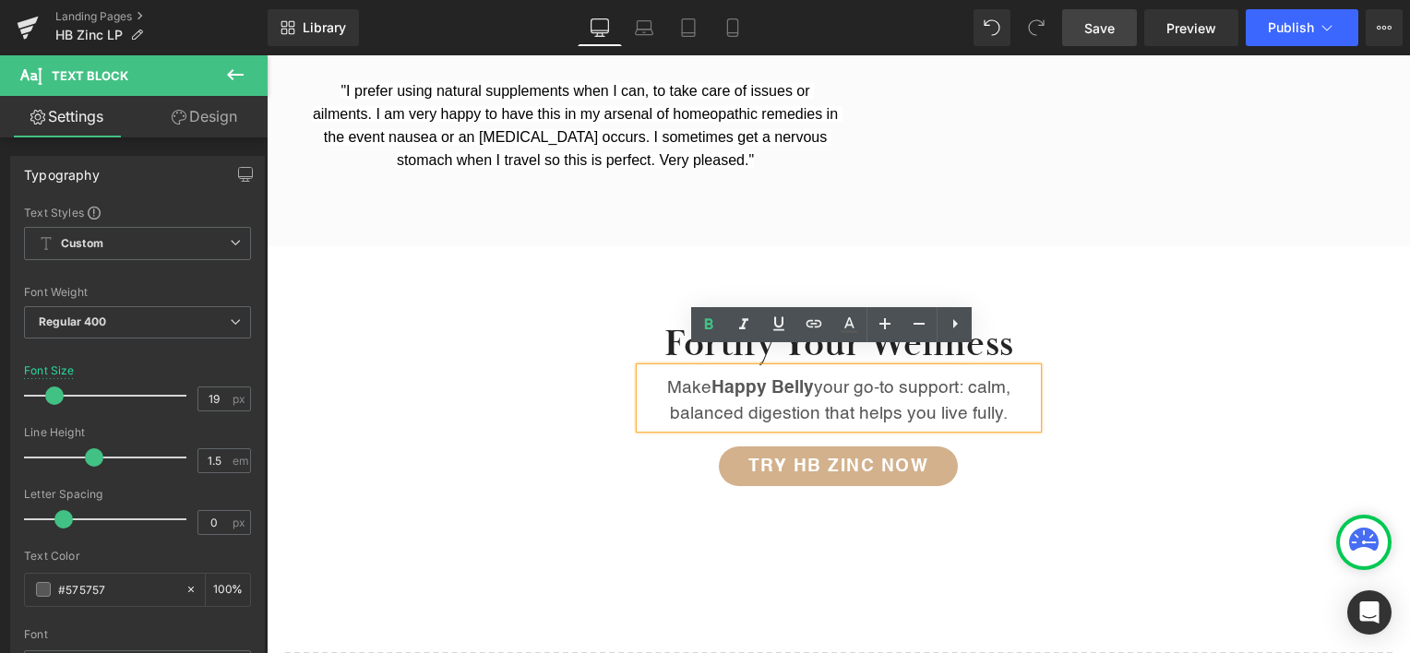
click at [681, 376] on p "Make Happy Belly your go-to support: calm, balanced digestion that helps you li…" at bounding box center [839, 402] width 397 height 53
drag, startPoint x: 681, startPoint y: 368, endPoint x: 994, endPoint y: 389, distance: 313.5
click at [994, 389] on p "Make Happy Belly your go-to support: calm, balanced digestion that helps you li…" at bounding box center [839, 402] width 397 height 53
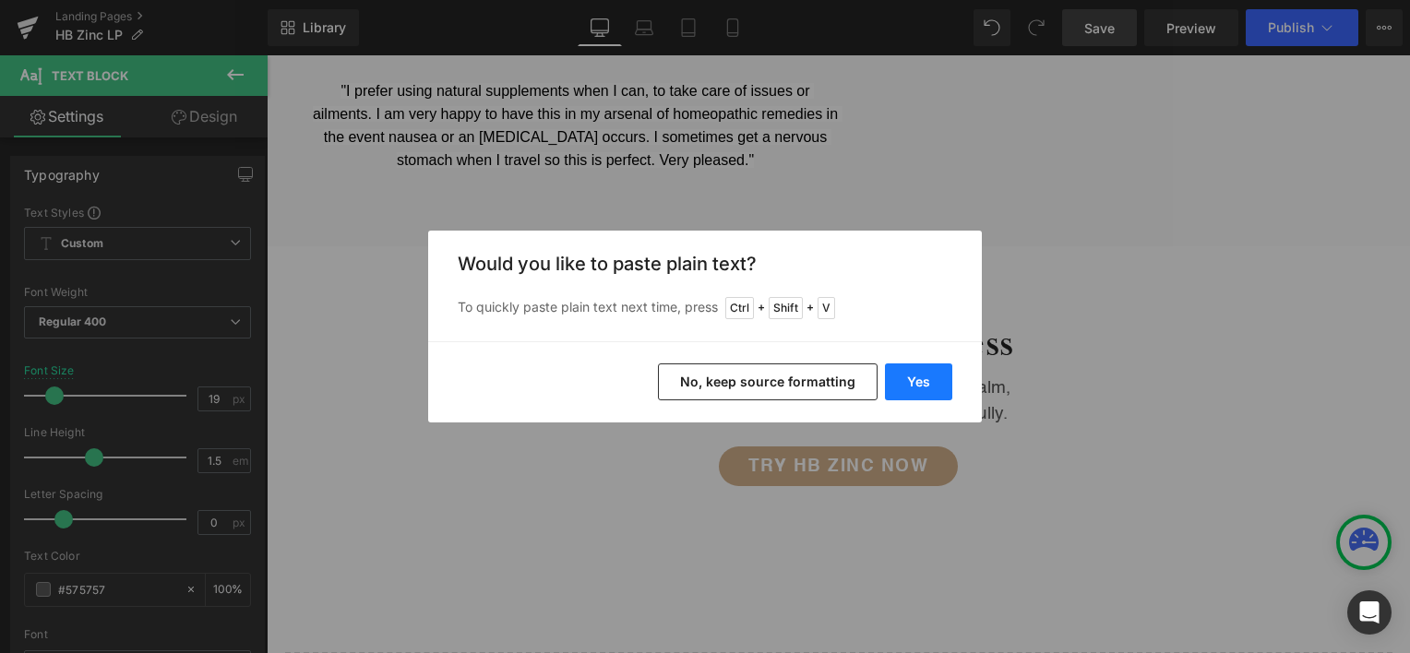
click at [943, 385] on button "Yes" at bounding box center [918, 382] width 67 height 37
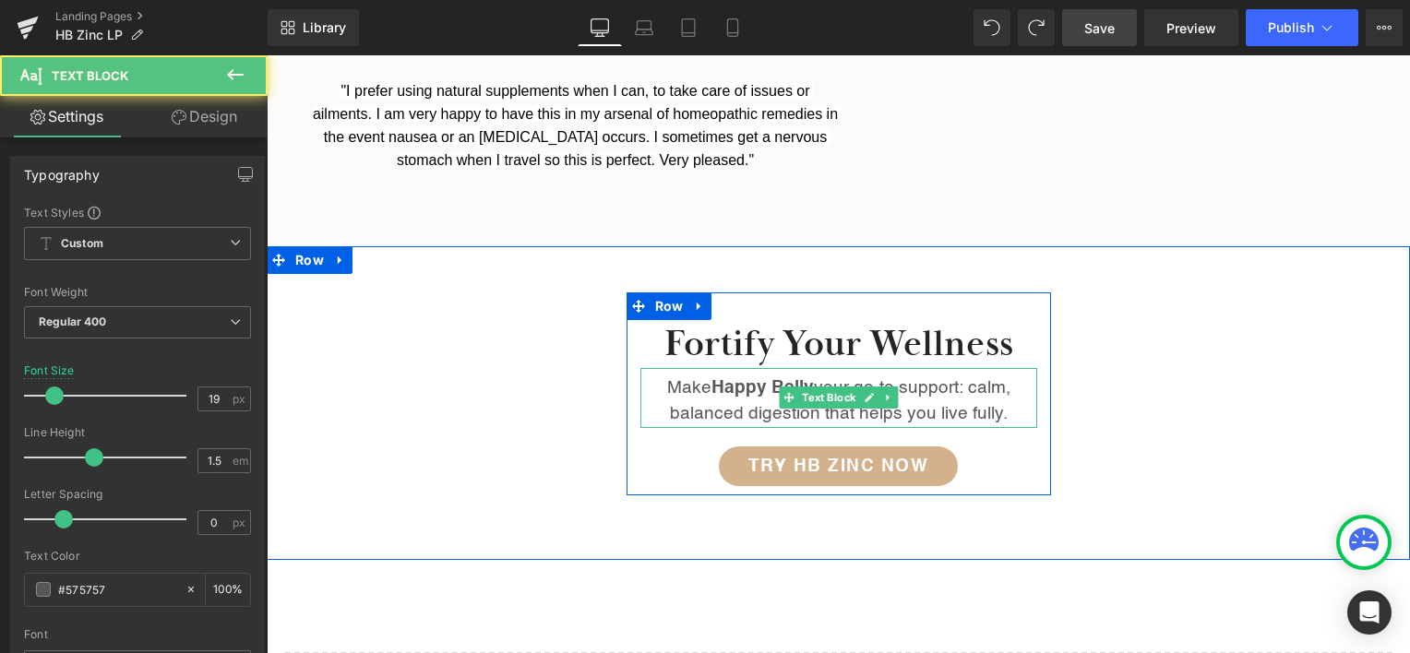
click at [960, 399] on p "Make Happy Belly your go-to support: calm, balanced digestion that helps you li…" at bounding box center [839, 402] width 397 height 53
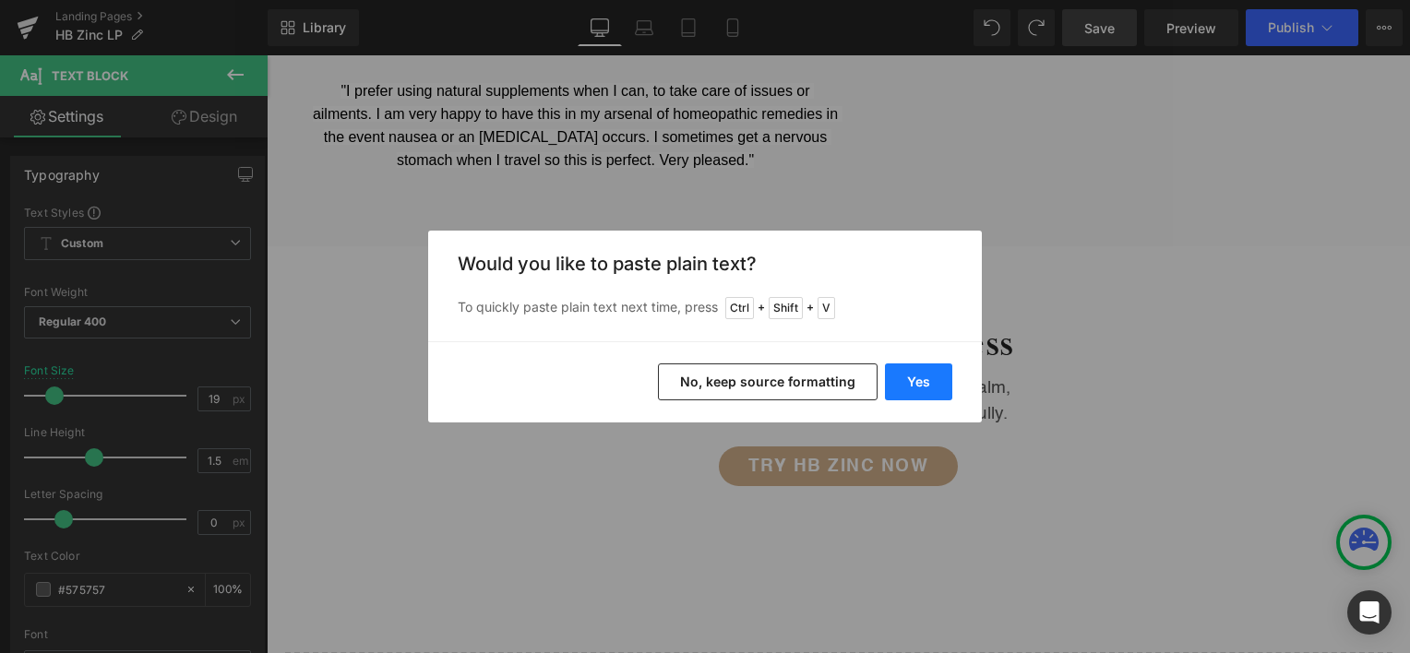
click at [948, 387] on button "Yes" at bounding box center [918, 382] width 67 height 37
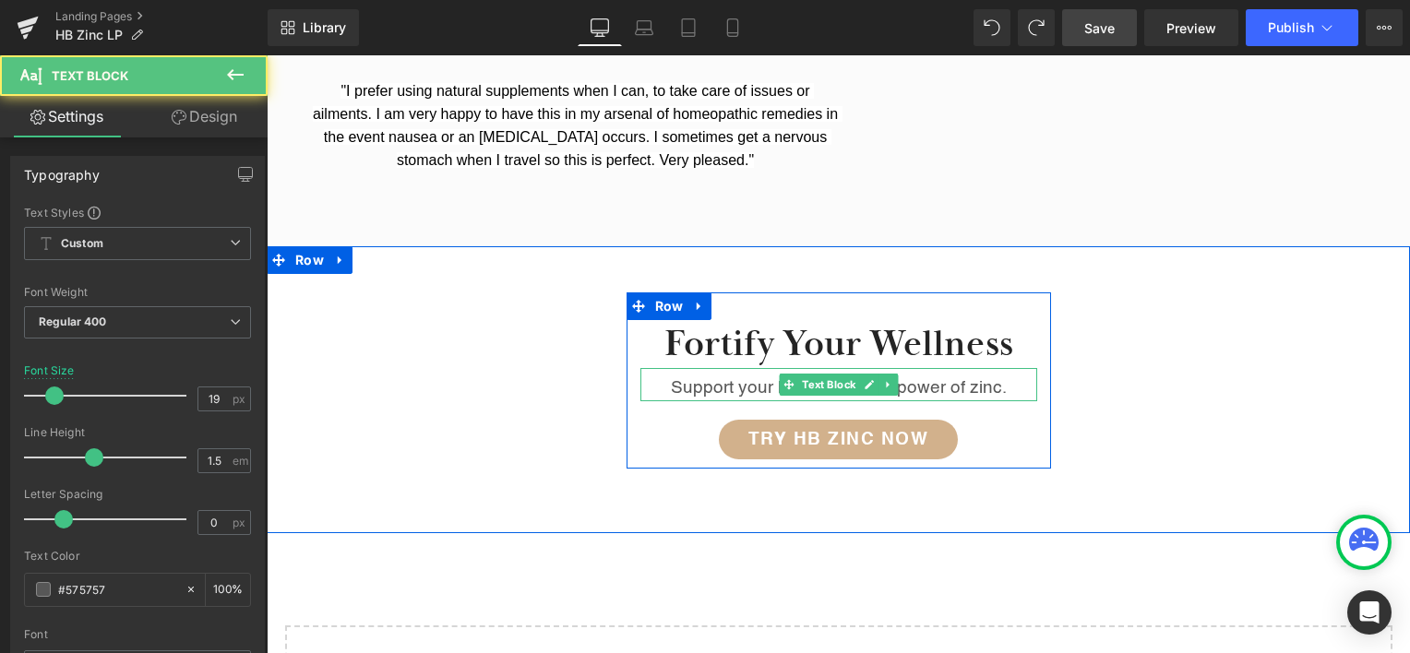
click at [668, 376] on p "Support your health with the power of zinc." at bounding box center [839, 389] width 397 height 27
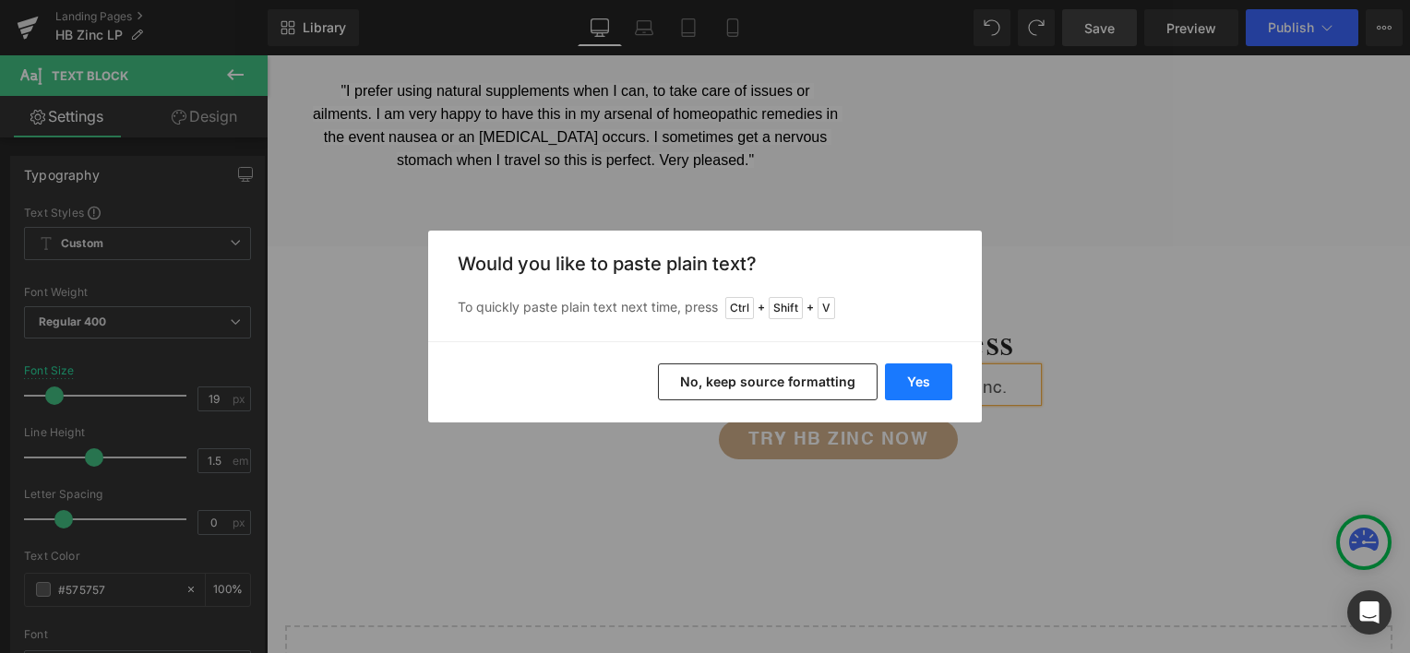
click at [907, 371] on button "Yes" at bounding box center [918, 382] width 67 height 37
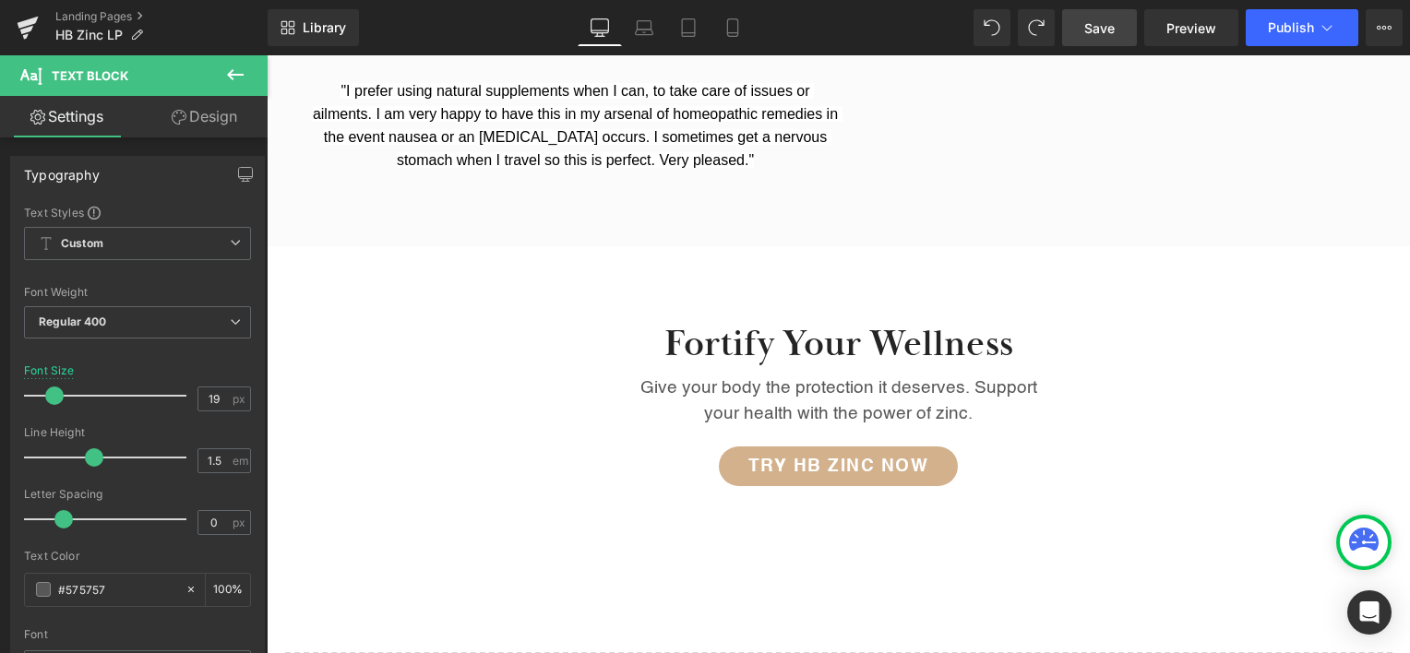
click at [1103, 36] on span "Save" at bounding box center [1099, 27] width 30 height 19
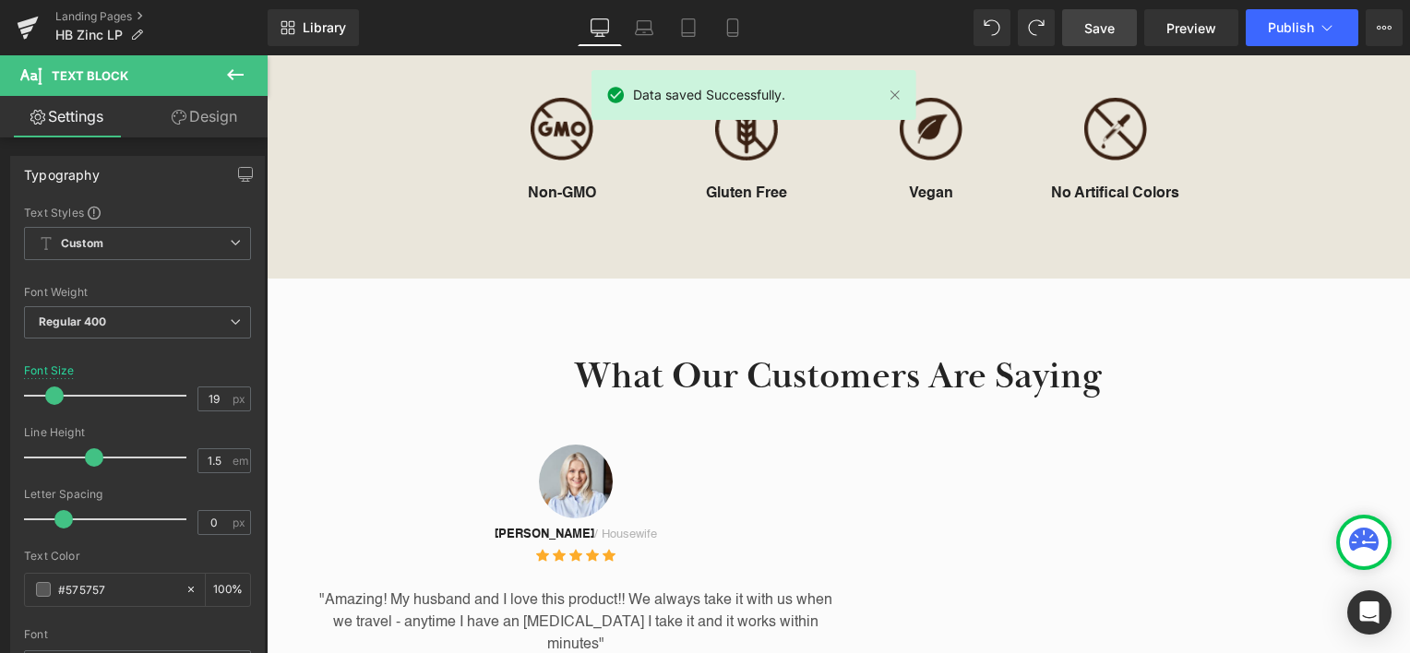
scroll to position [2065, 0]
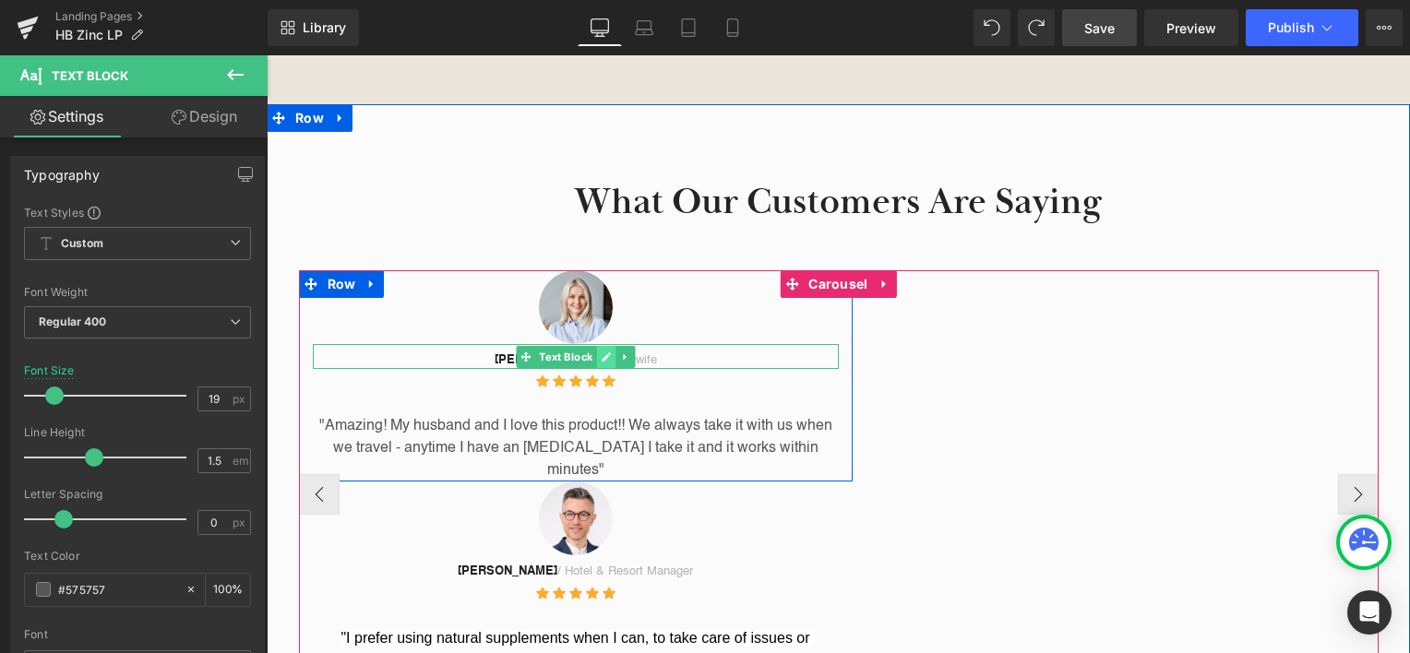
click at [602, 346] on link at bounding box center [605, 357] width 19 height 22
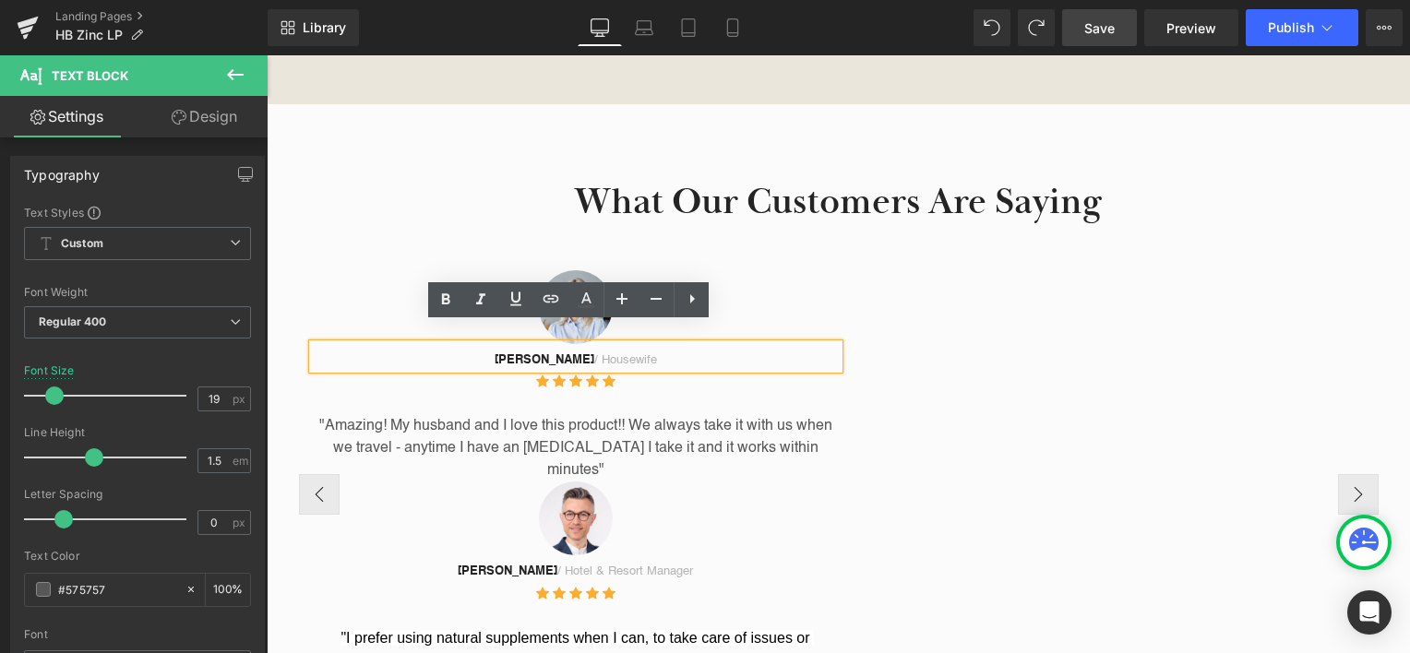
click at [598, 352] on p "[PERSON_NAME] / Housewife" at bounding box center [576, 361] width 526 height 18
click at [606, 352] on p "[PERSON_NAME] / Housewife" at bounding box center [576, 361] width 526 height 18
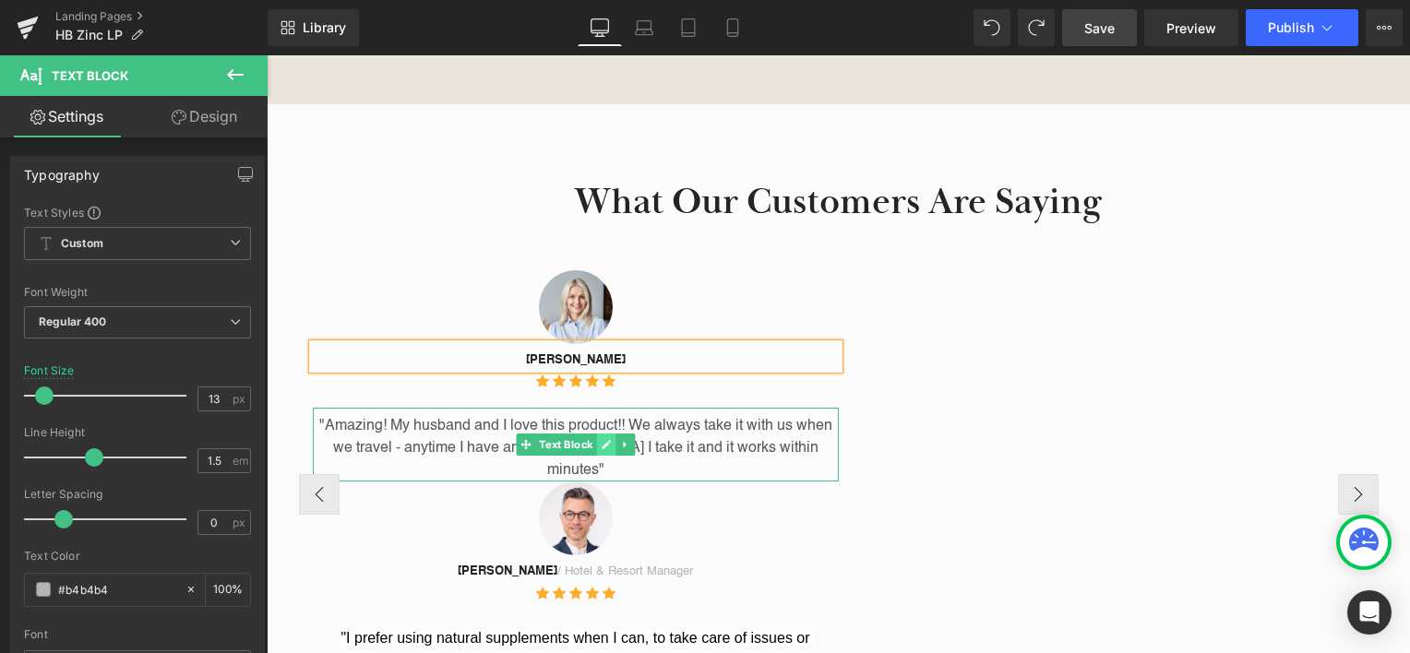
click at [602, 440] on icon at bounding box center [606, 444] width 9 height 9
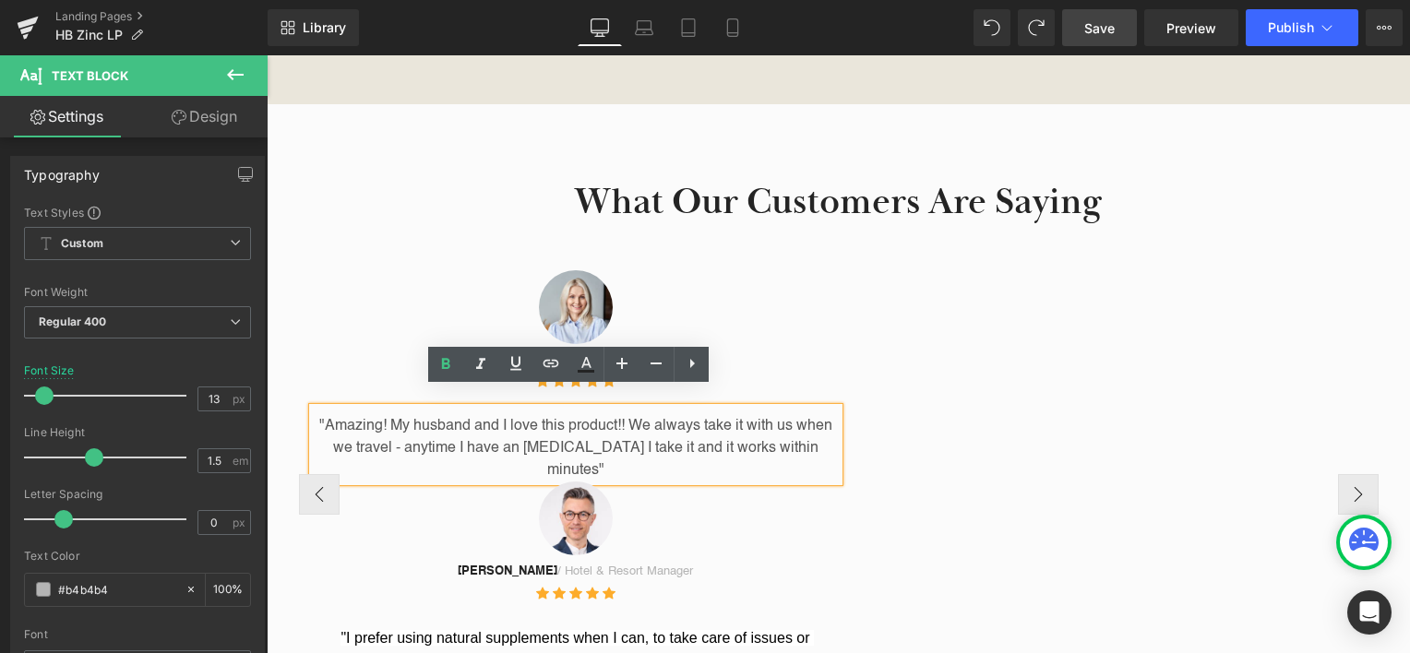
click at [612, 416] on p ""Amazing! My husband and I love this product!! We always take it with us when w…" at bounding box center [576, 448] width 526 height 66
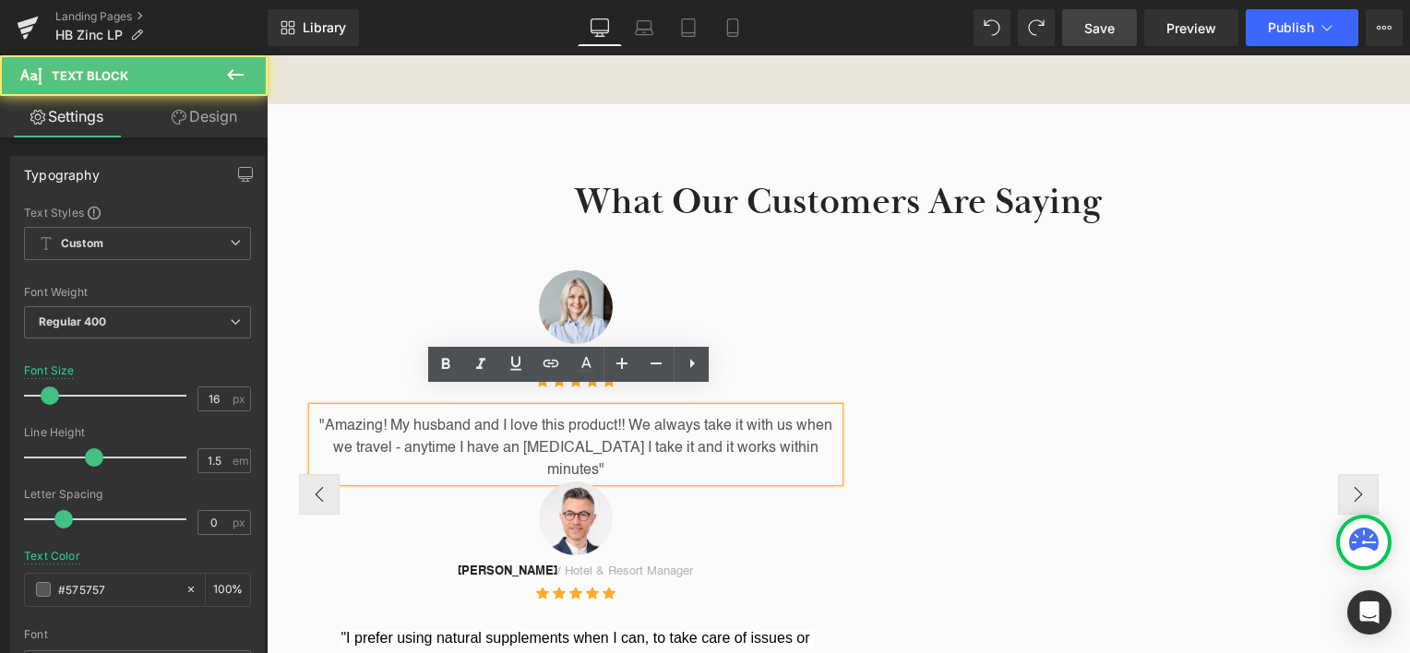
click at [614, 415] on p ""Amazing! My husband and I love this product!! We always take it with us when w…" at bounding box center [576, 448] width 526 height 66
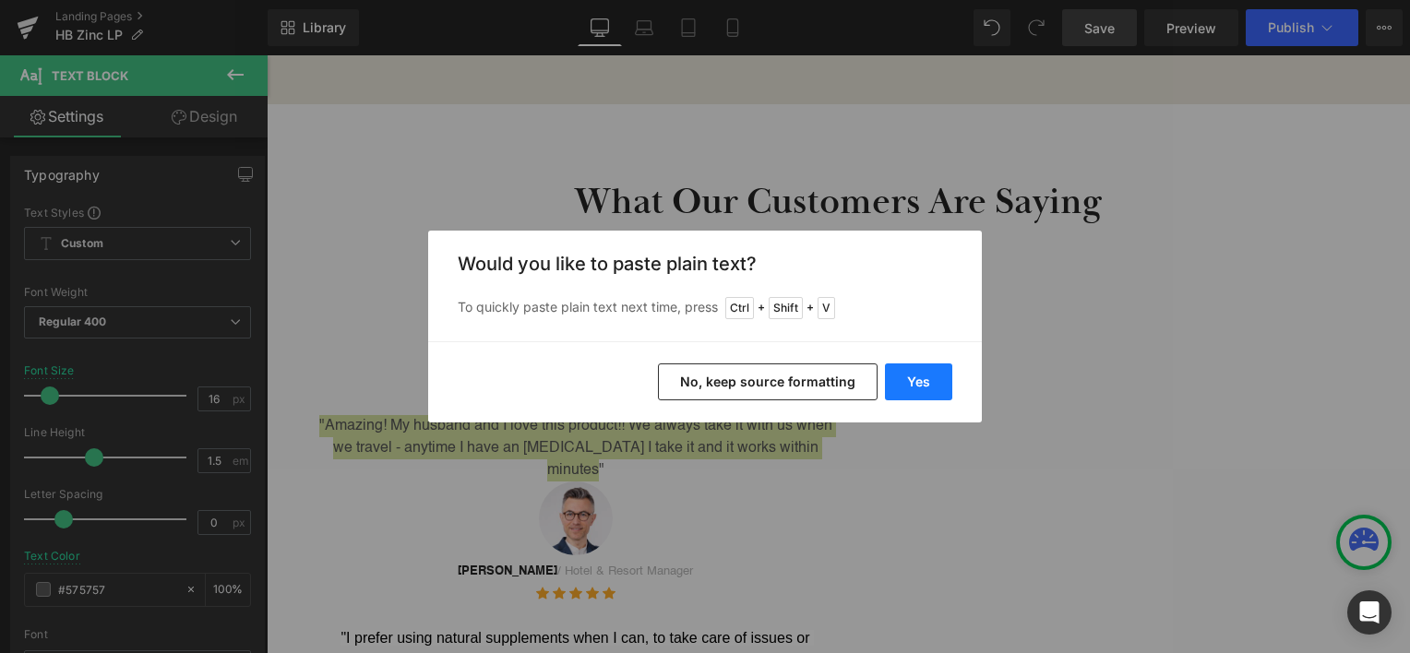
click at [930, 392] on button "Yes" at bounding box center [918, 382] width 67 height 37
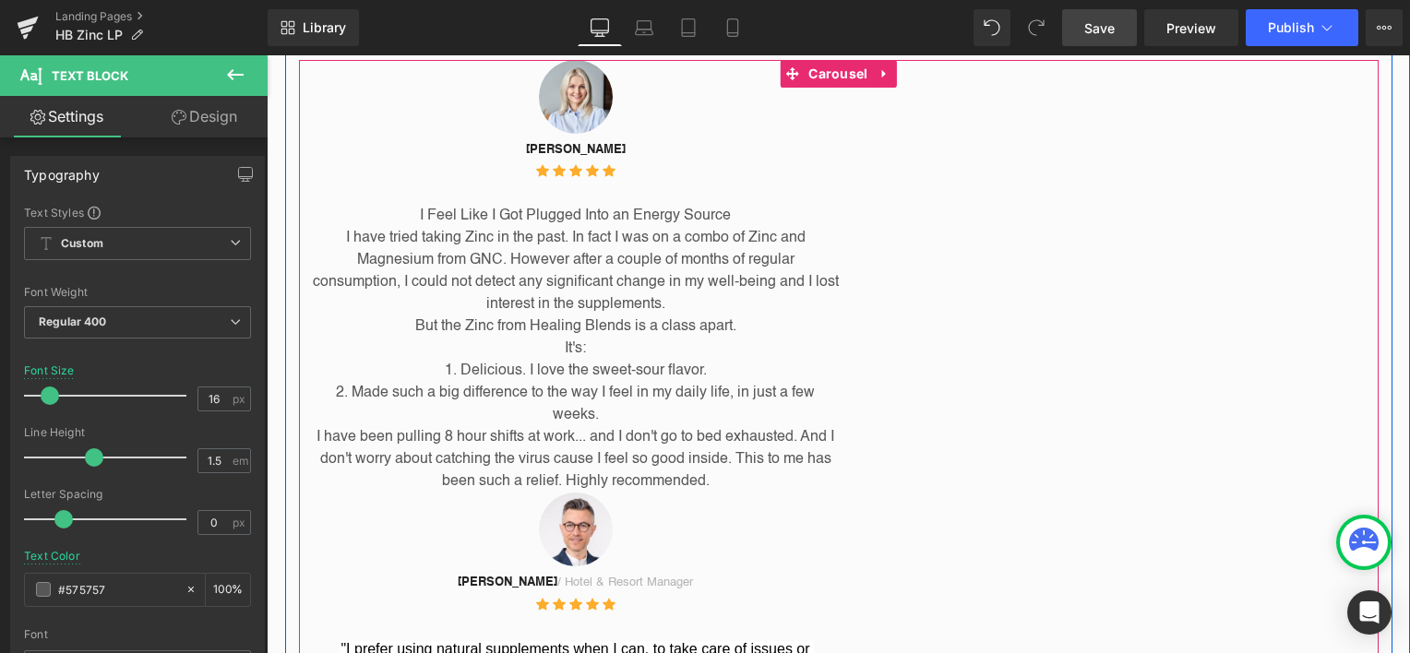
scroll to position [2341, 0]
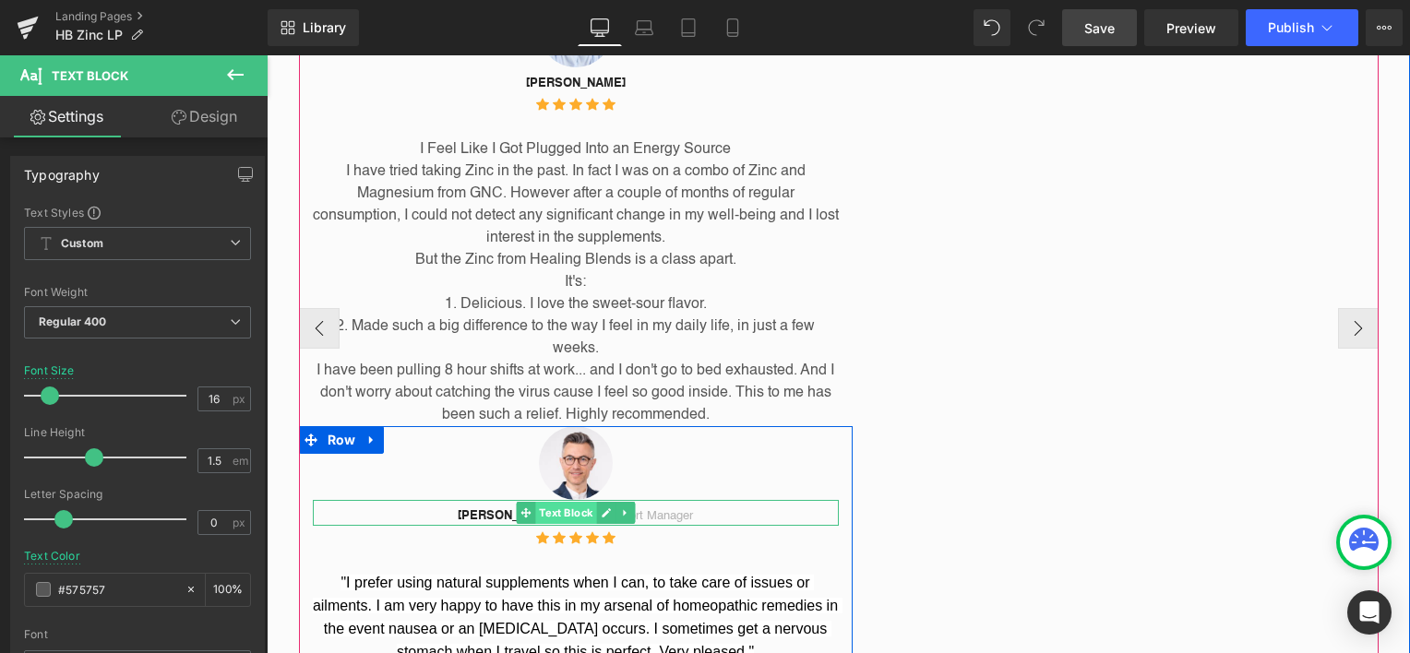
click at [569, 502] on span "Text Block" at bounding box center [565, 513] width 61 height 22
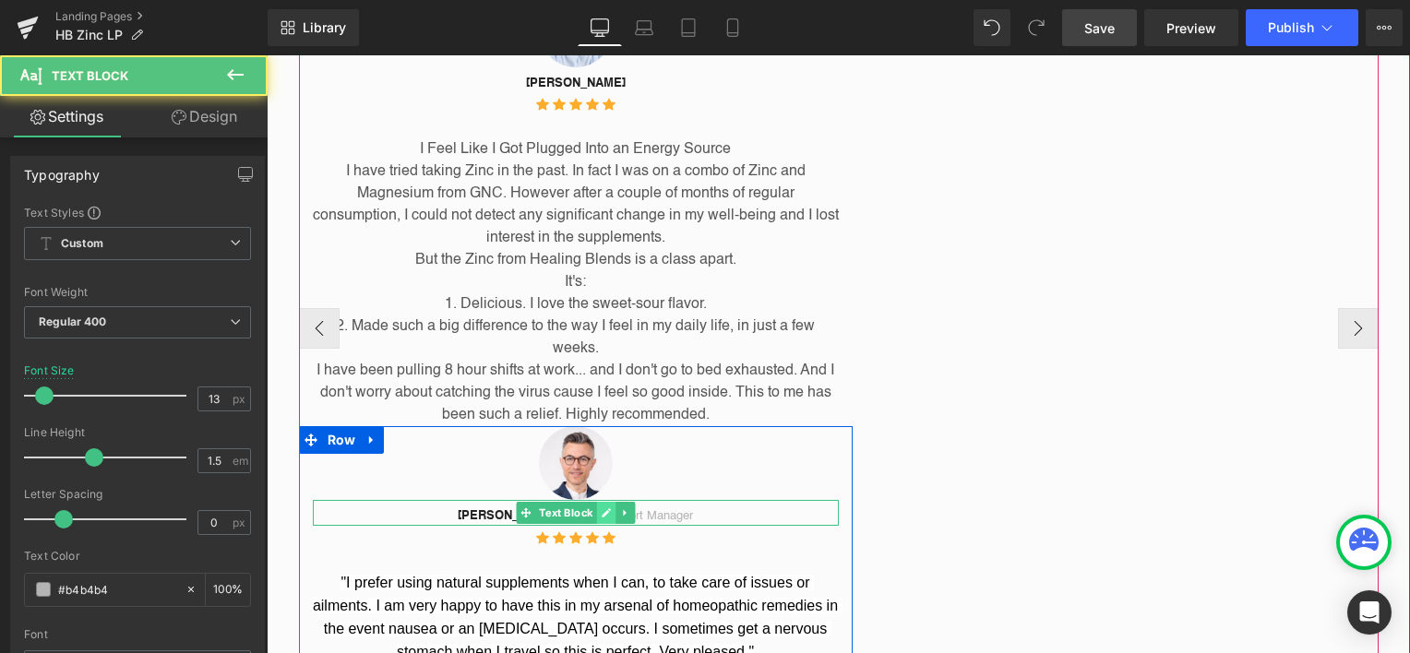
click at [601, 508] on icon at bounding box center [606, 513] width 10 height 11
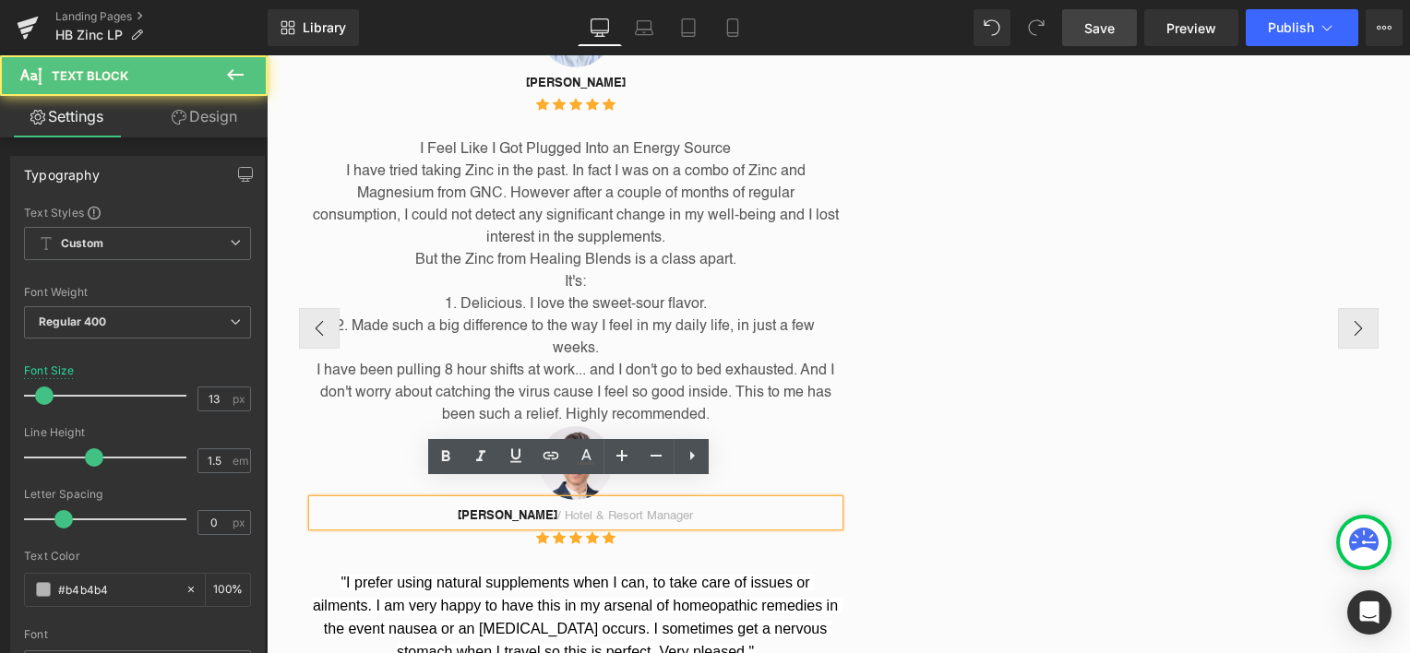
drag, startPoint x: 532, startPoint y: 506, endPoint x: 676, endPoint y: 500, distance: 144.1
click at [676, 508] on p "[PERSON_NAME] / Hotel & Resort Manager" at bounding box center [576, 517] width 526 height 18
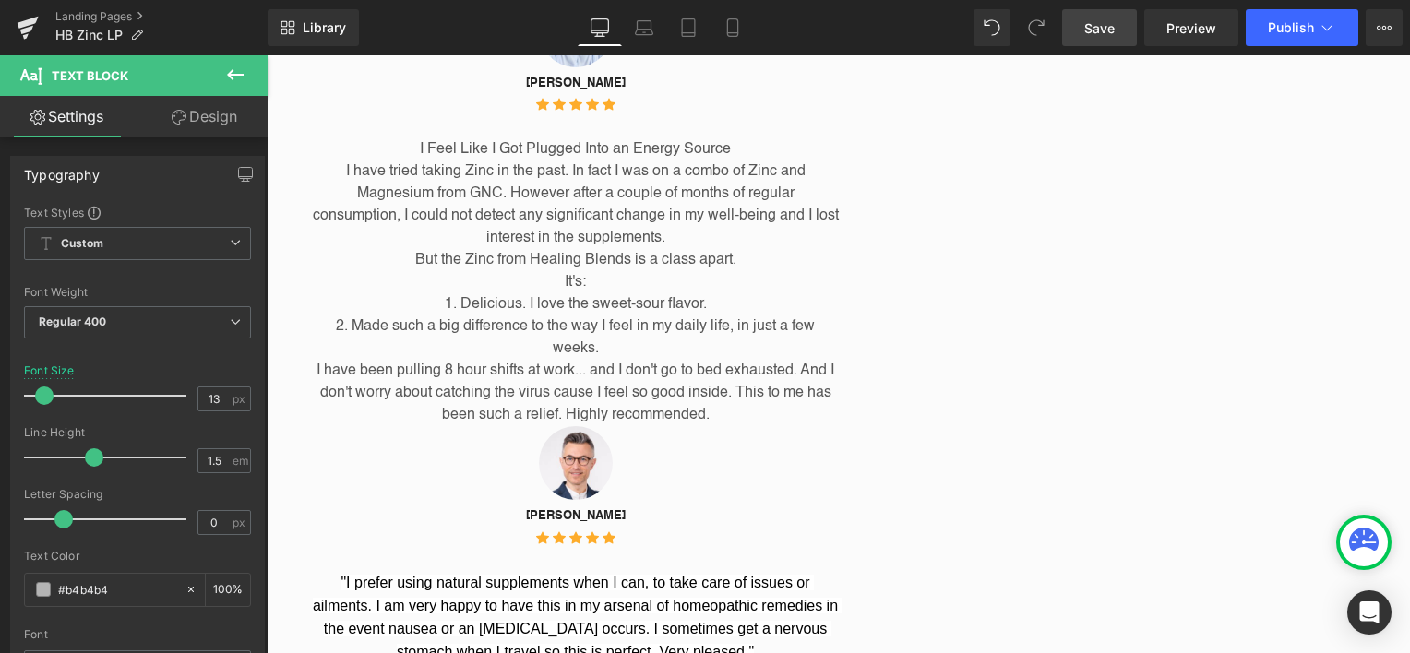
click at [681, 587] on div "Rendering Content" at bounding box center [706, 580] width 114 height 20
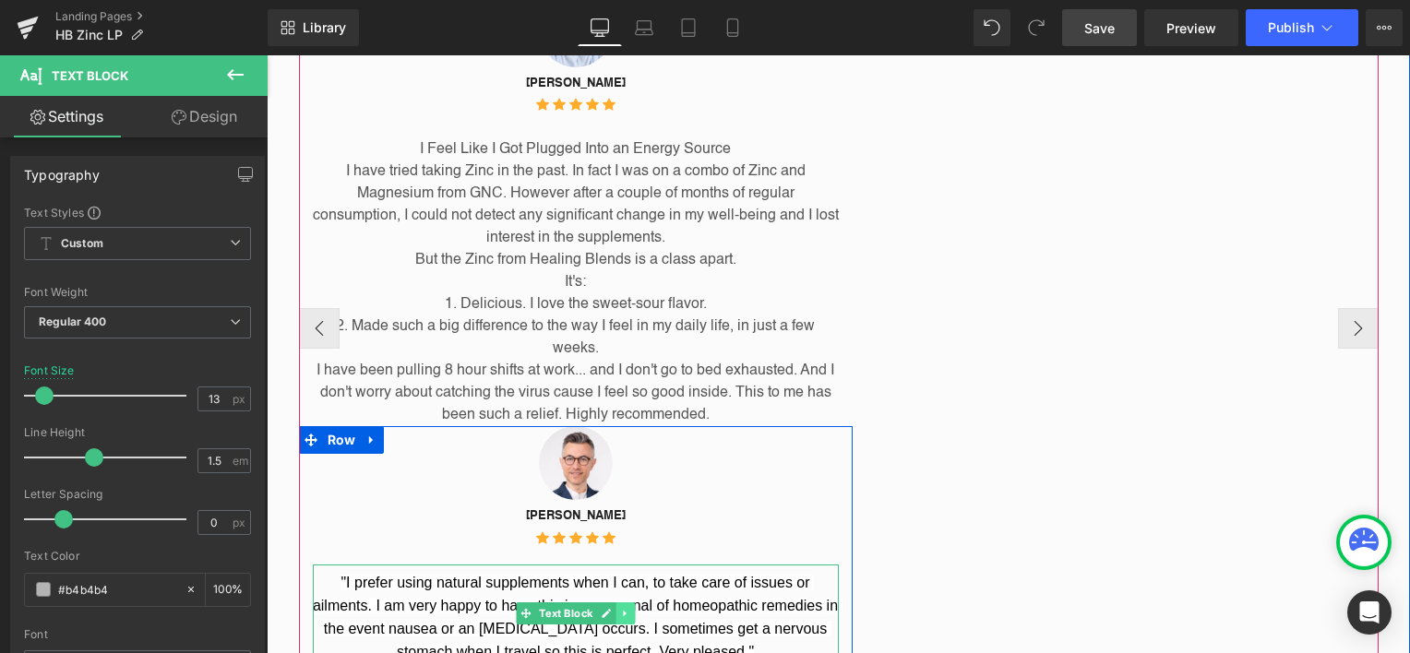
click at [625, 603] on link at bounding box center [625, 614] width 19 height 22
click at [727, 596] on span ""I prefer using natural supplements when I can, to take care of issues or ailme…" at bounding box center [578, 617] width 530 height 85
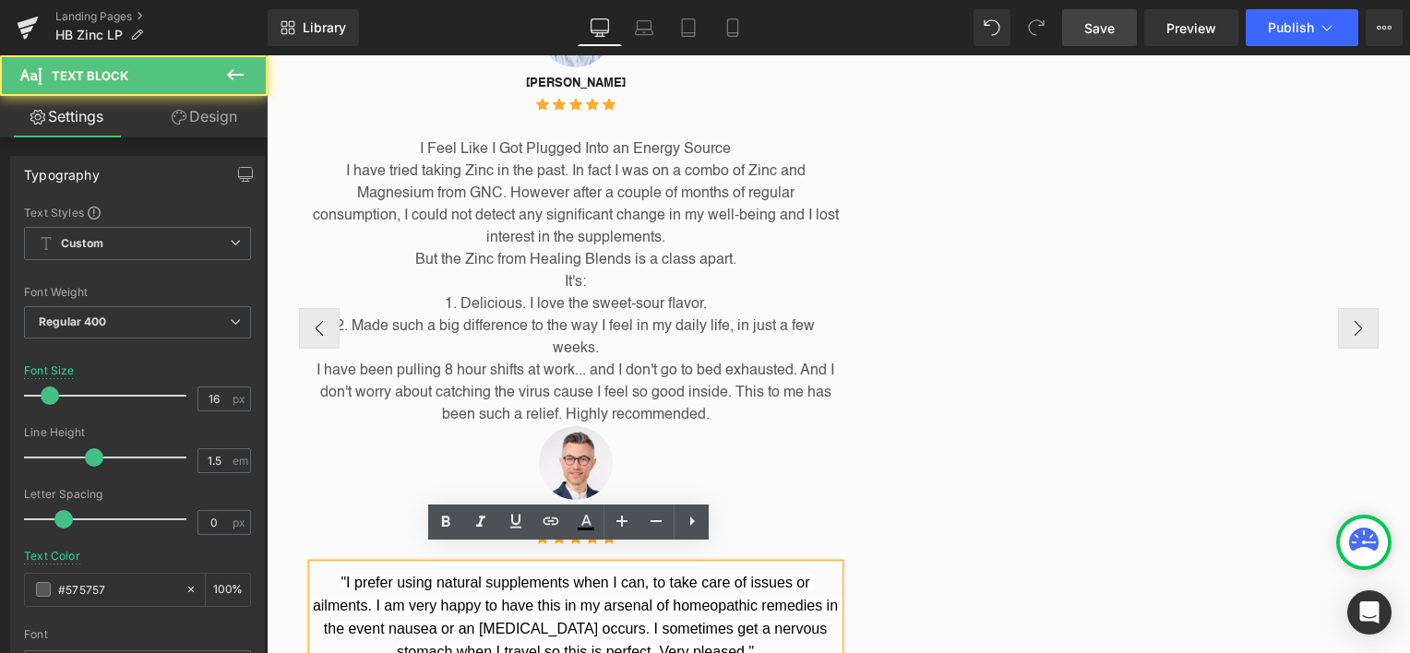
click at [638, 577] on p ""I prefer using natural supplements when I can, to take care of issues or ailme…" at bounding box center [576, 618] width 526 height 92
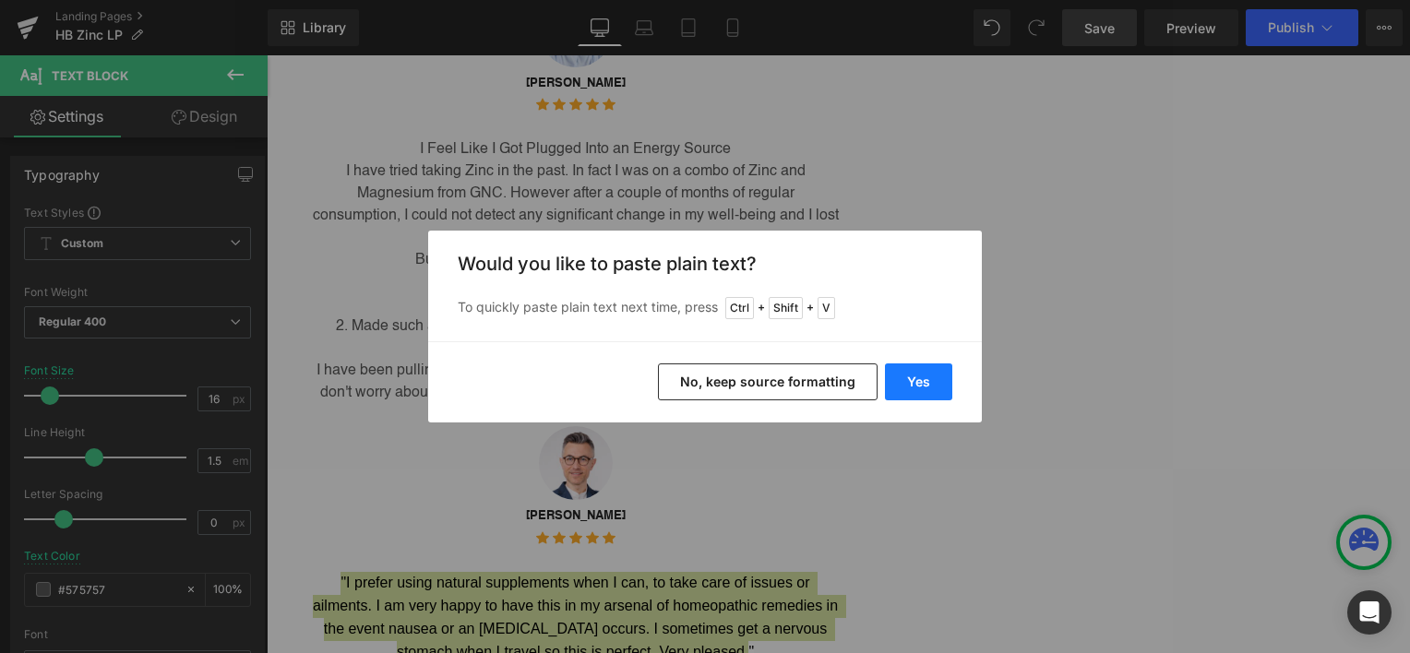
click at [912, 381] on button "Yes" at bounding box center [918, 382] width 67 height 37
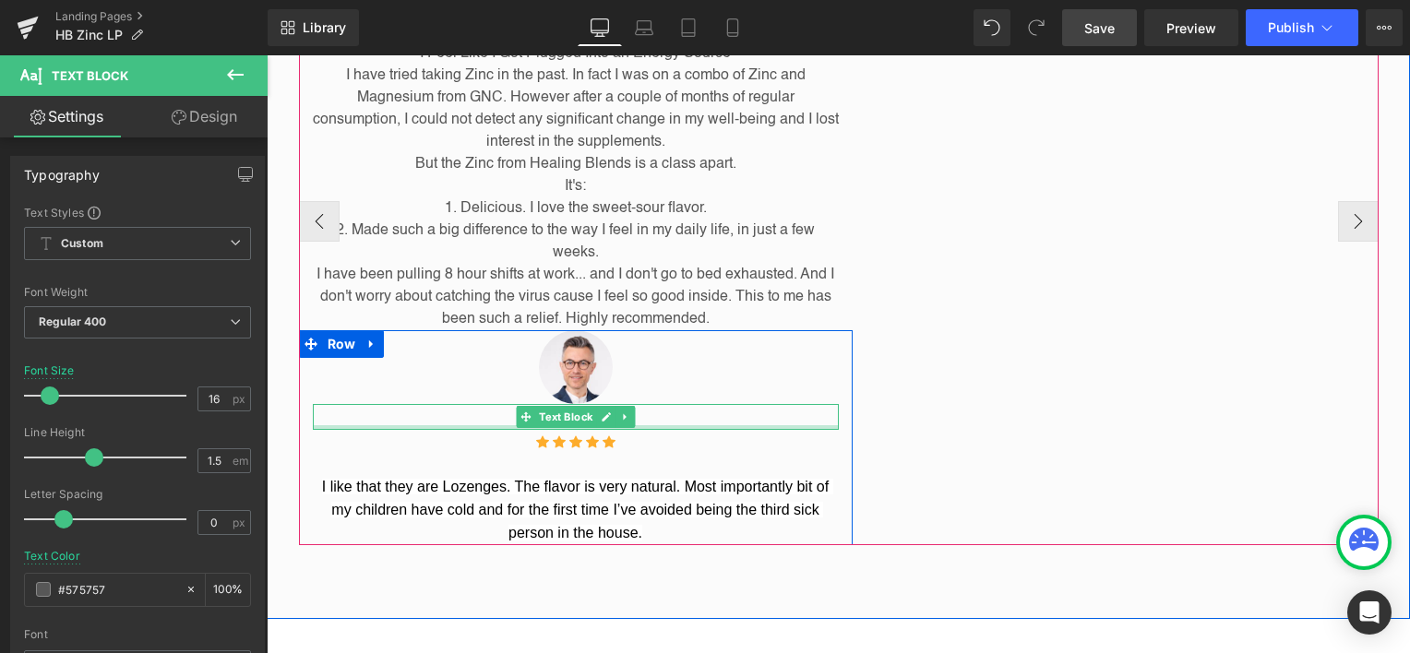
scroll to position [2434, 0]
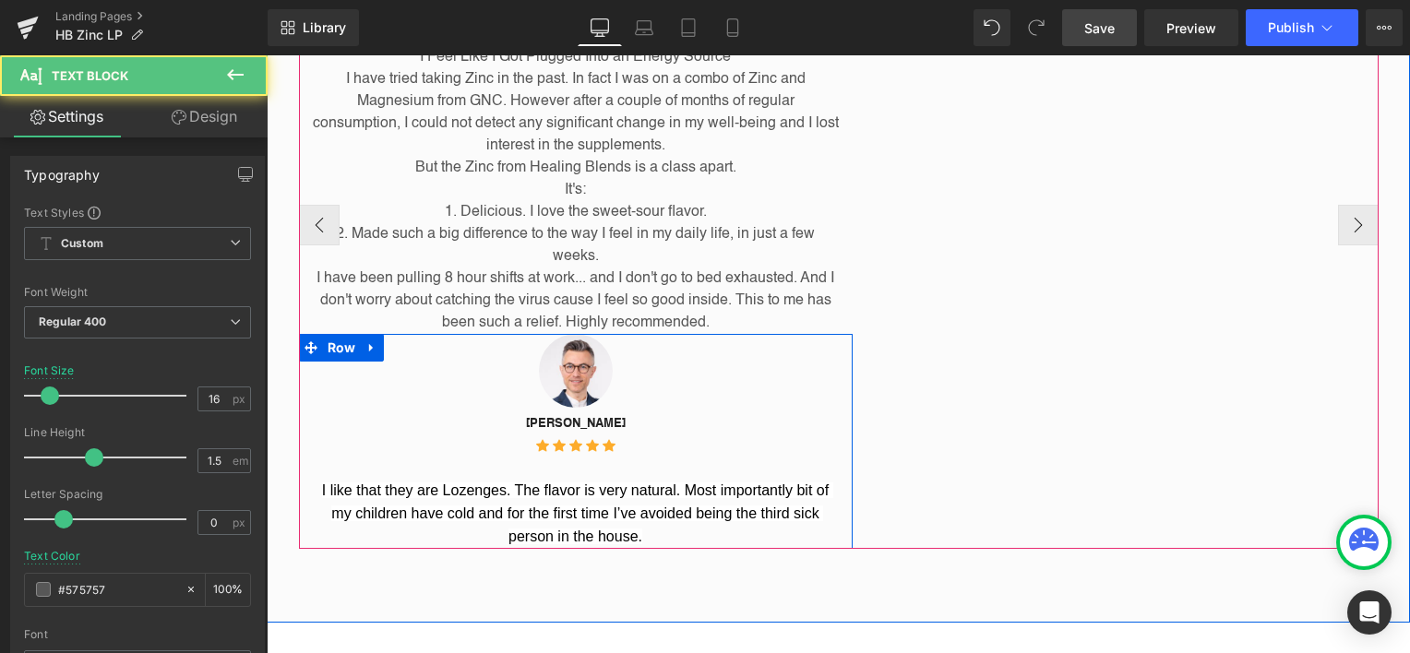
click at [653, 494] on div "I like that they are Lozenges. The flavor is very natural. Most importantly bit…" at bounding box center [576, 511] width 526 height 77
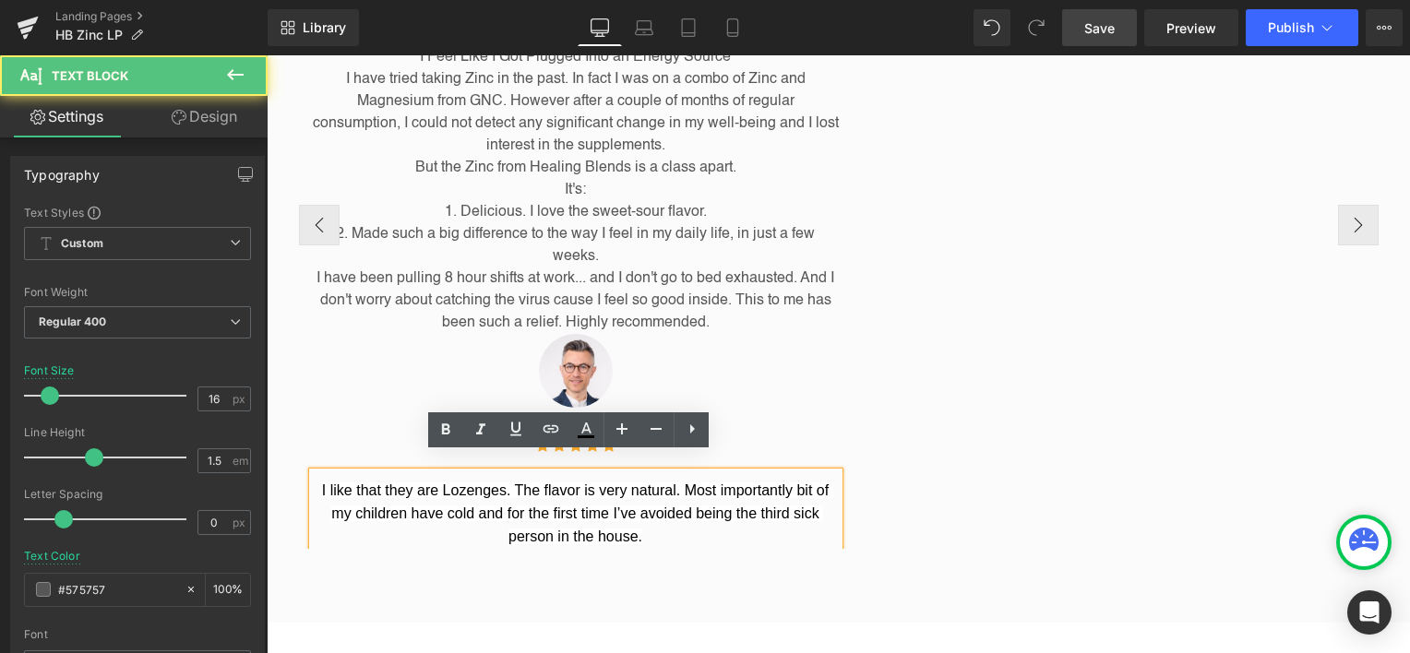
click at [625, 522] on p "I like that they are Lozenges. The flavor is very natural. Most importantly bit…" at bounding box center [576, 514] width 526 height 69
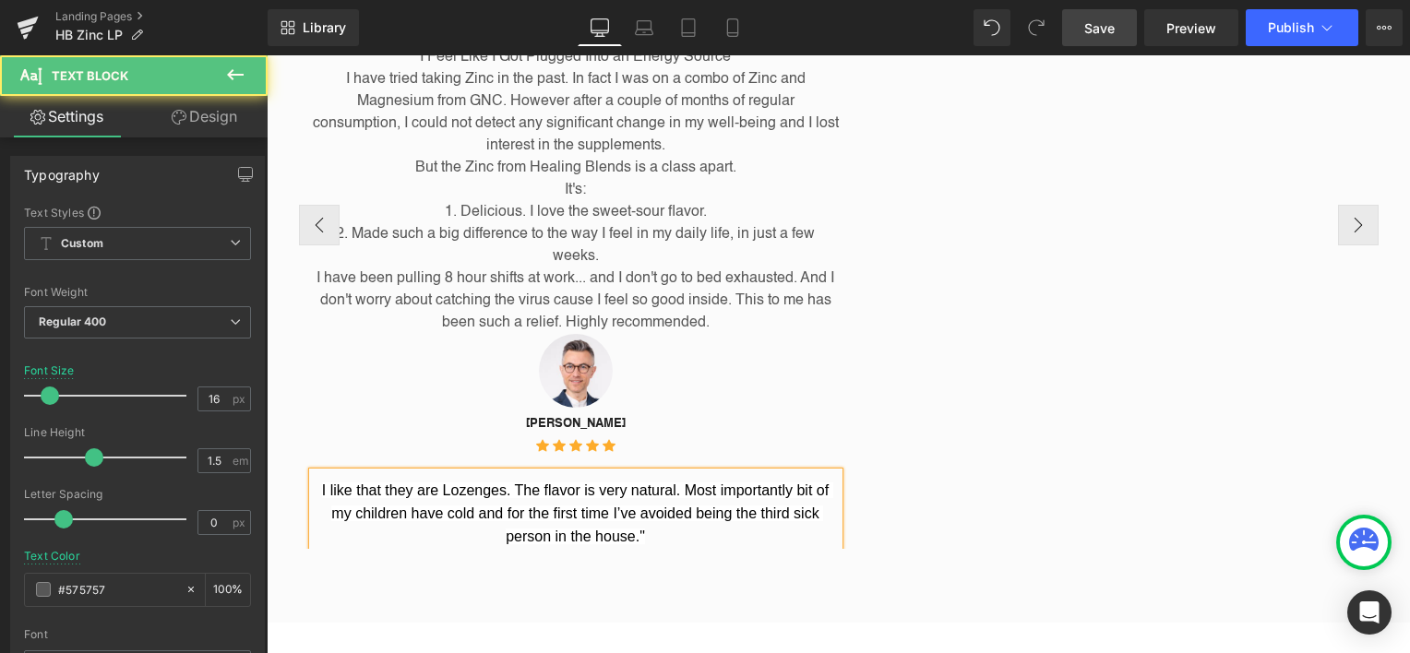
click at [322, 483] on span "I like that they are Lozenges. The flavor is very natural. Most importantly bit…" at bounding box center [577, 514] width 511 height 62
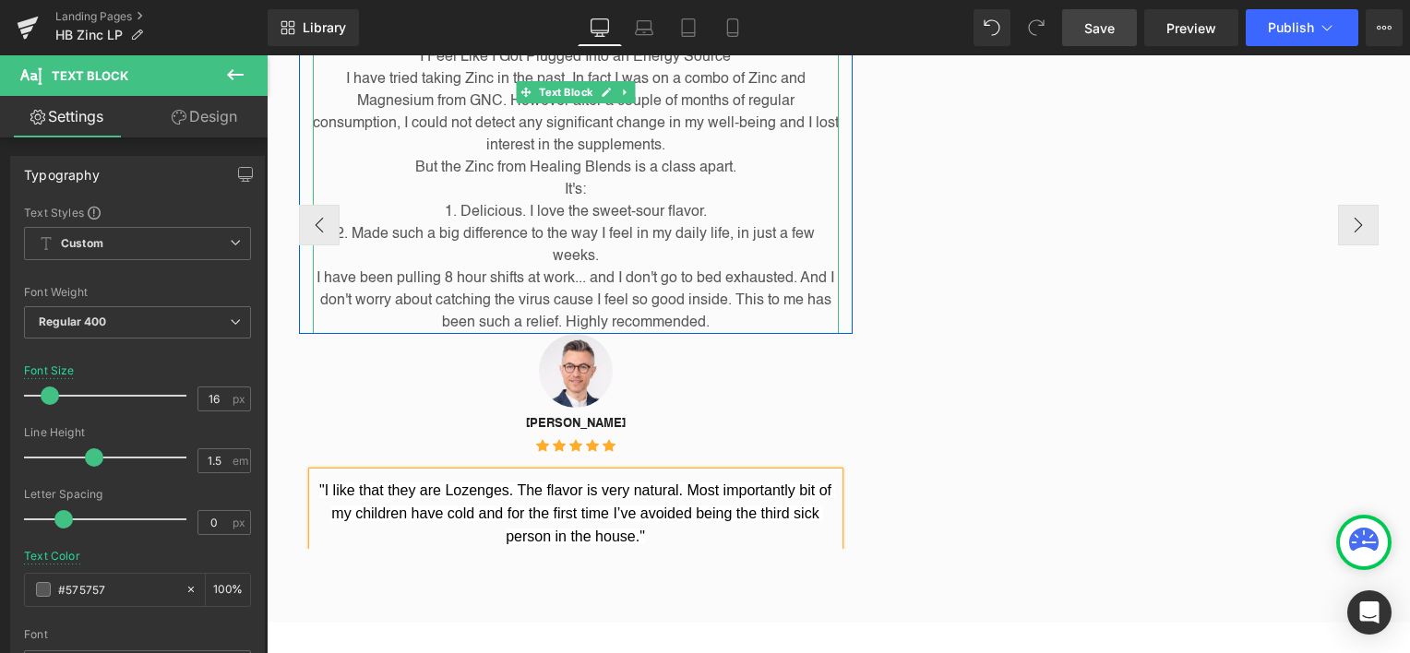
click at [388, 268] on p "I have been pulling 8 hour shifts at work... and I don't go to bed exhausted. A…" at bounding box center [576, 301] width 526 height 66
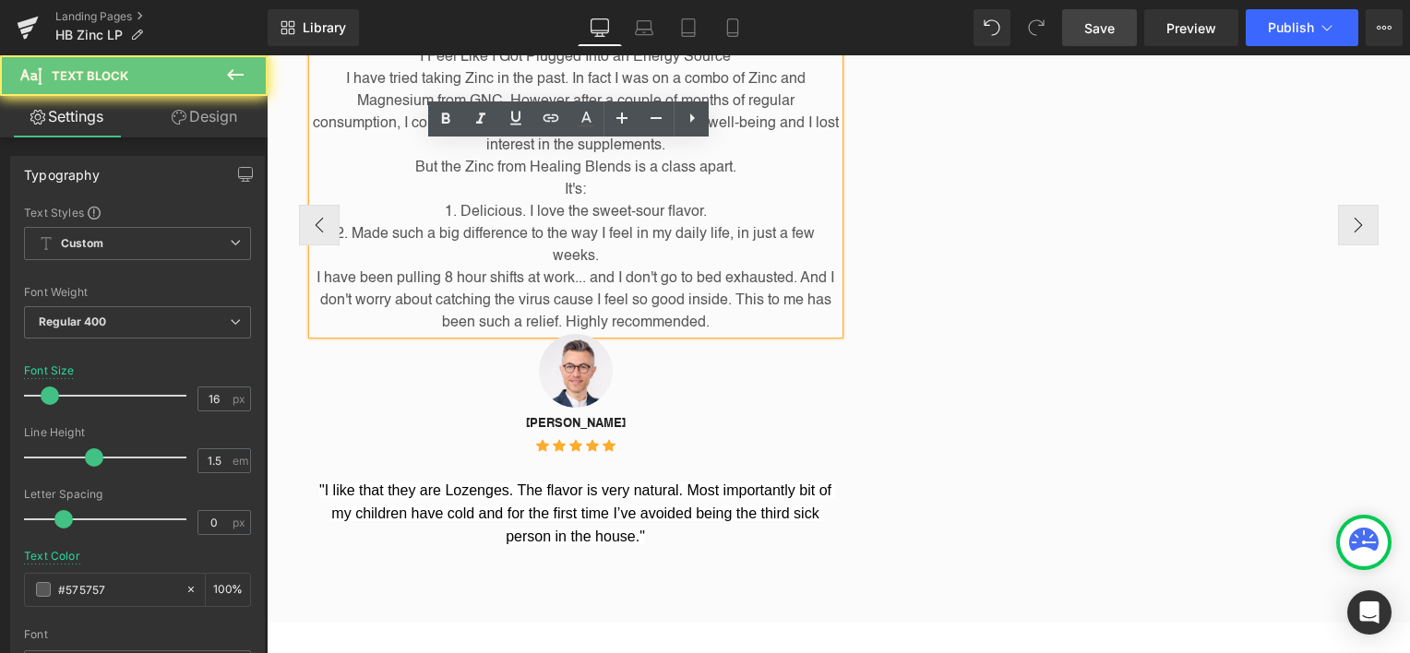
click at [710, 303] on p "I have been pulling 8 hour shifts at work... and I don't go to bed exhausted. A…" at bounding box center [576, 301] width 526 height 66
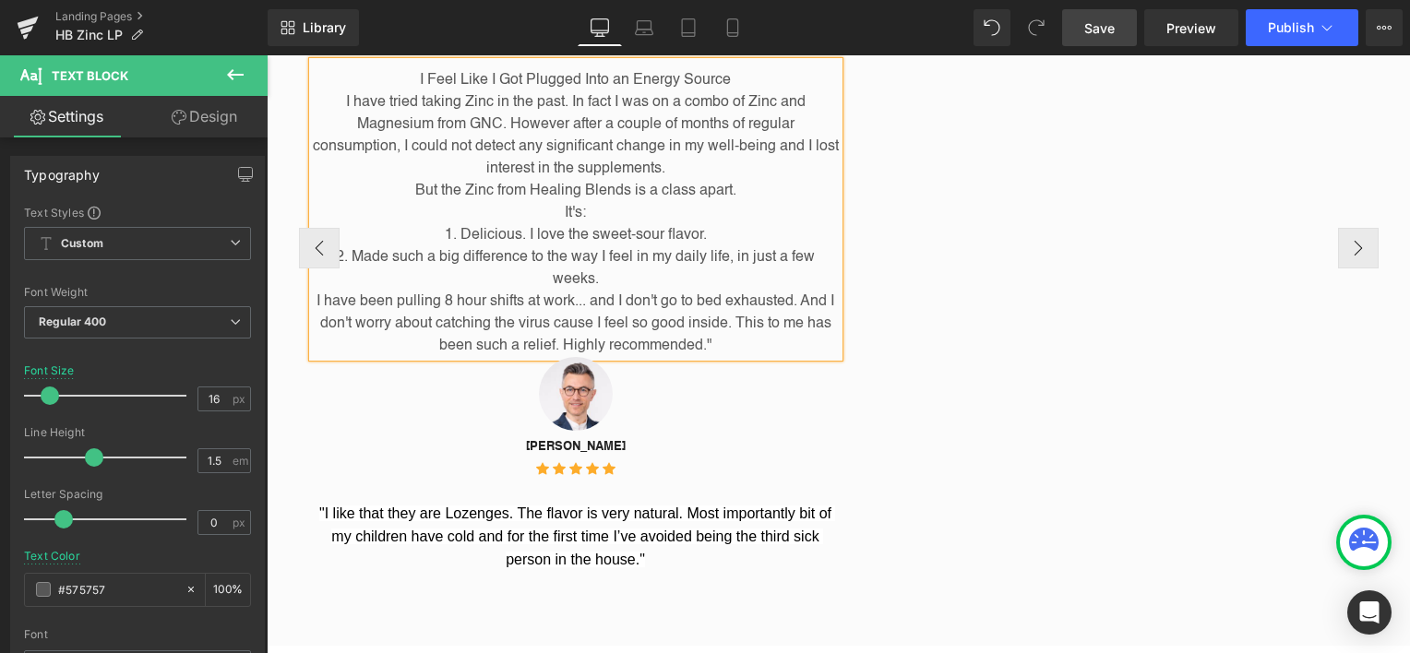
scroll to position [2249, 0]
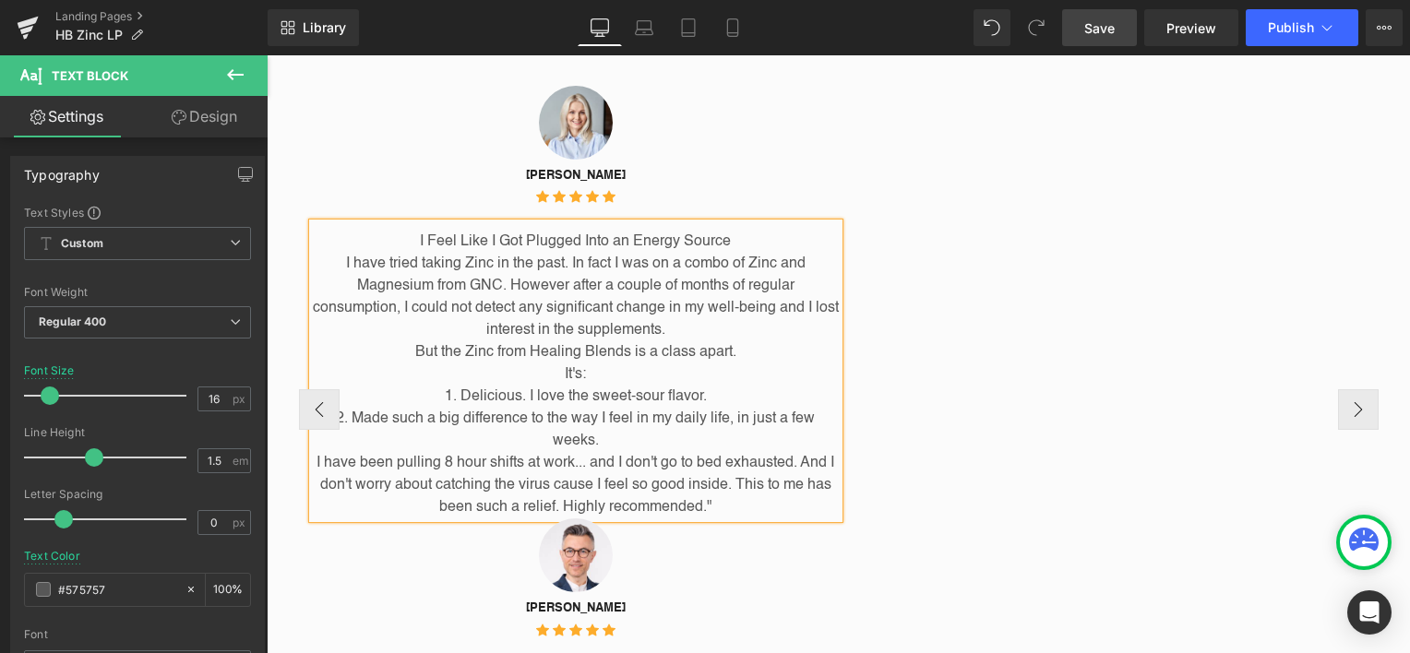
click at [413, 231] on p "I Feel Like I Got Plugged Into an Energy Source" at bounding box center [576, 242] width 526 height 22
click at [1203, 280] on div "Image [PERSON_NAME] Text Block Icon Icon Icon Icon Icon Icon List Hoz "I Feel L…" at bounding box center [839, 410] width 1080 height 648
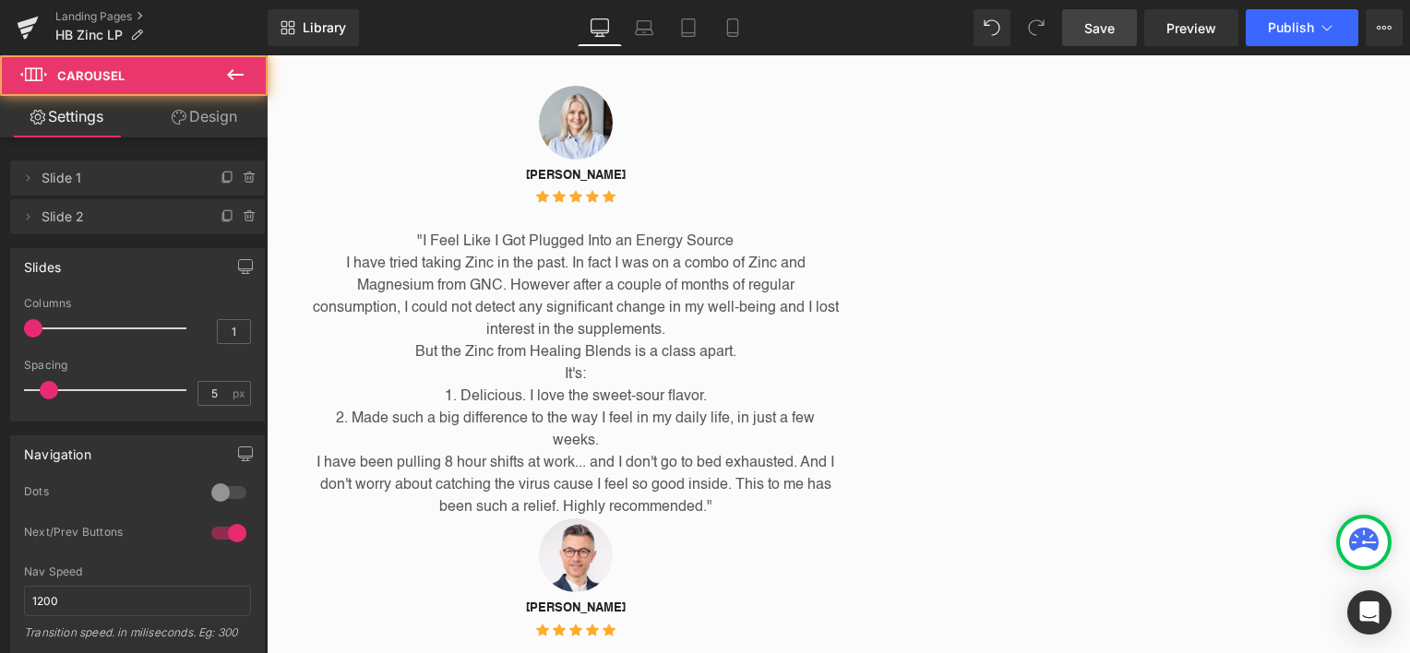
click at [1103, 27] on span "Save" at bounding box center [1099, 27] width 30 height 19
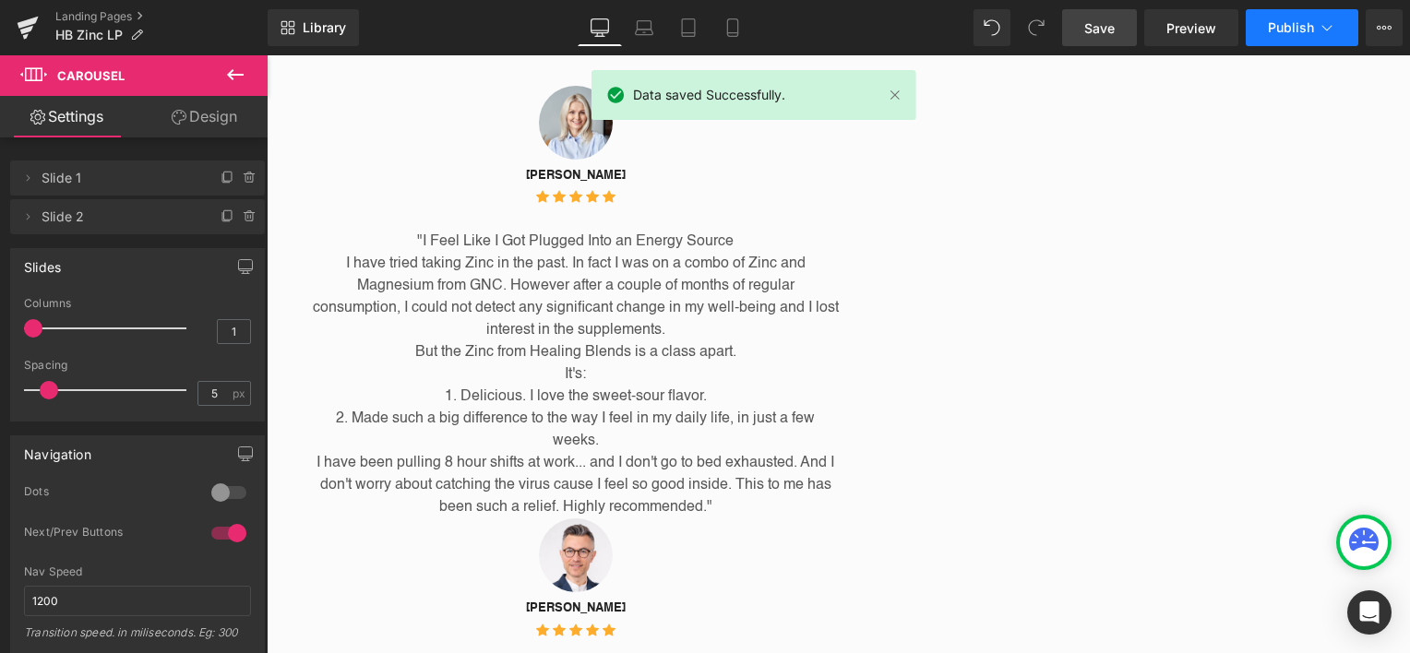
click at [1267, 26] on button "Publish" at bounding box center [1302, 27] width 113 height 37
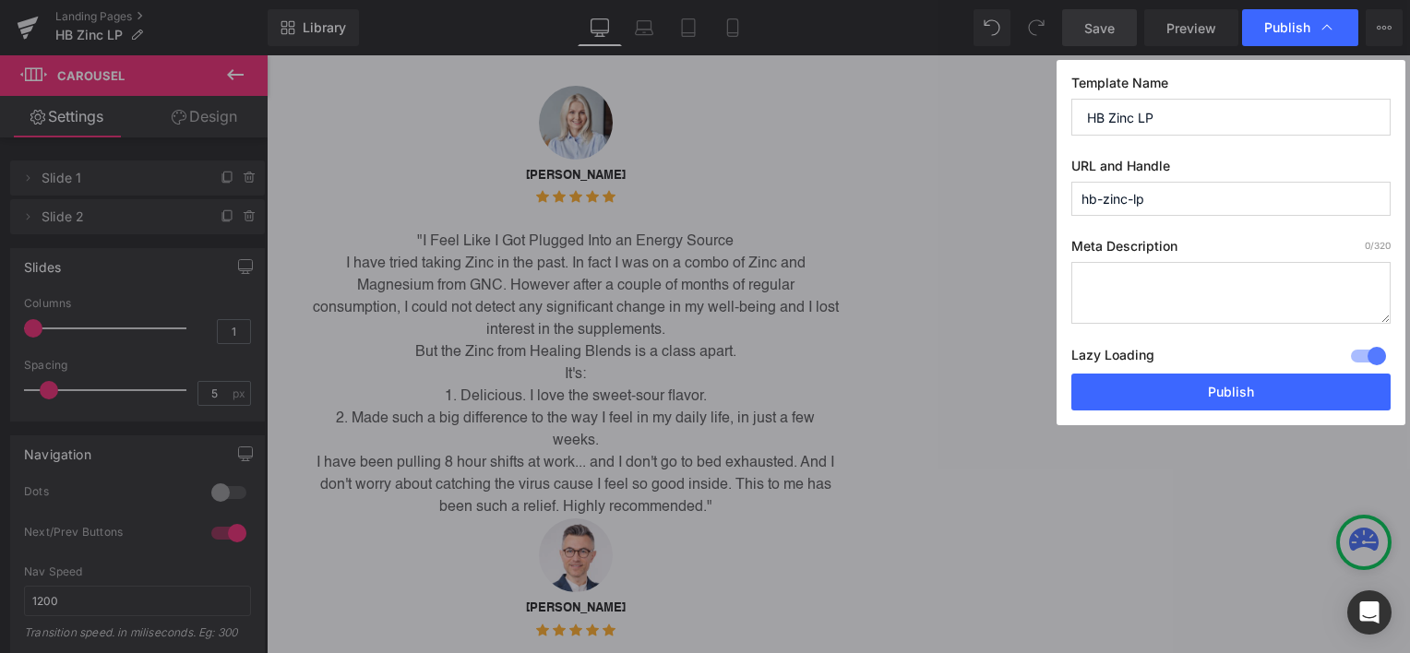
click at [1140, 283] on textarea at bounding box center [1231, 293] width 319 height 62
paste textarea "I like that they are Lozenges. The flavor is very natural. Most importantly bit…"
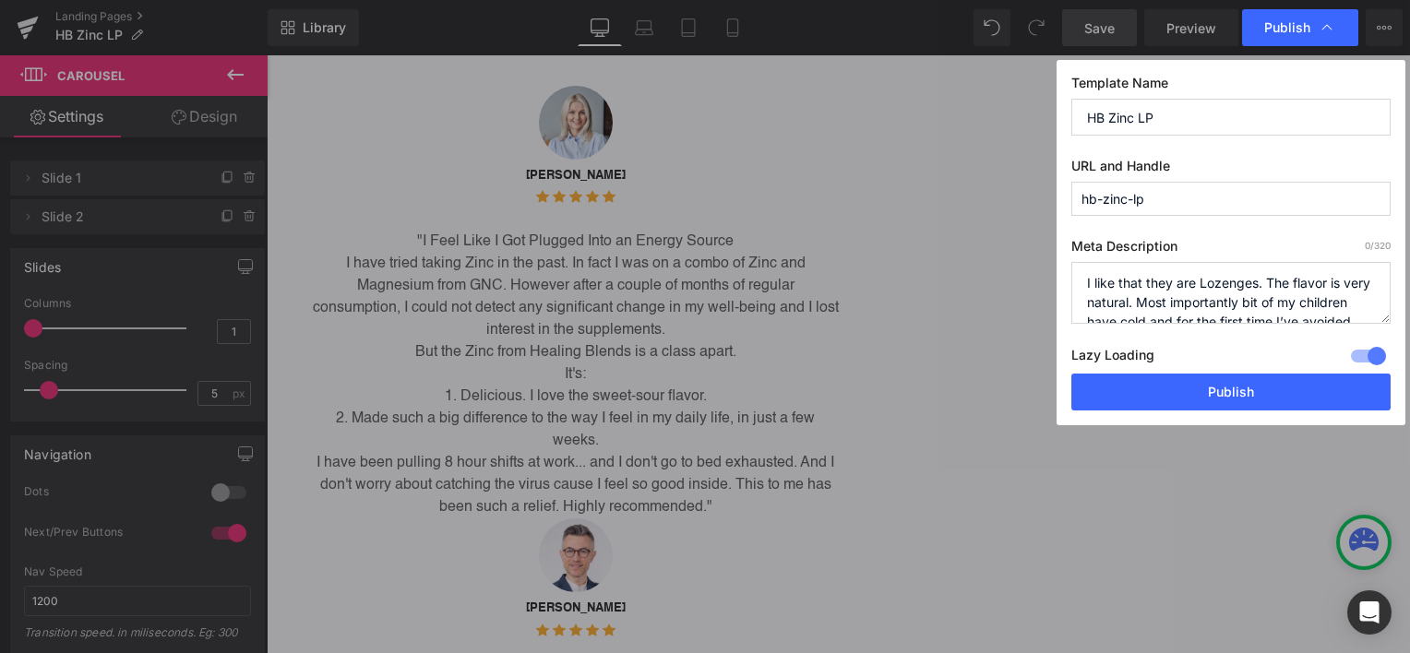
scroll to position [44, 0]
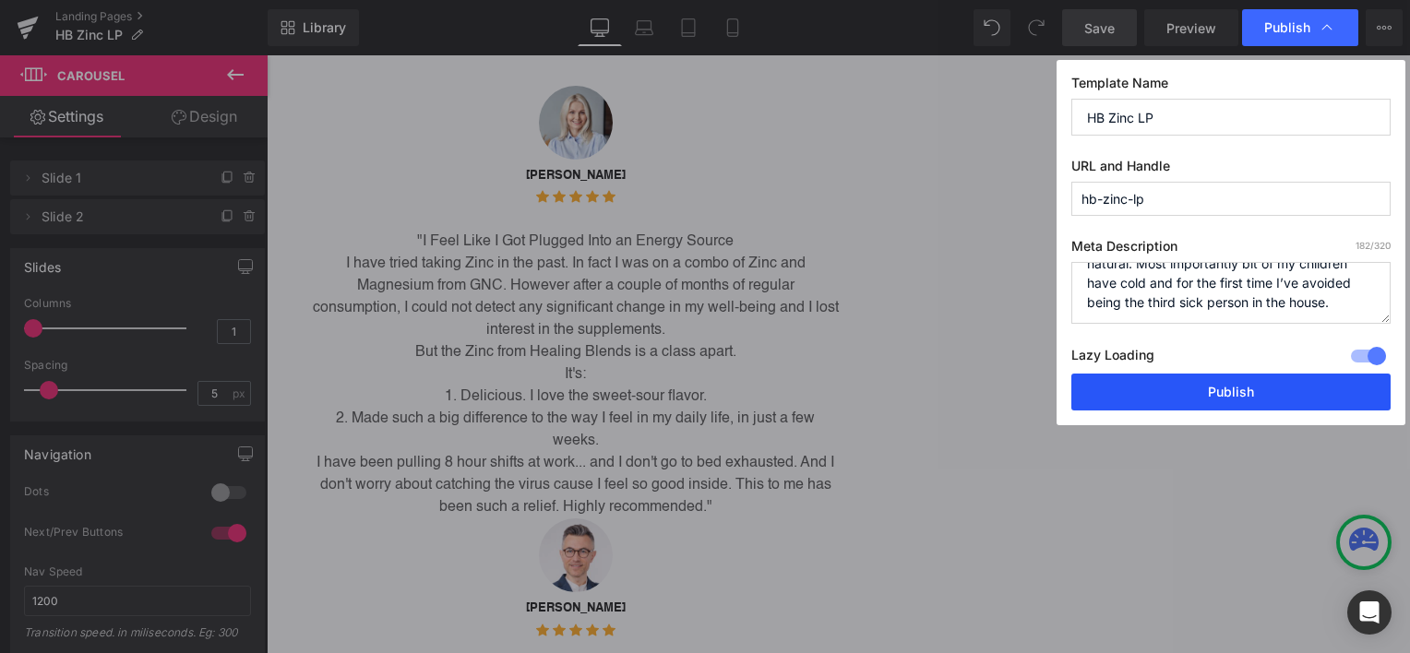
type textarea "I like that they are Lozenges. The flavor is very natural. Most importantly bit…"
drag, startPoint x: 1138, startPoint y: 379, endPoint x: 846, endPoint y: 309, distance: 300.0
click at [1138, 379] on button "Publish" at bounding box center [1231, 392] width 319 height 37
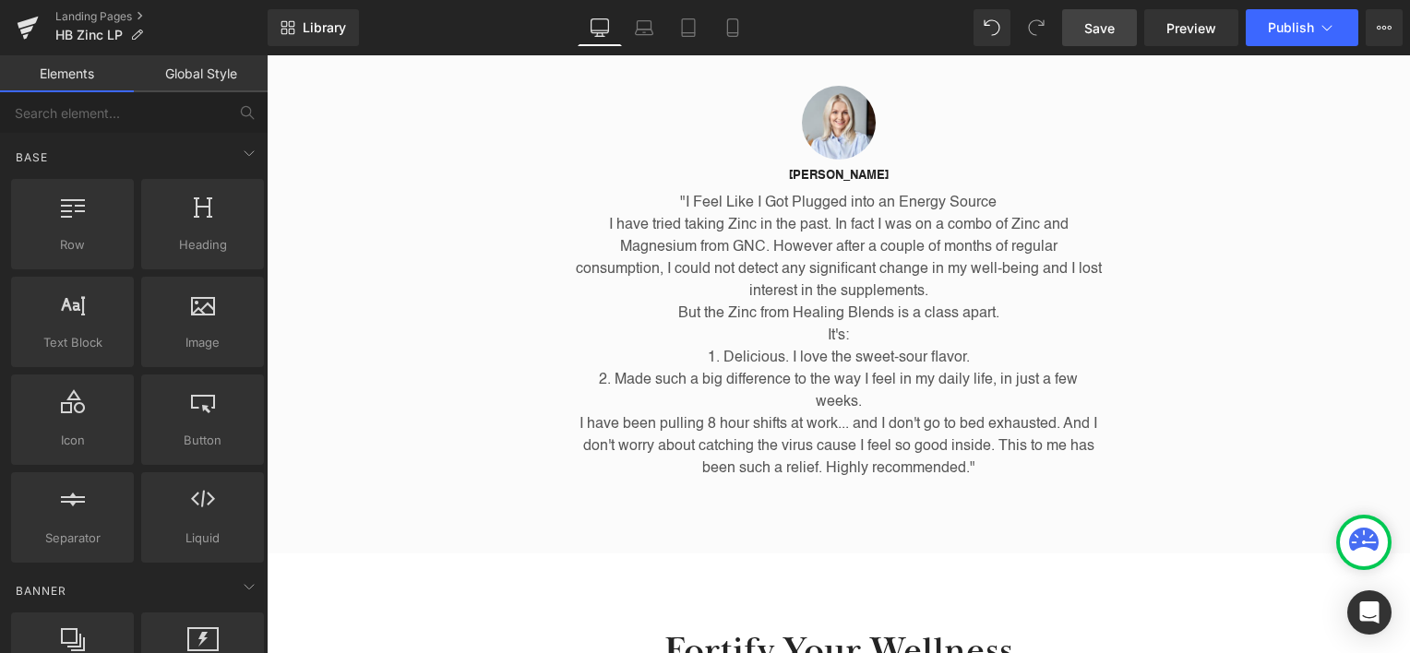
click at [1105, 30] on span "Save" at bounding box center [1099, 27] width 30 height 19
click at [1278, 26] on span "Publish" at bounding box center [1291, 27] width 46 height 15
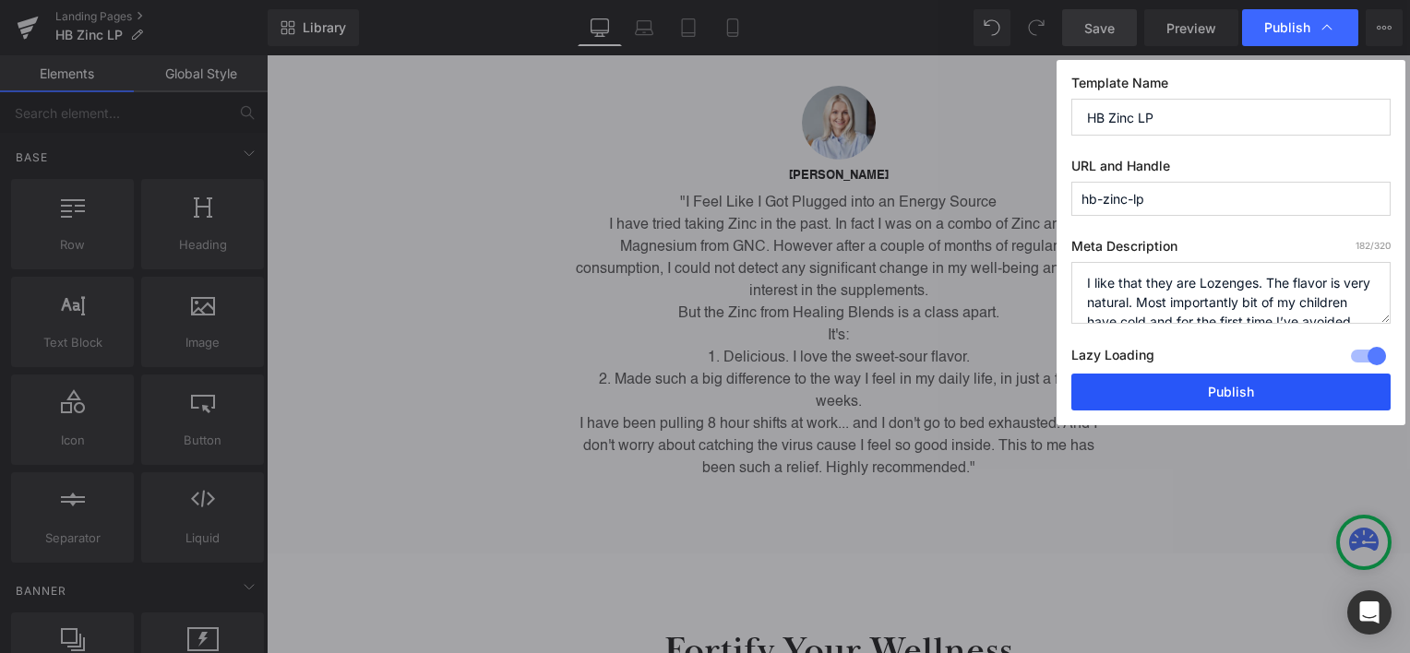
drag, startPoint x: 1240, startPoint y: 388, endPoint x: 982, endPoint y: 276, distance: 281.5
click at [1240, 388] on button "Publish" at bounding box center [1231, 392] width 319 height 37
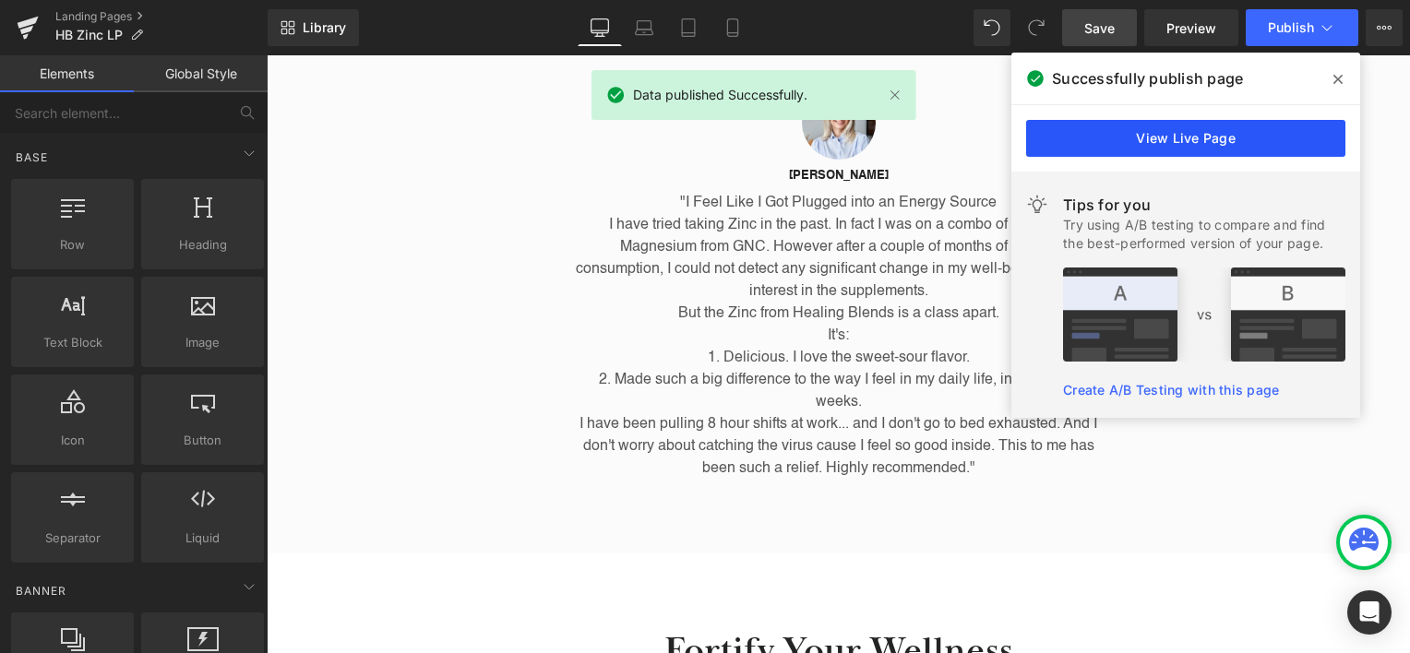
click at [1165, 127] on link "View Live Page" at bounding box center [1185, 138] width 319 height 37
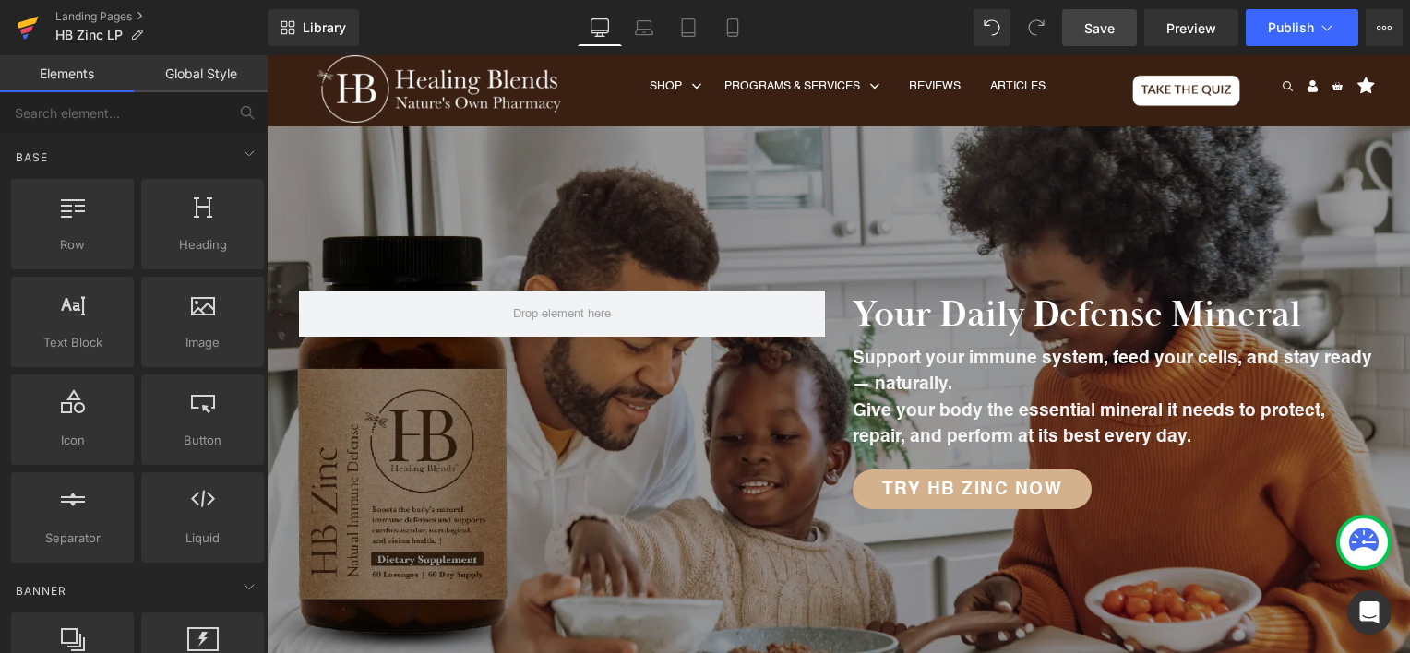
click at [38, 27] on icon at bounding box center [28, 28] width 22 height 46
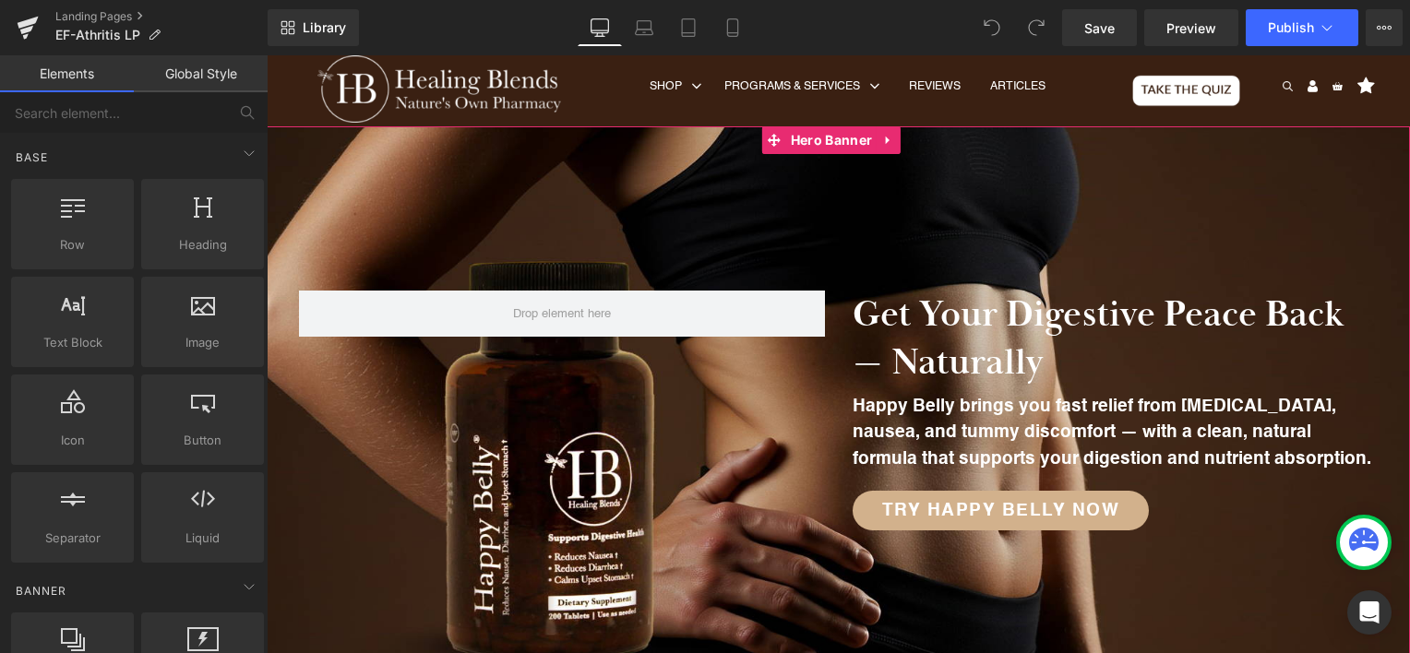
click at [641, 199] on div at bounding box center [838, 411] width 1143 height 570
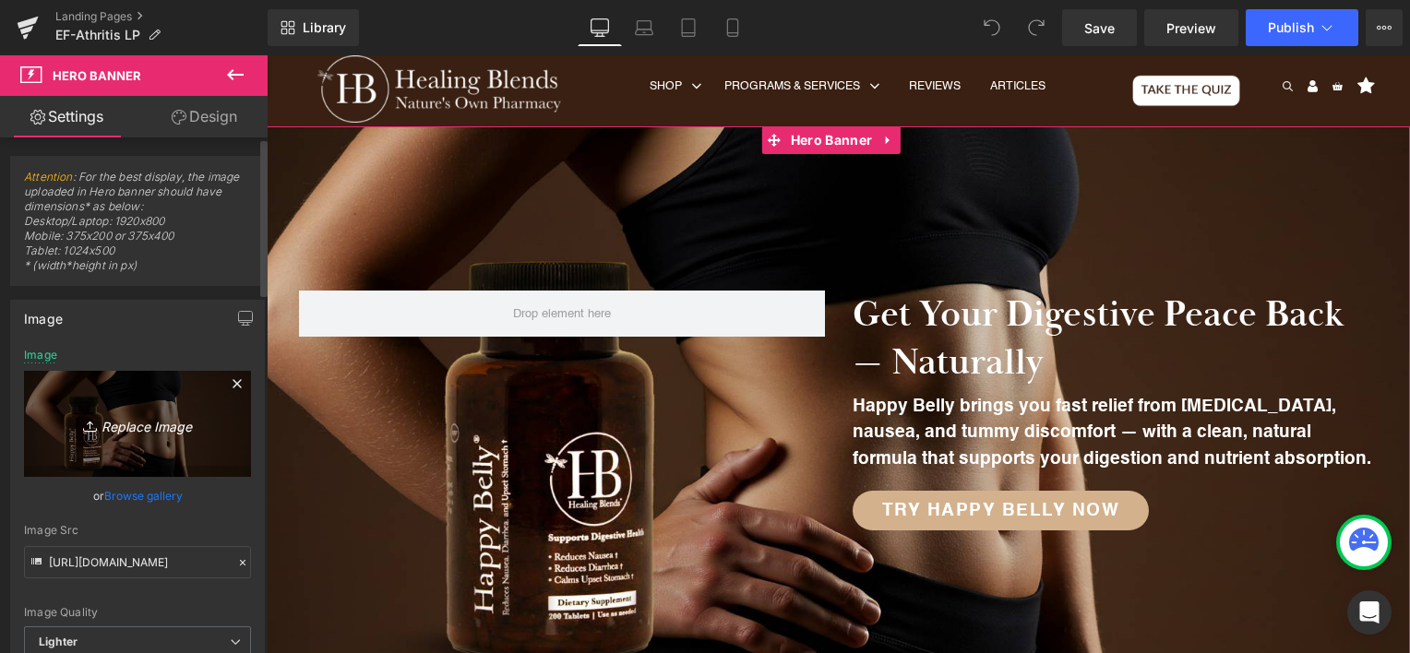
click at [169, 424] on icon "Replace Image" at bounding box center [138, 424] width 148 height 23
type input "C:\fakepath\EF-AthritisHero Banner.webp"
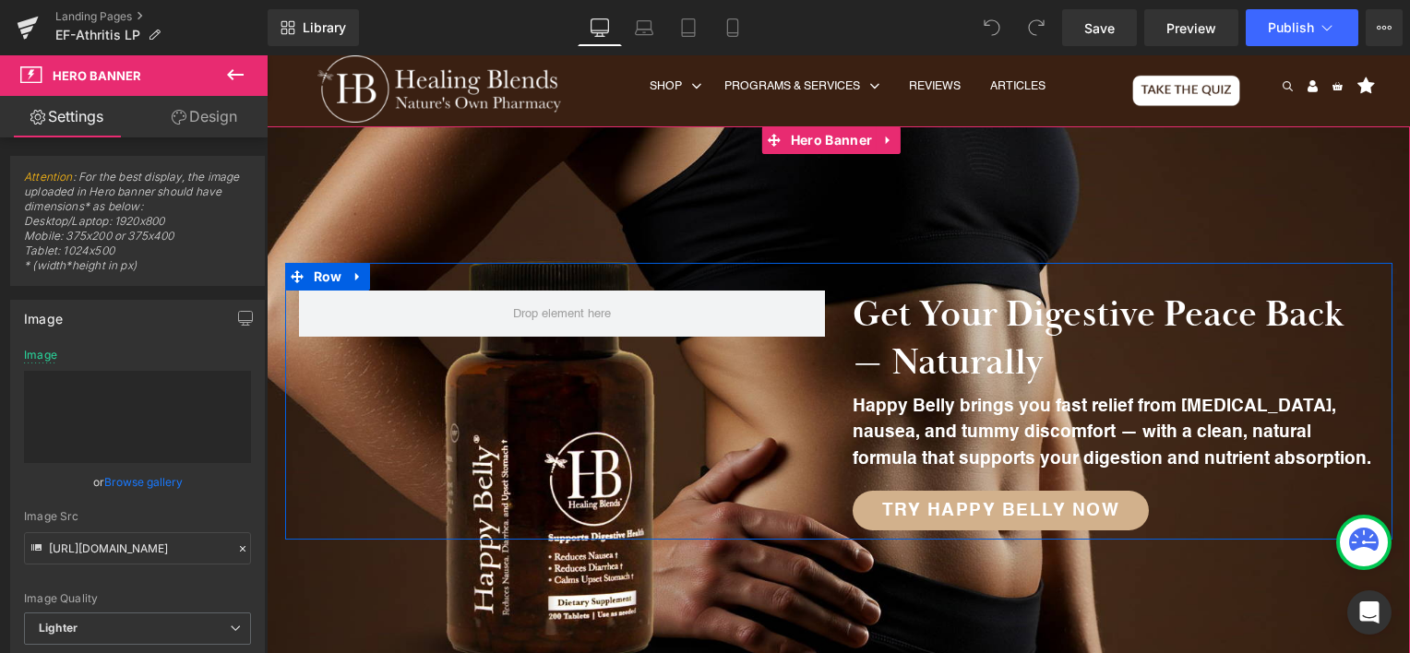
type input "https://ucarecdn.com/195ed36c-a5b2-43c4-b562-2135671b2a0d/-/format/auto/-/previ…"
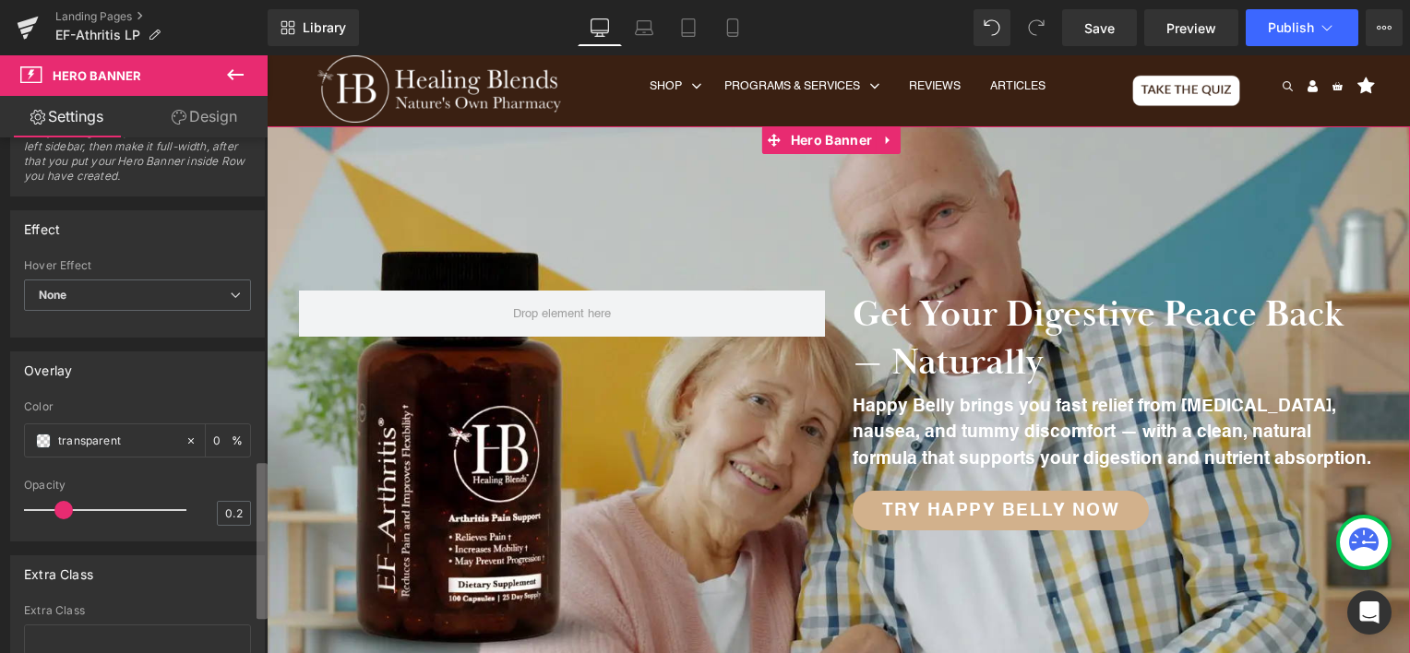
scroll to position [1056, 0]
click at [239, 585] on div "Attention : For the best display, the image uploaded in Hero banner should have…" at bounding box center [134, 400] width 268 height 524
click at [42, 433] on span at bounding box center [43, 439] width 15 height 15
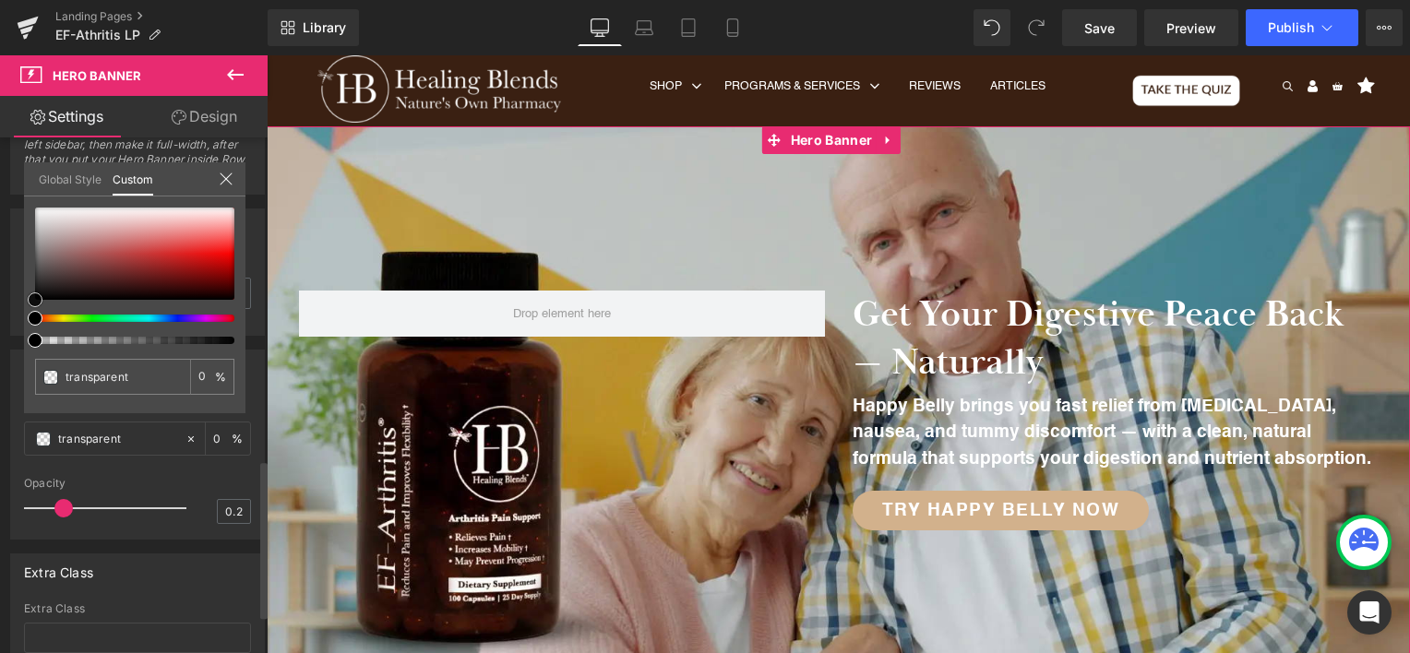
type input "#000000"
type input "100"
type input "#000000"
type input "100"
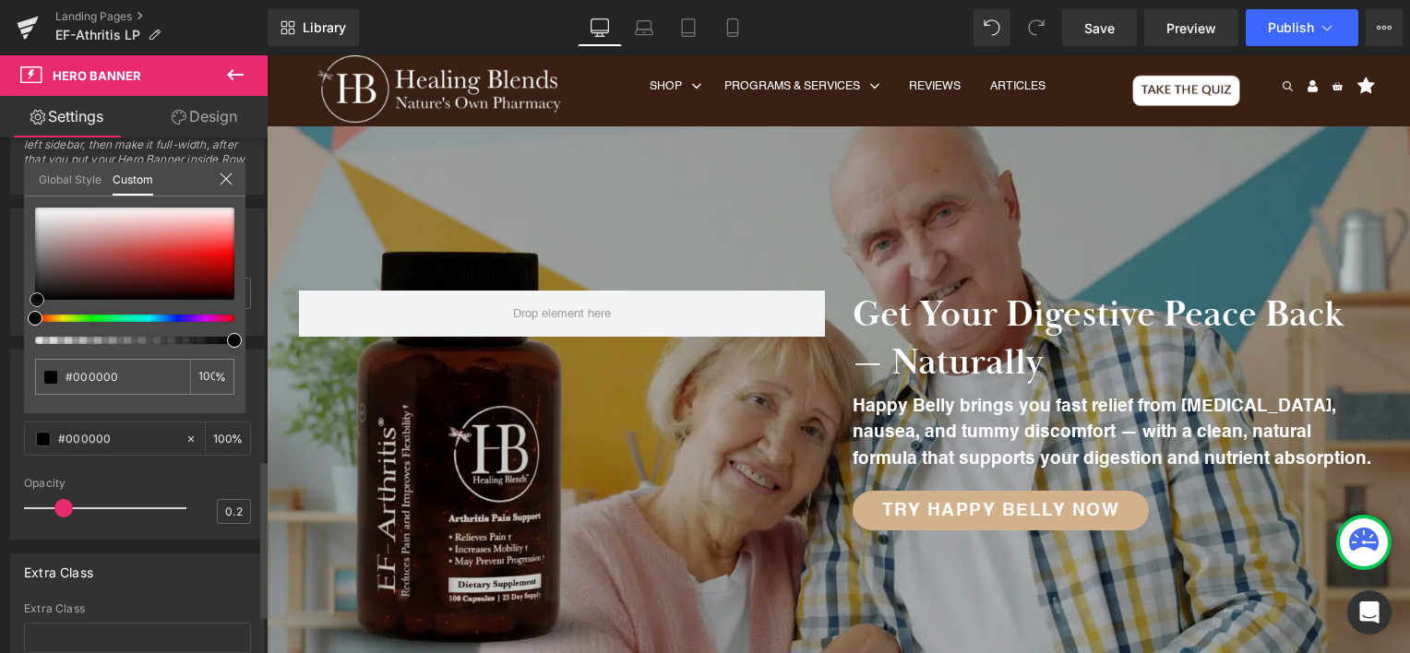
type input "#0a0909"
type input "#413434"
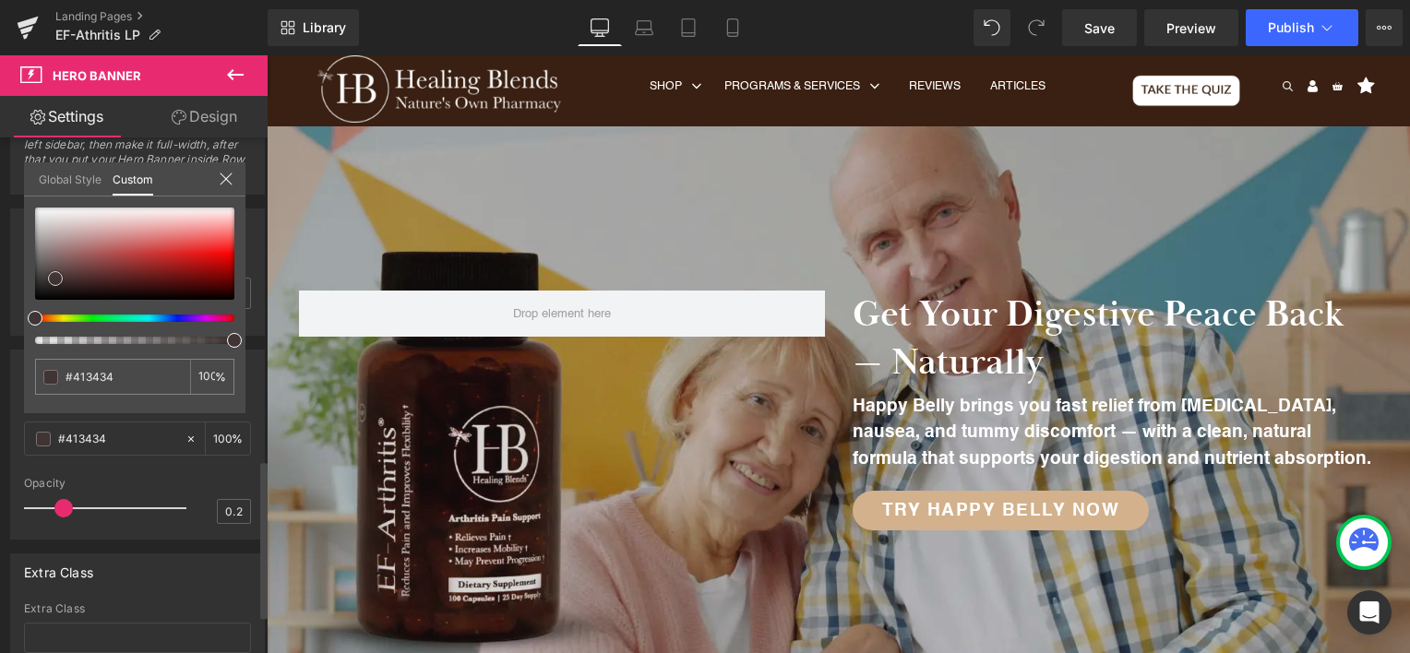
type input "#403434"
type input "#3d3333"
type input "#342c2c"
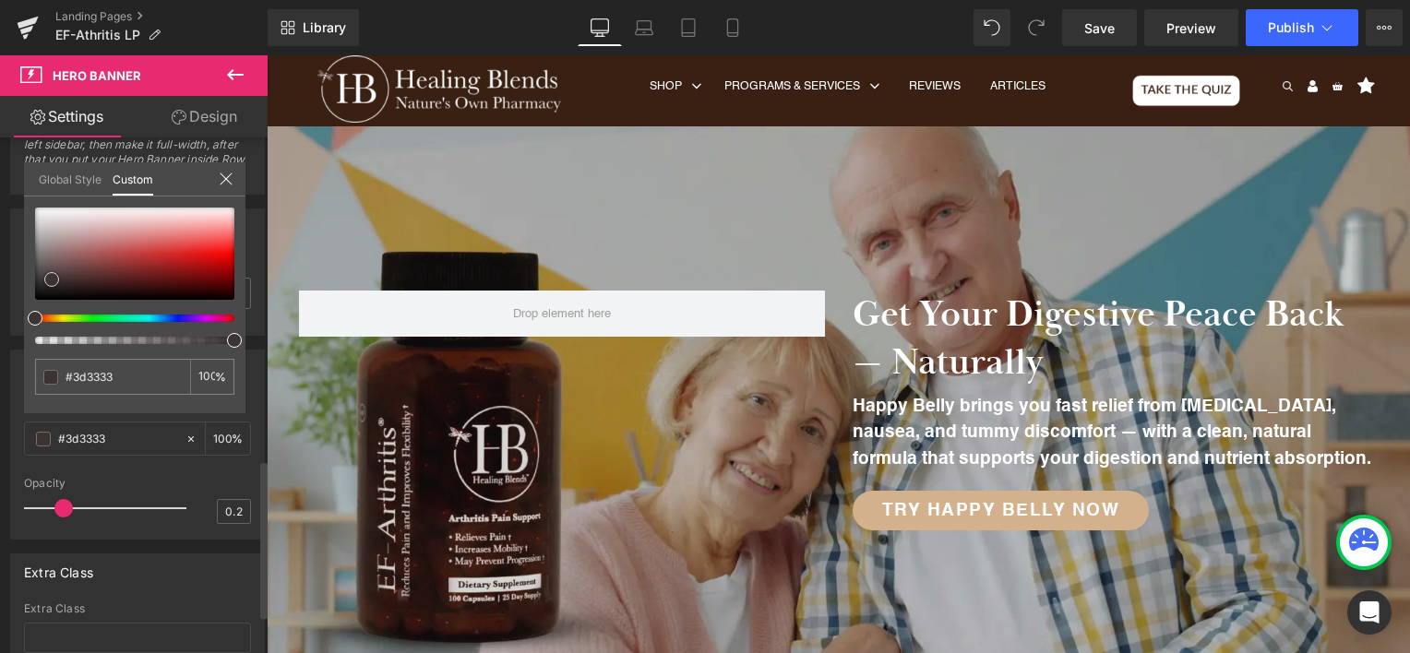
type input "#342c2c"
type input "#2b2626"
type input "#000000"
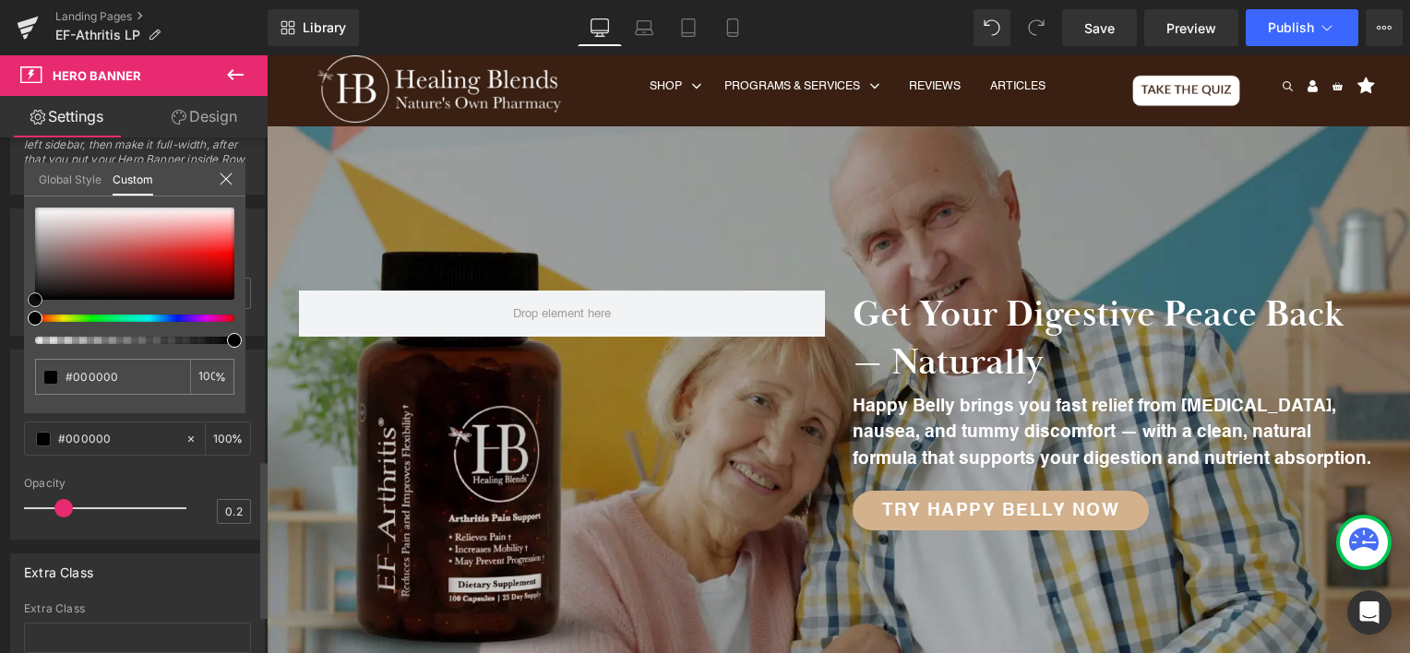
drag, startPoint x: 35, startPoint y: 299, endPoint x: 31, endPoint y: 308, distance: 9.9
click at [31, 308] on div "#000000 100 %" at bounding box center [135, 311] width 222 height 206
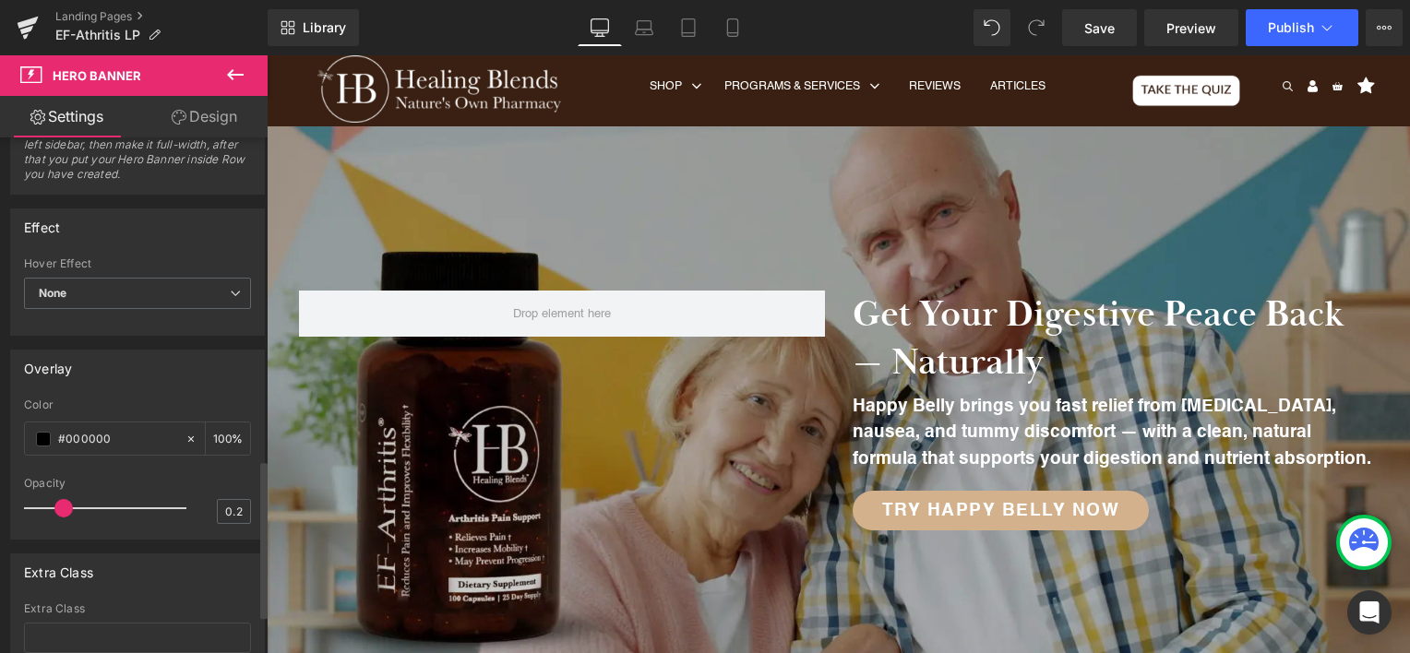
type input "0.3"
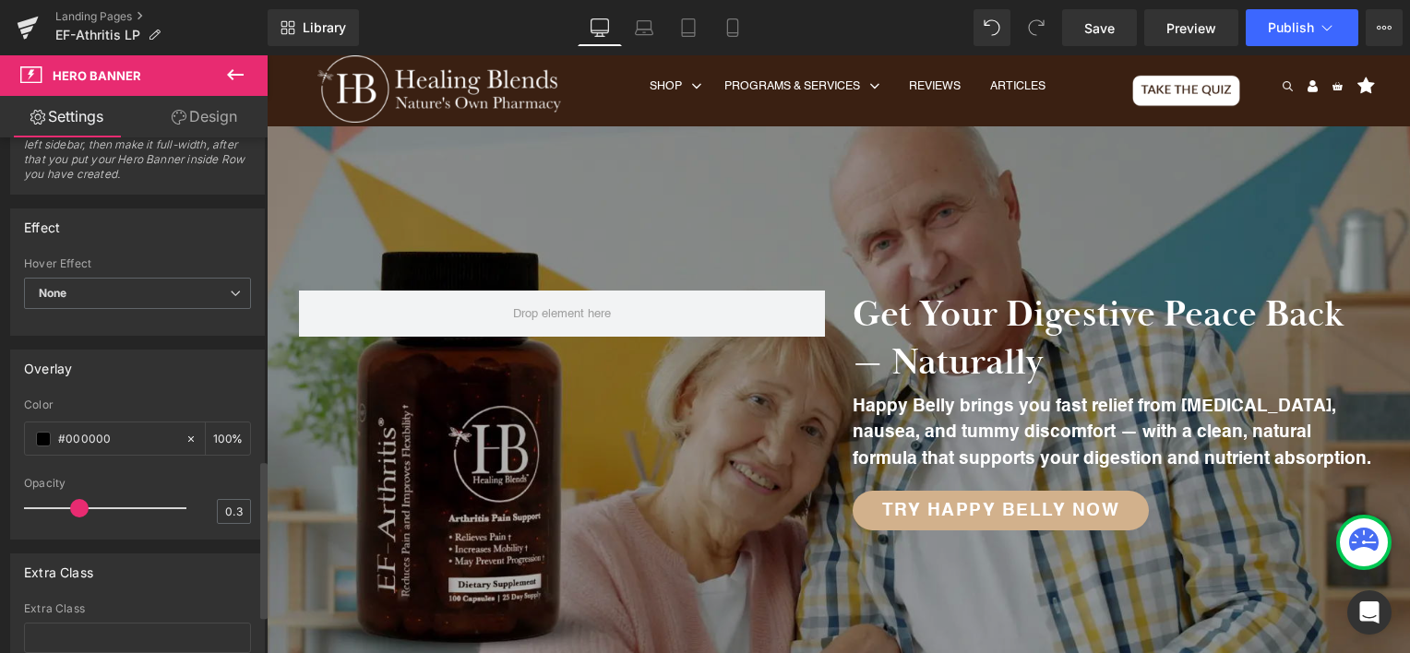
drag, startPoint x: 62, startPoint y: 502, endPoint x: 69, endPoint y: 521, distance: 19.9
click at [69, 521] on div at bounding box center [109, 508] width 153 height 37
click at [117, 469] on div at bounding box center [137, 471] width 227 height 12
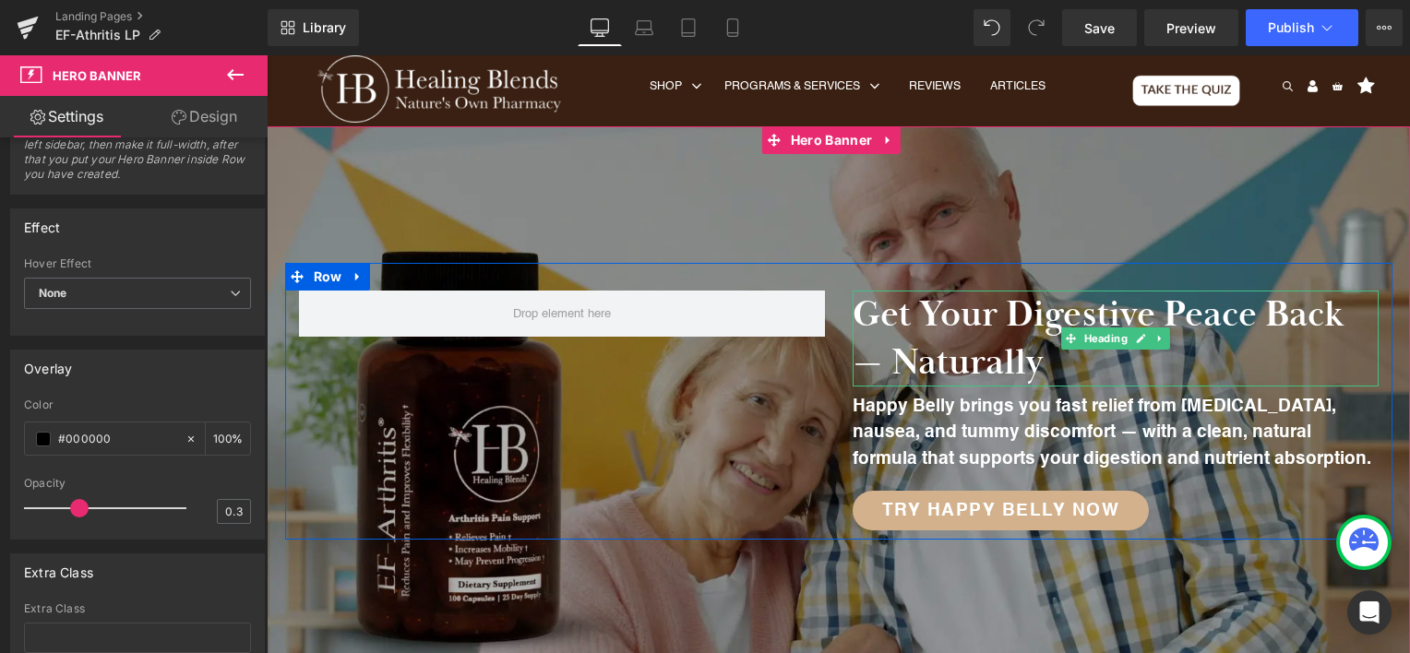
click at [939, 334] on h2 "Get Your Digestive Peace Back — Naturally" at bounding box center [1116, 339] width 526 height 96
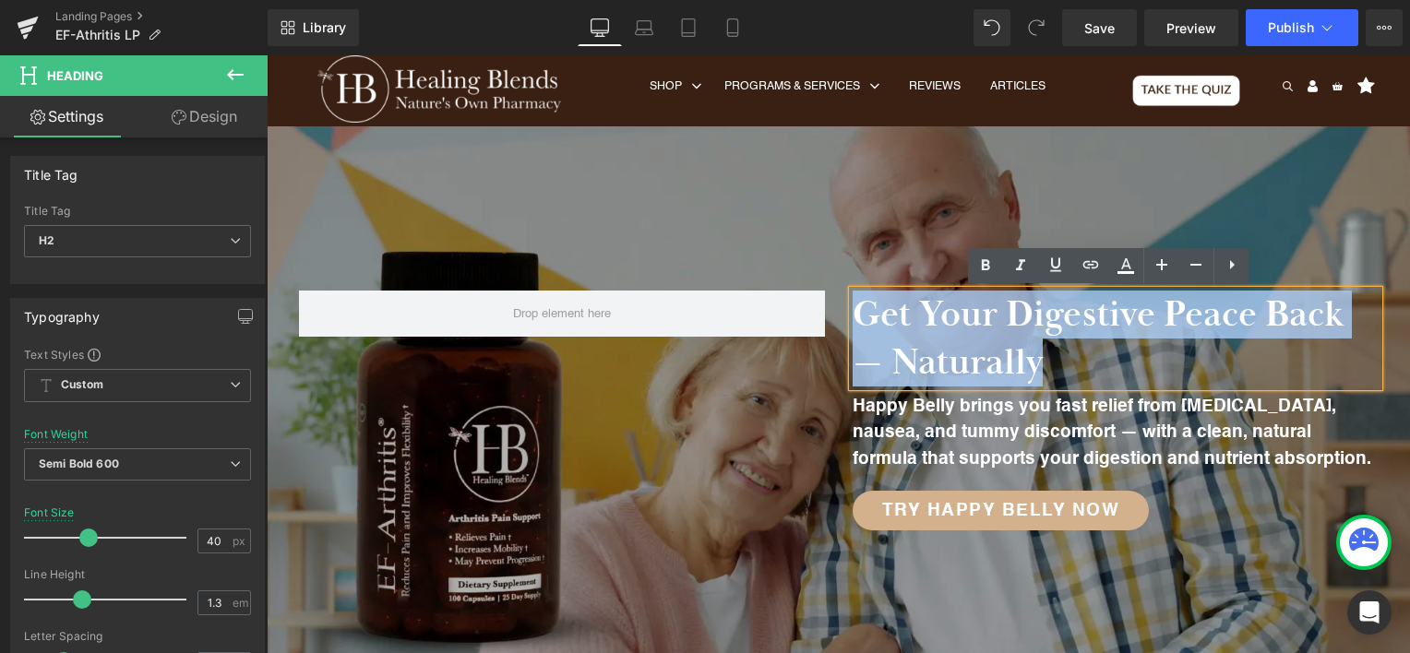
drag, startPoint x: 851, startPoint y: 316, endPoint x: 1037, endPoint y: 346, distance: 188.9
click at [1037, 346] on h2 "Get Your Digestive Peace Back — Naturally" at bounding box center [1116, 339] width 526 height 96
paste div
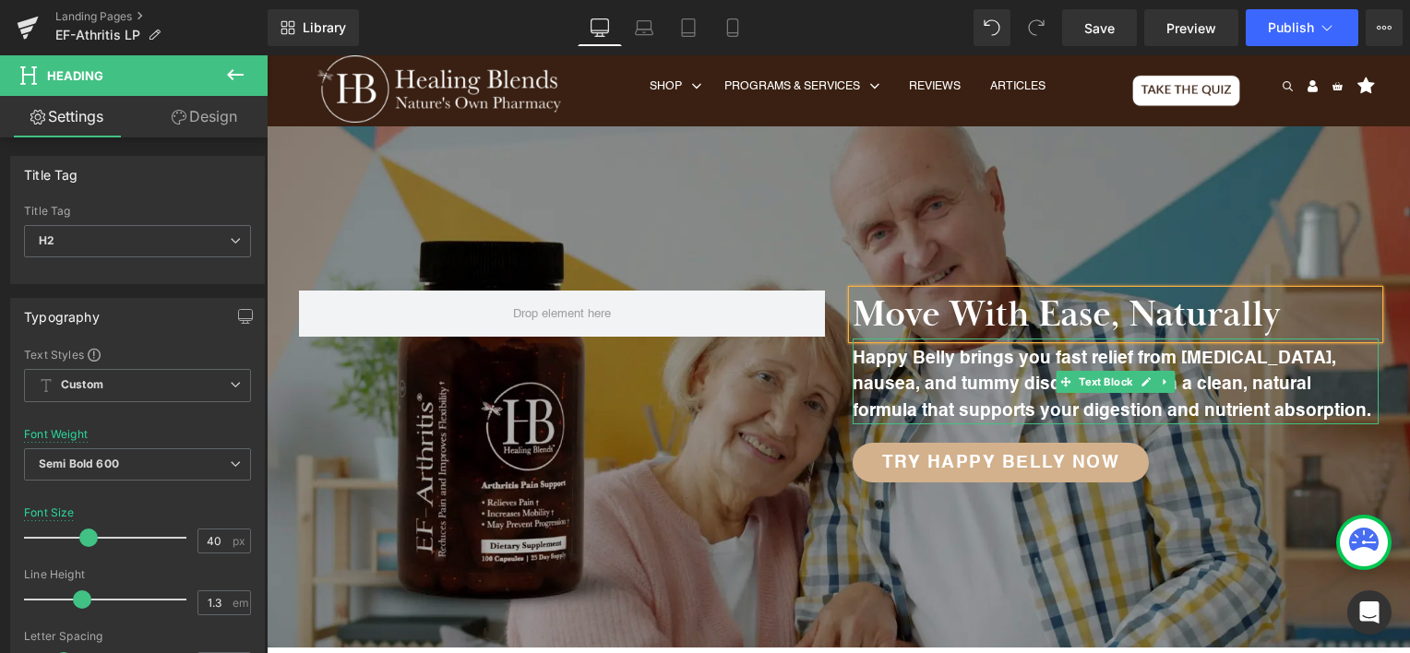
click at [916, 387] on p "Happy Belly brings you fast relief from bloating, nausea, and tummy discomfort …" at bounding box center [1116, 385] width 526 height 79
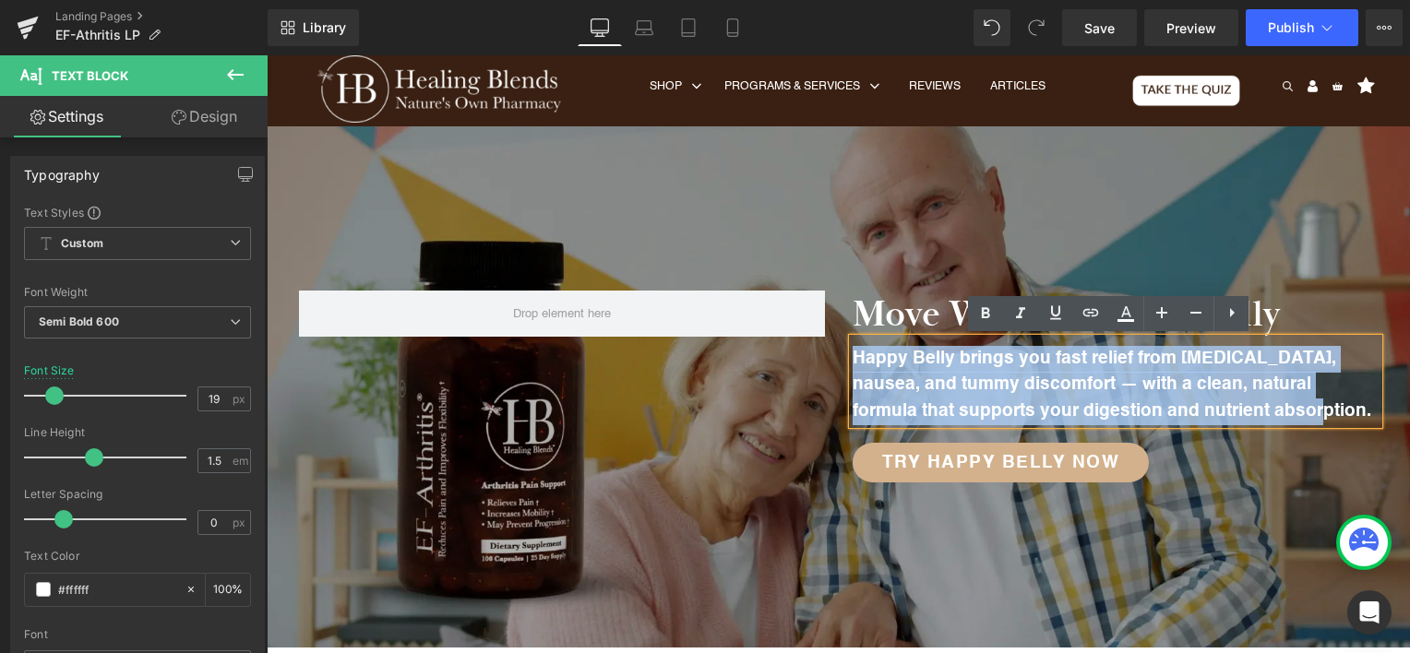
drag, startPoint x: 845, startPoint y: 357, endPoint x: 1272, endPoint y: 405, distance: 429.1
click at [1272, 405] on p "Happy Belly brings you fast relief from bloating, nausea, and tummy discomfort …" at bounding box center [1116, 385] width 526 height 79
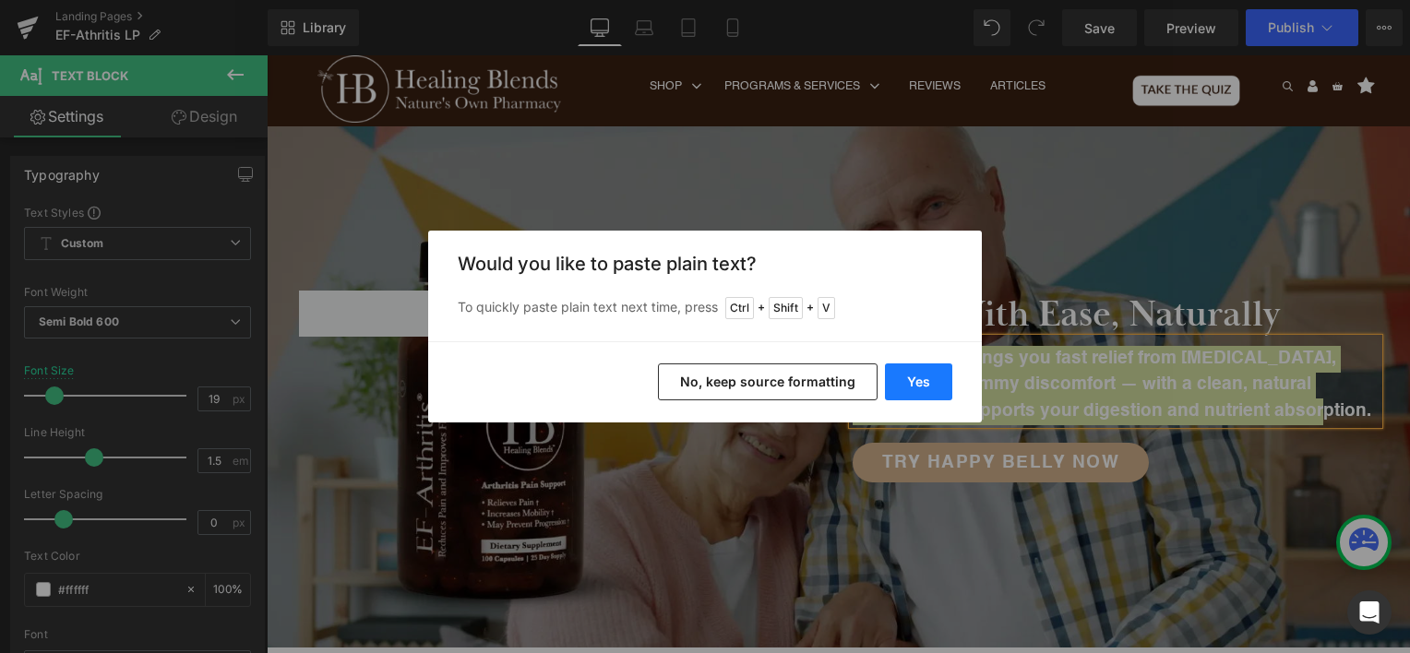
click at [928, 383] on button "Yes" at bounding box center [918, 382] width 67 height 37
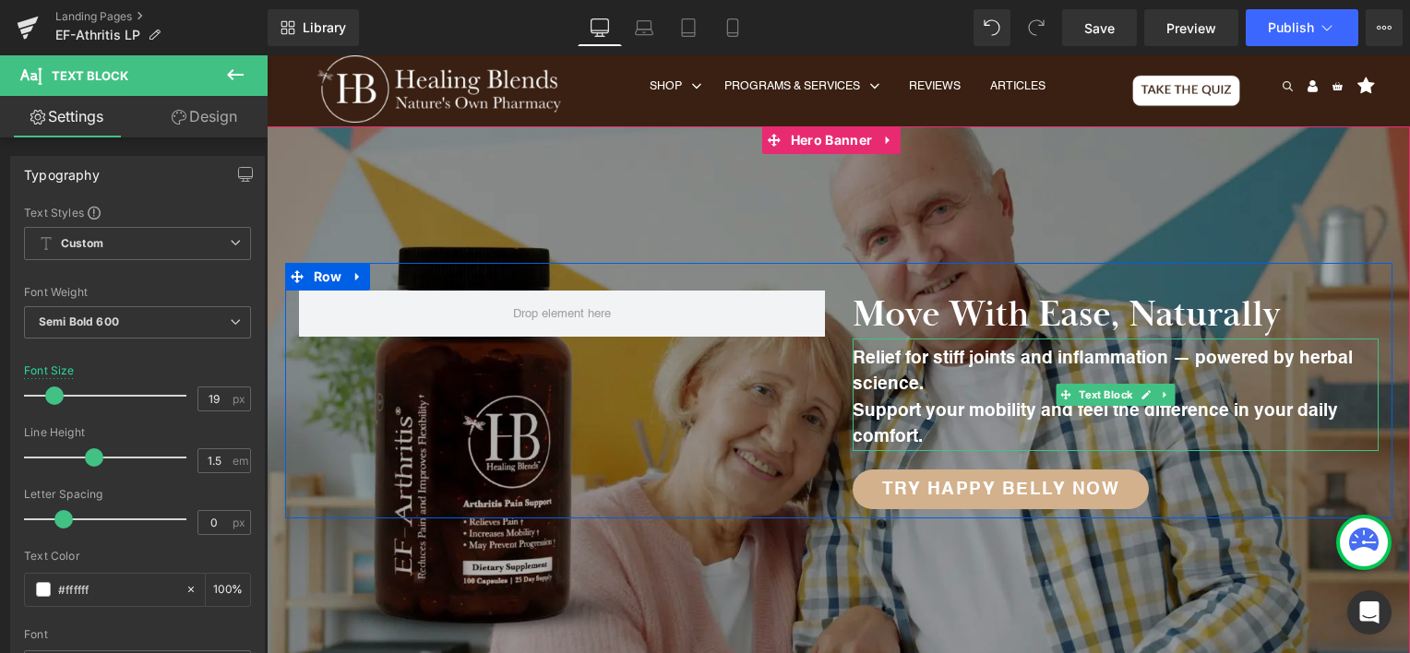
click at [991, 382] on p "Relief for stiff joints and inflammation — powered by herbal science." at bounding box center [1116, 372] width 526 height 53
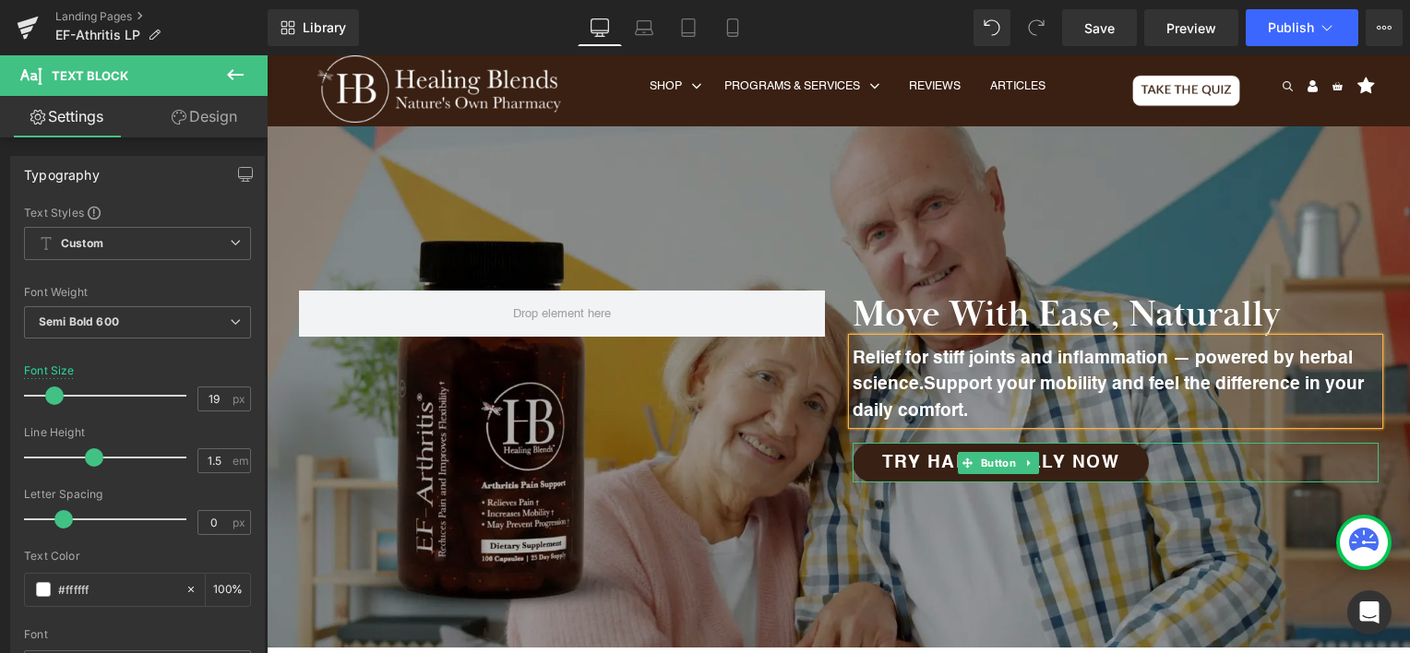
click at [1052, 458] on span "Try Happy Belly Now" at bounding box center [1001, 463] width 238 height 18
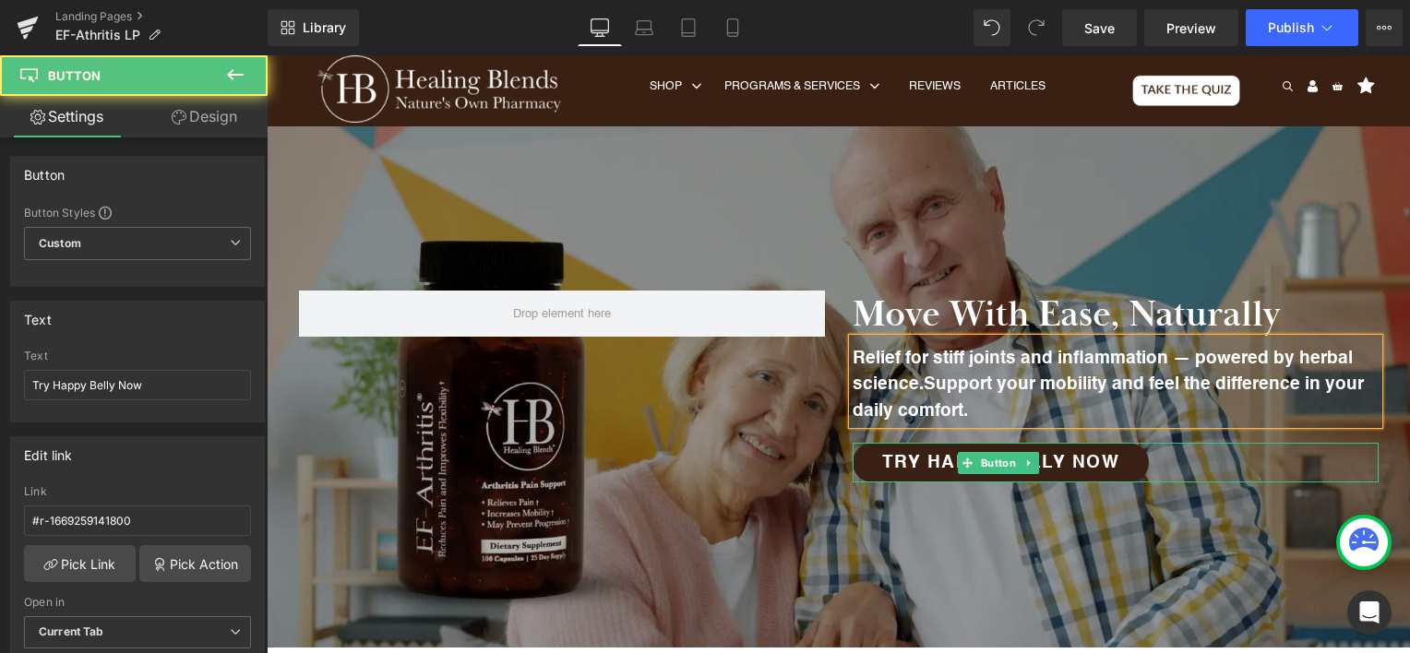
click at [1048, 460] on span "Try Happy Belly Now" at bounding box center [1001, 463] width 238 height 18
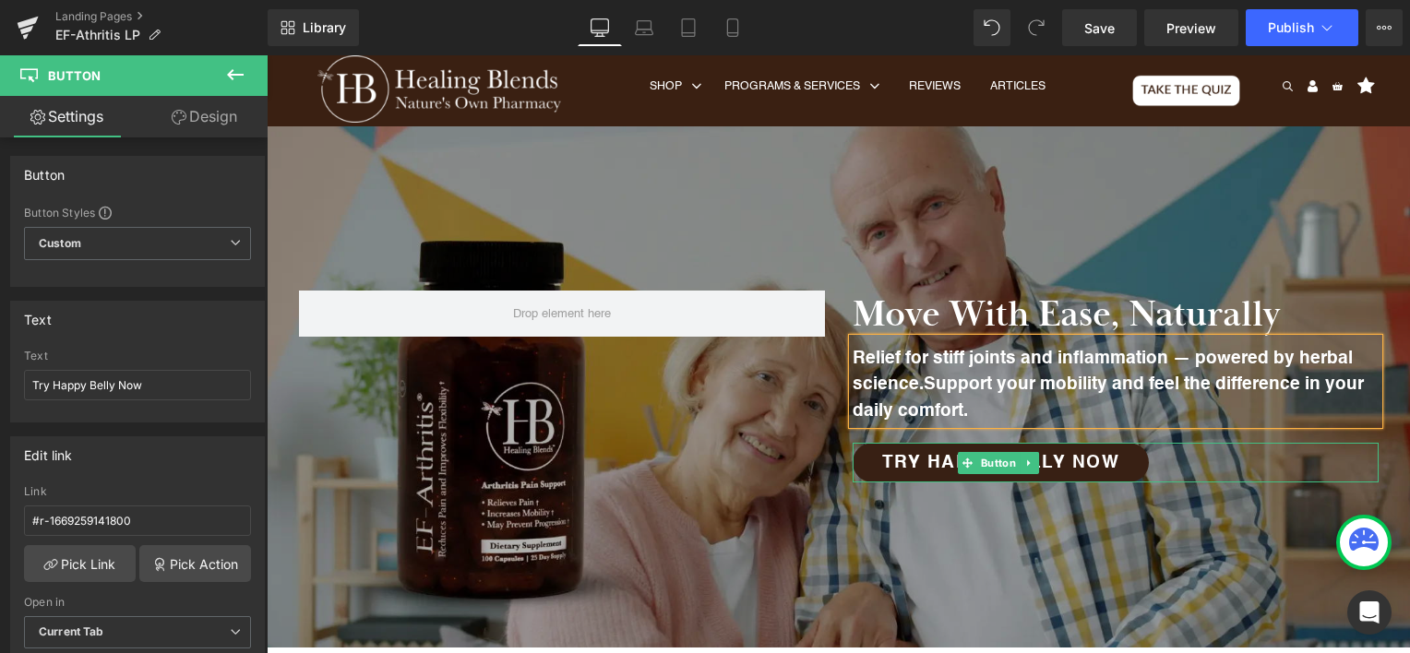
click at [932, 466] on span "Try Happy Belly Now" at bounding box center [1001, 463] width 238 height 18
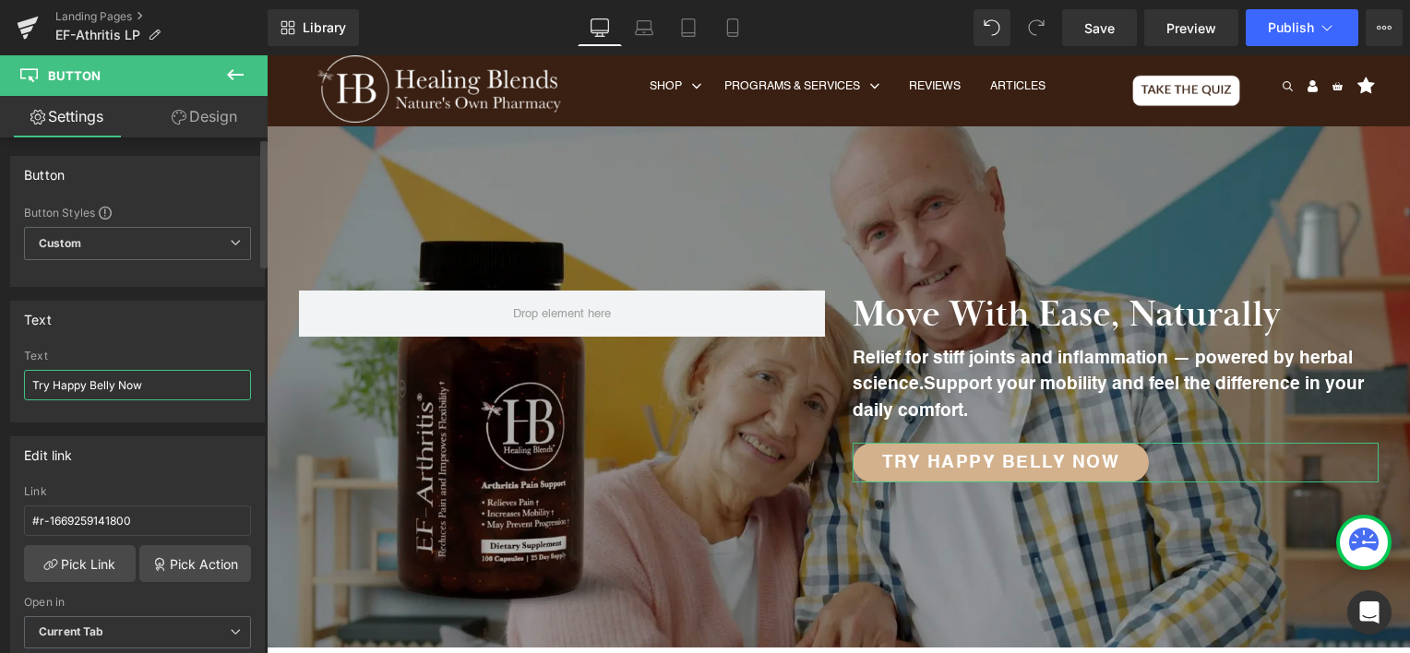
click at [66, 385] on input "Try Happy Belly Now" at bounding box center [137, 385] width 227 height 30
drag, startPoint x: 66, startPoint y: 385, endPoint x: 99, endPoint y: 376, distance: 33.6
click at [99, 376] on input "Try Happy Belly Now" at bounding box center [137, 385] width 227 height 30
type input "Try EF-Athritis Now"
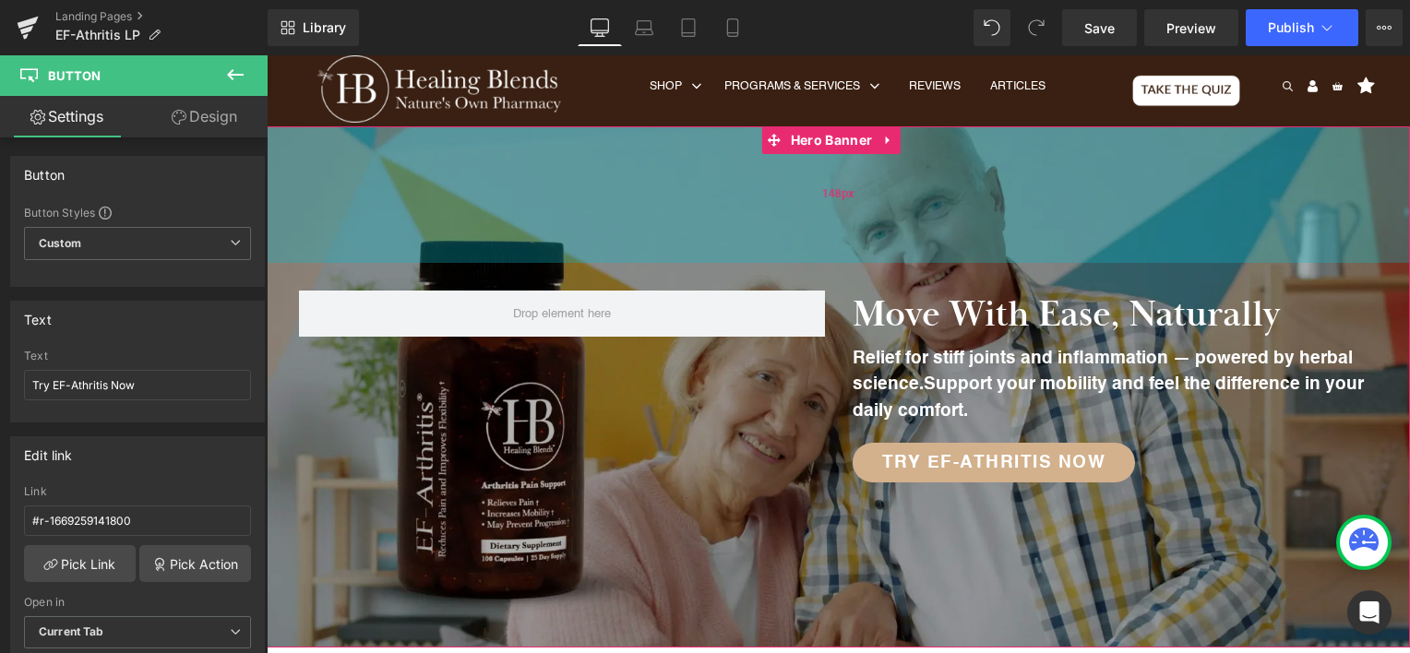
click at [1023, 233] on div "148px" at bounding box center [838, 194] width 1143 height 137
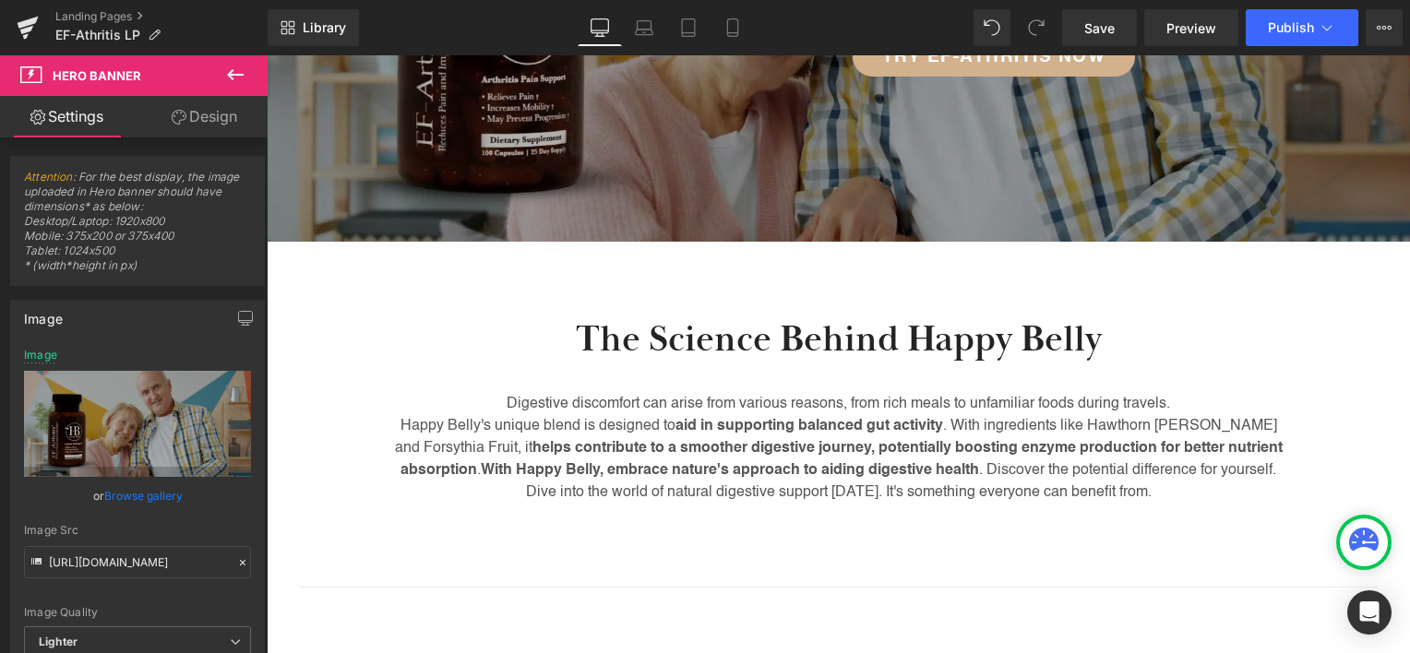
scroll to position [413, 0]
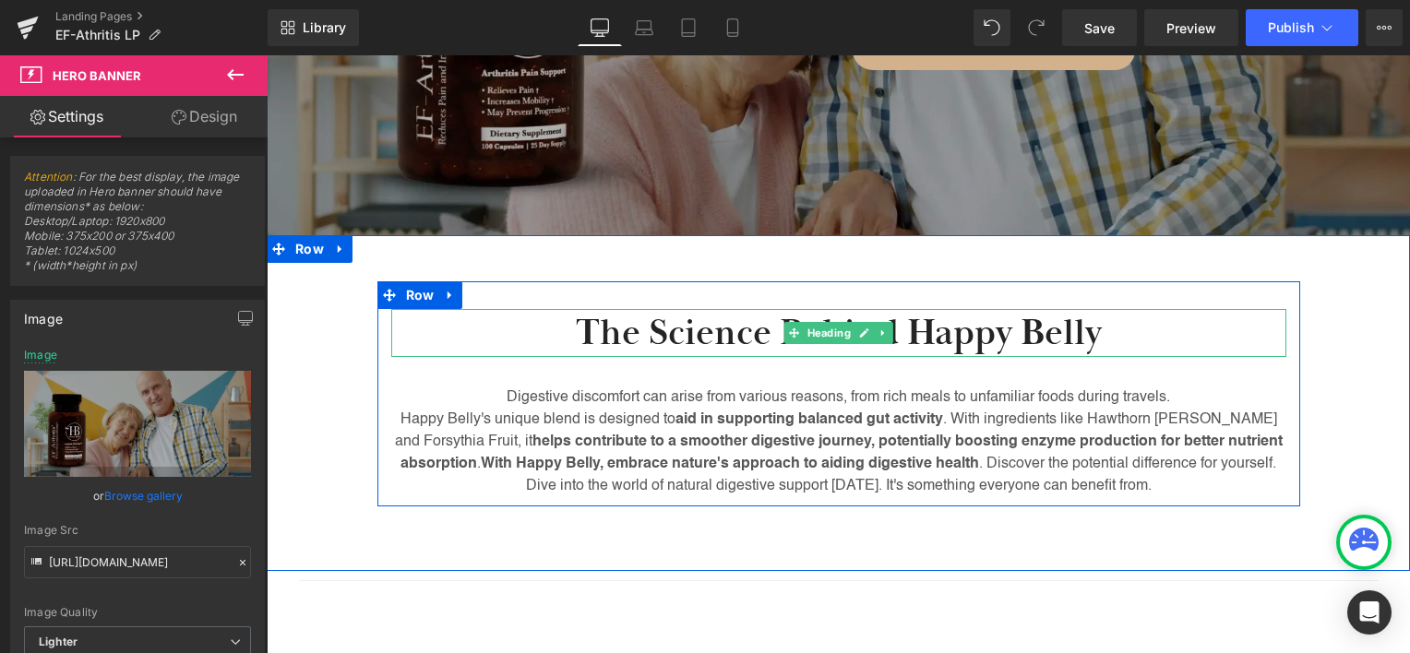
click at [936, 345] on h2 "The Science Behind Happy Belly" at bounding box center [838, 333] width 895 height 48
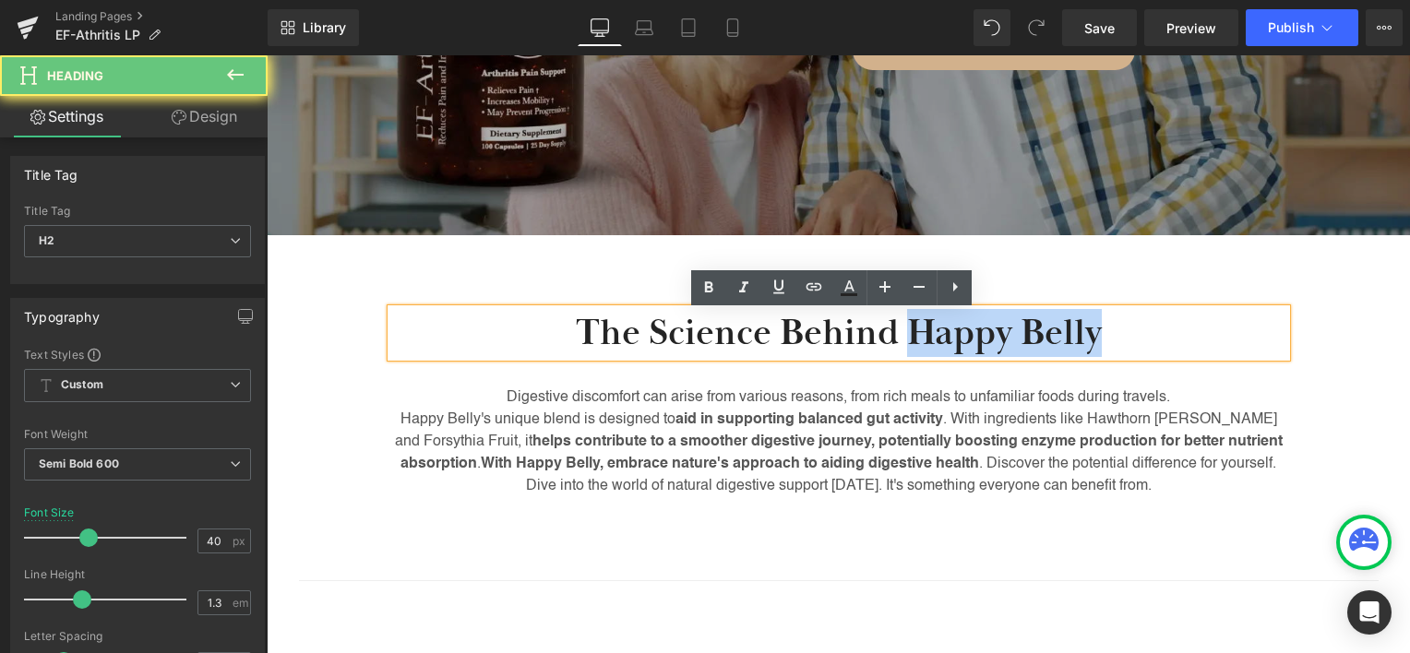
drag, startPoint x: 936, startPoint y: 345, endPoint x: 1046, endPoint y: 334, distance: 110.4
click at [1048, 337] on h2 "The Science Behind Happy Belly" at bounding box center [838, 333] width 895 height 48
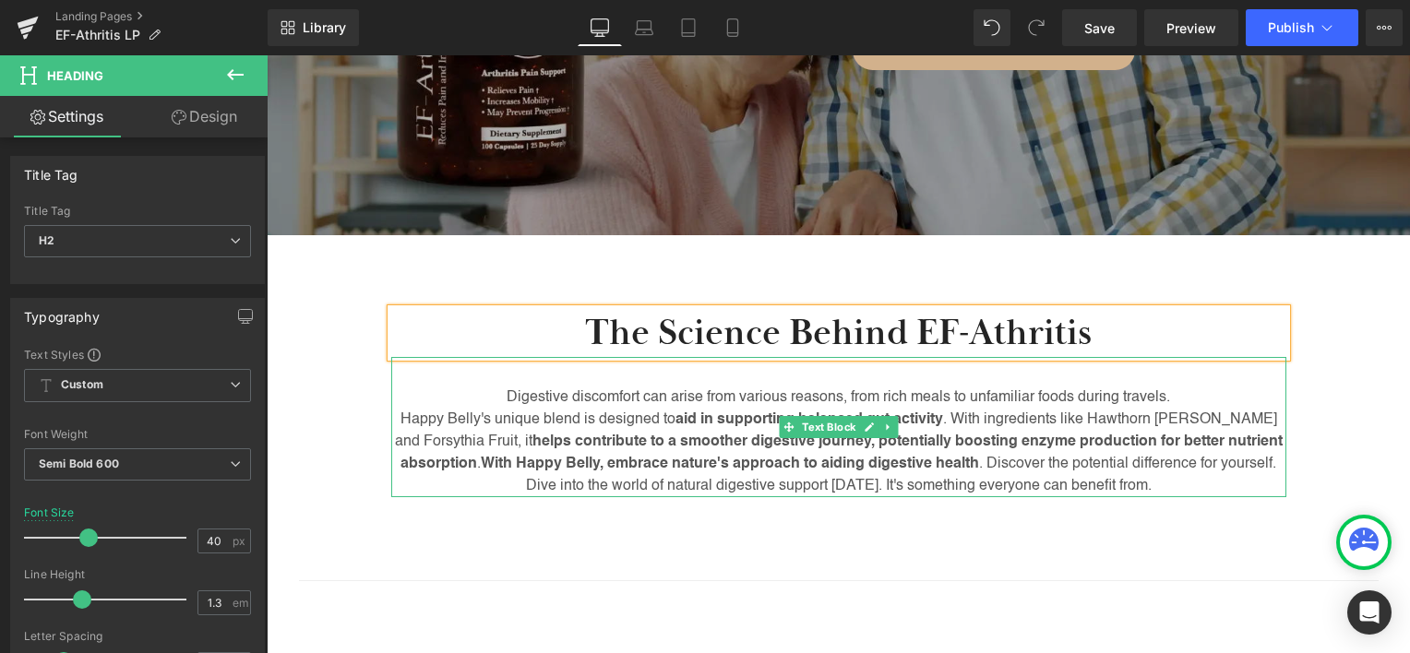
click at [724, 453] on span "helps contribute to a smoother digestive journey, potentially boosting enzyme p…" at bounding box center [842, 453] width 882 height 37
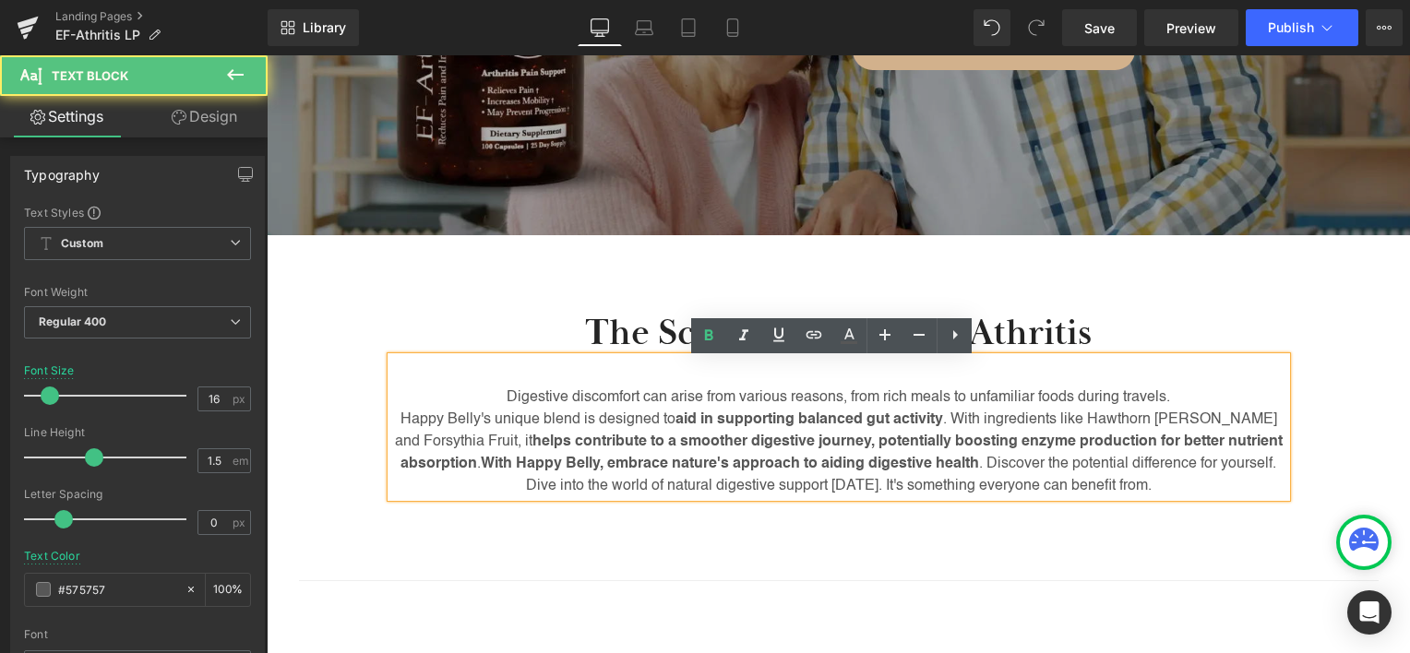
click at [727, 435] on p "Happy Belly's unique blend is designed to aid in supporting balanced gut activi…" at bounding box center [838, 442] width 895 height 66
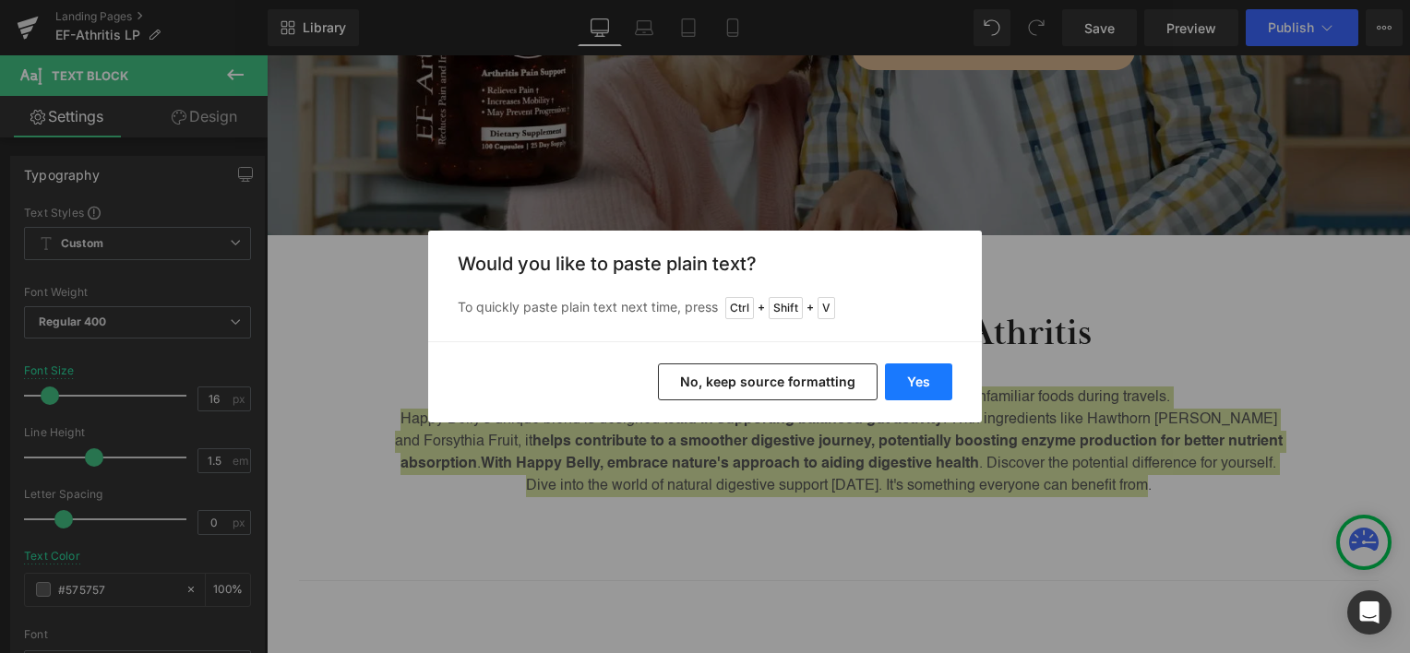
click at [907, 371] on button "Yes" at bounding box center [918, 382] width 67 height 37
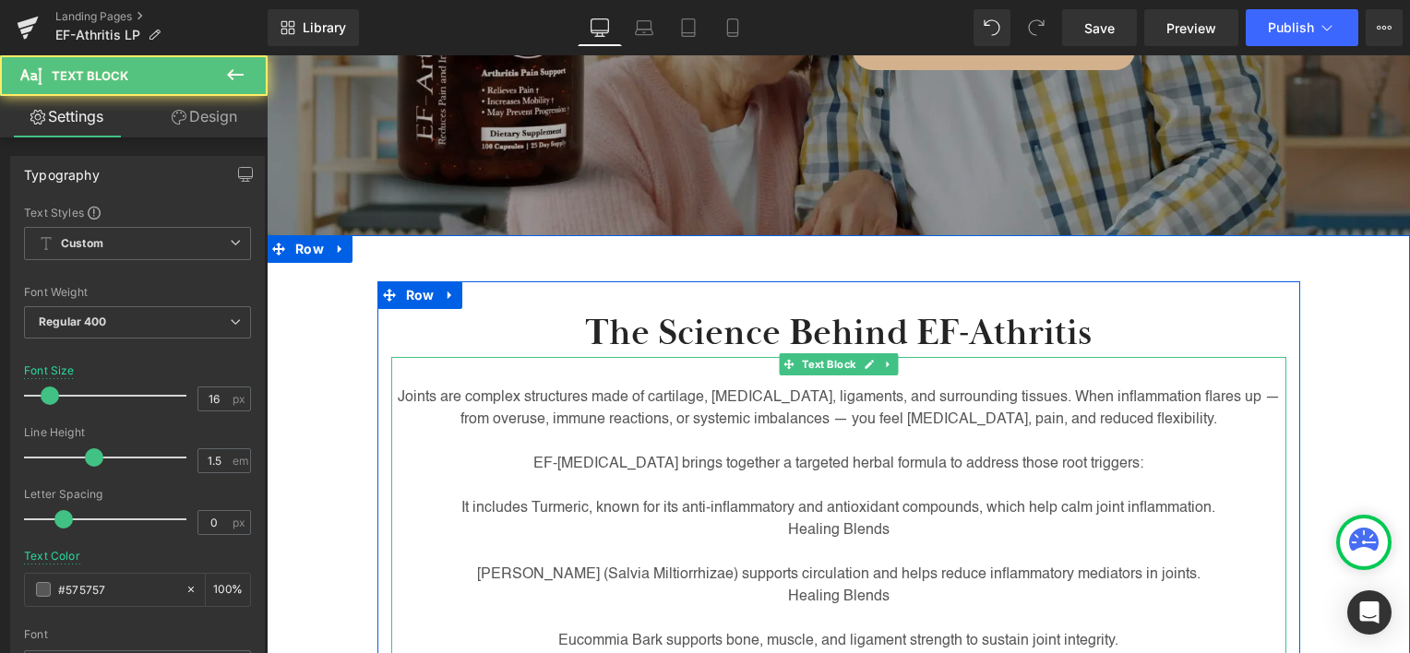
click at [809, 528] on p "Healing Blends" at bounding box center [838, 531] width 895 height 22
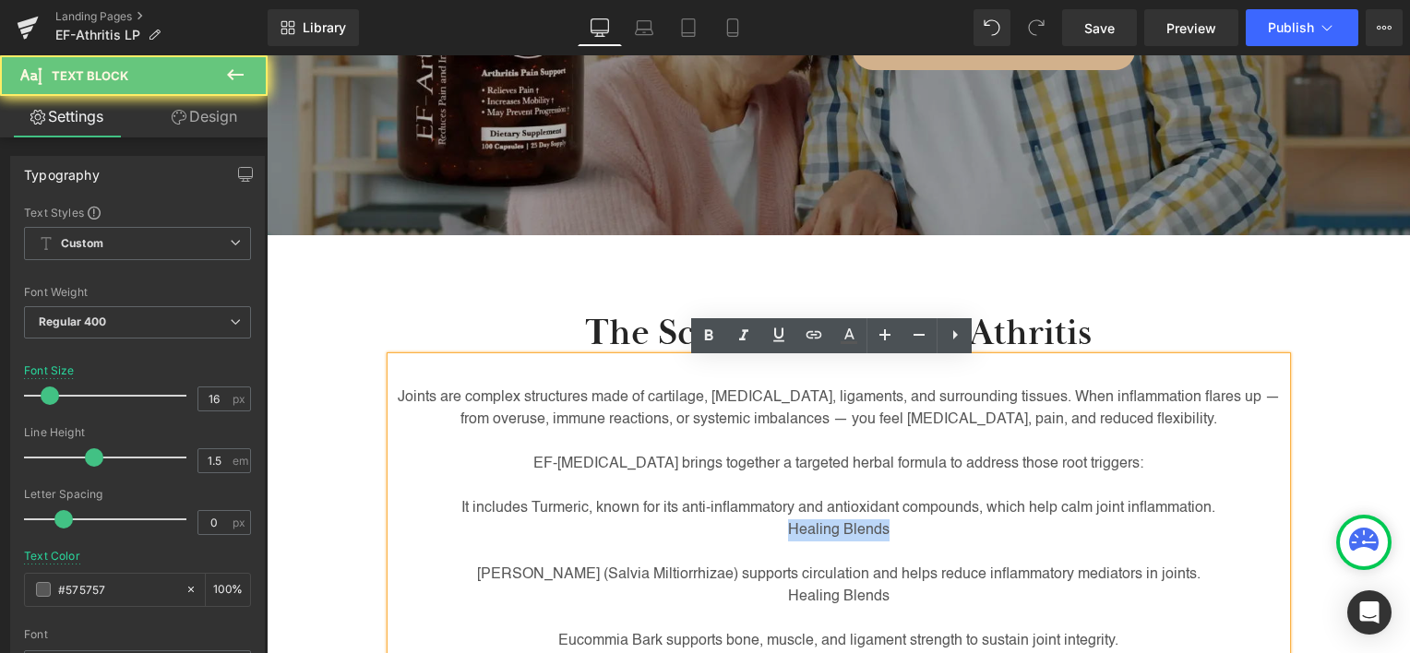
drag, startPoint x: 809, startPoint y: 528, endPoint x: 854, endPoint y: 531, distance: 44.4
click at [854, 531] on p "Healing Blends" at bounding box center [838, 531] width 895 height 22
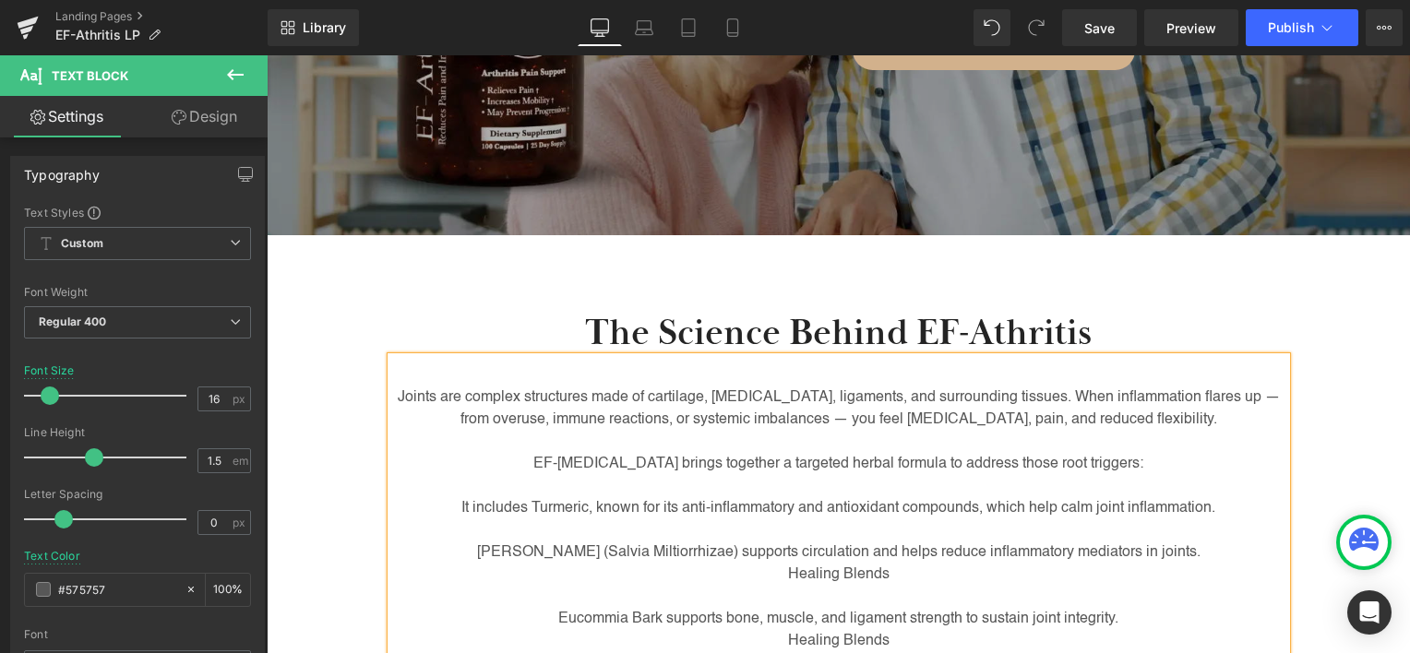
click at [820, 583] on p "Healing Blends" at bounding box center [838, 575] width 895 height 22
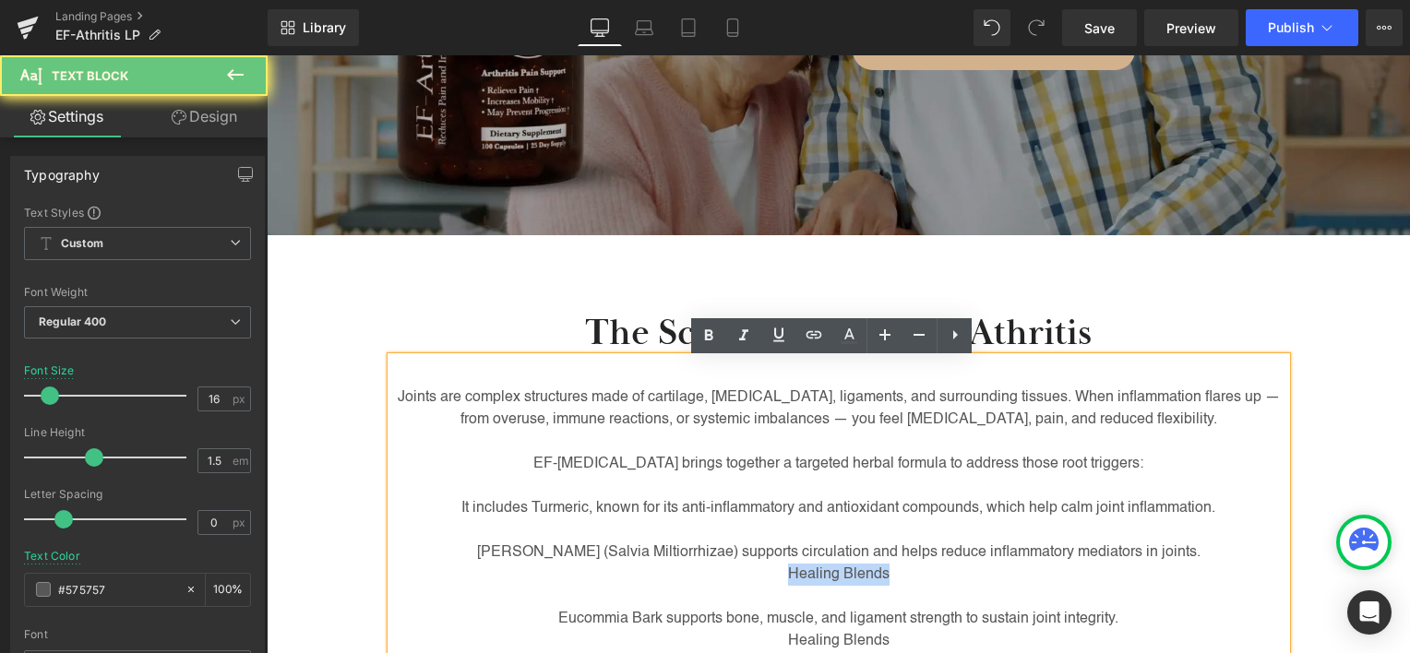
drag, startPoint x: 820, startPoint y: 583, endPoint x: 836, endPoint y: 580, distance: 17.0
click at [836, 580] on p "Healing Blends" at bounding box center [838, 575] width 895 height 22
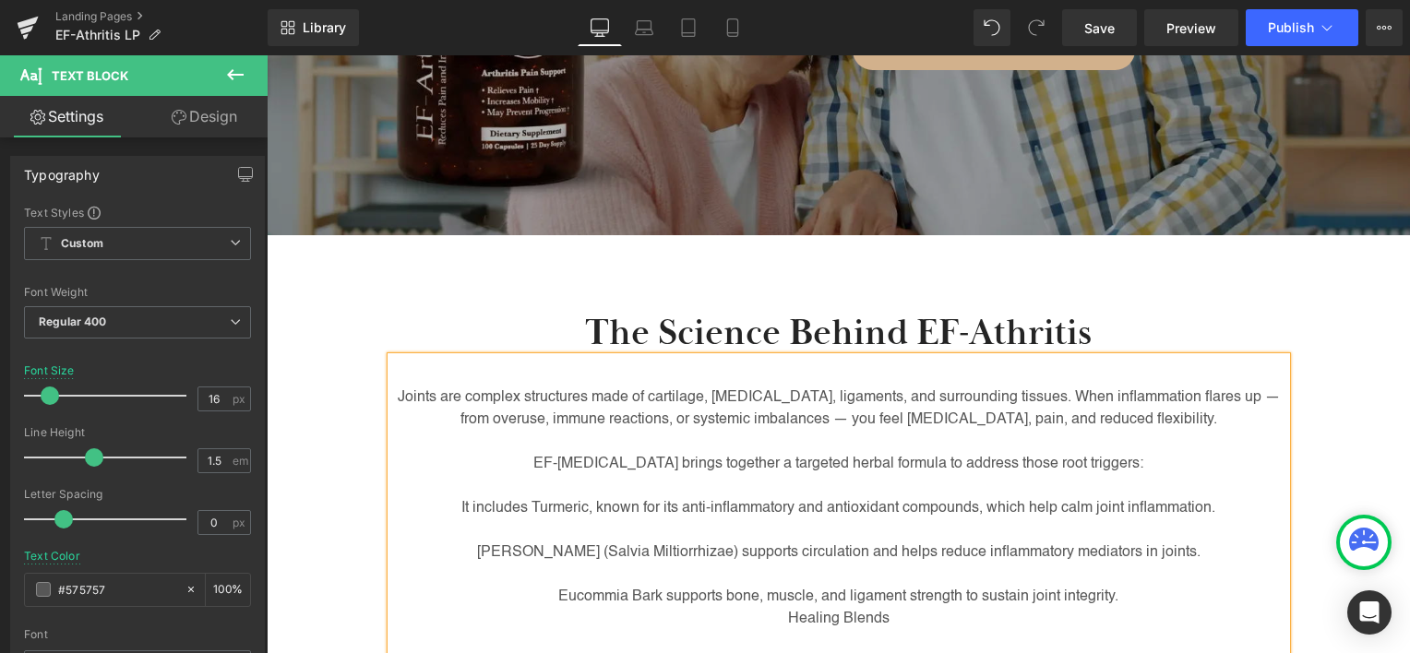
click at [803, 614] on p "Healing Blends" at bounding box center [838, 619] width 895 height 22
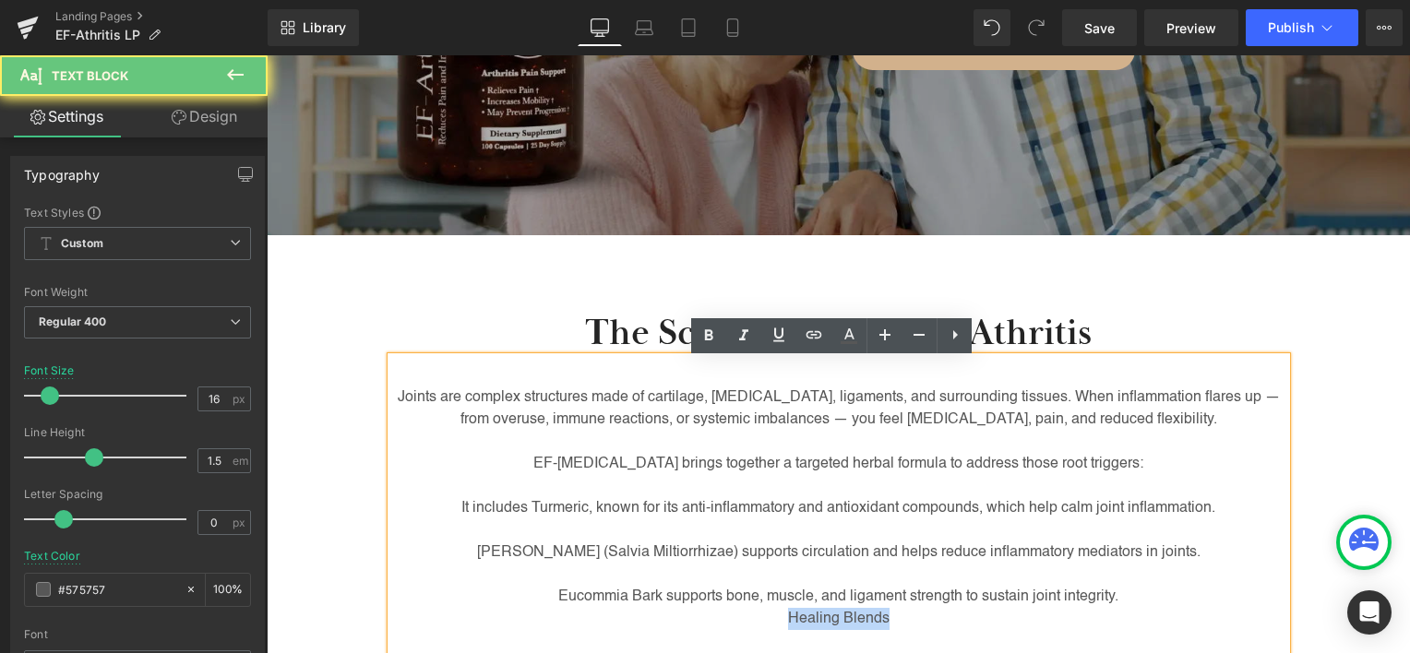
drag, startPoint x: 803, startPoint y: 614, endPoint x: 863, endPoint y: 616, distance: 60.0
click at [863, 616] on p "Healing Blends" at bounding box center [838, 619] width 895 height 22
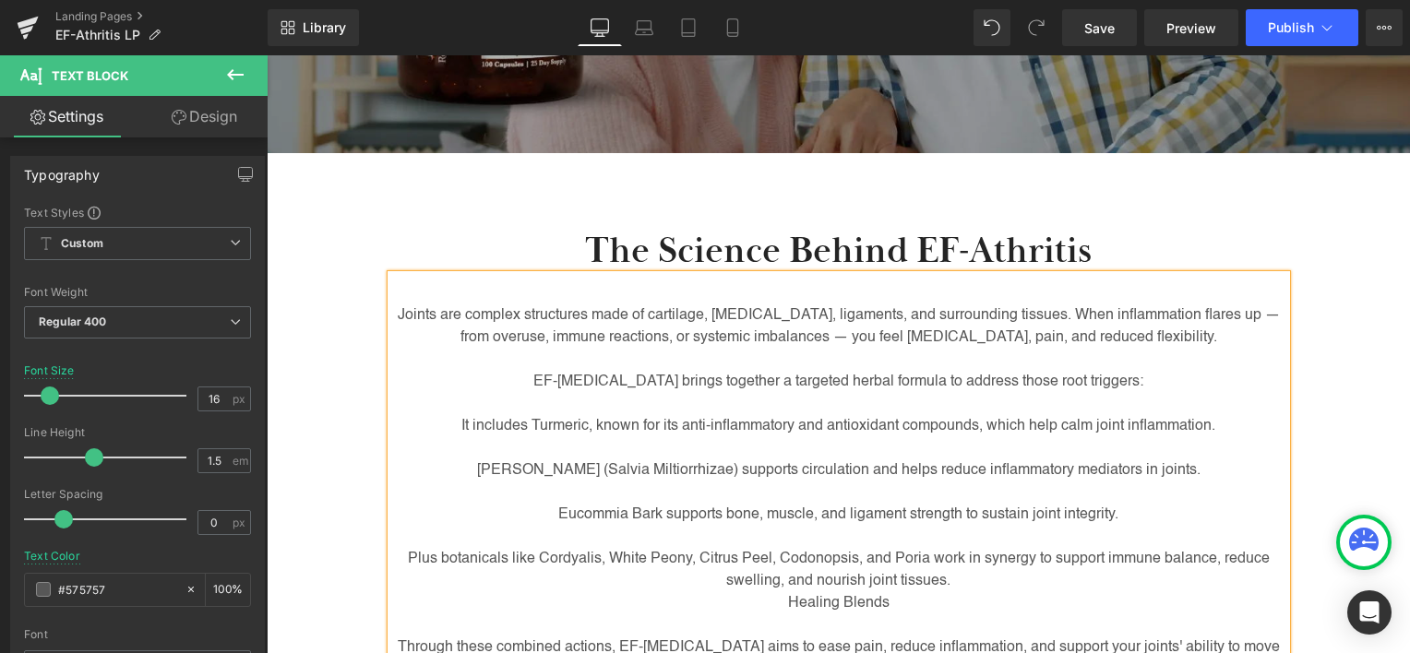
scroll to position [597, 0]
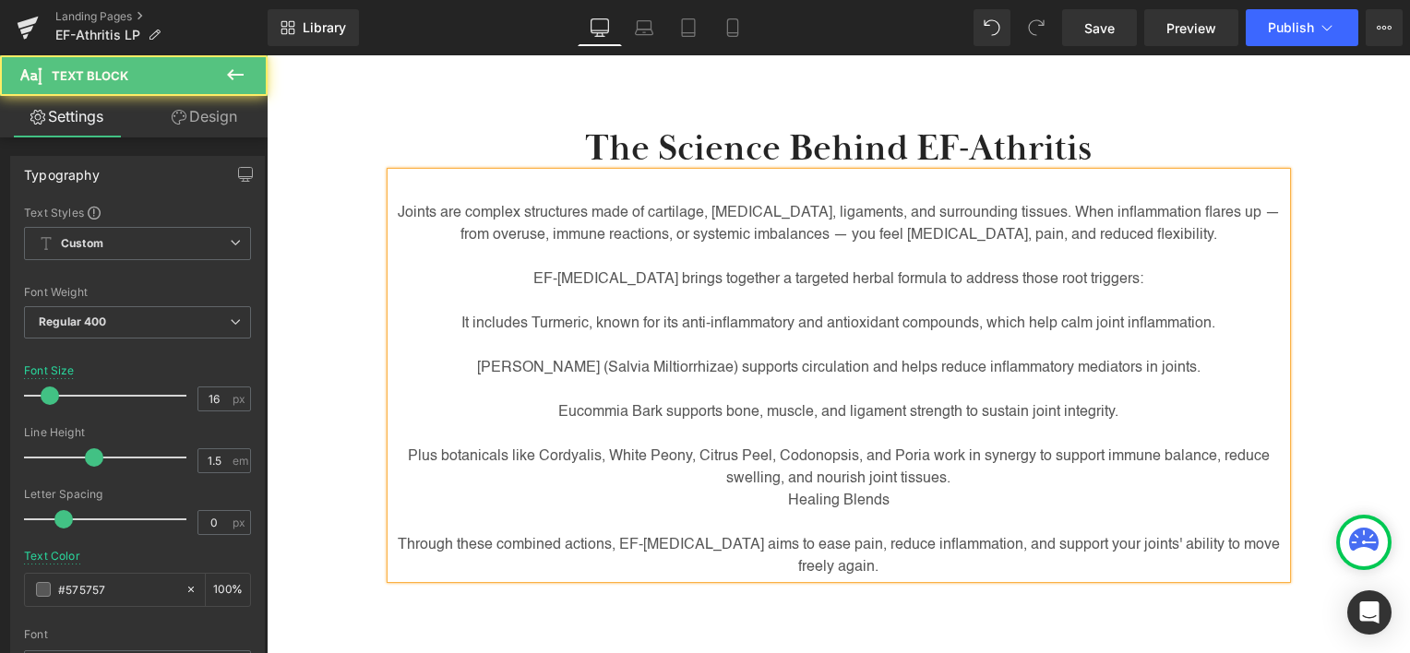
click at [821, 500] on p "Healing Blends" at bounding box center [838, 501] width 895 height 22
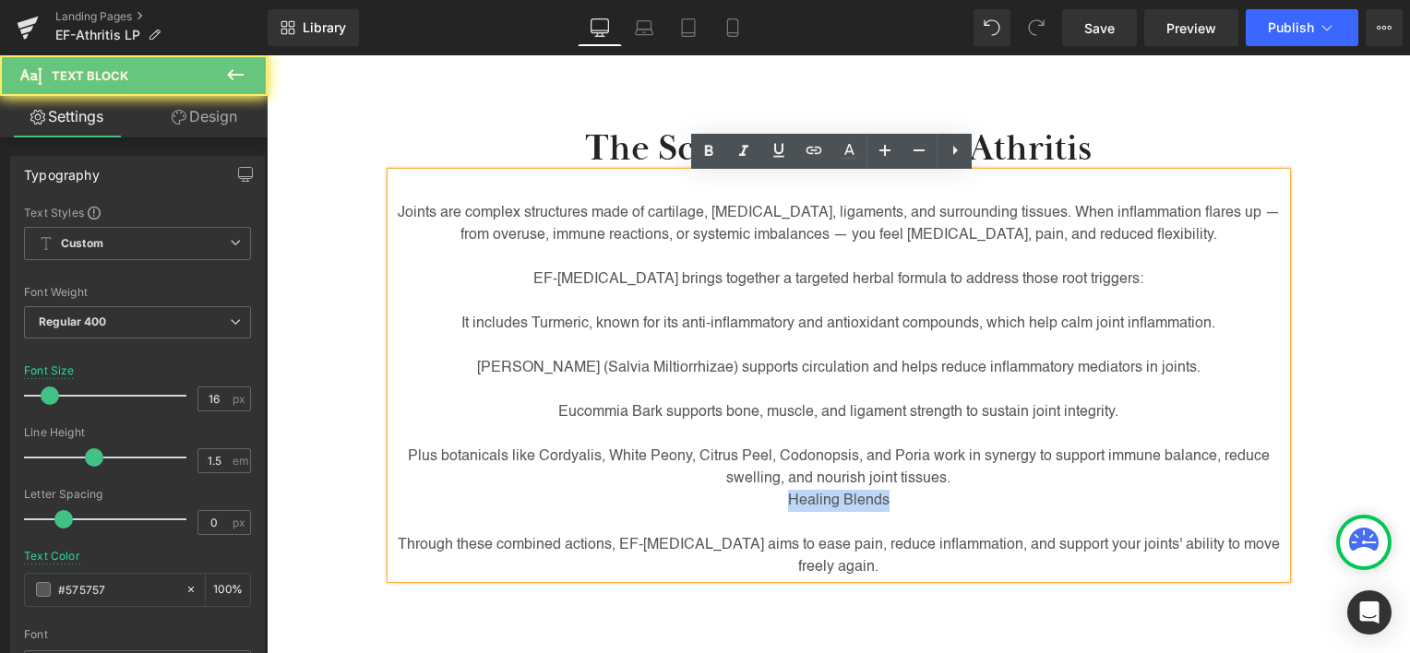
drag, startPoint x: 821, startPoint y: 500, endPoint x: 853, endPoint y: 500, distance: 31.4
click at [853, 500] on p "Healing Blends" at bounding box center [838, 501] width 895 height 22
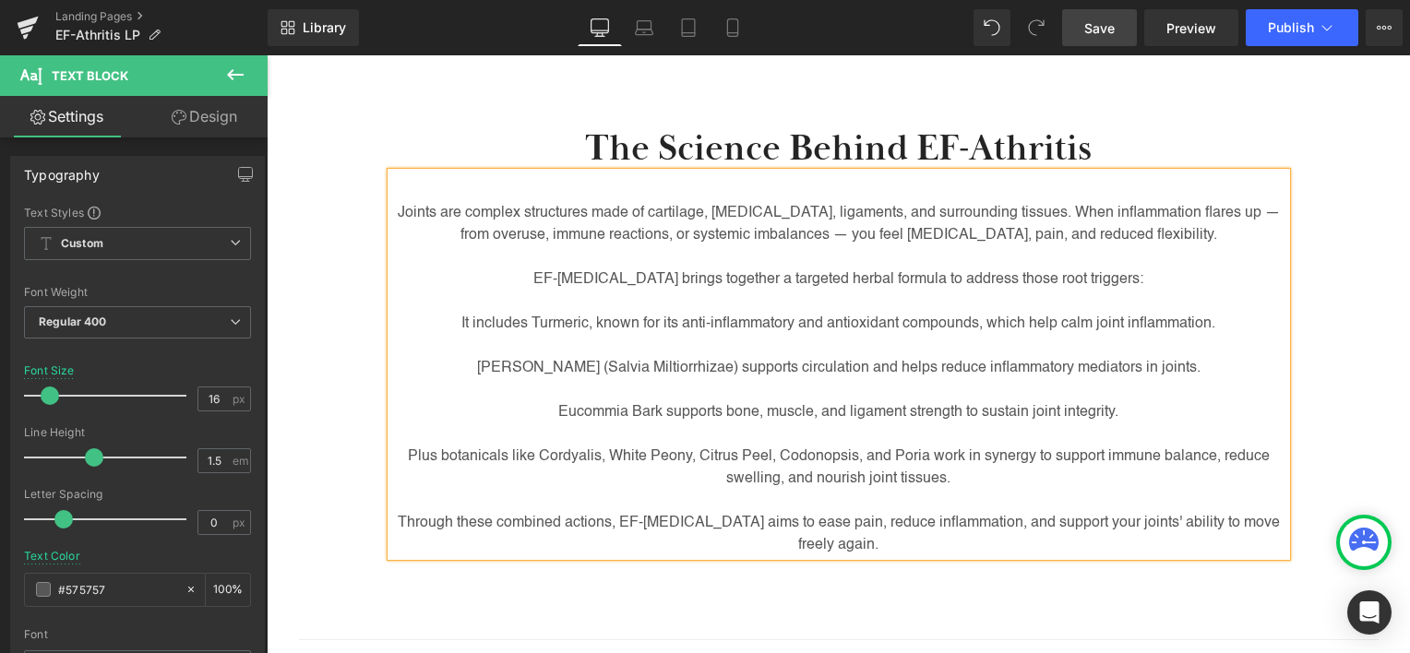
click at [1096, 18] on span "Save" at bounding box center [1099, 27] width 30 height 19
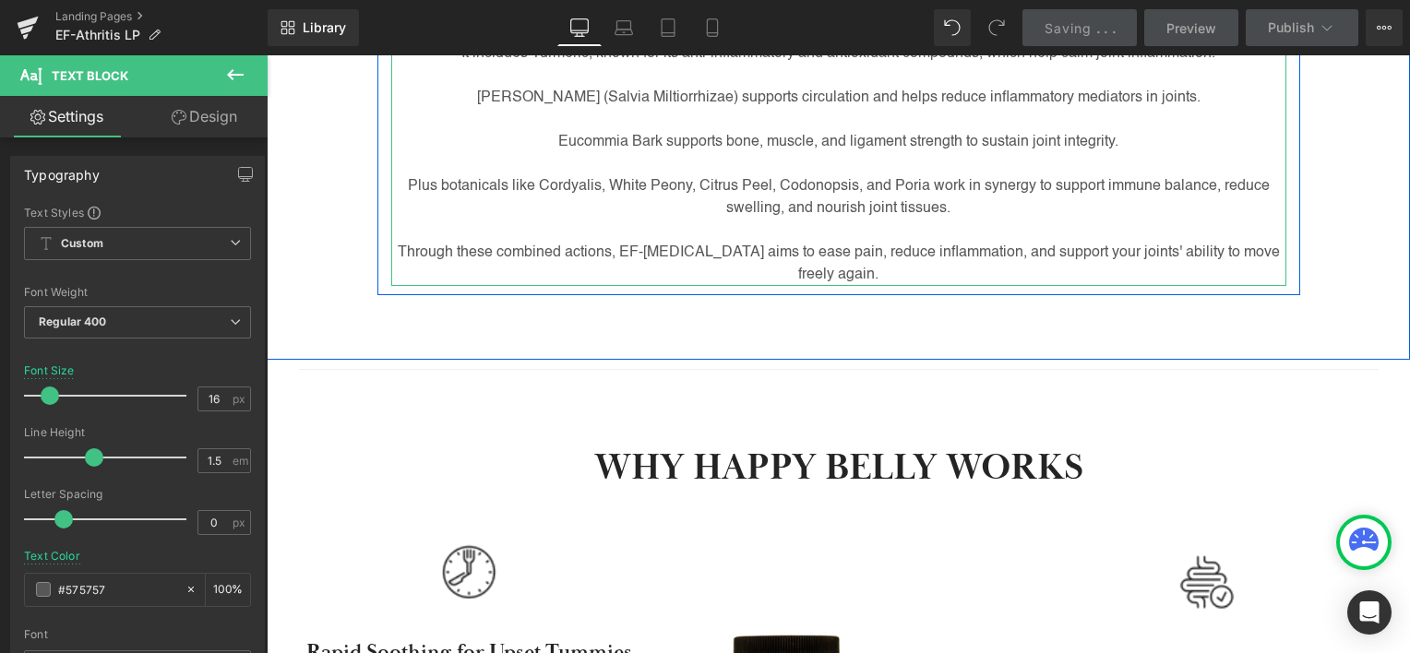
scroll to position [965, 0]
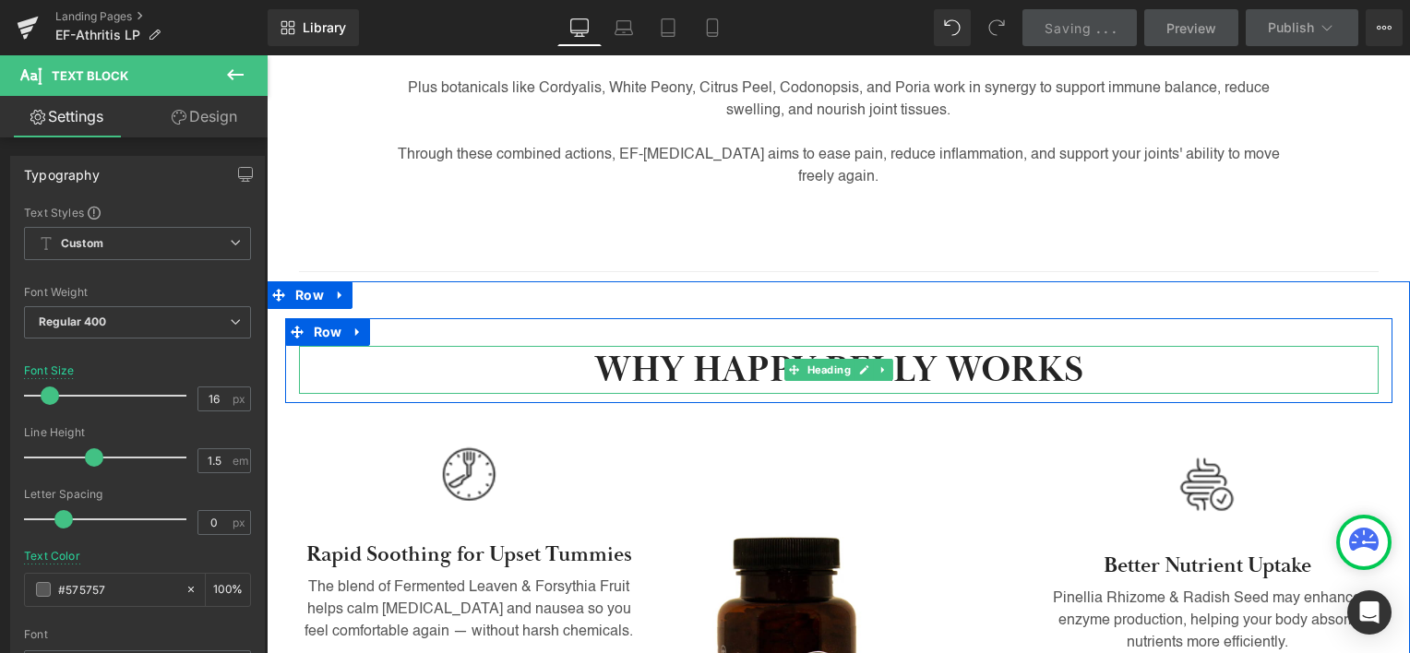
click at [772, 374] on h2 "WHY HAPPY BELLY WORKS" at bounding box center [839, 370] width 1080 height 48
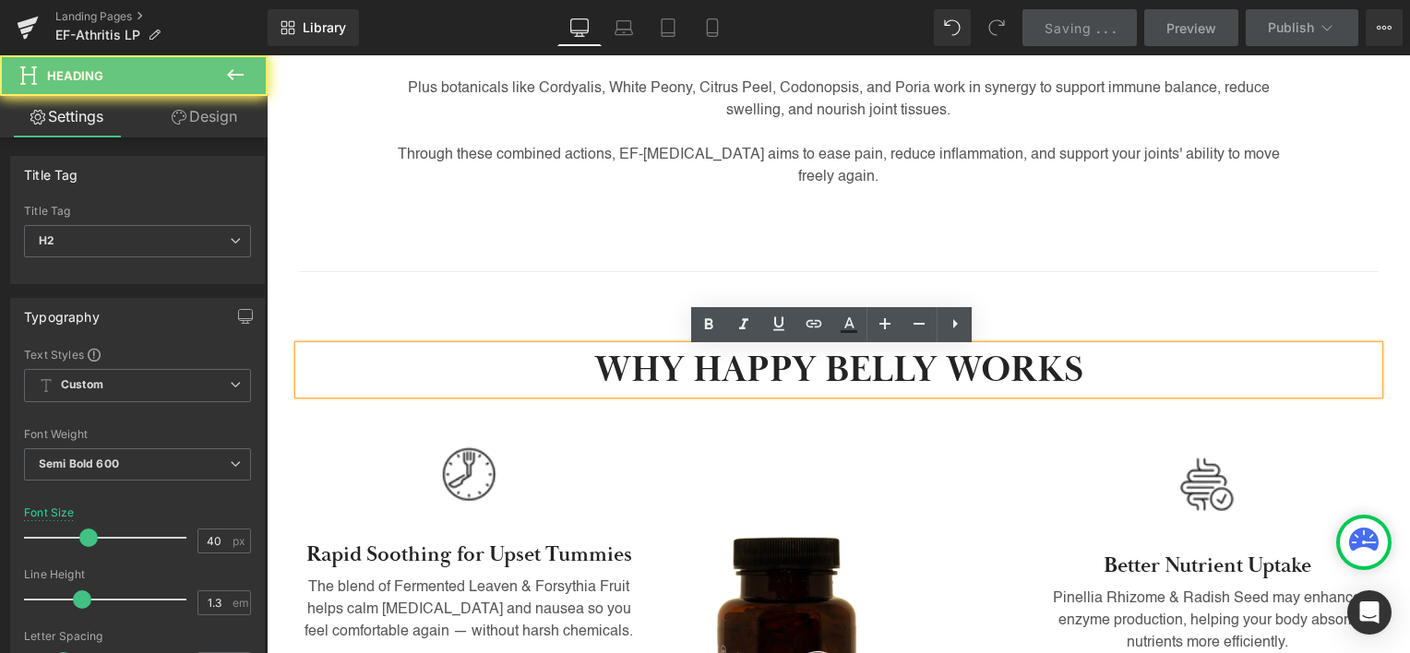
click at [754, 364] on h2 "WHY HAPPY BELLY WORKS" at bounding box center [839, 370] width 1080 height 48
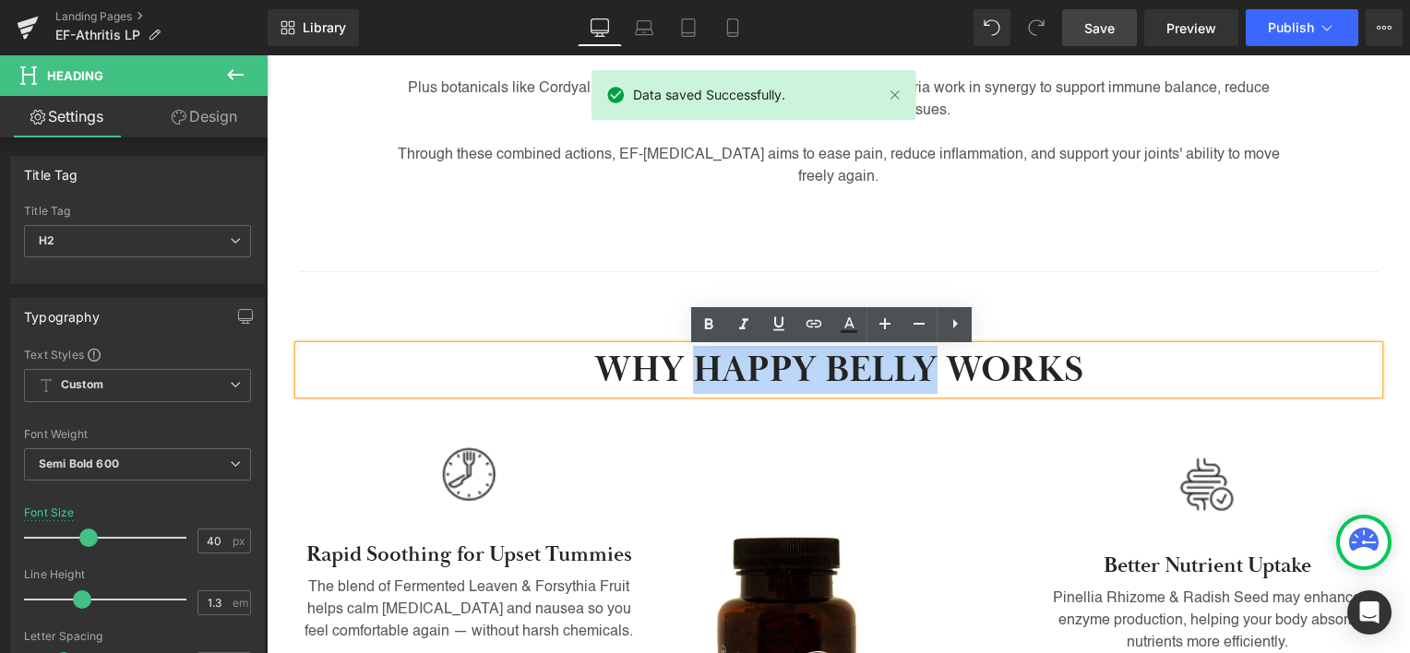
drag, startPoint x: 754, startPoint y: 364, endPoint x: 833, endPoint y: 360, distance: 79.5
click at [833, 360] on h2 "WHY HAPPY BELLY WORKS" at bounding box center [839, 370] width 1080 height 48
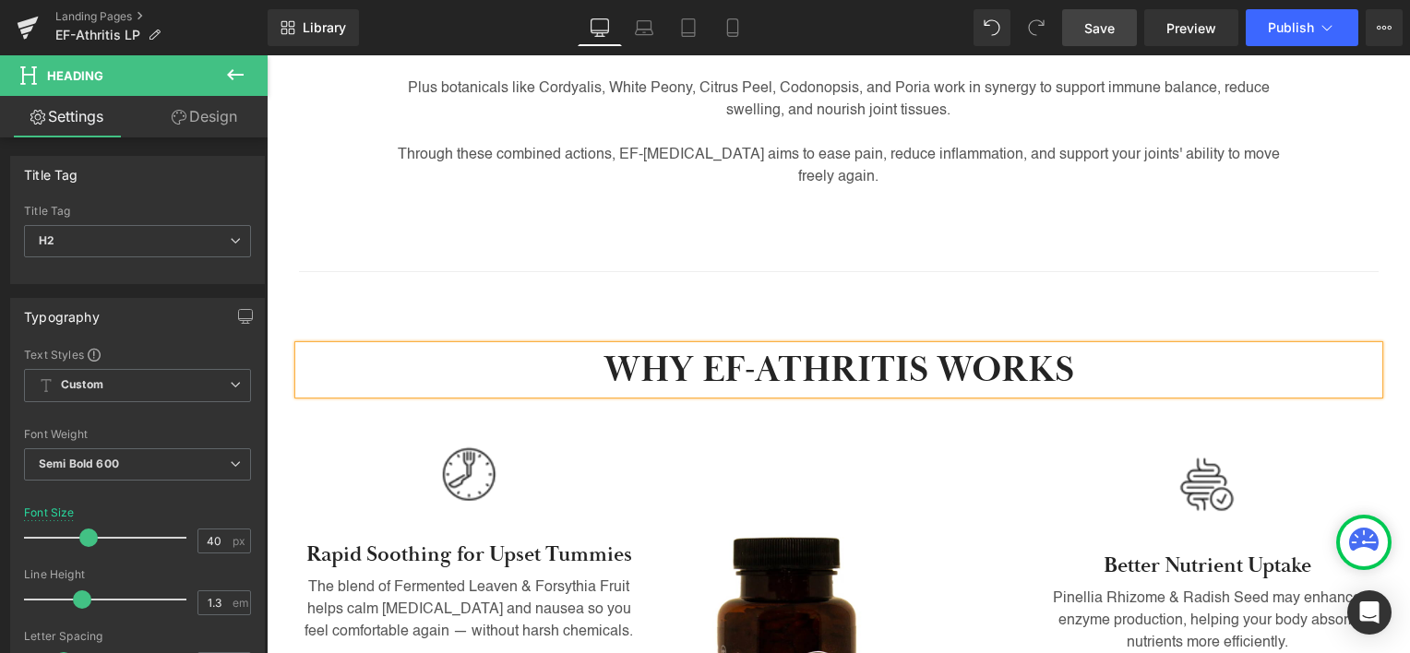
click at [1132, 34] on link "Save" at bounding box center [1099, 27] width 75 height 37
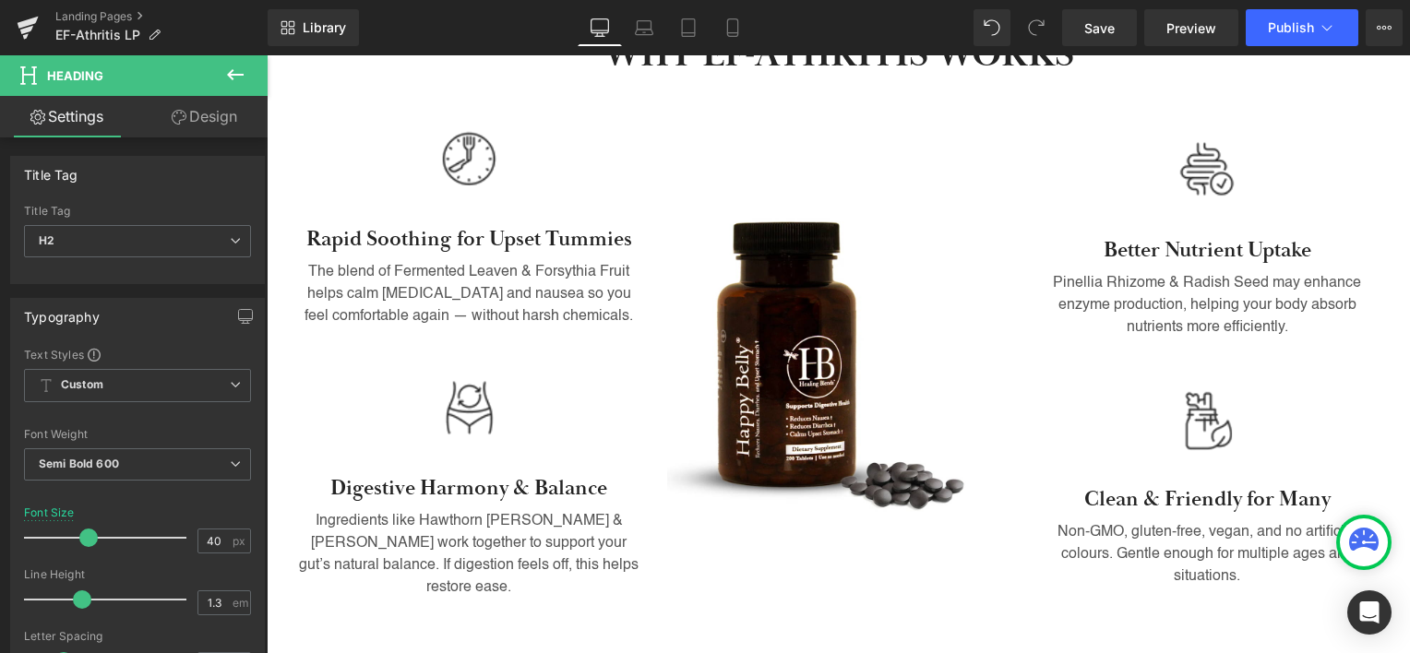
scroll to position [1275, 0]
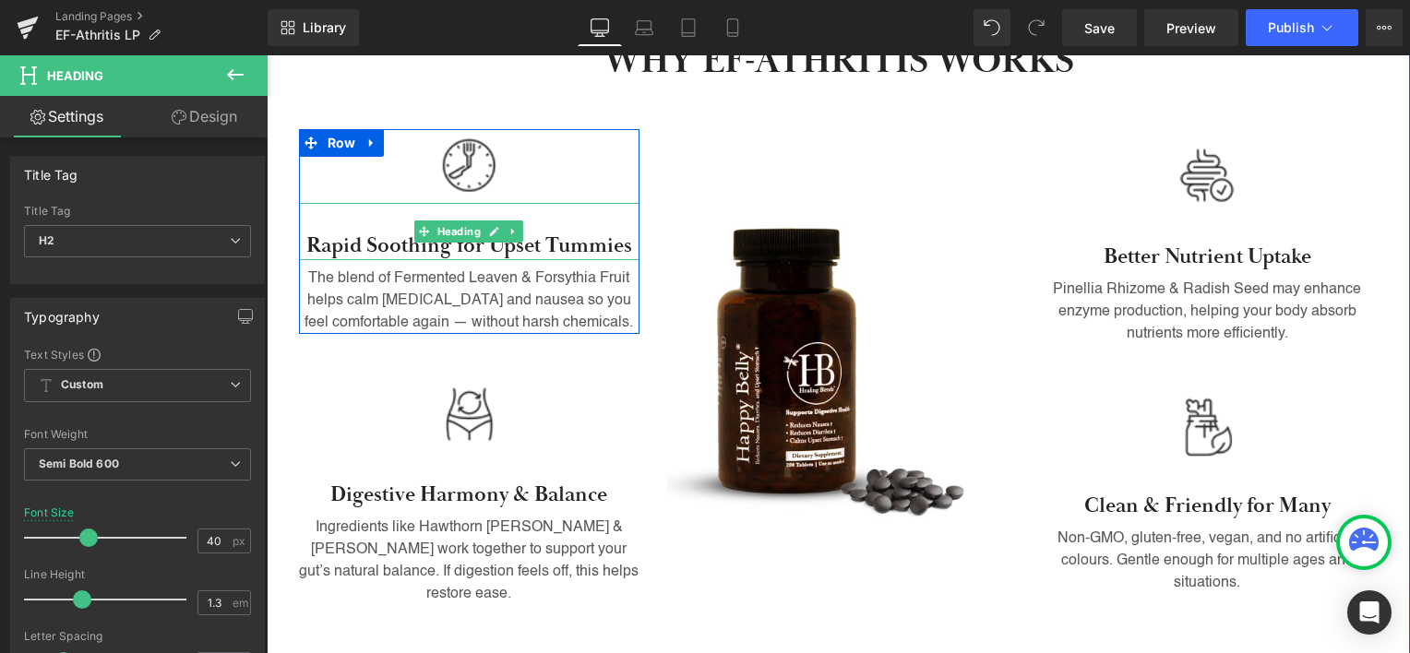
click at [346, 245] on h3 "Rapid Soothing for Upset Tummies" at bounding box center [469, 247] width 341 height 28
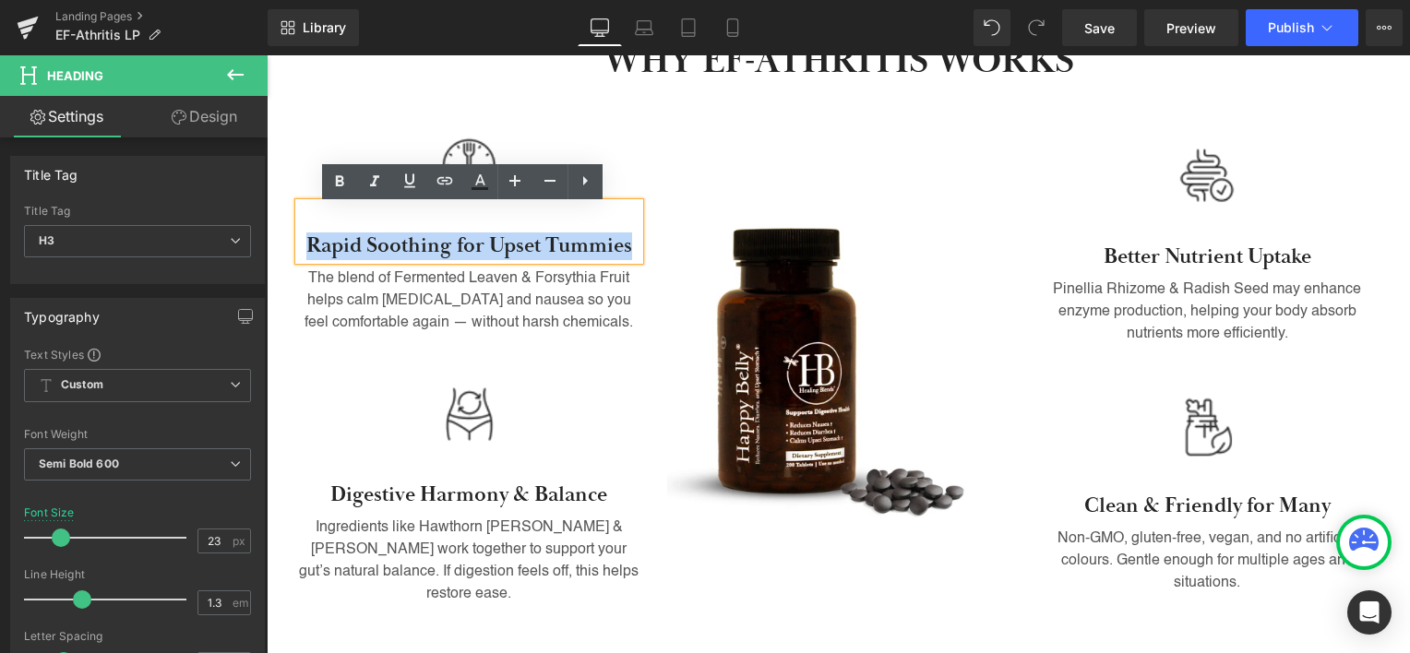
drag, startPoint x: 348, startPoint y: 244, endPoint x: 557, endPoint y: 230, distance: 209.0
click at [557, 230] on div "Rapid Soothing for Upset Tummies" at bounding box center [469, 231] width 341 height 57
paste div
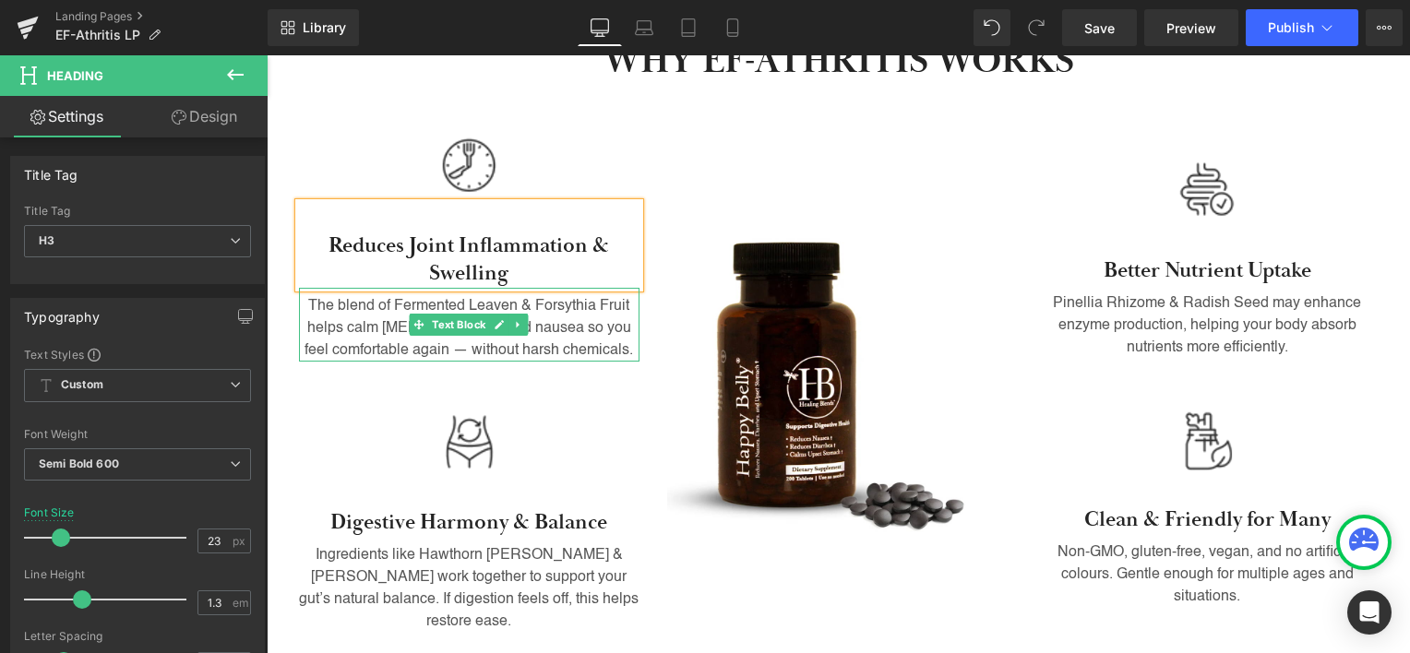
click at [449, 301] on p "The blend of Fermented Leaven & Forsythia Fruit helps calm [MEDICAL_DATA] and n…" at bounding box center [469, 328] width 341 height 66
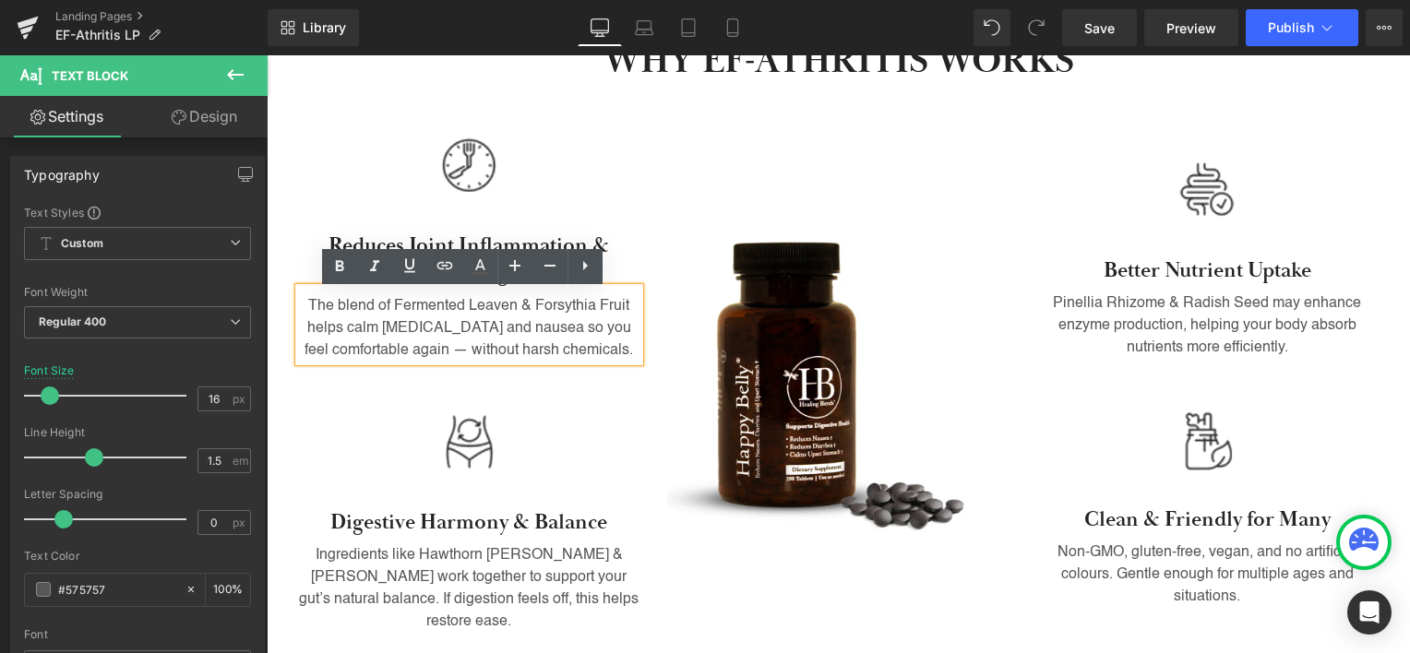
click at [376, 317] on p "The blend of Fermented Leaven & Forsythia Fruit helps calm [MEDICAL_DATA] and n…" at bounding box center [469, 328] width 341 height 66
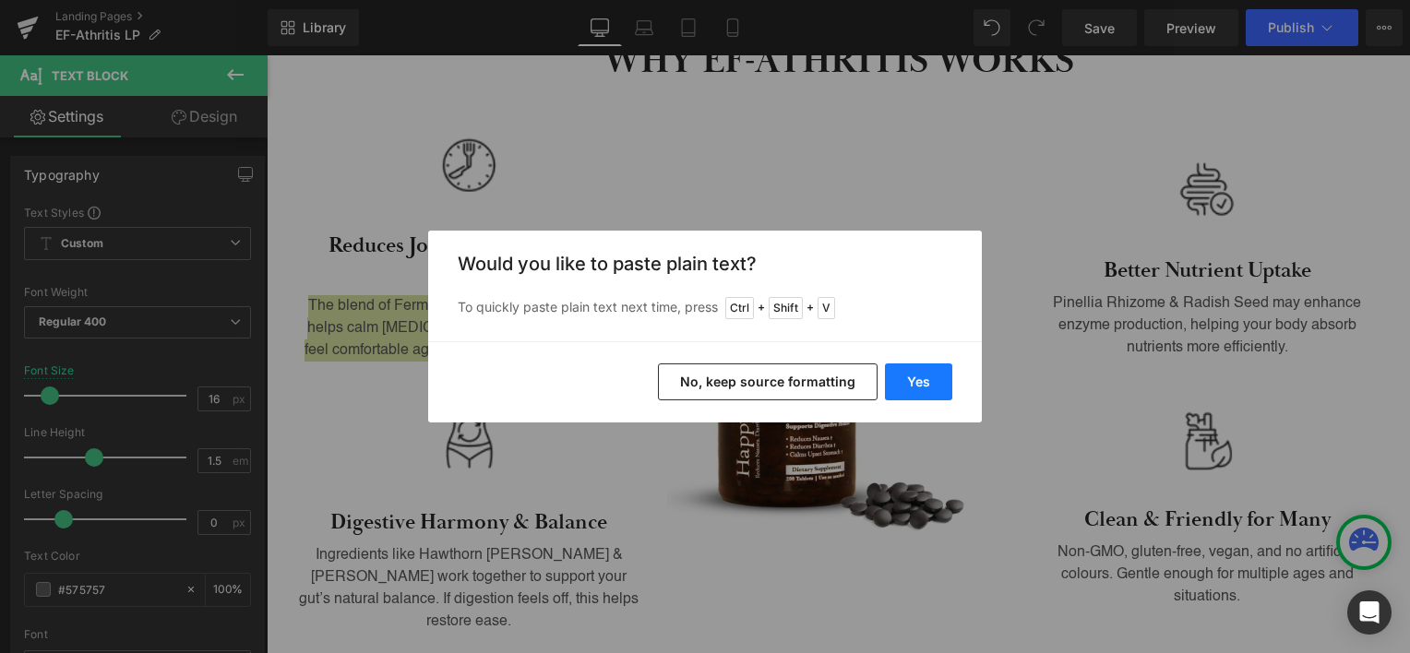
click at [906, 377] on button "Yes" at bounding box center [918, 382] width 67 height 37
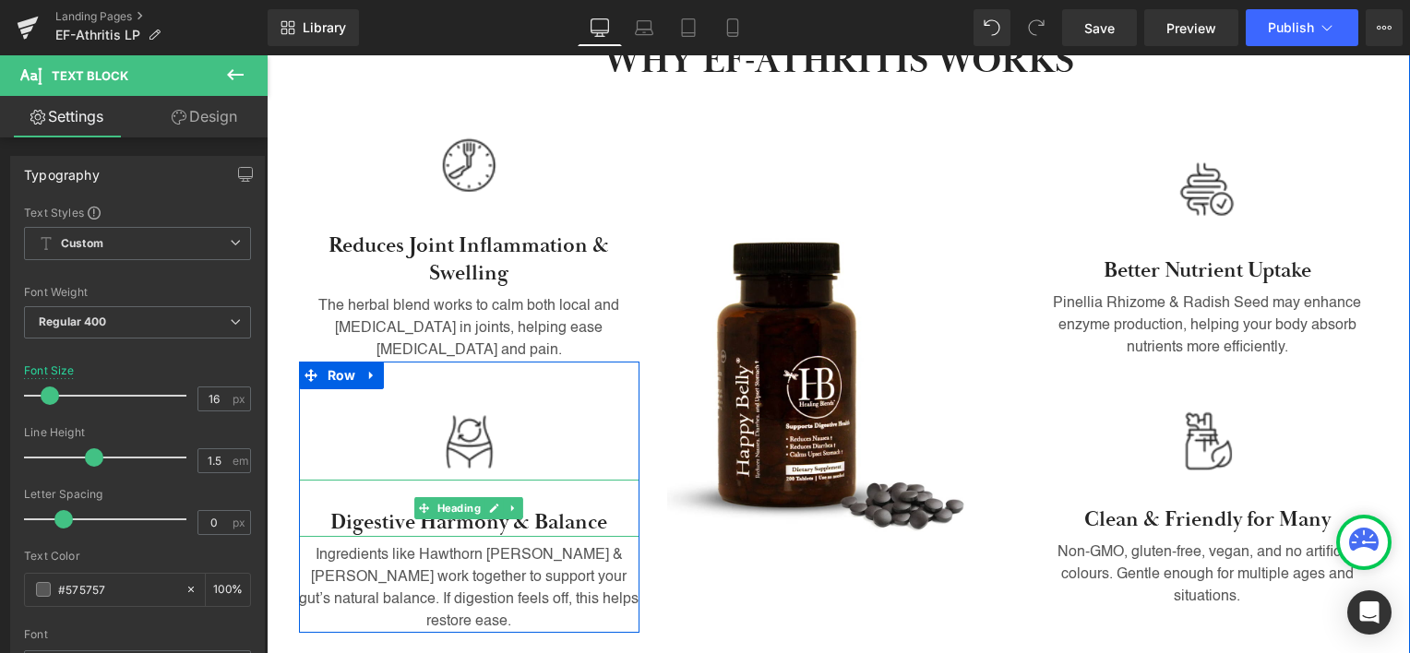
click at [369, 533] on h3 "Digestive Harmony & Balance" at bounding box center [469, 523] width 341 height 28
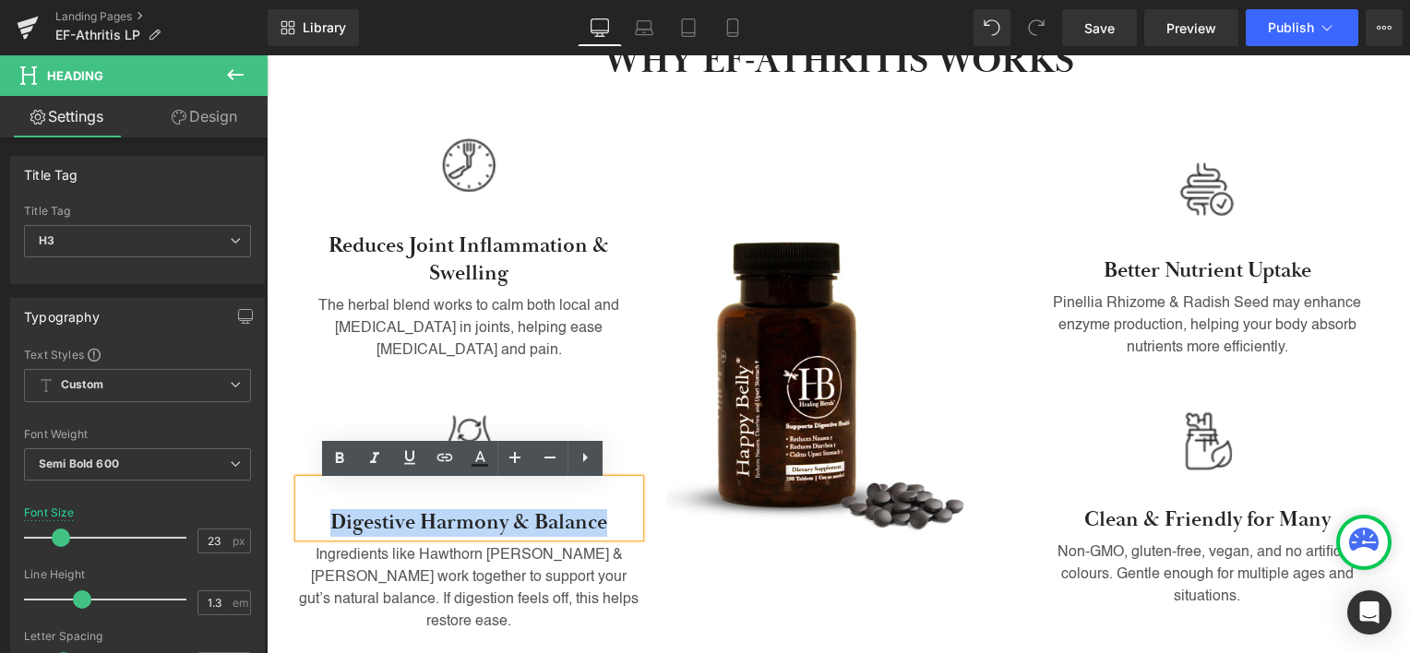
drag, startPoint x: 370, startPoint y: 532, endPoint x: 571, endPoint y: 518, distance: 201.7
click at [571, 518] on h3 "Digestive Harmony & Balance" at bounding box center [469, 523] width 341 height 28
paste div
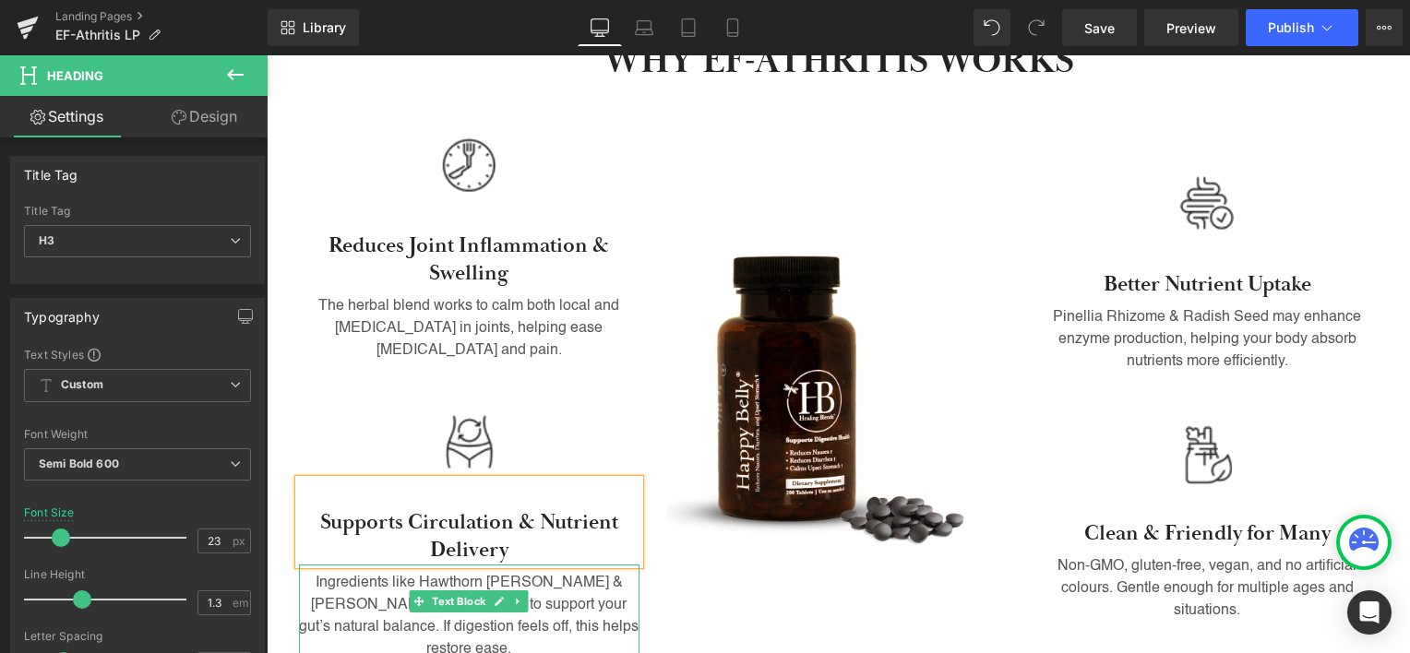
click at [436, 635] on p "Ingredients like Hawthorn [PERSON_NAME] & [PERSON_NAME] work together to suppor…" at bounding box center [469, 616] width 341 height 89
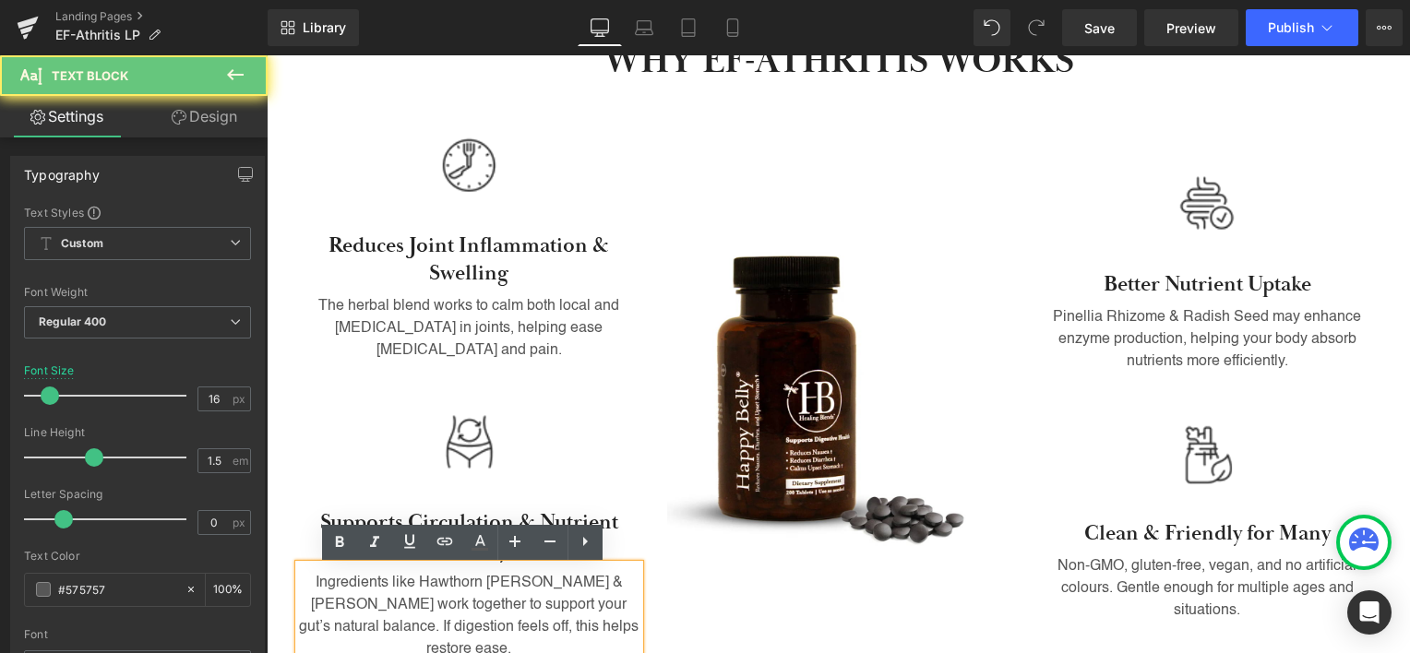
click at [445, 620] on p "Ingredients like Hawthorn [PERSON_NAME] & [PERSON_NAME] work together to suppor…" at bounding box center [469, 616] width 341 height 89
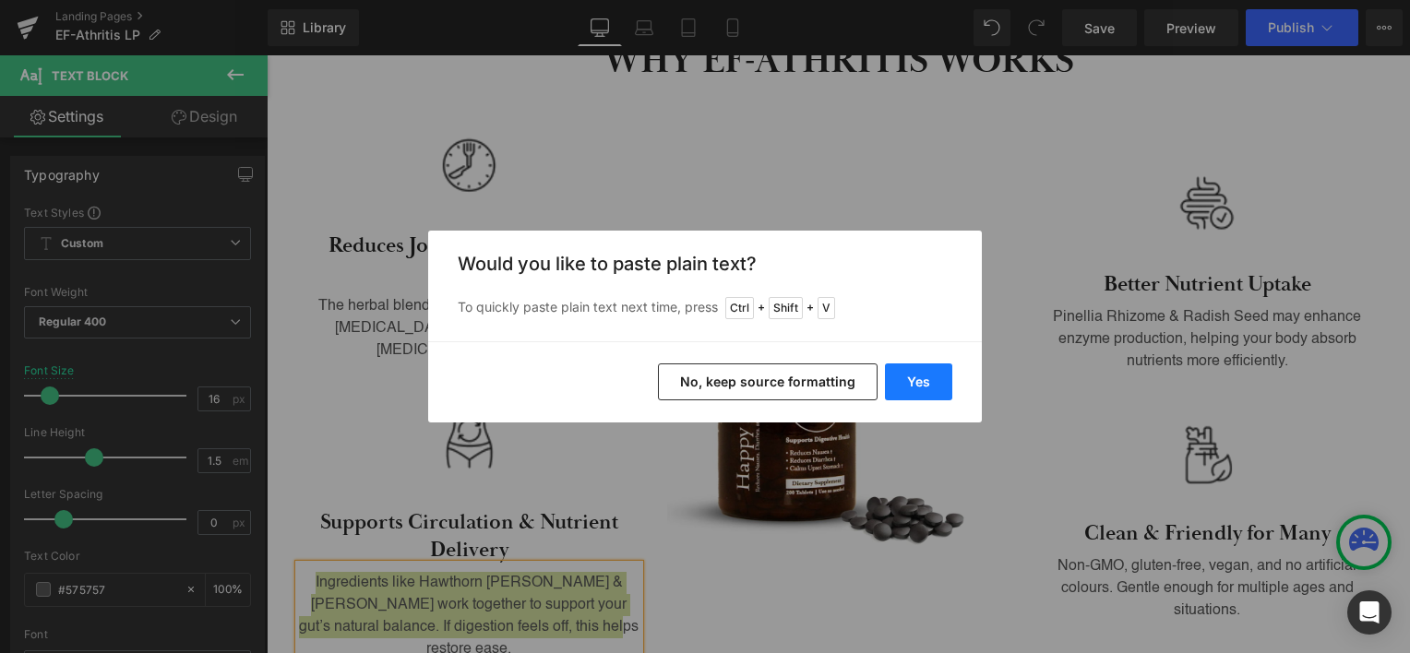
click at [916, 377] on button "Yes" at bounding box center [918, 382] width 67 height 37
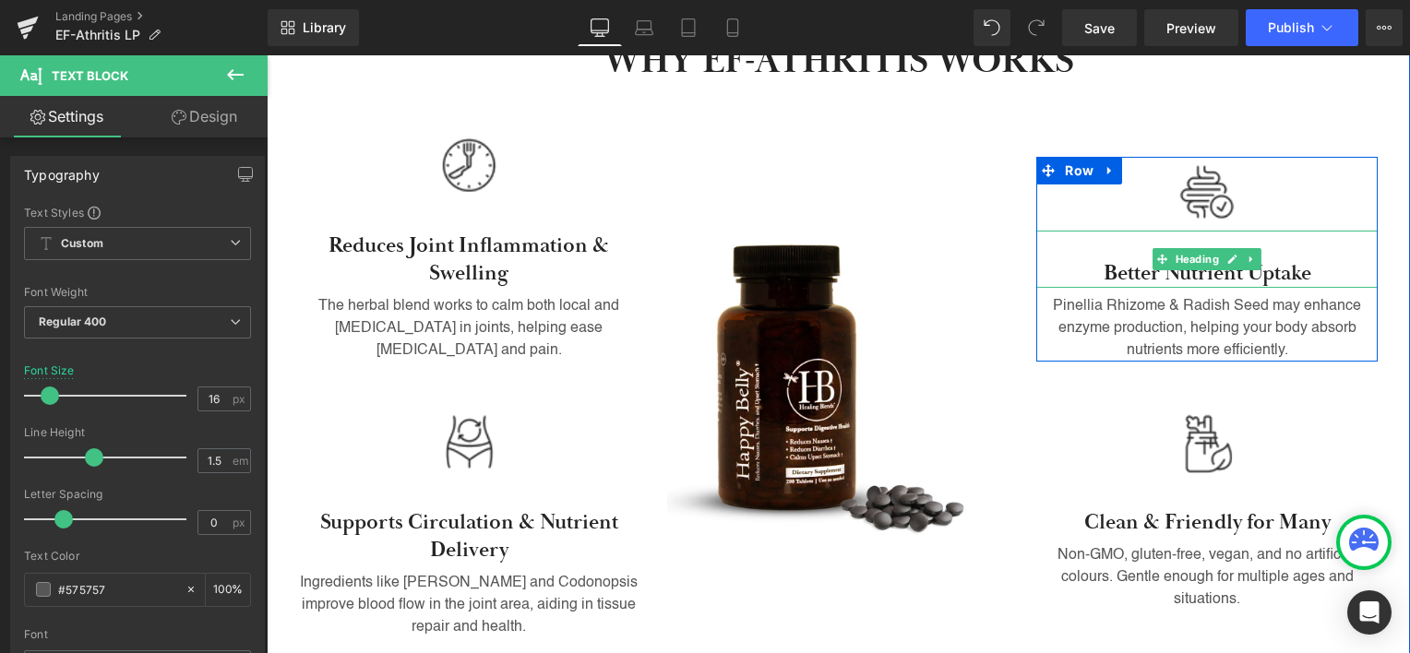
click at [1130, 277] on h3 "Better Nutrient Uptake" at bounding box center [1206, 274] width 341 height 28
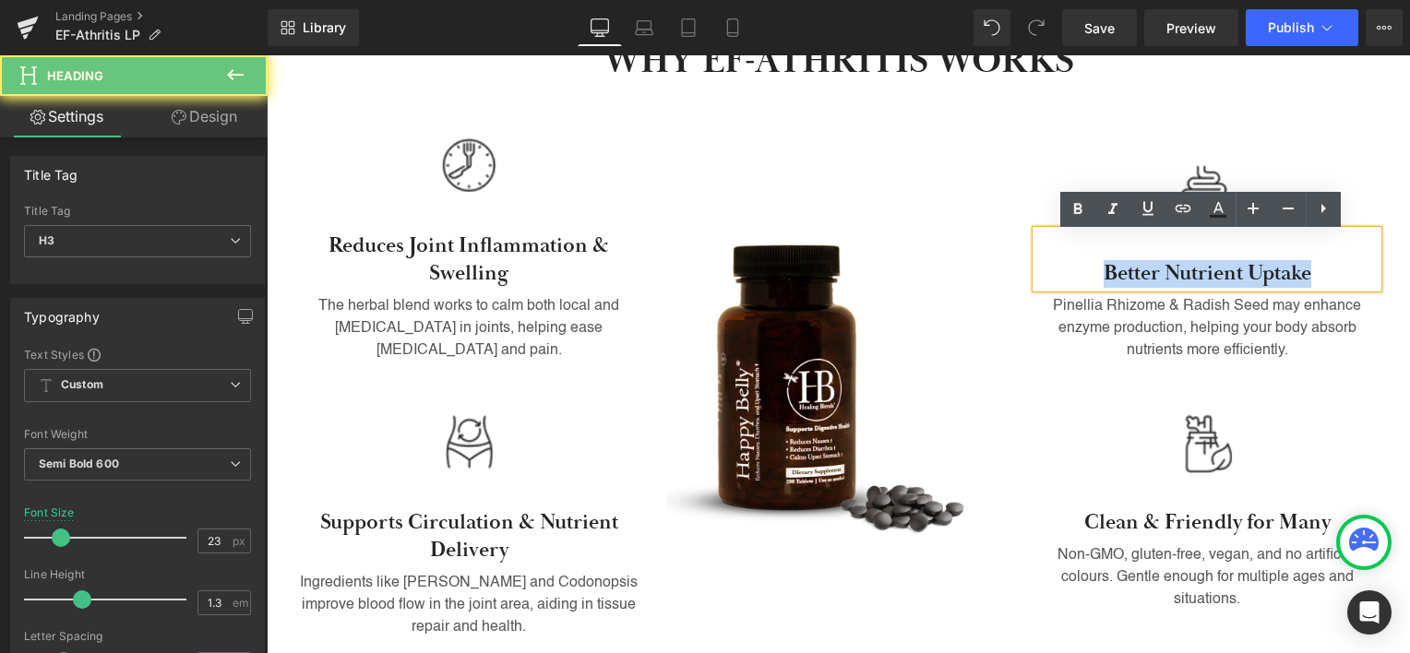
drag, startPoint x: 1130, startPoint y: 277, endPoint x: 1263, endPoint y: 277, distance: 132.9
click at [1263, 277] on h3 "Better Nutrient Uptake" at bounding box center [1206, 274] width 341 height 28
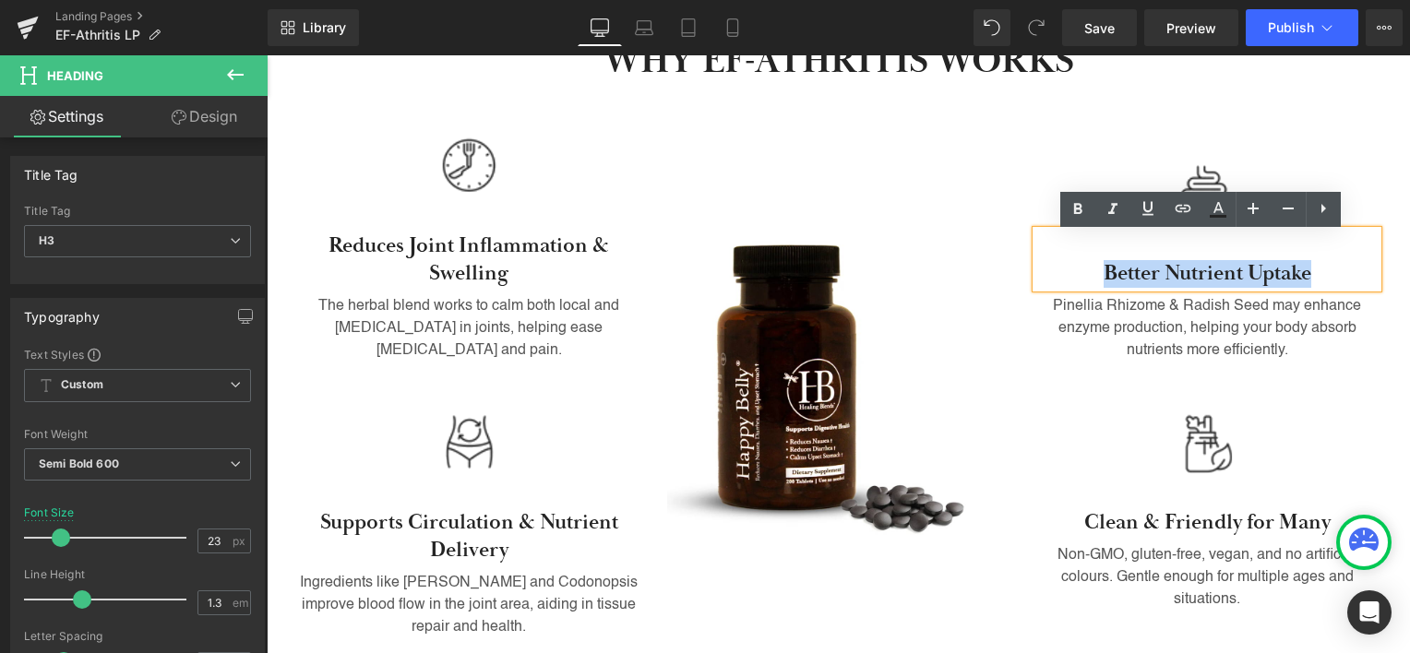
paste div
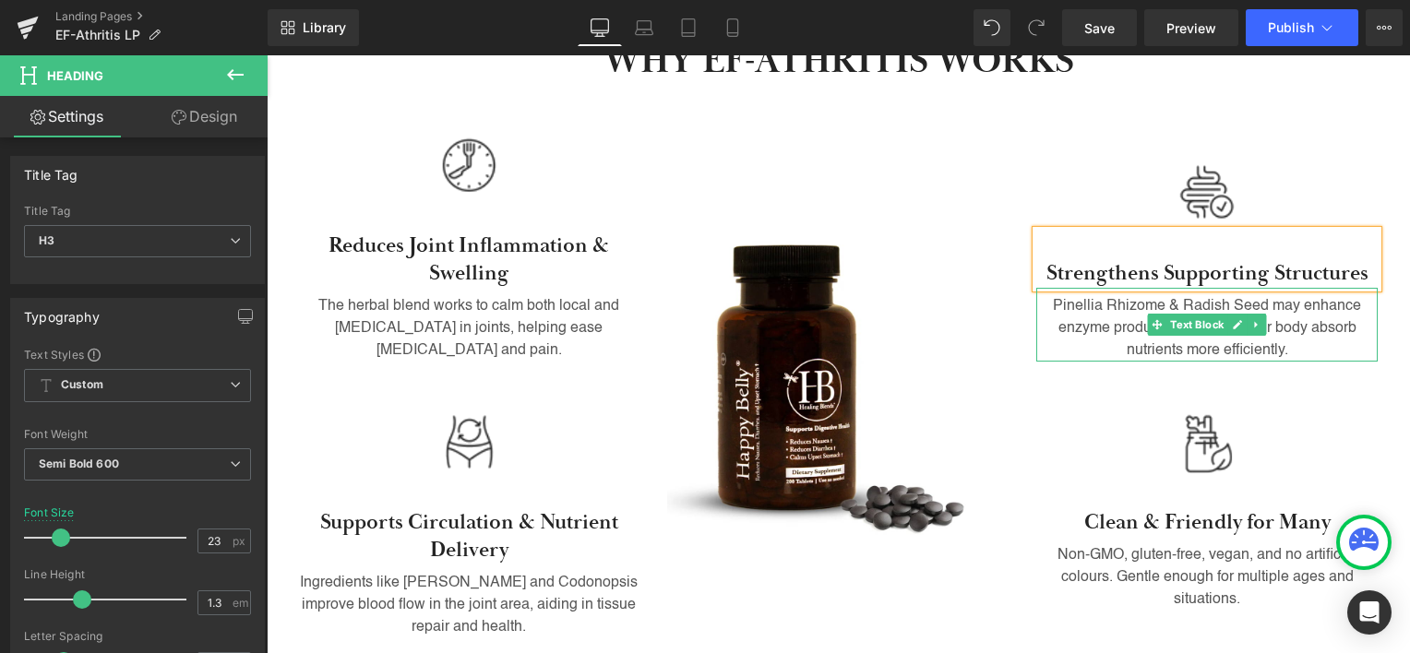
click at [1121, 317] on p "Pinellia Rhizome & Radish Seed may enhance enzyme production, helping your body…" at bounding box center [1206, 328] width 341 height 66
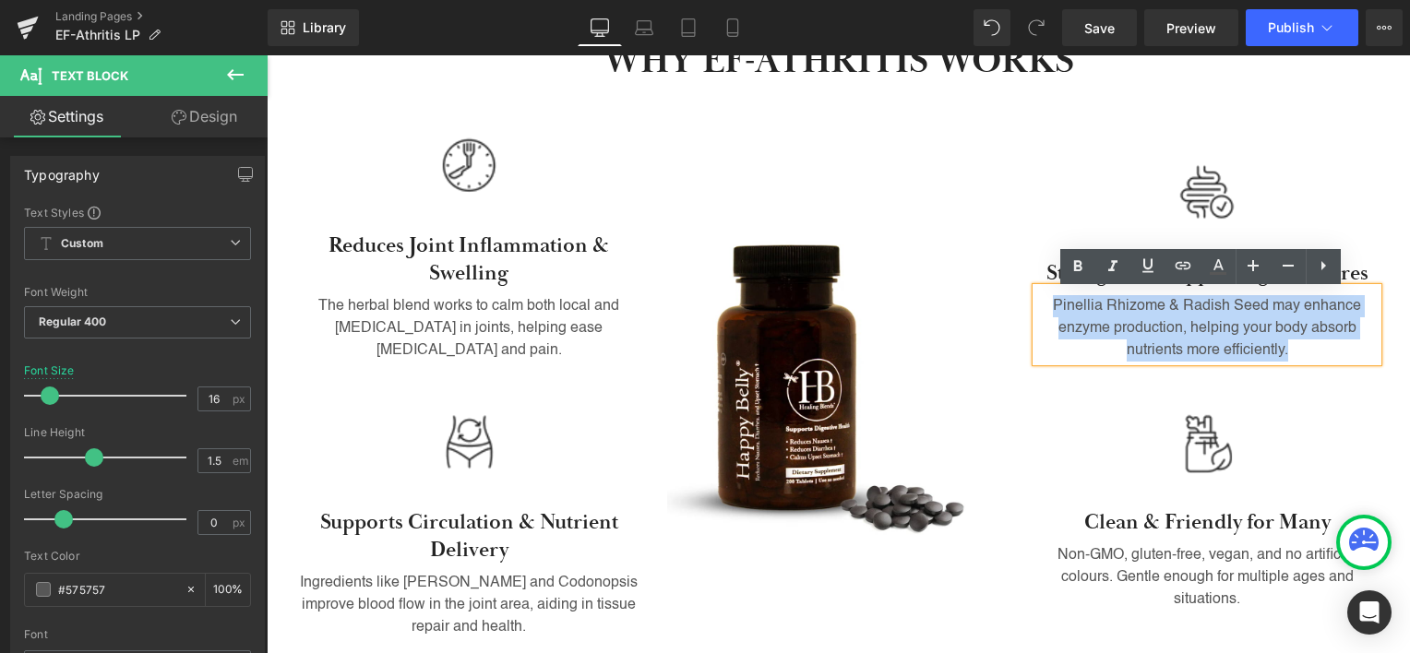
drag, startPoint x: 1053, startPoint y: 310, endPoint x: 1287, endPoint y: 353, distance: 238.4
click at [1287, 353] on p "Pinellia Rhizome & Radish Seed may enhance enzyme production, helping your body…" at bounding box center [1206, 328] width 341 height 66
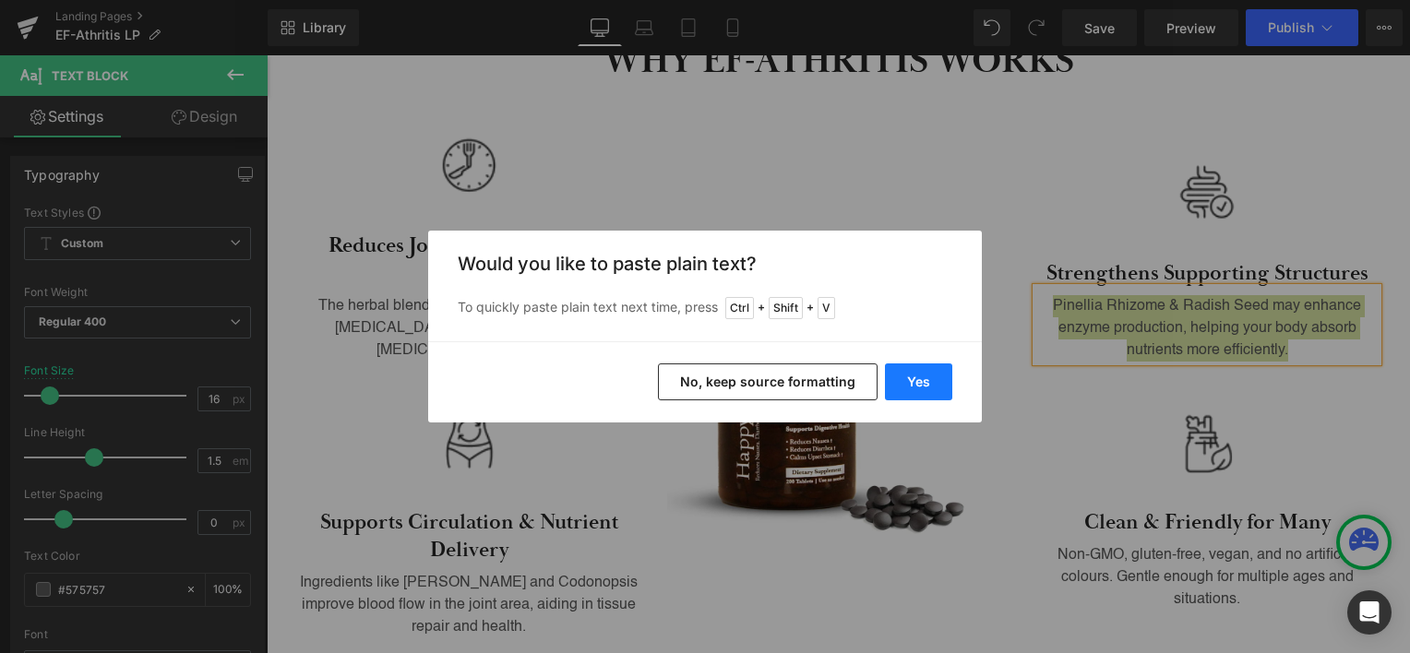
click at [943, 376] on button "Yes" at bounding box center [918, 382] width 67 height 37
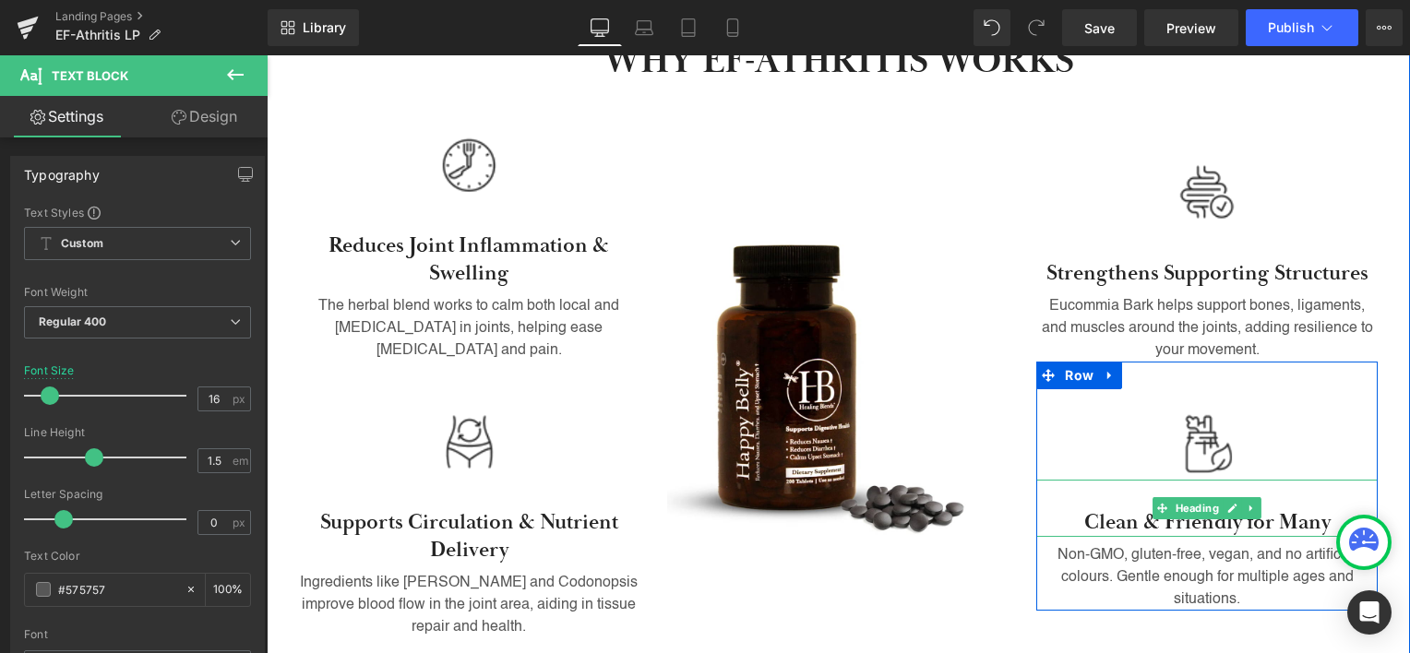
click at [1104, 530] on h3 "Clean & Friendly for Many" at bounding box center [1206, 523] width 341 height 28
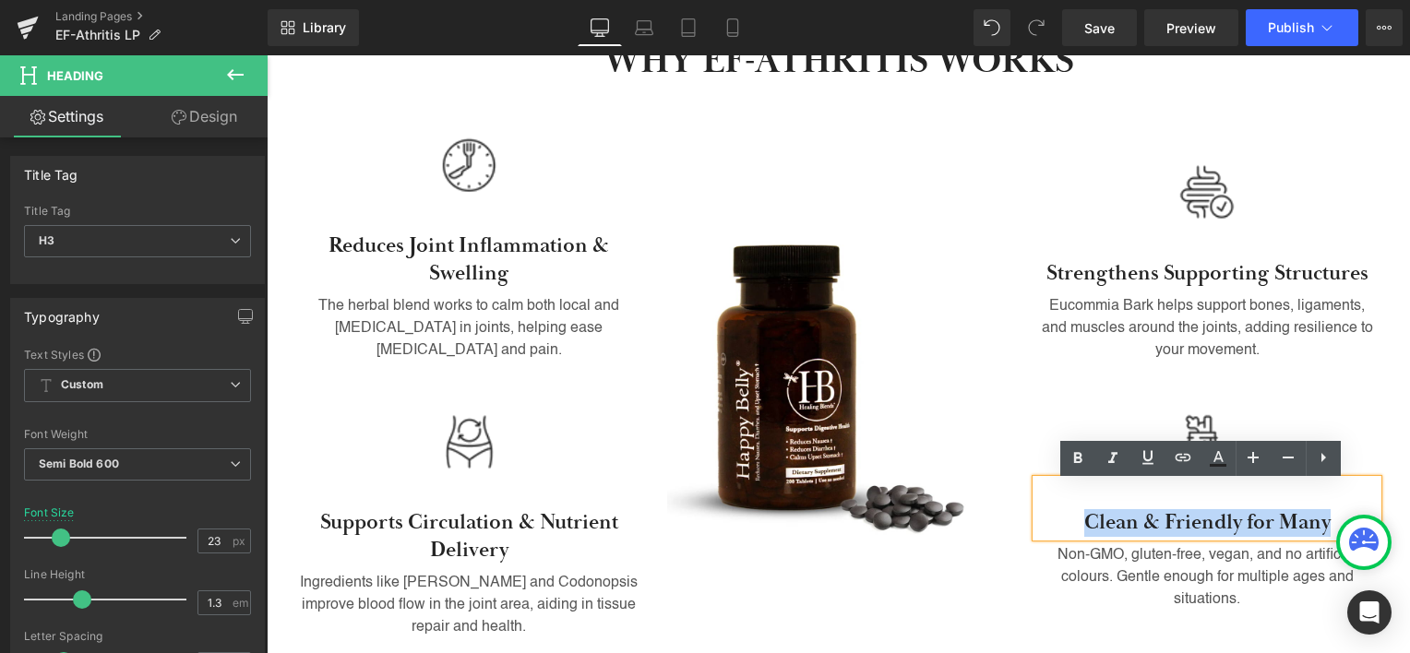
drag, startPoint x: 1104, startPoint y: 530, endPoint x: 1287, endPoint y: 513, distance: 184.4
click at [1287, 513] on h3 "Clean & Friendly for Many" at bounding box center [1206, 523] width 341 height 28
paste div
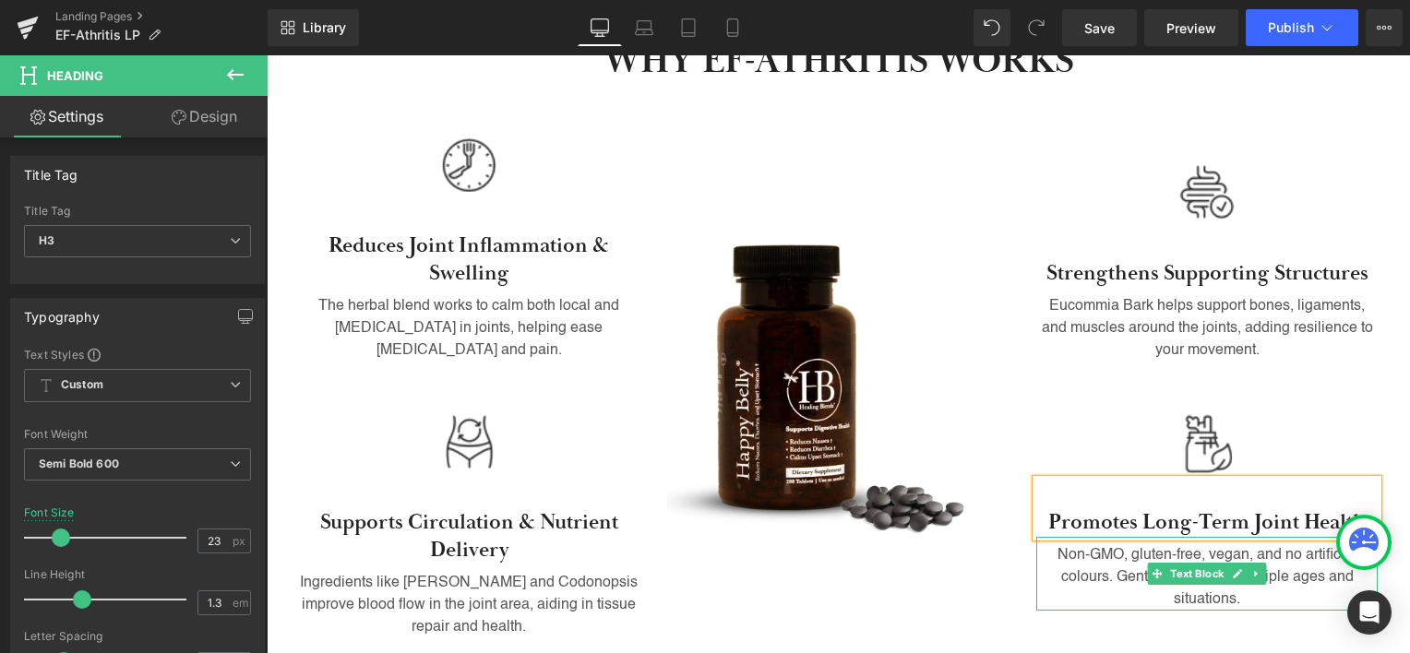
click at [1086, 565] on p "Non-GMO, gluten-free, vegan, and no artificial colours. Gentle enough for multi…" at bounding box center [1206, 578] width 341 height 66
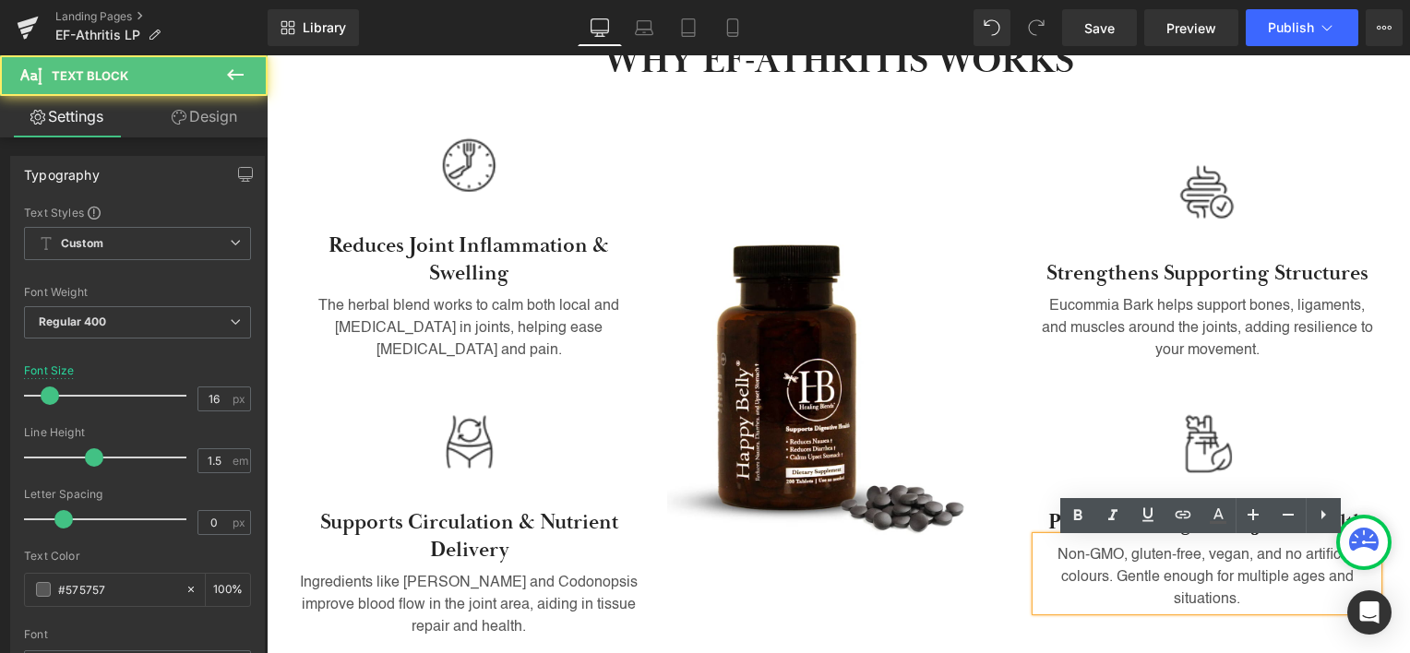
click at [1067, 560] on p "Non-GMO, gluten-free, vegan, and no artificial colours. Gentle enough for multi…" at bounding box center [1206, 578] width 341 height 66
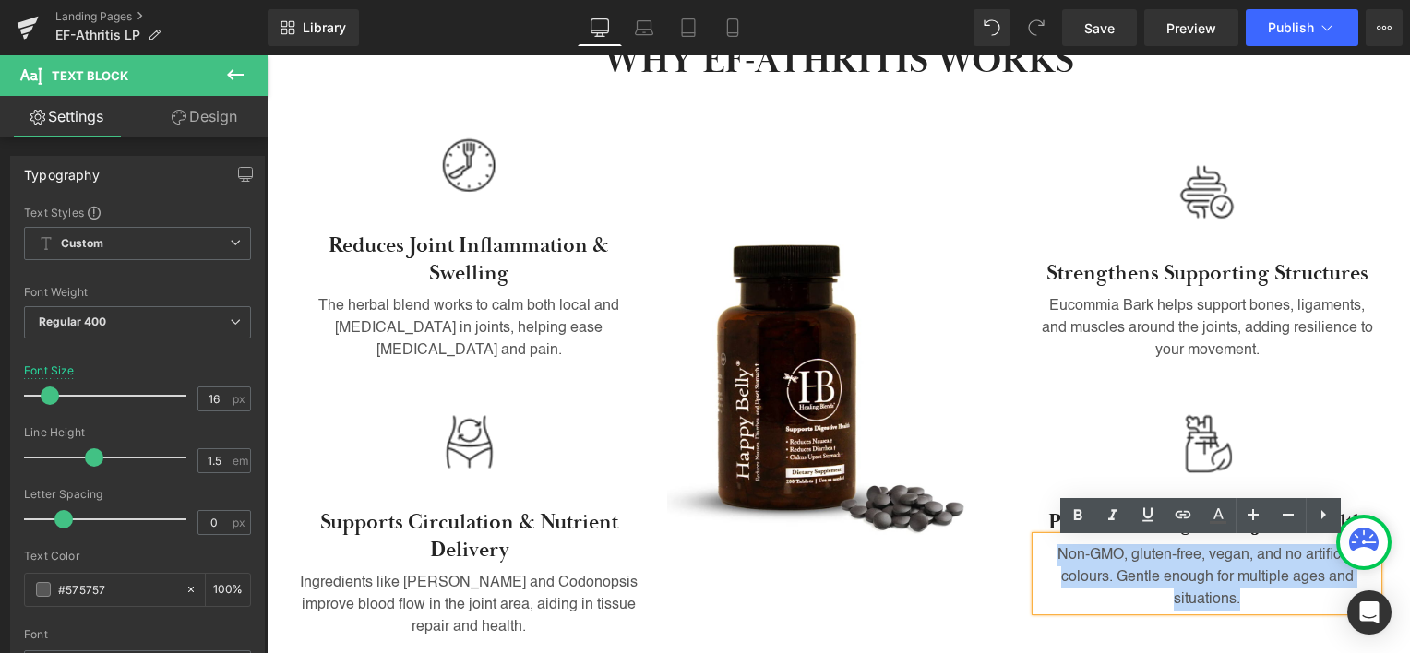
drag, startPoint x: 1067, startPoint y: 559, endPoint x: 1244, endPoint y: 596, distance: 181.0
click at [1244, 596] on p "Non-GMO, gluten-free, vegan, and no artificial colours. Gentle enough for multi…" at bounding box center [1206, 578] width 341 height 66
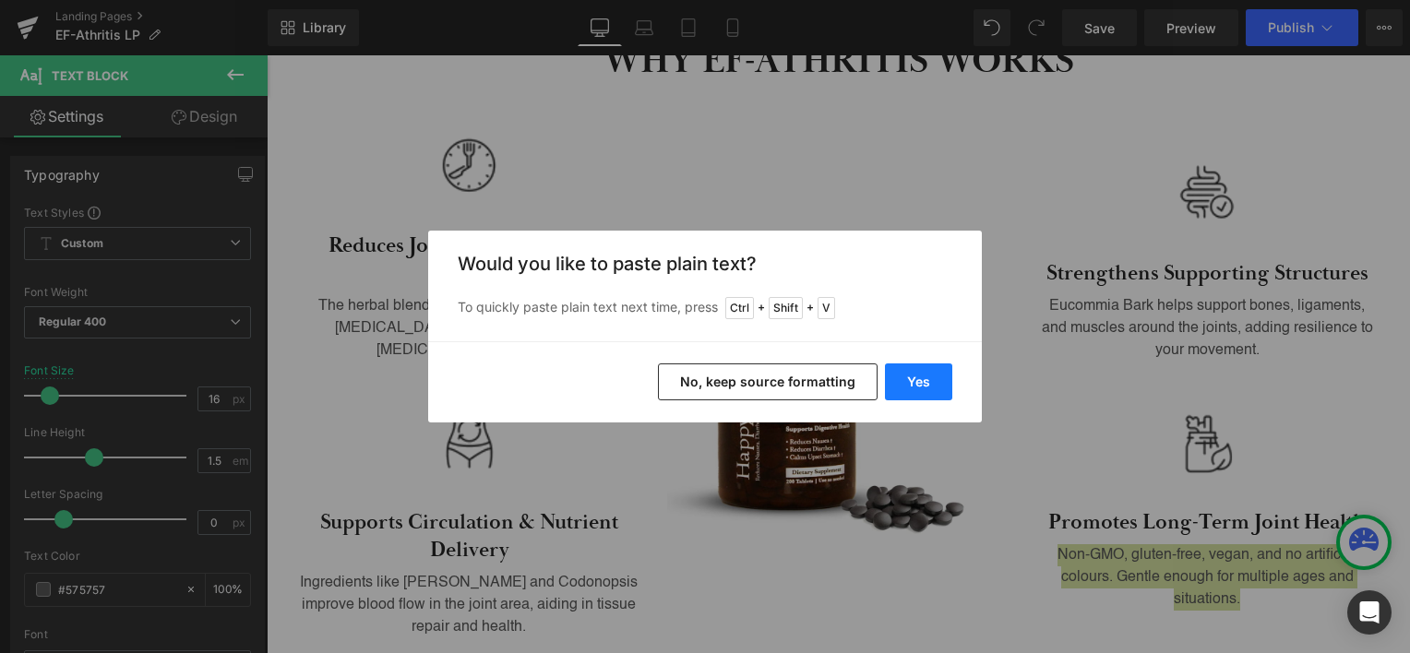
click at [936, 389] on button "Yes" at bounding box center [918, 382] width 67 height 37
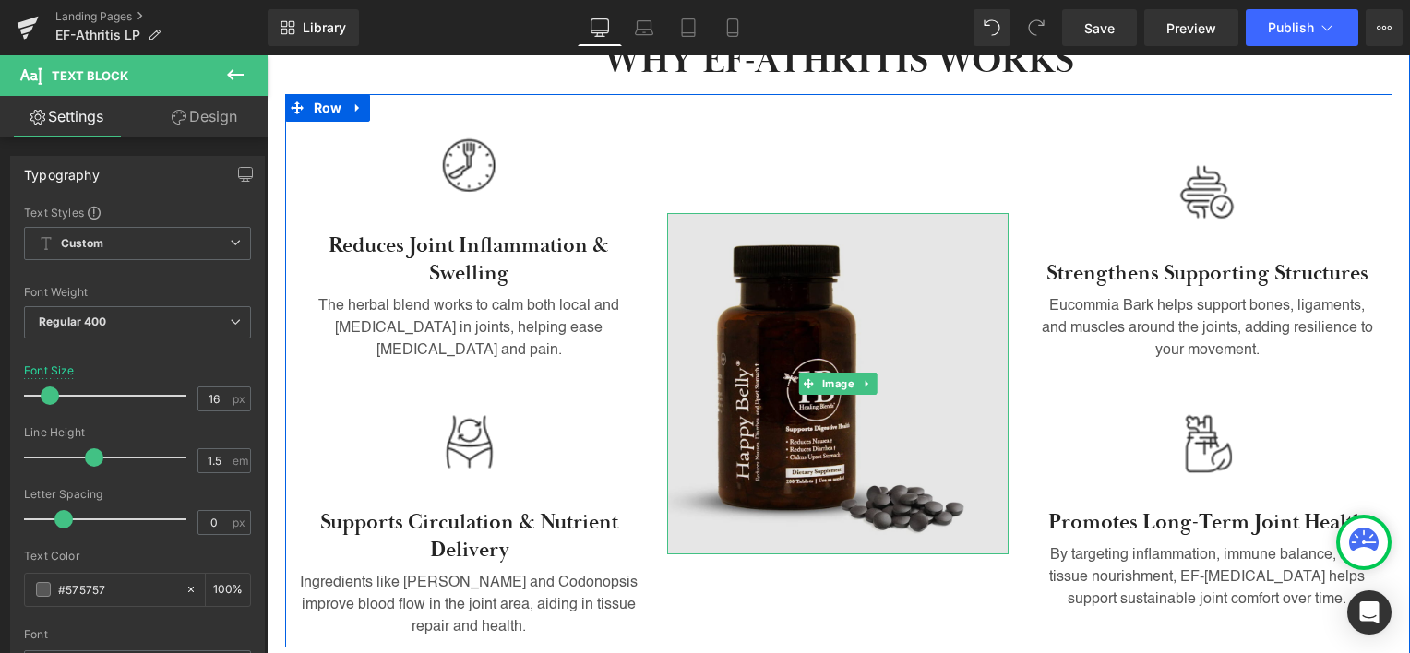
click at [753, 439] on img at bounding box center [837, 383] width 341 height 341
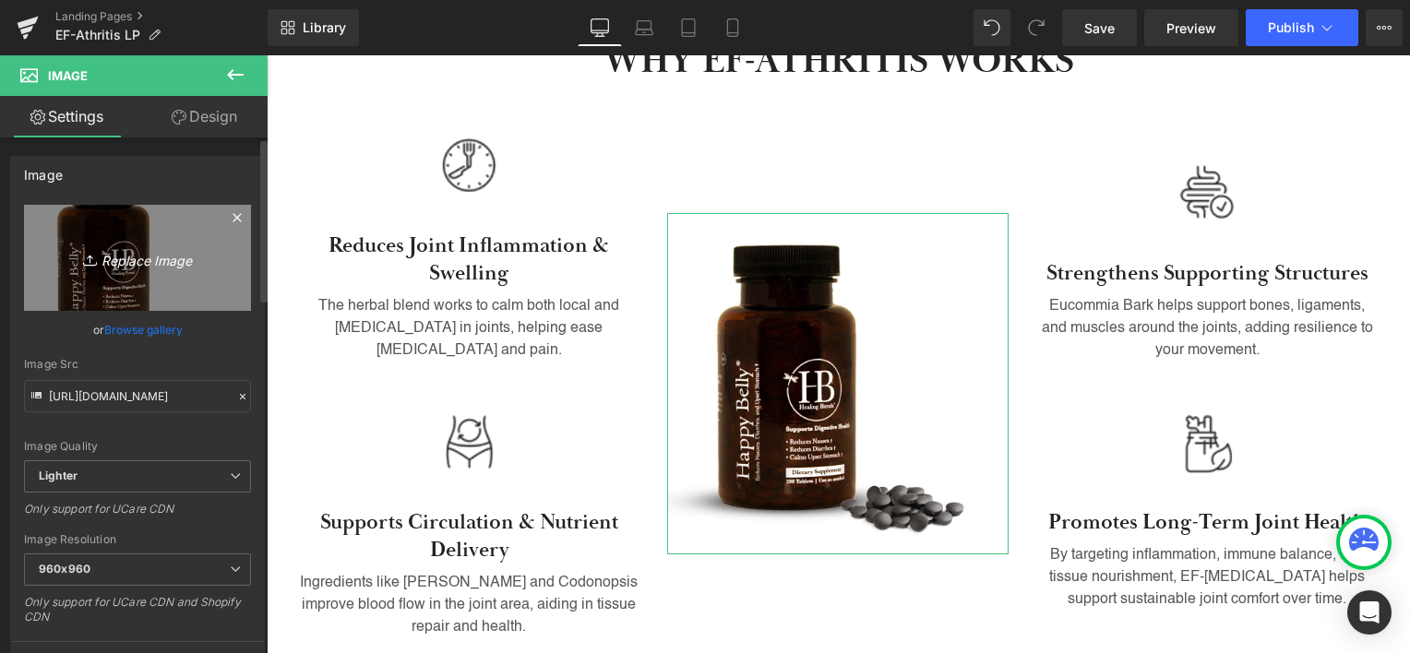
click at [115, 262] on icon "Replace Image" at bounding box center [138, 257] width 148 height 23
type input "C:\fakepath\ef-arthritis.webp"
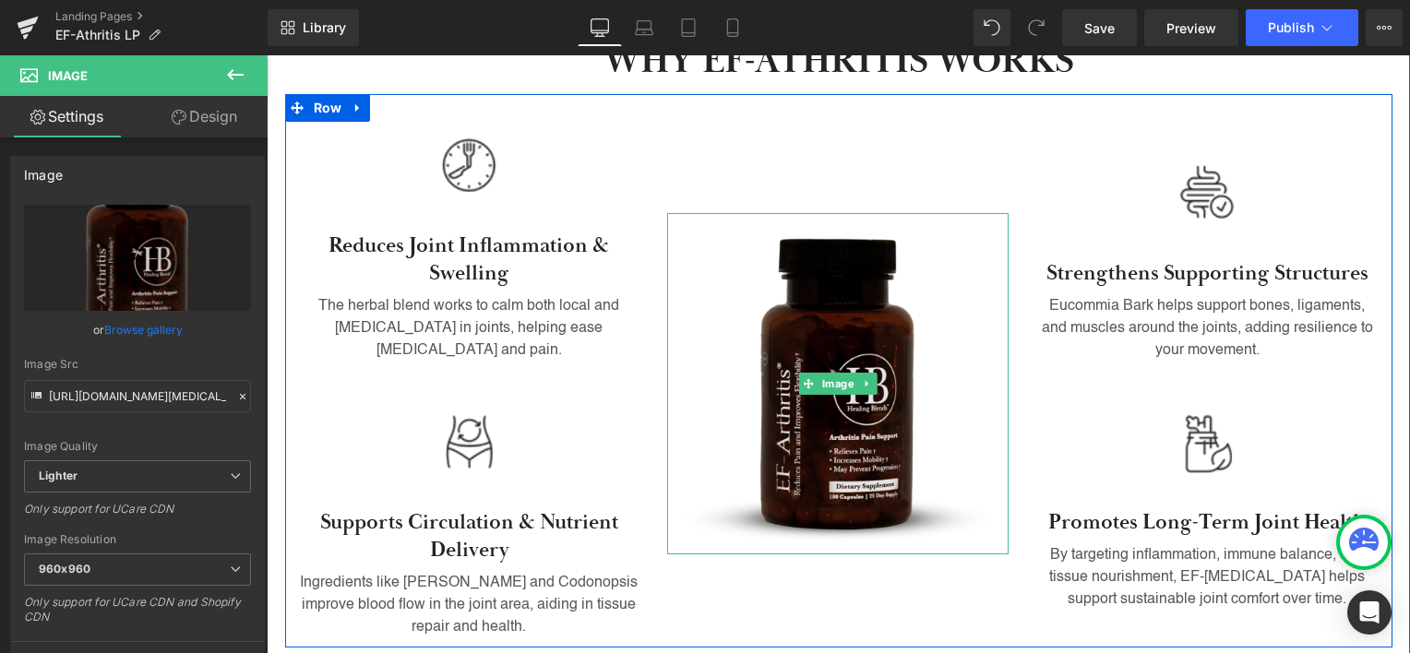
type input "https://ucarecdn.com/44fa9bcf-7cff-4f6c-bb09-d99dbd42ab32/-/format/auto/-/previ…"
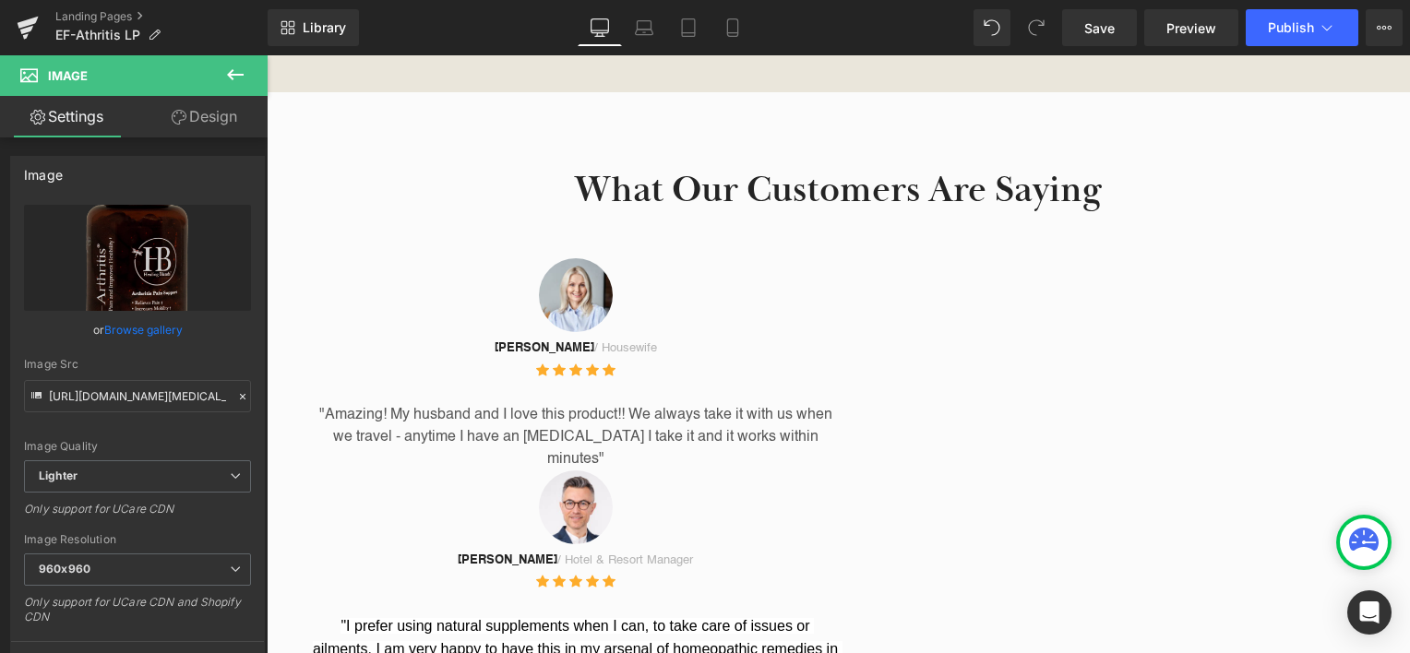
scroll to position [2238, 0]
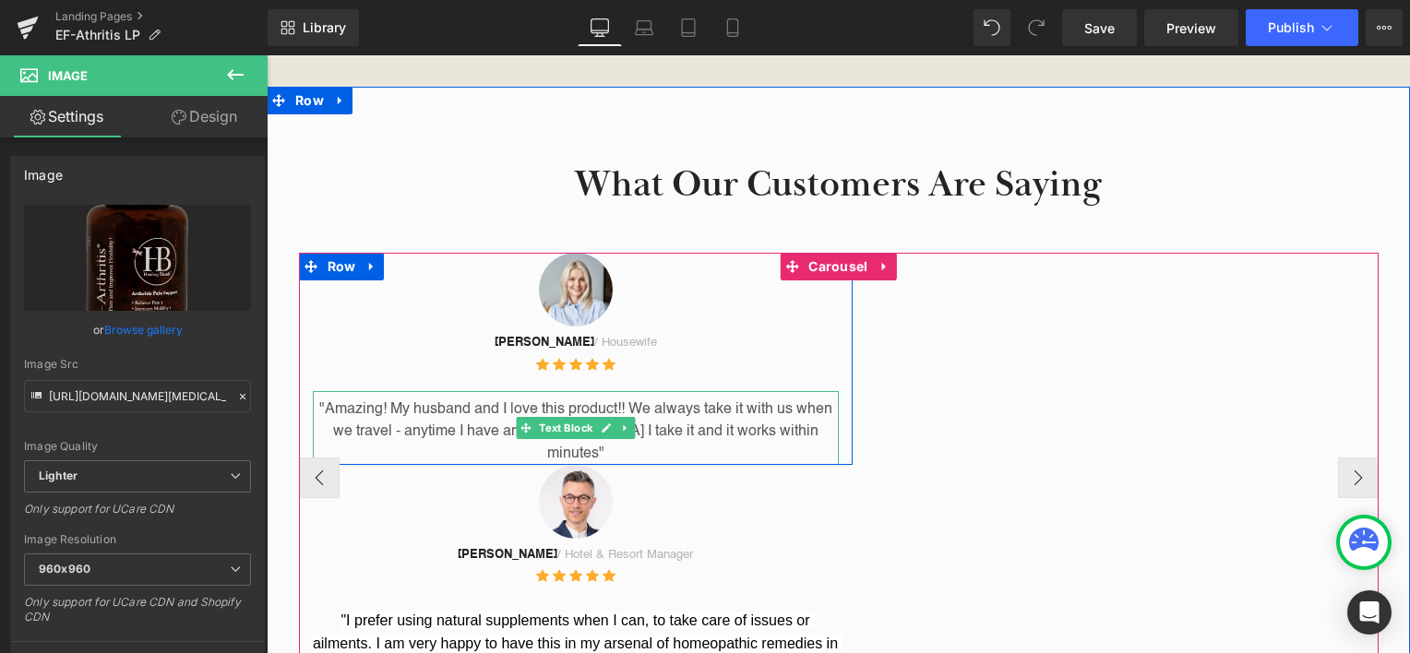
click at [701, 437] on p ""Amazing! My husband and I love this product!! We always take it with us when w…" at bounding box center [576, 432] width 526 height 66
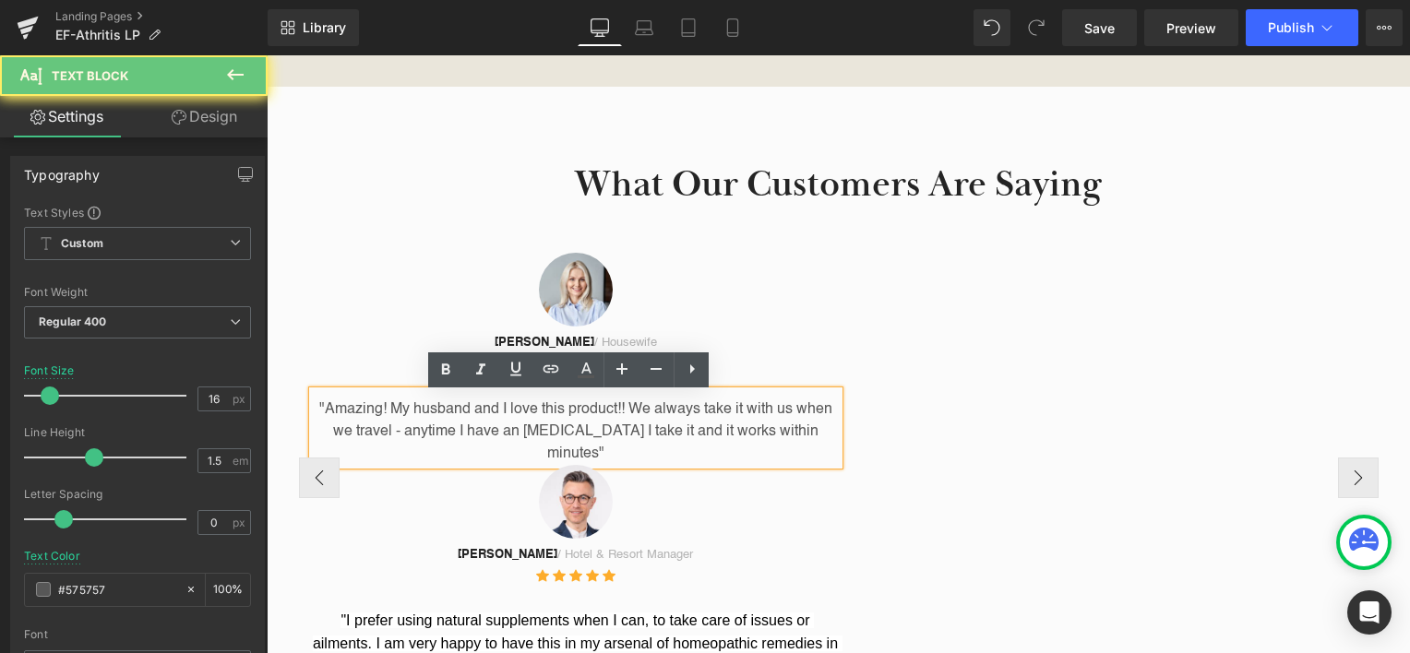
click at [703, 433] on p ""Amazing! My husband and I love this product!! We always take it with us when w…" at bounding box center [576, 432] width 526 height 66
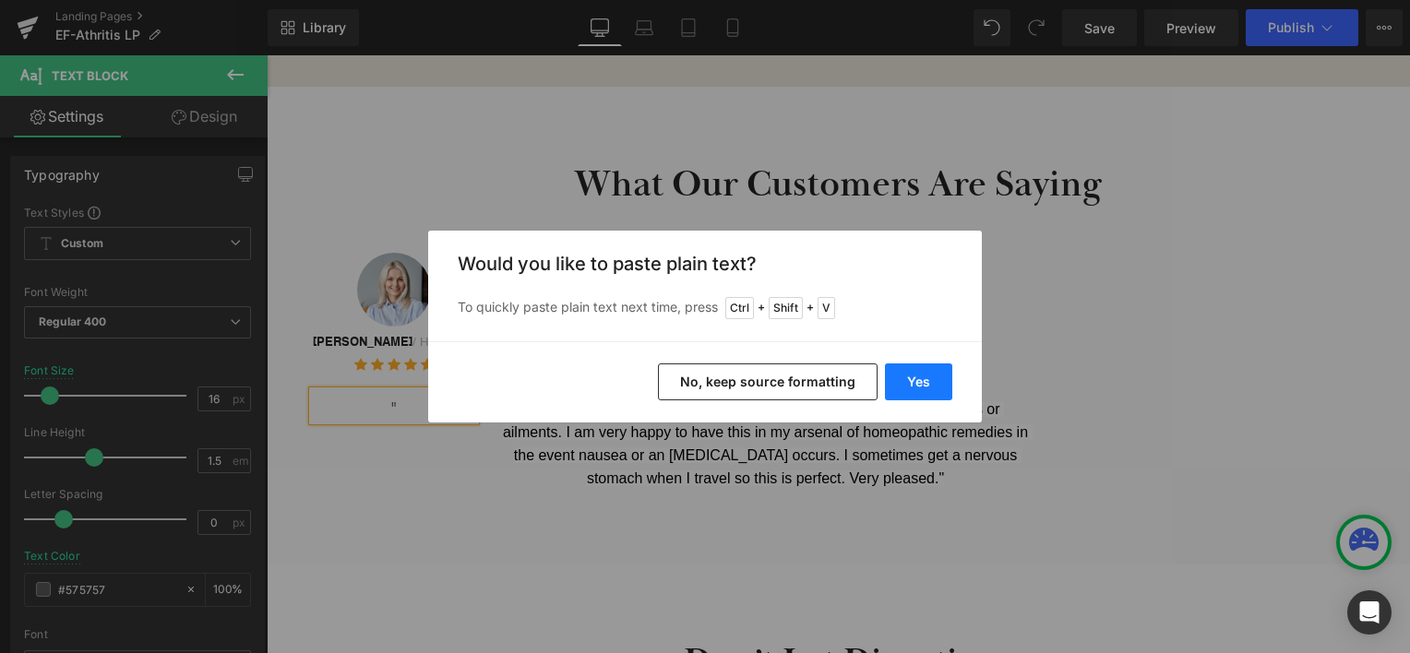
drag, startPoint x: 925, startPoint y: 381, endPoint x: 656, endPoint y: 328, distance: 273.9
click at [925, 381] on button "Yes" at bounding box center [918, 382] width 67 height 37
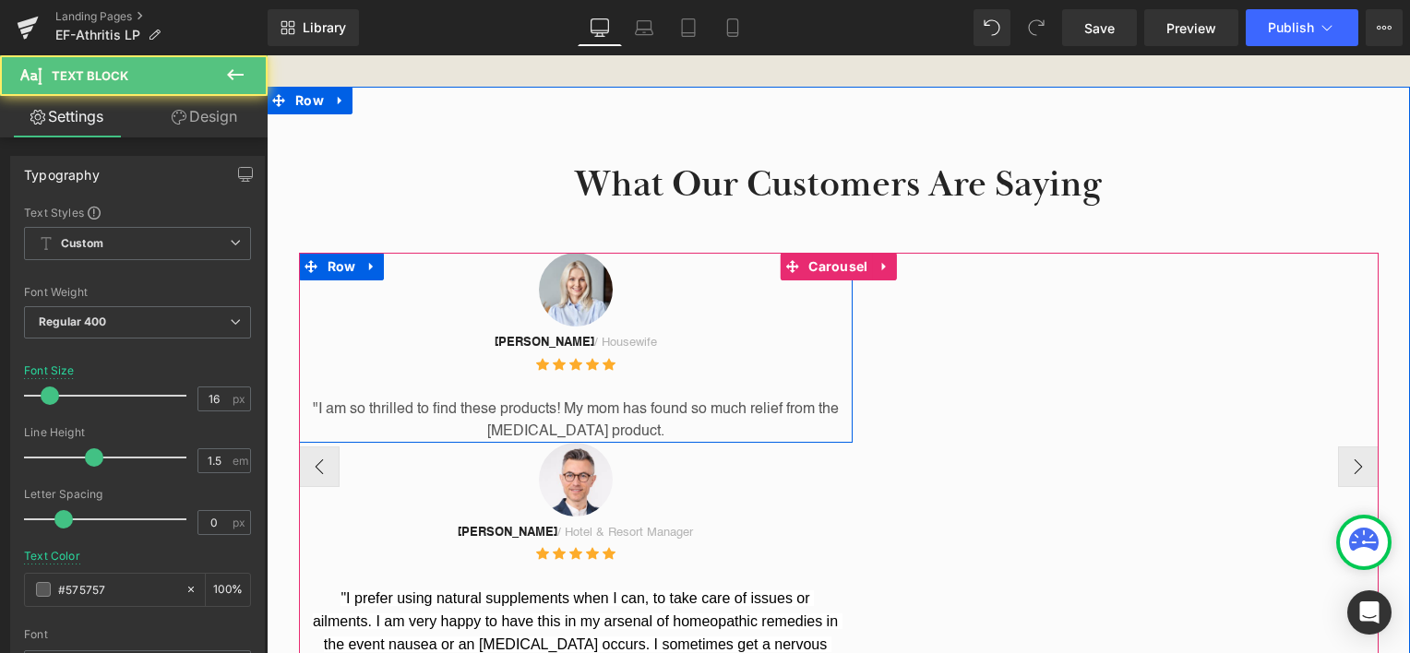
click at [650, 438] on p ""I am so thrilled to find these products! My mom has found so much relief from …" at bounding box center [576, 421] width 526 height 44
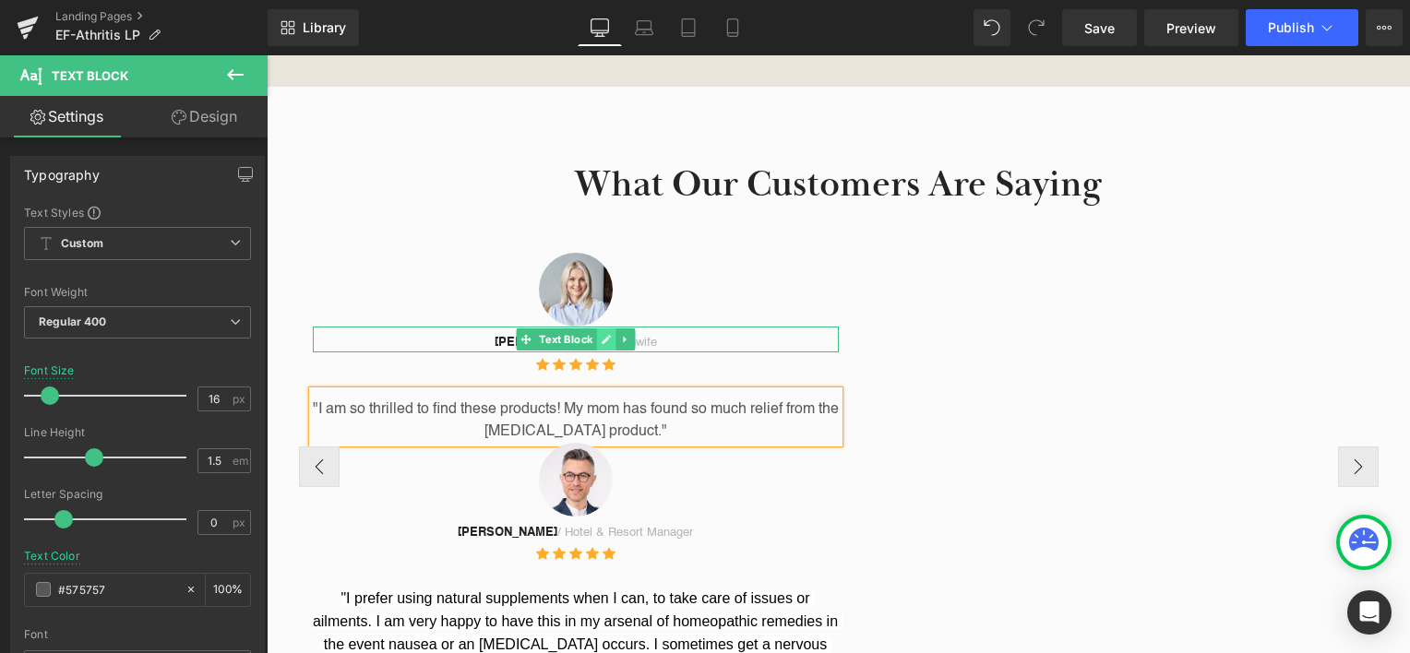
click at [605, 343] on link at bounding box center [605, 340] width 19 height 22
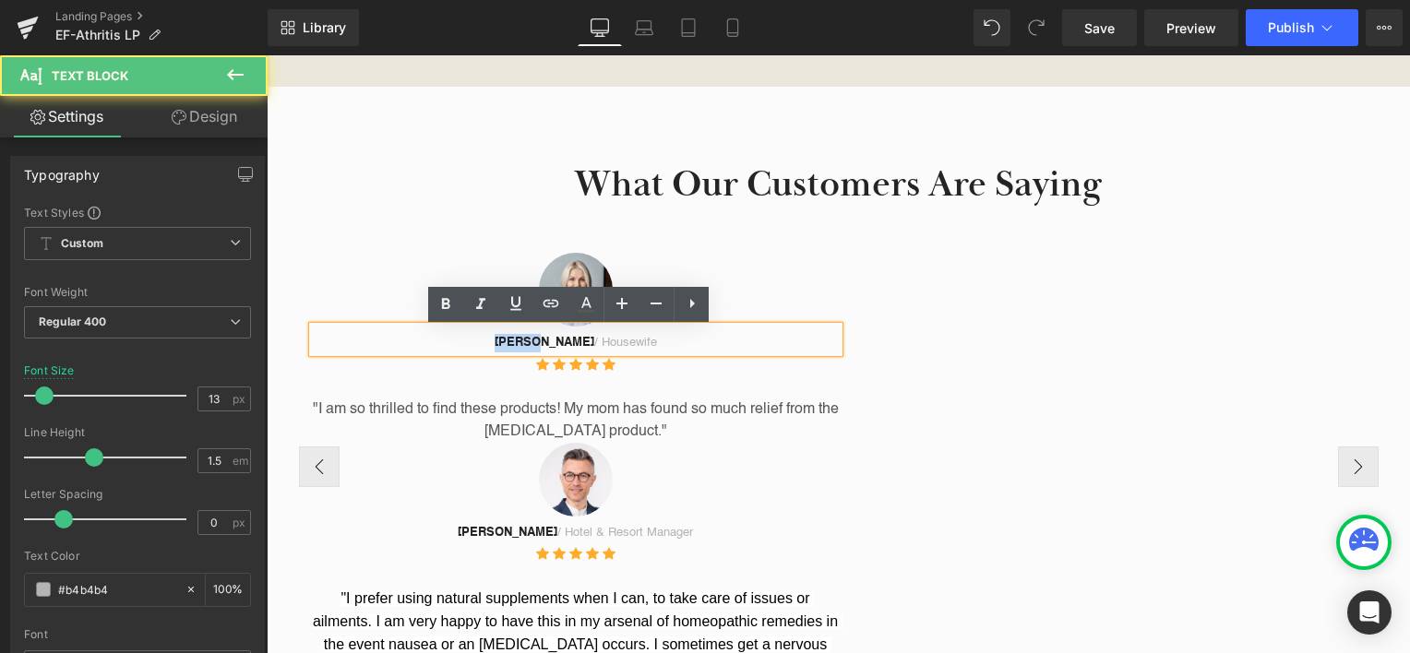
drag, startPoint x: 550, startPoint y: 345, endPoint x: 509, endPoint y: 353, distance: 41.3
click at [509, 353] on p "[PERSON_NAME] / Housewife" at bounding box center [576, 343] width 526 height 18
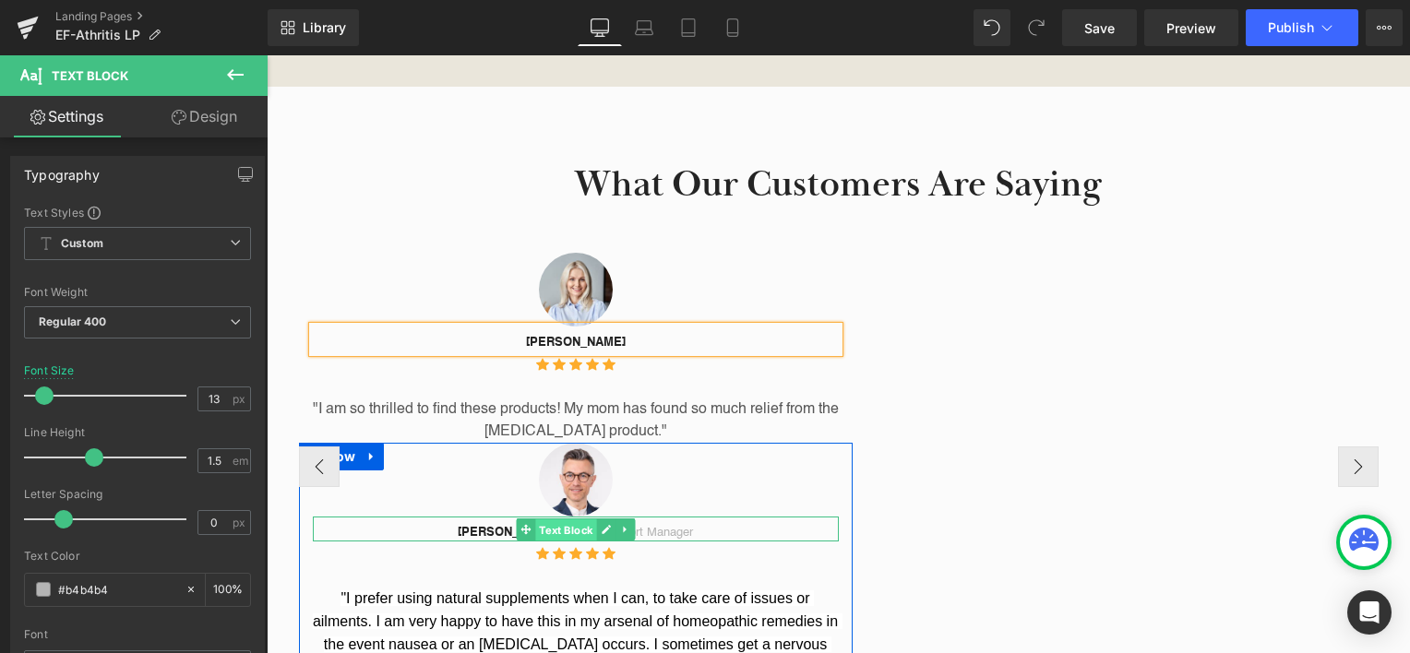
click at [582, 533] on span "Text Block" at bounding box center [565, 530] width 61 height 22
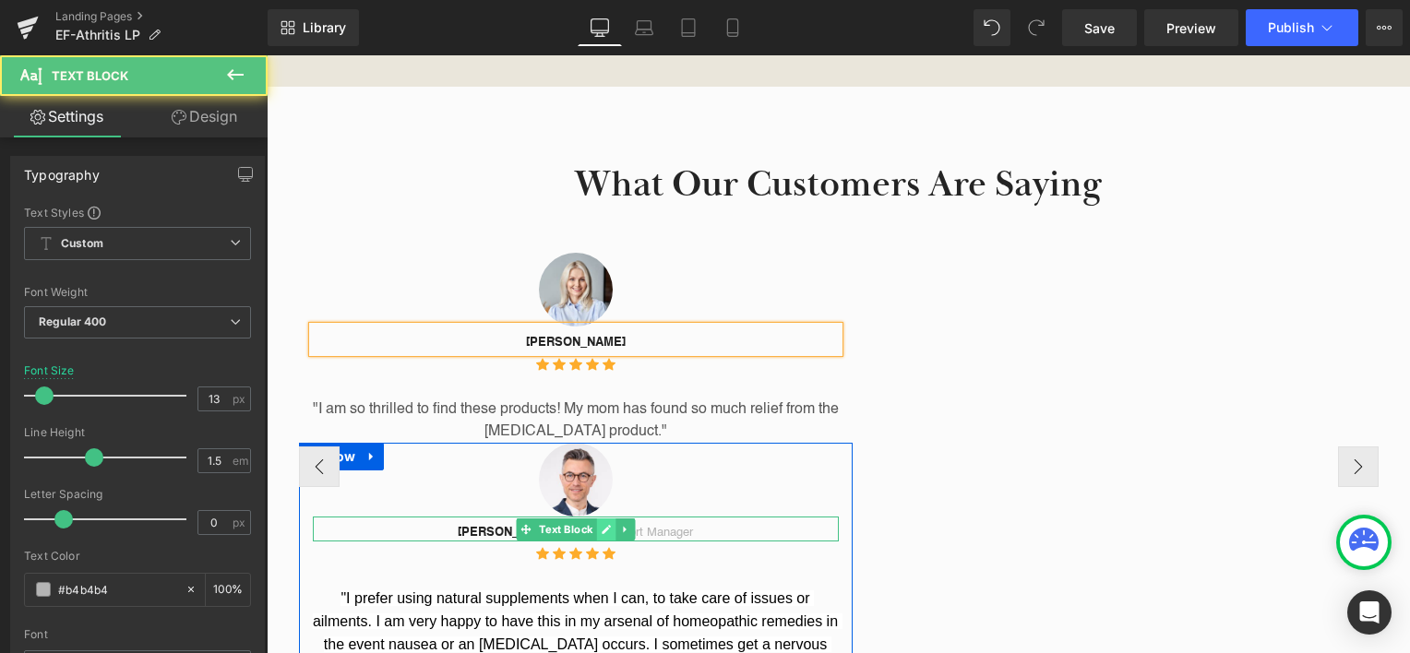
click at [602, 531] on icon at bounding box center [606, 529] width 9 height 9
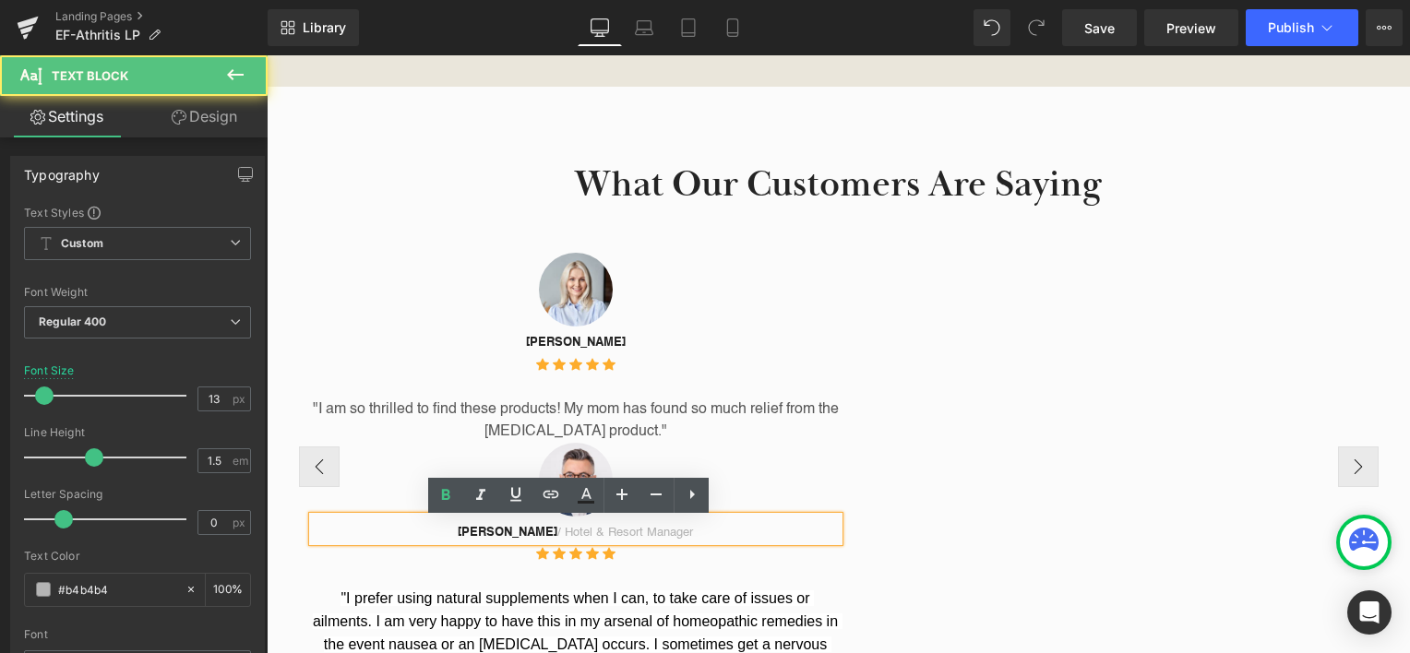
click at [597, 535] on p "[PERSON_NAME] / Hotel & Resort Manager" at bounding box center [576, 533] width 526 height 18
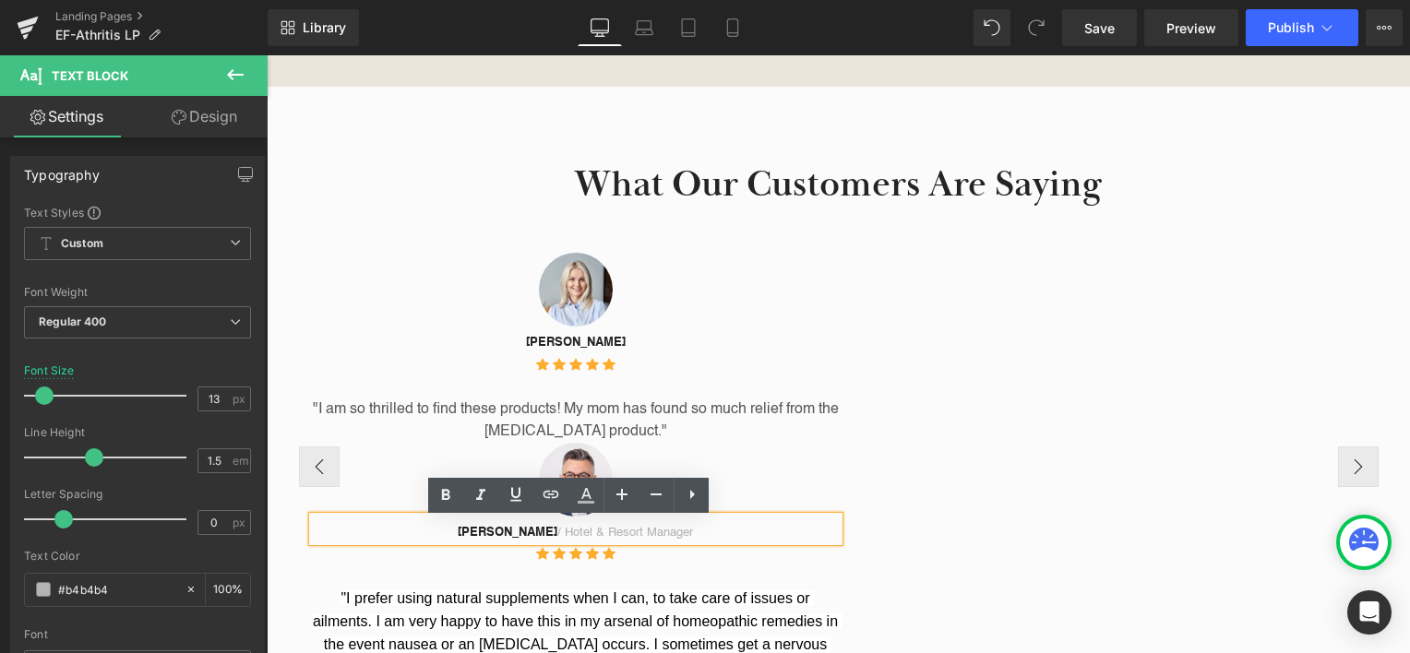
drag, startPoint x: 528, startPoint y: 536, endPoint x: 711, endPoint y: 543, distance: 182.9
click at [709, 543] on p "[PERSON_NAME] / Hotel & Resort Manager" at bounding box center [576, 533] width 526 height 18
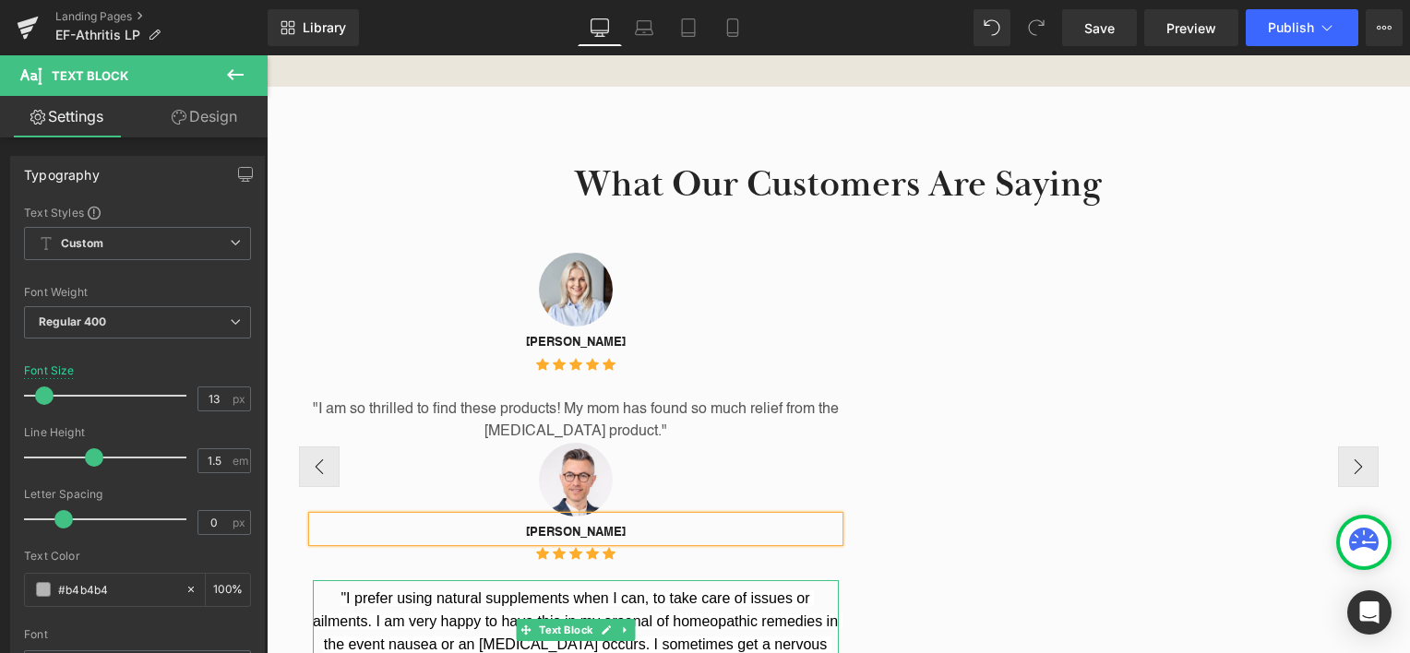
click at [682, 619] on span ""I prefer using natural supplements when I can, to take care of issues or ailme…" at bounding box center [578, 633] width 530 height 85
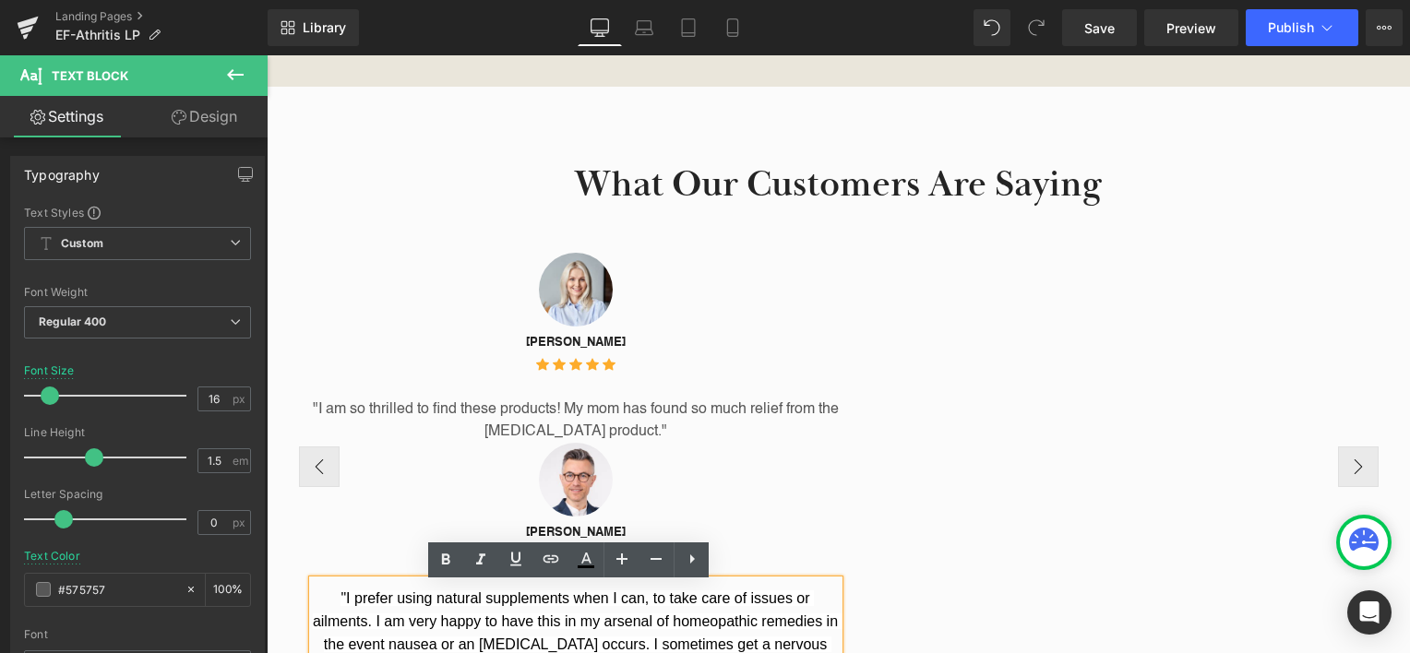
click at [691, 602] on span ""I prefer using natural supplements when I can, to take care of issues or ailme…" at bounding box center [578, 633] width 530 height 85
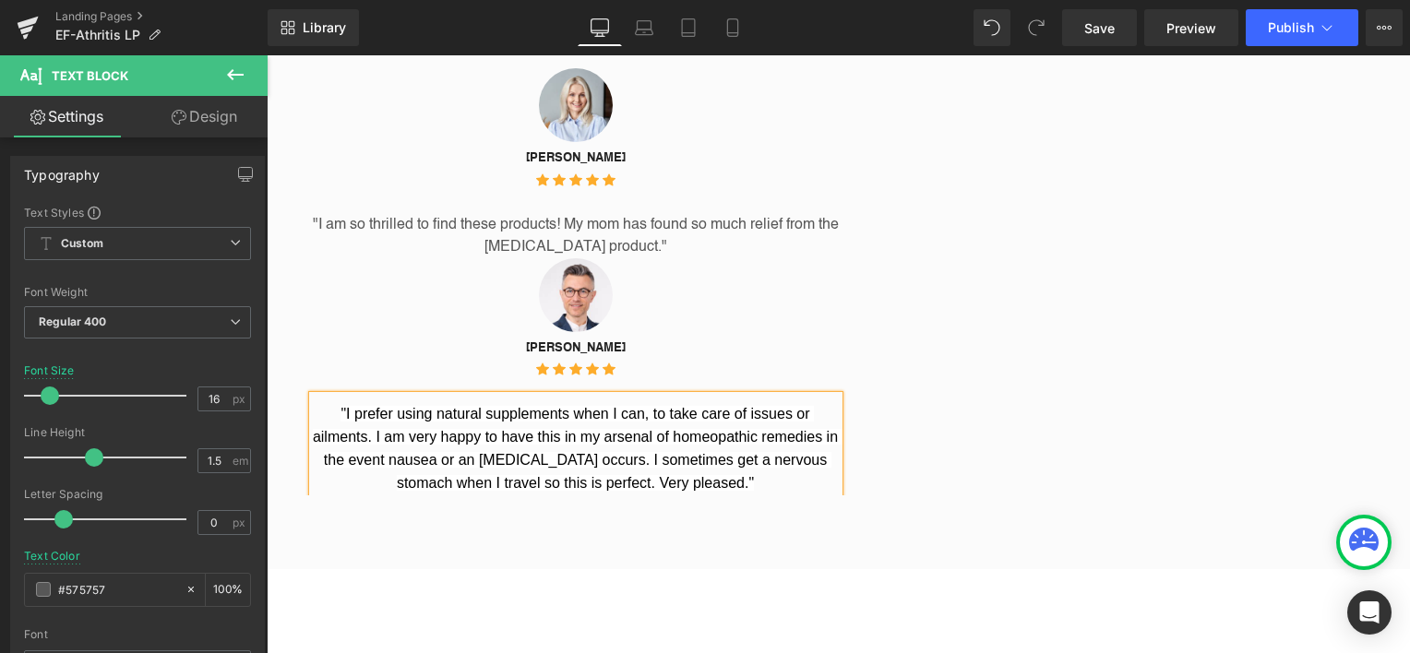
scroll to position [2233, 0]
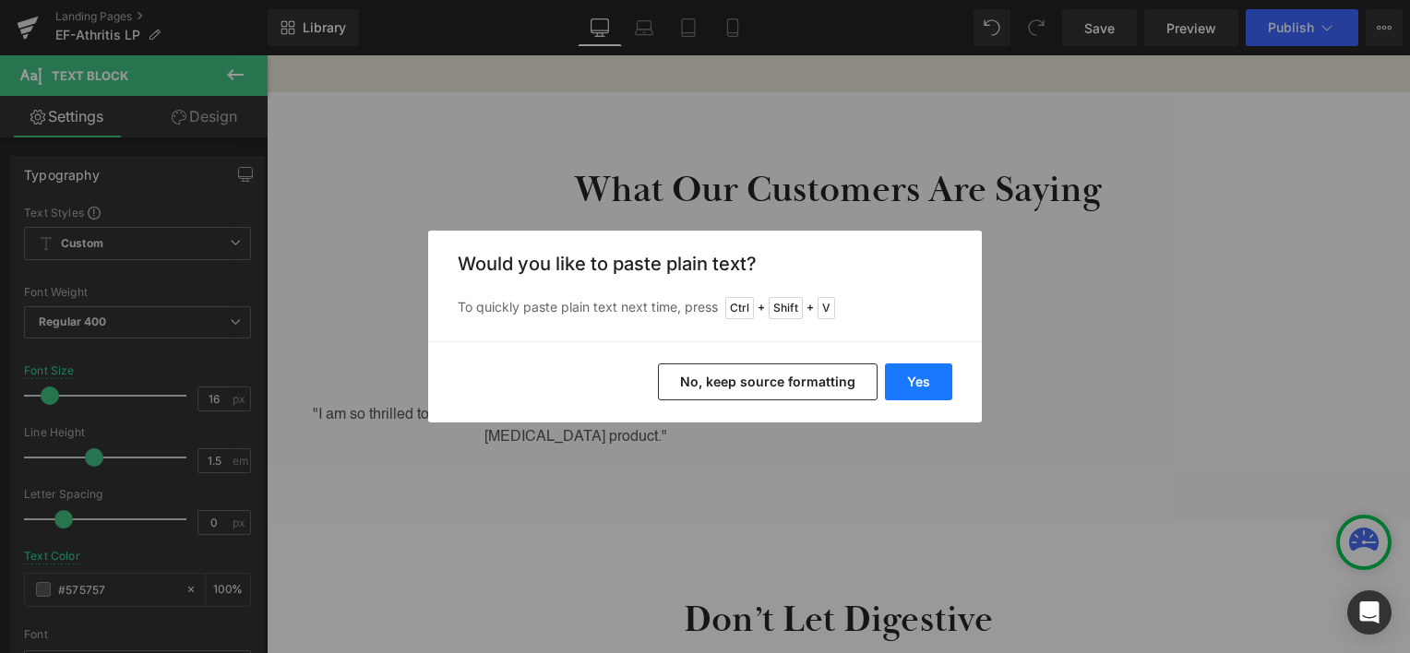
click at [915, 380] on button "Yes" at bounding box center [918, 382] width 67 height 37
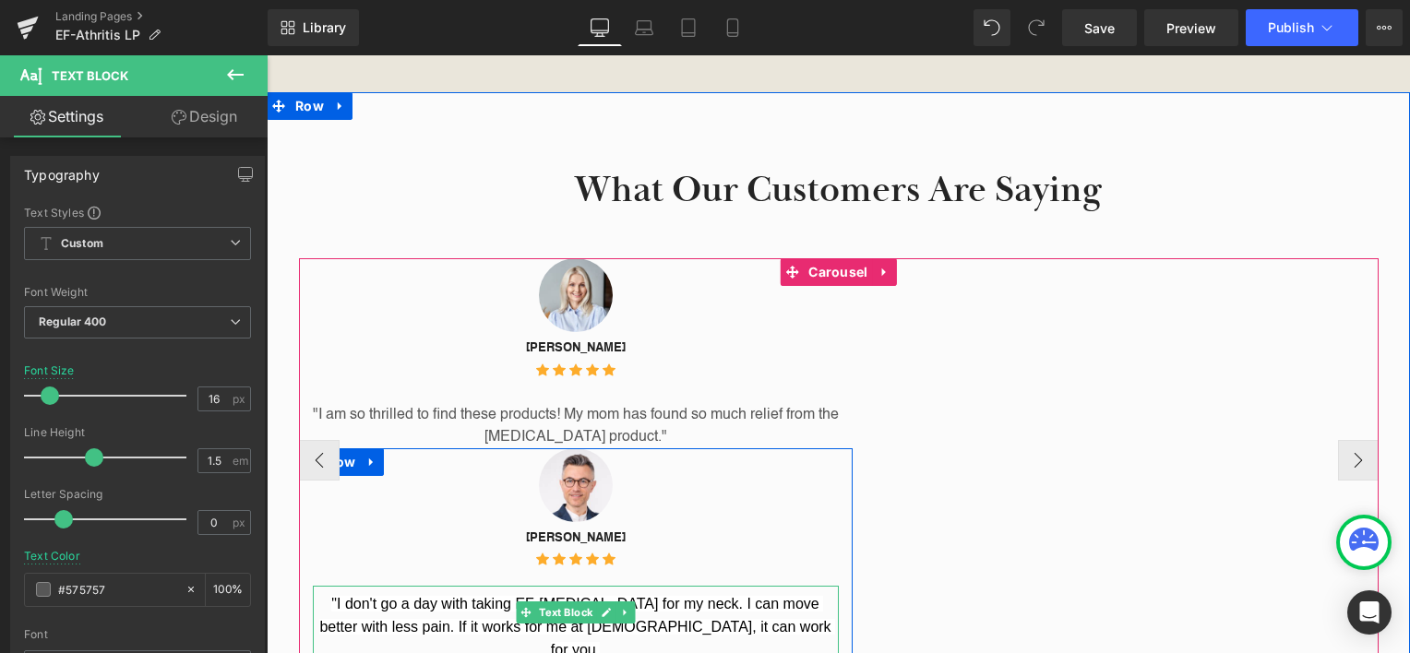
click at [761, 630] on p ""I don't go a day with taking EF-Arthritis for my neck. I can move better with …" at bounding box center [576, 627] width 526 height 69
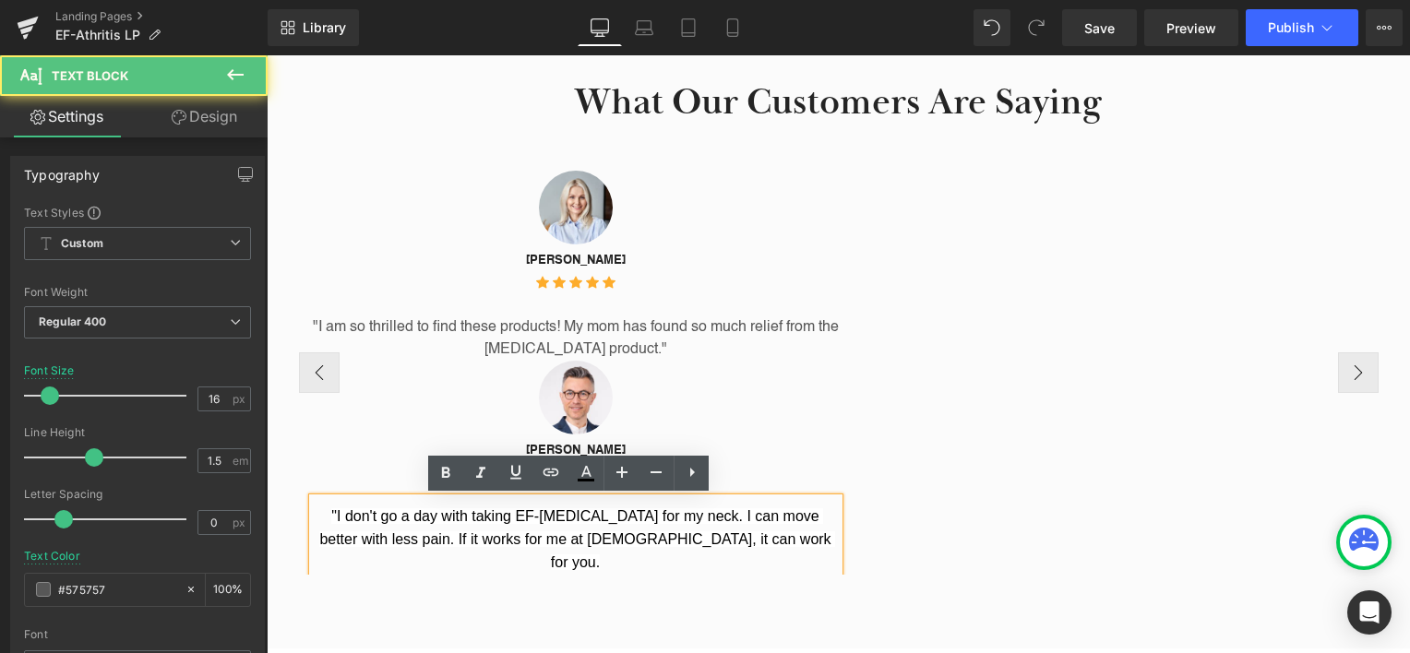
scroll to position [2325, 0]
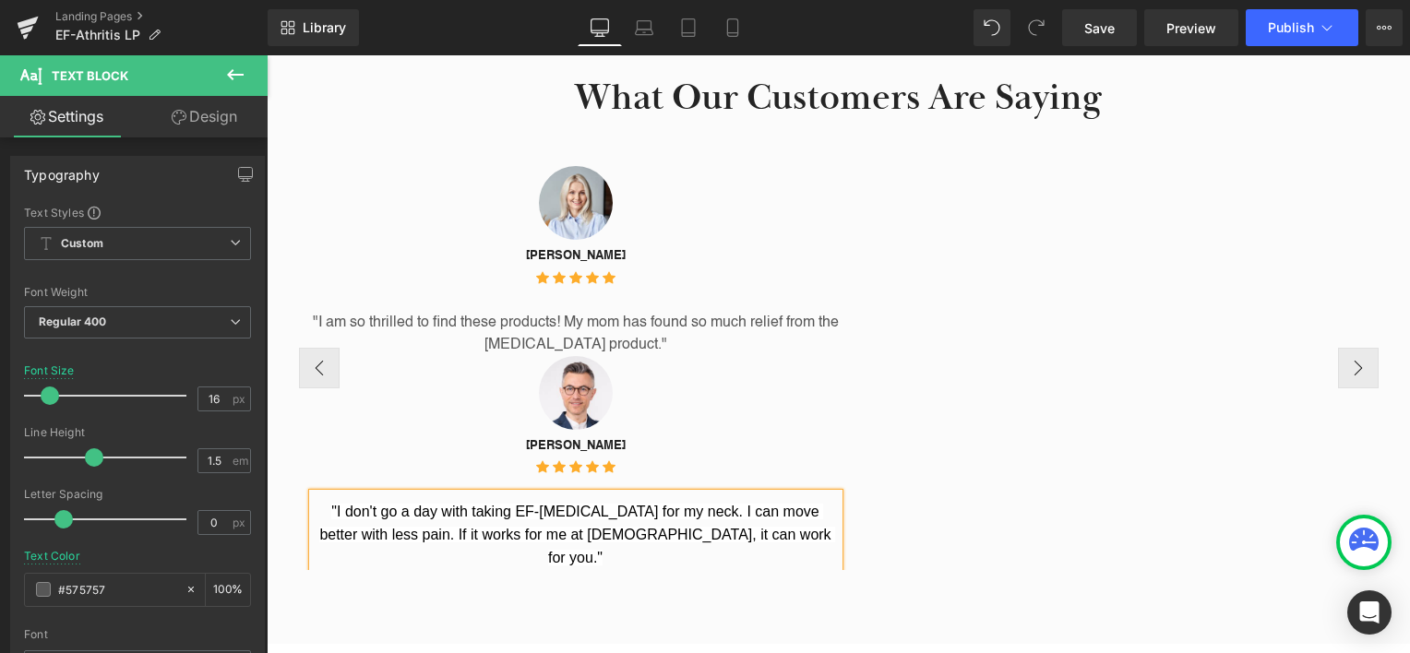
click at [1178, 265] on div "Image Angela B. Text Block Icon Icon Icon Icon Icon Icon List Hoz "I am so thri…" at bounding box center [839, 368] width 1080 height 404
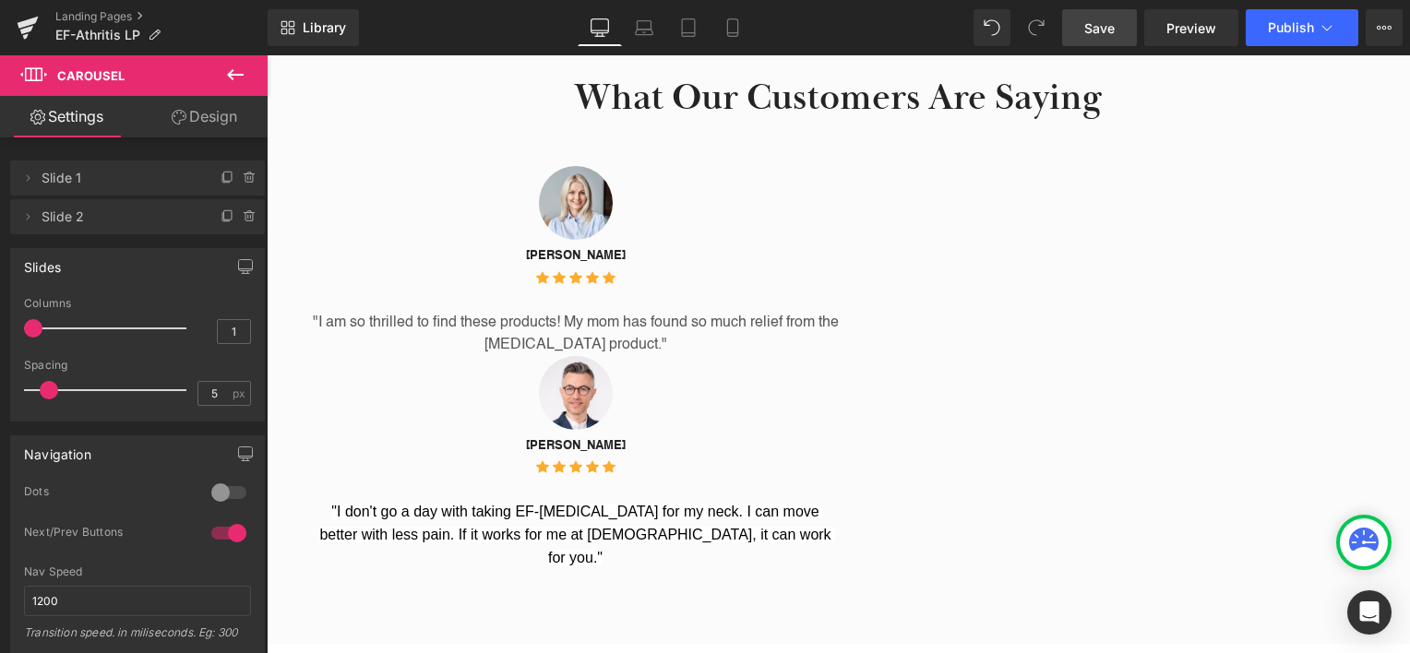
click at [1105, 25] on span "Save" at bounding box center [1099, 27] width 30 height 19
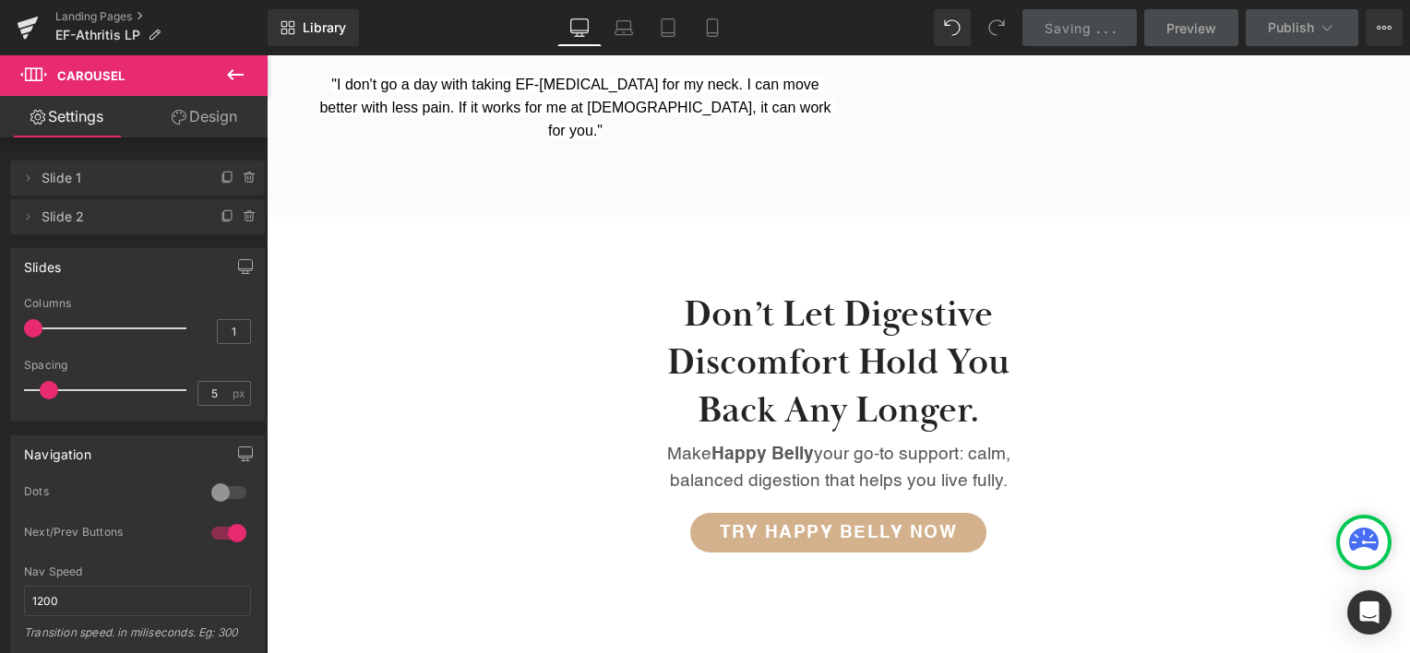
scroll to position [2790, 0]
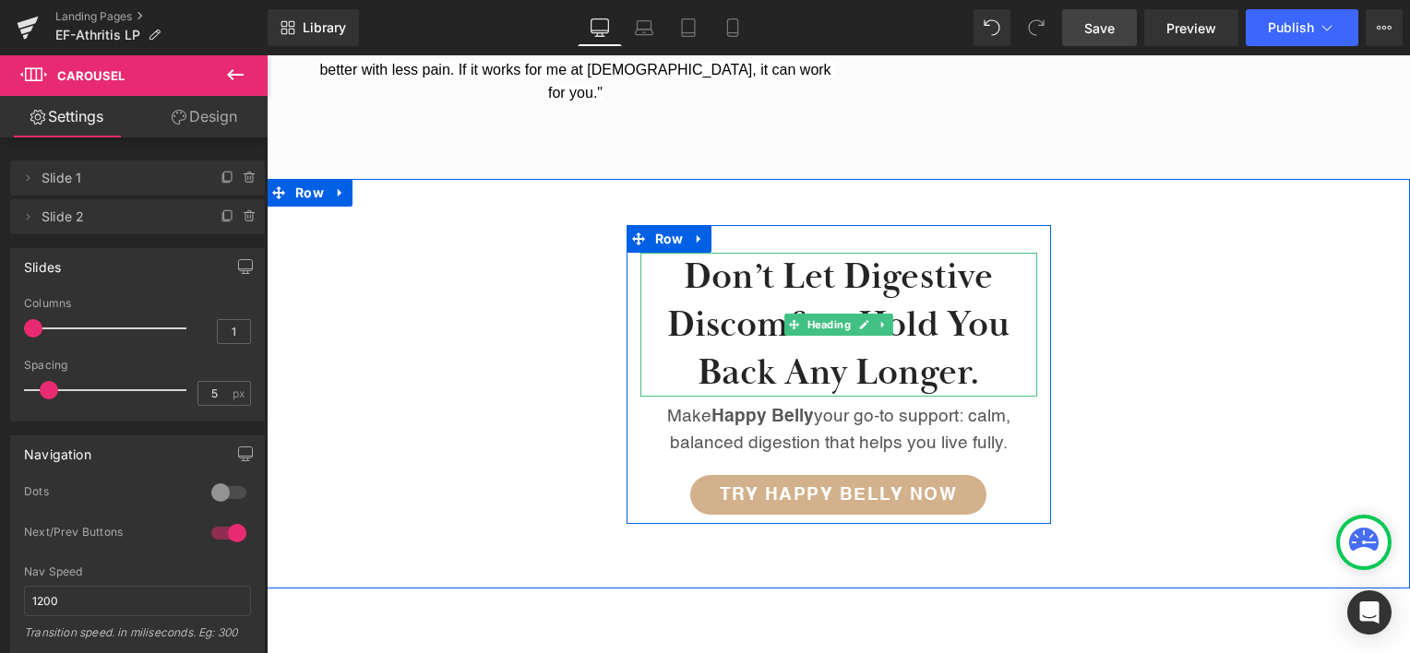
click at [742, 291] on h2 "Don’t let digestive discomfort hold you back any longer." at bounding box center [839, 325] width 397 height 144
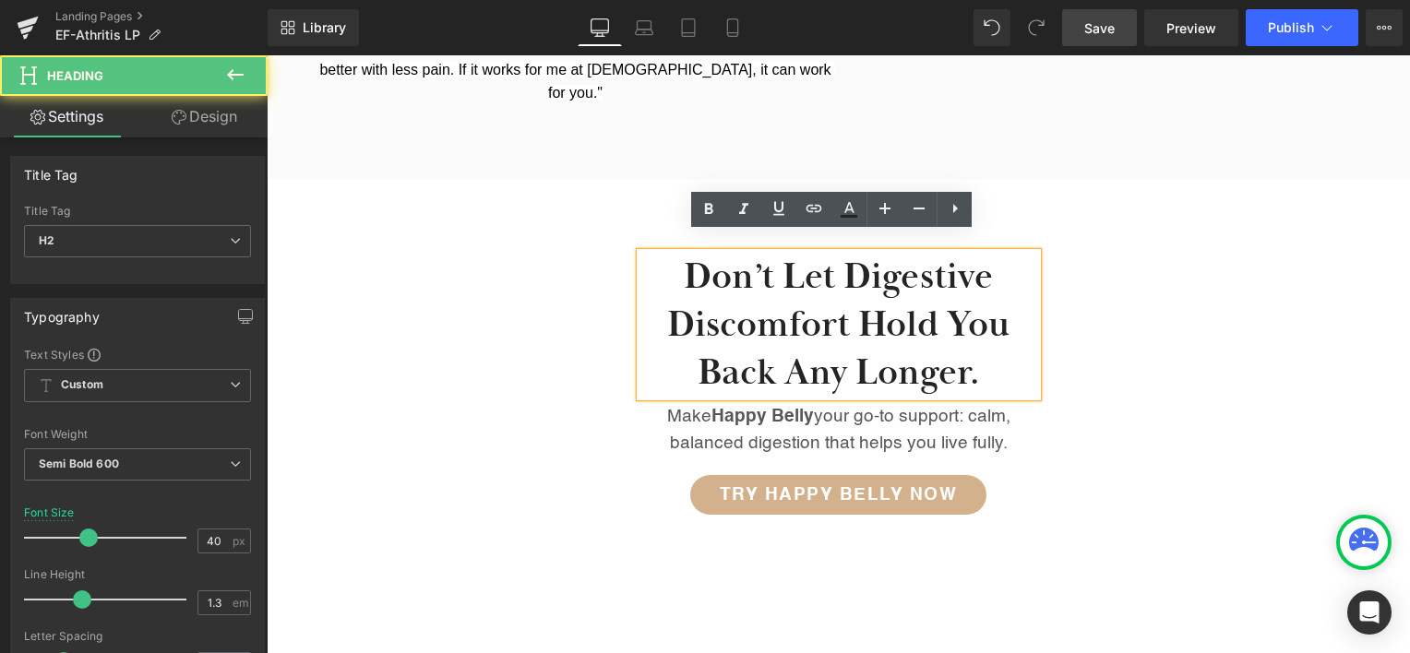
click at [740, 282] on h2 "Don’t let digestive discomfort hold you back any longer." at bounding box center [839, 325] width 397 height 144
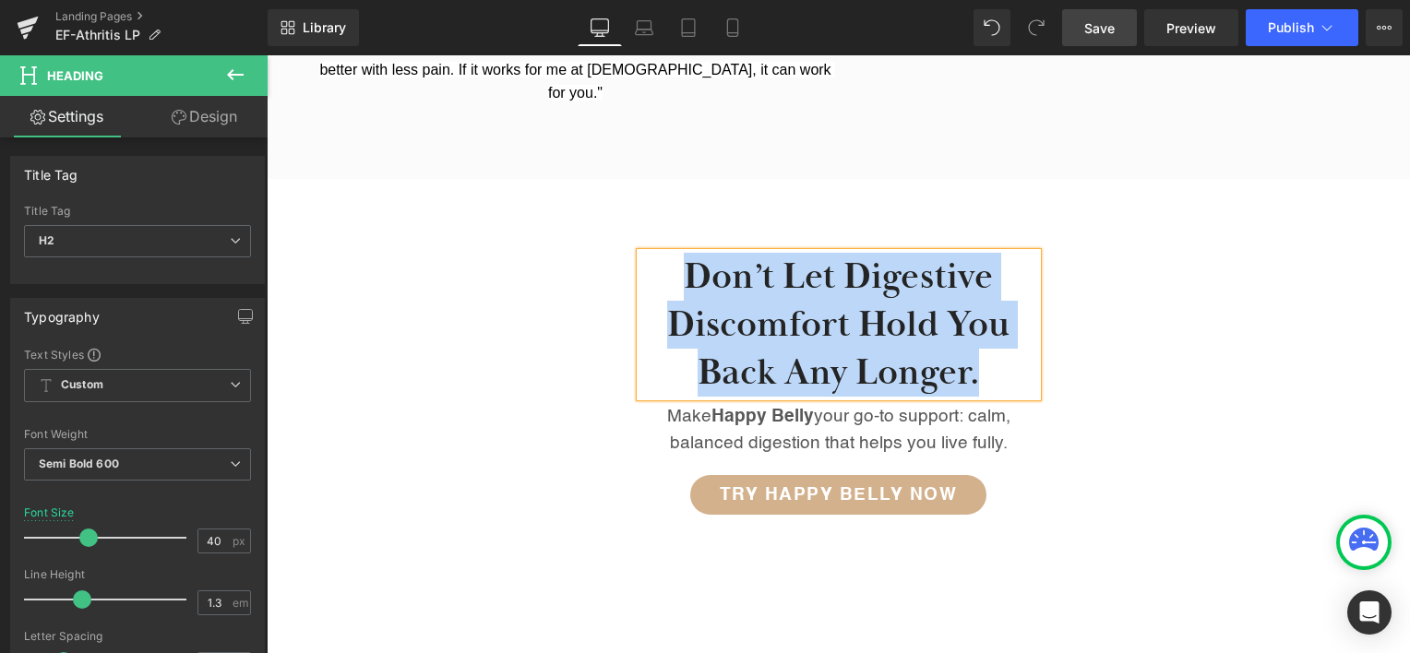
paste div
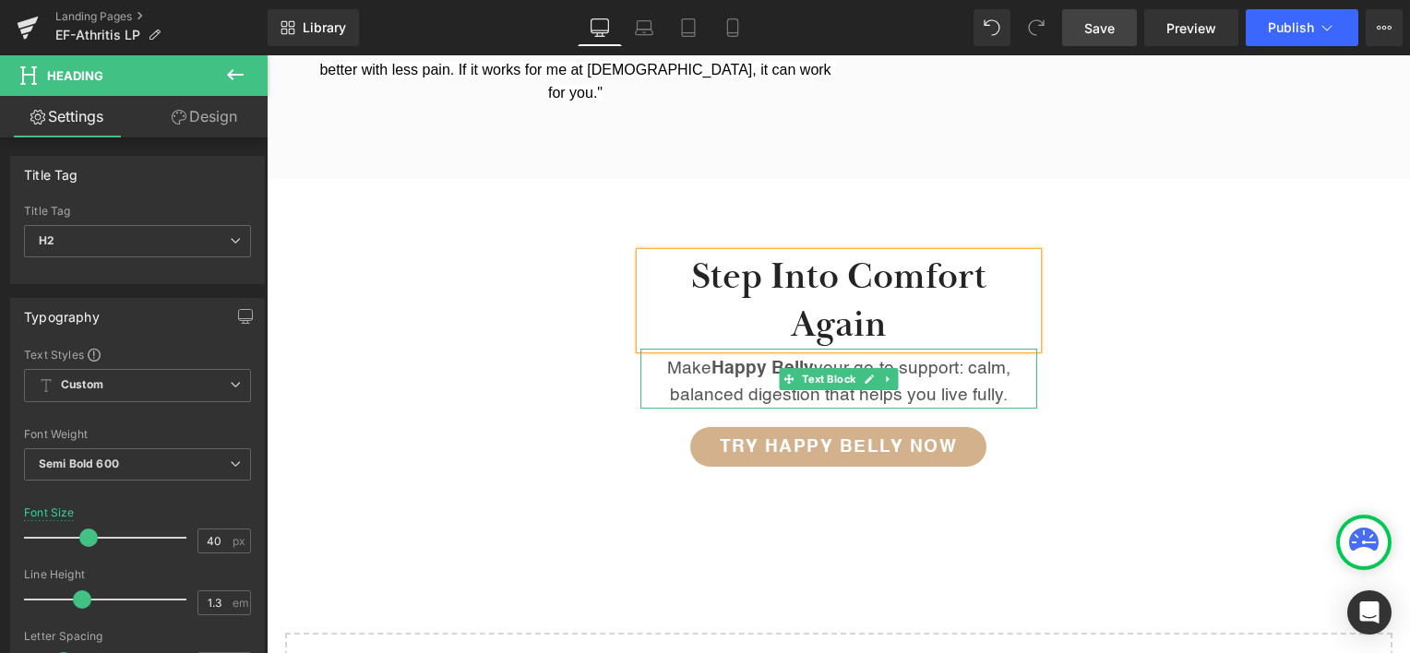
click at [937, 364] on p "Make Happy Belly your go-to support: calm, balanced digestion that helps you li…" at bounding box center [839, 382] width 397 height 53
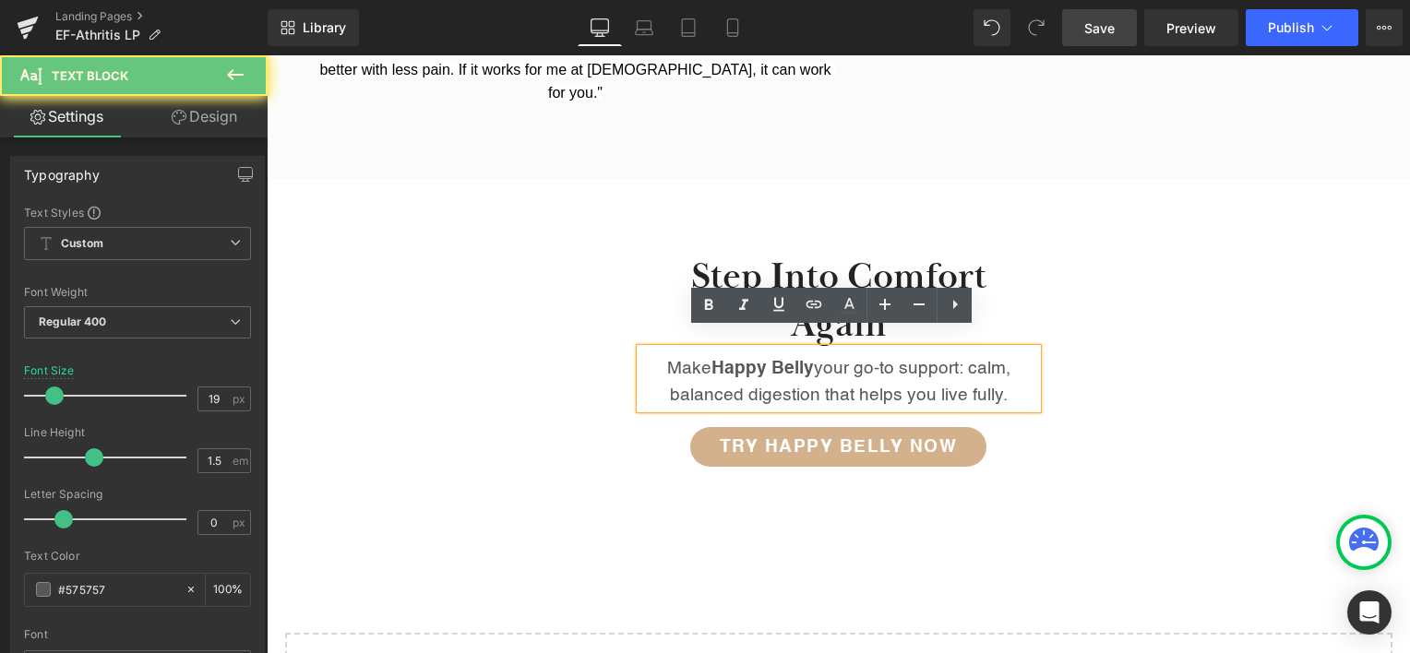
click at [942, 356] on p "Make Happy Belly your go-to support: calm, balanced digestion that helps you li…" at bounding box center [839, 382] width 397 height 53
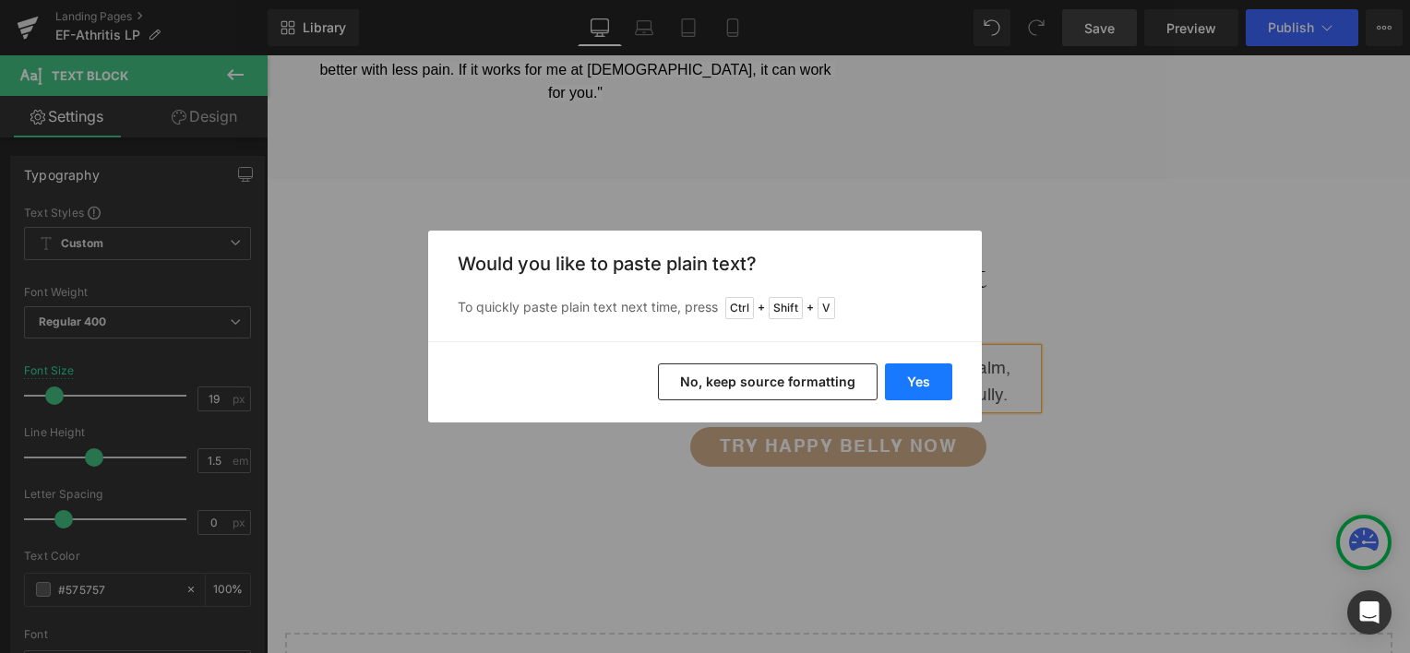
click at [914, 383] on button "Yes" at bounding box center [918, 382] width 67 height 37
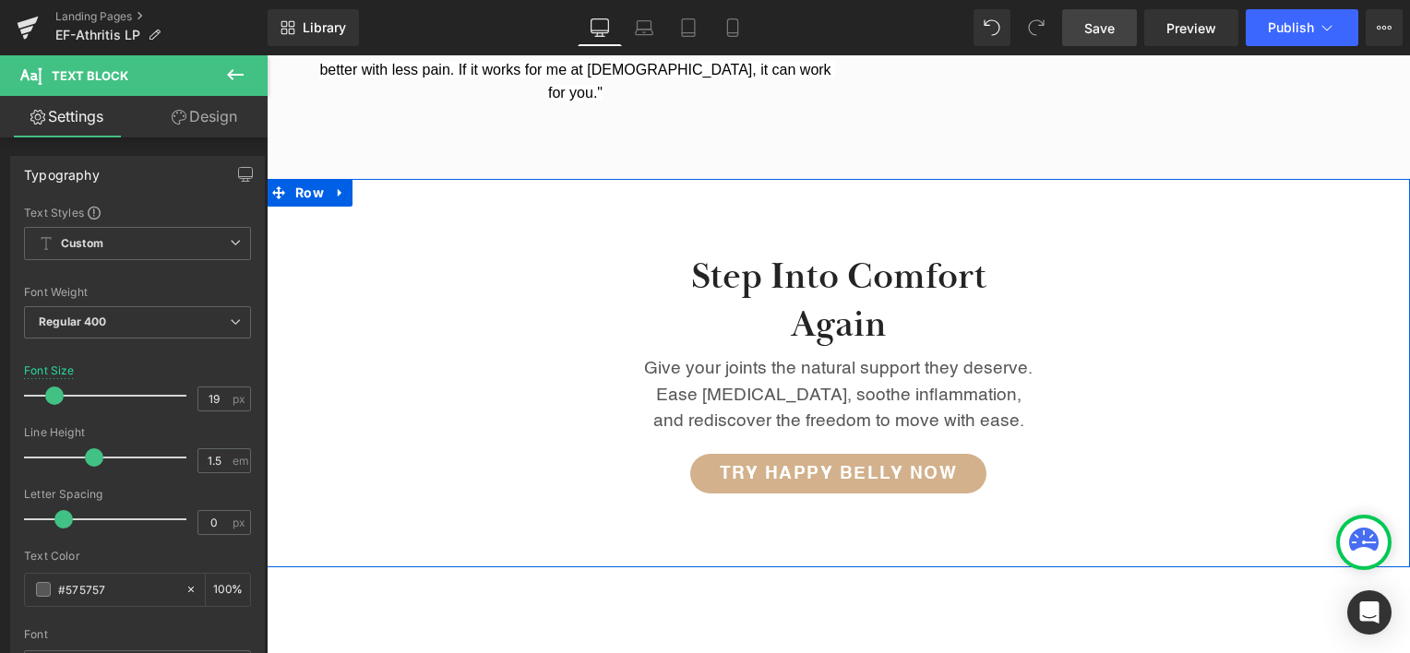
click at [1112, 360] on div "Step into comfort again Heading Give your joints the natural support they deser…" at bounding box center [838, 364] width 1143 height 278
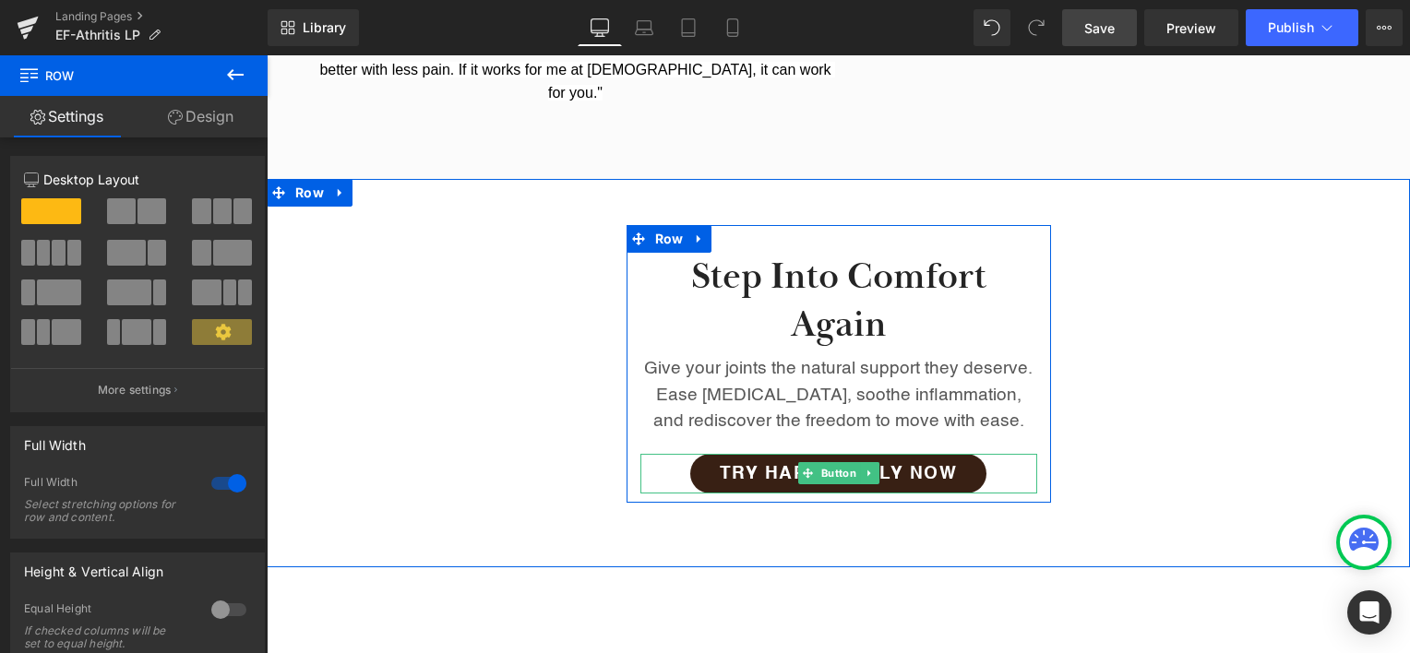
click at [742, 465] on span "Try Happy Belly Now" at bounding box center [839, 474] width 238 height 18
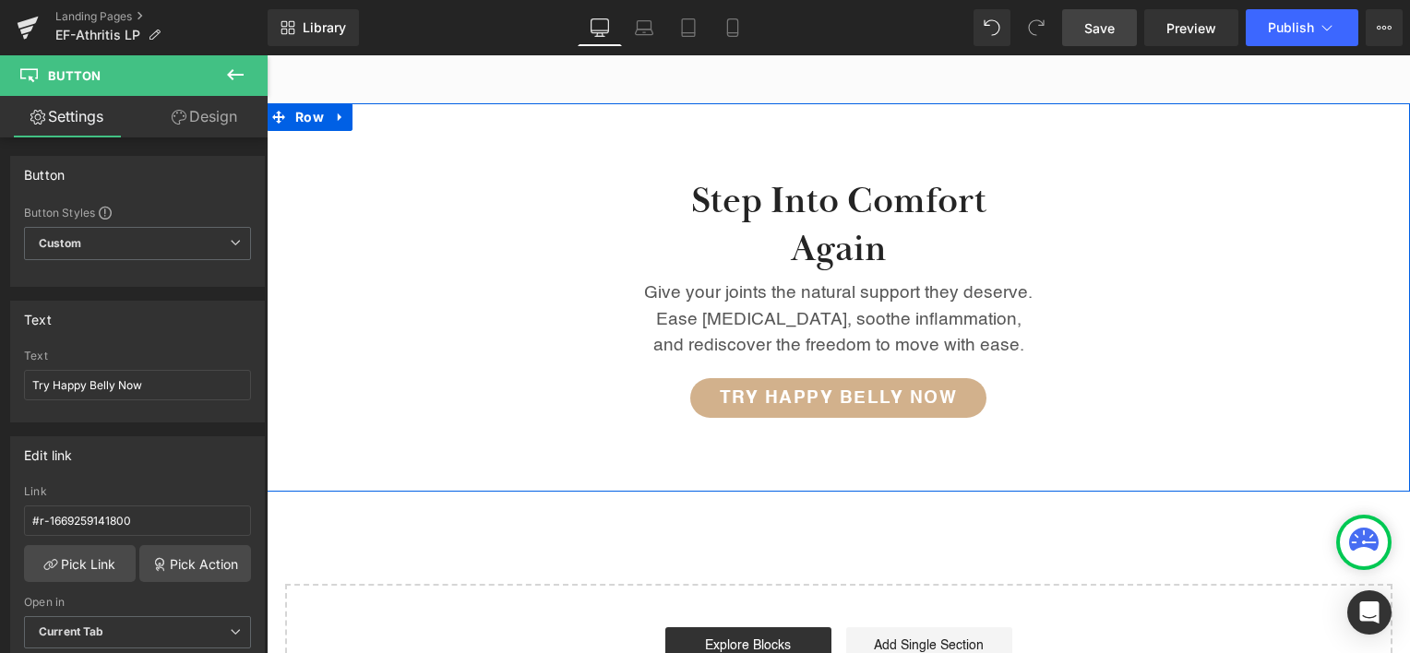
scroll to position [2868, 0]
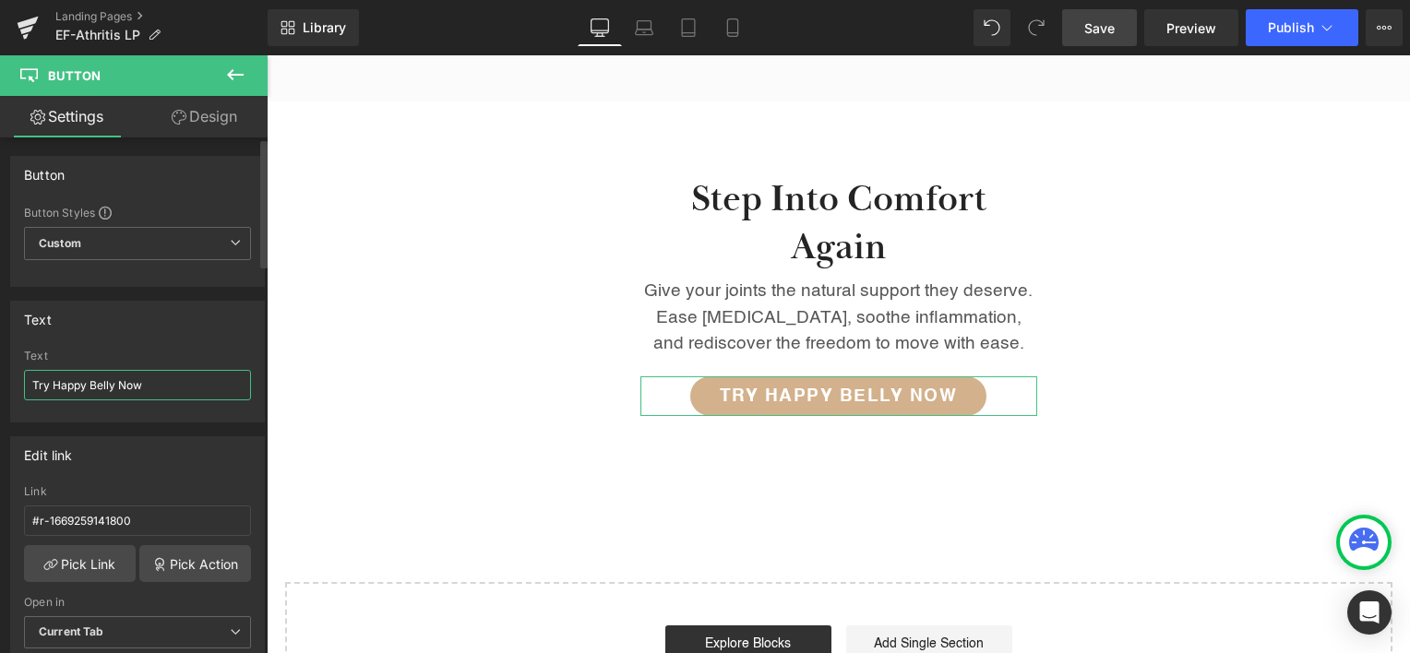
click at [71, 380] on input "Try Happy Belly Now" at bounding box center [137, 385] width 227 height 30
drag, startPoint x: 71, startPoint y: 380, endPoint x: 81, endPoint y: 378, distance: 10.3
click at [72, 380] on input "Try Happy Belly Now" at bounding box center [137, 385] width 227 height 30
click at [66, 382] on input "Try Happy Belly Now" at bounding box center [137, 385] width 227 height 30
drag, startPoint x: 66, startPoint y: 382, endPoint x: 91, endPoint y: 378, distance: 25.2
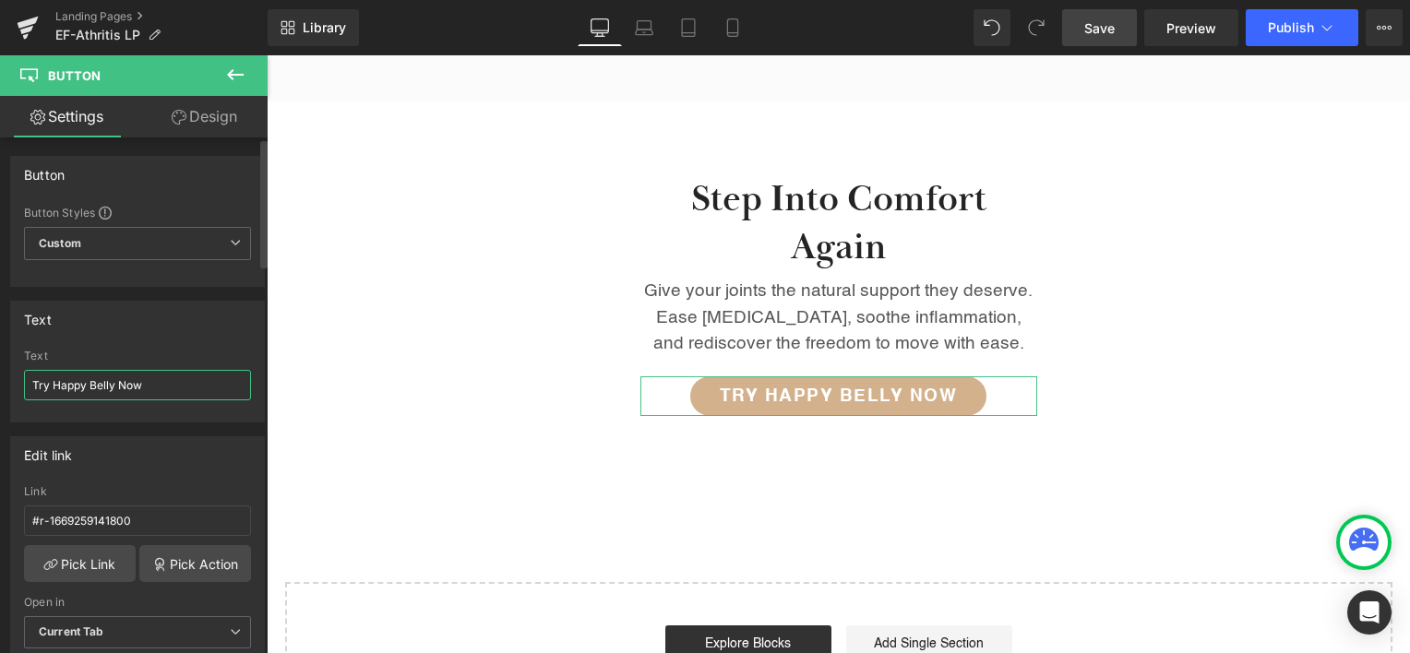
click at [91, 378] on input "Try Happy Belly Now" at bounding box center [137, 385] width 227 height 30
click at [114, 384] on input "Try EF-Athritis Now" at bounding box center [137, 385] width 227 height 30
type input "Try EF-Athritis Now"
click at [1115, 30] on span "Save" at bounding box center [1099, 27] width 30 height 19
